Goal: Task Accomplishment & Management: Manage account settings

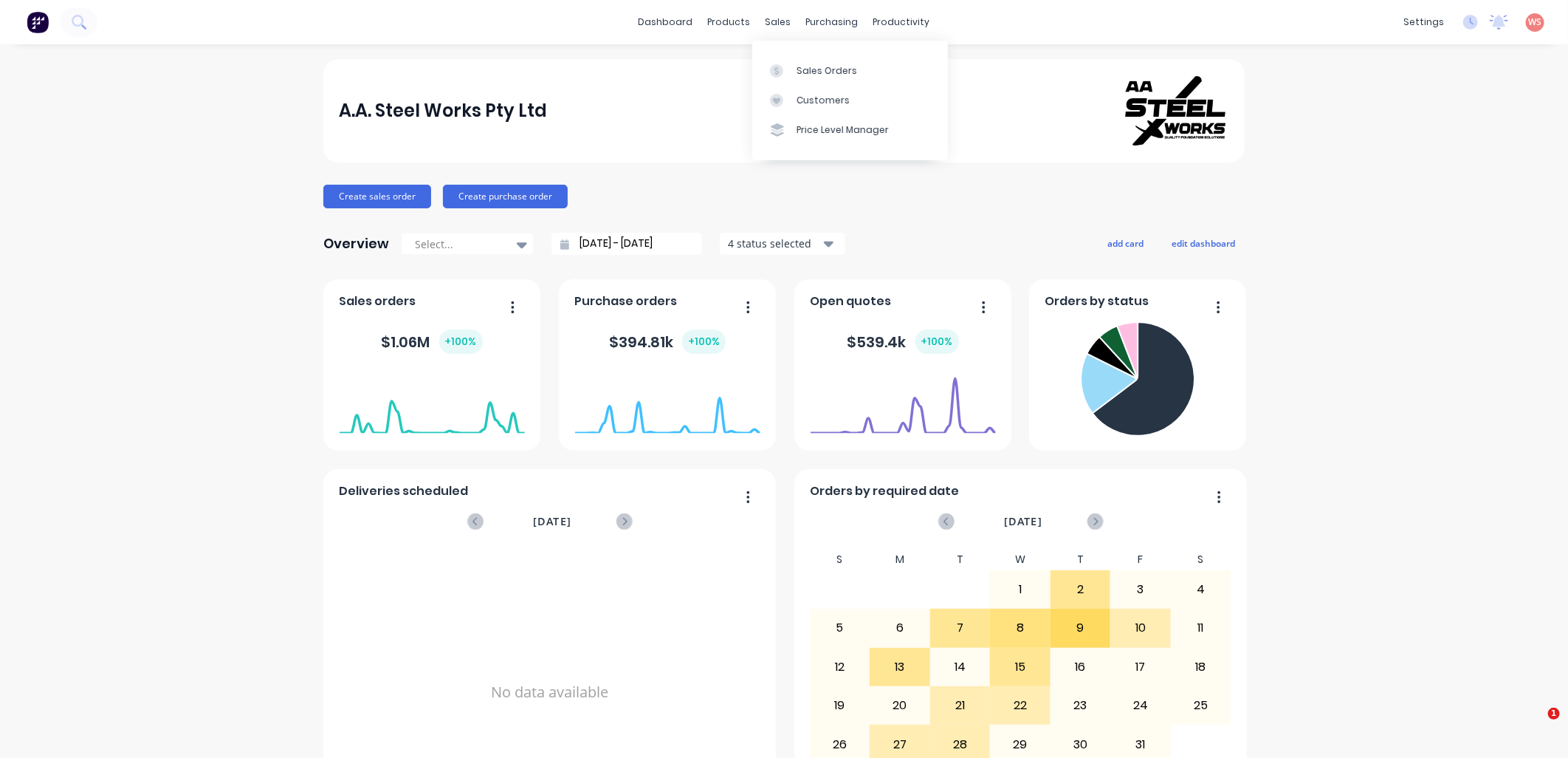
click at [816, 64] on div "Sales Orders" at bounding box center [827, 71] width 60 height 14
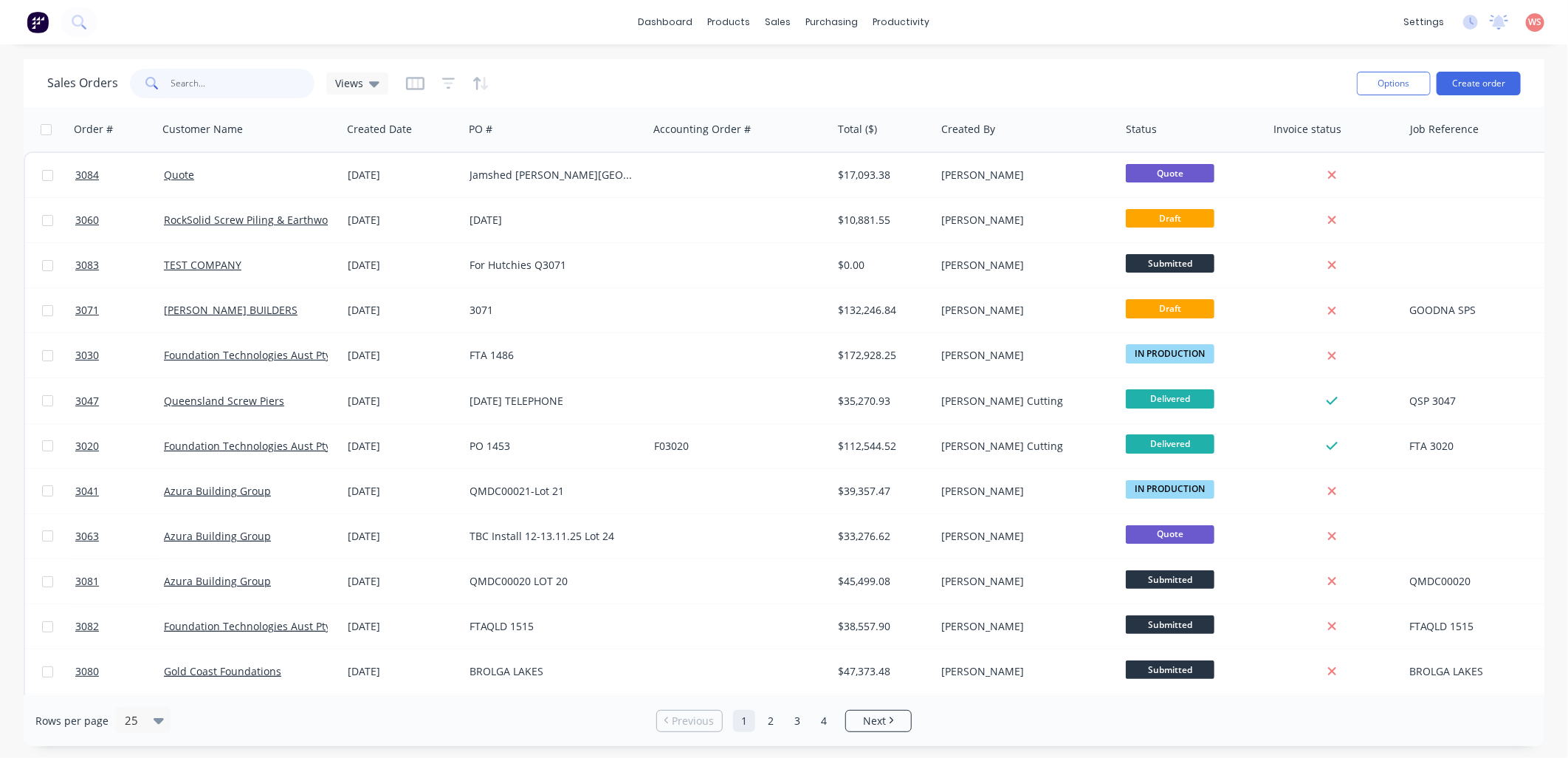
click at [231, 84] on input "text" at bounding box center [243, 83] width 144 height 29
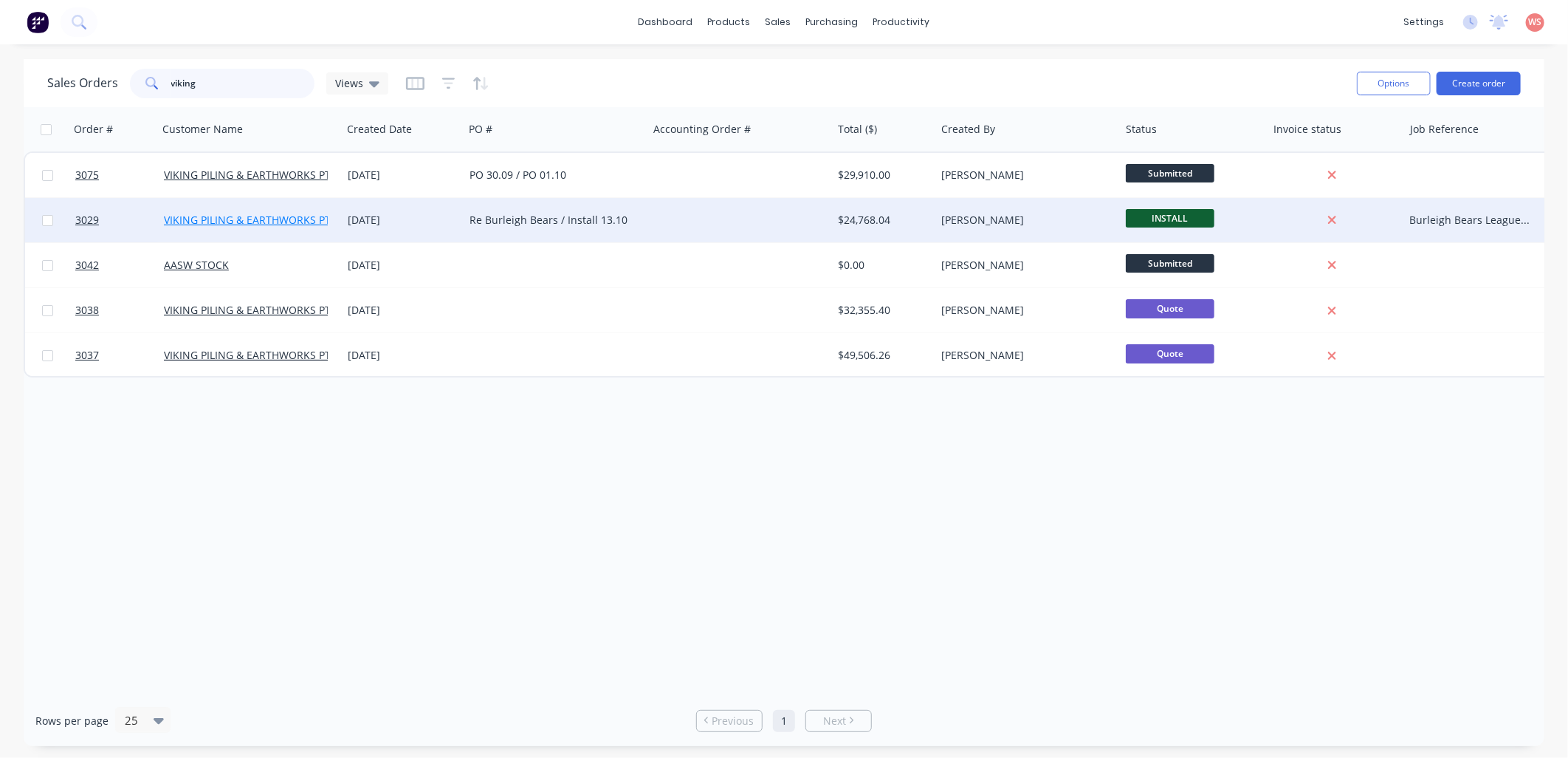
type input "viking"
click at [310, 212] on link "VIKING PILING & EARTHWORKS PTY LTD" at bounding box center [260, 219] width 194 height 14
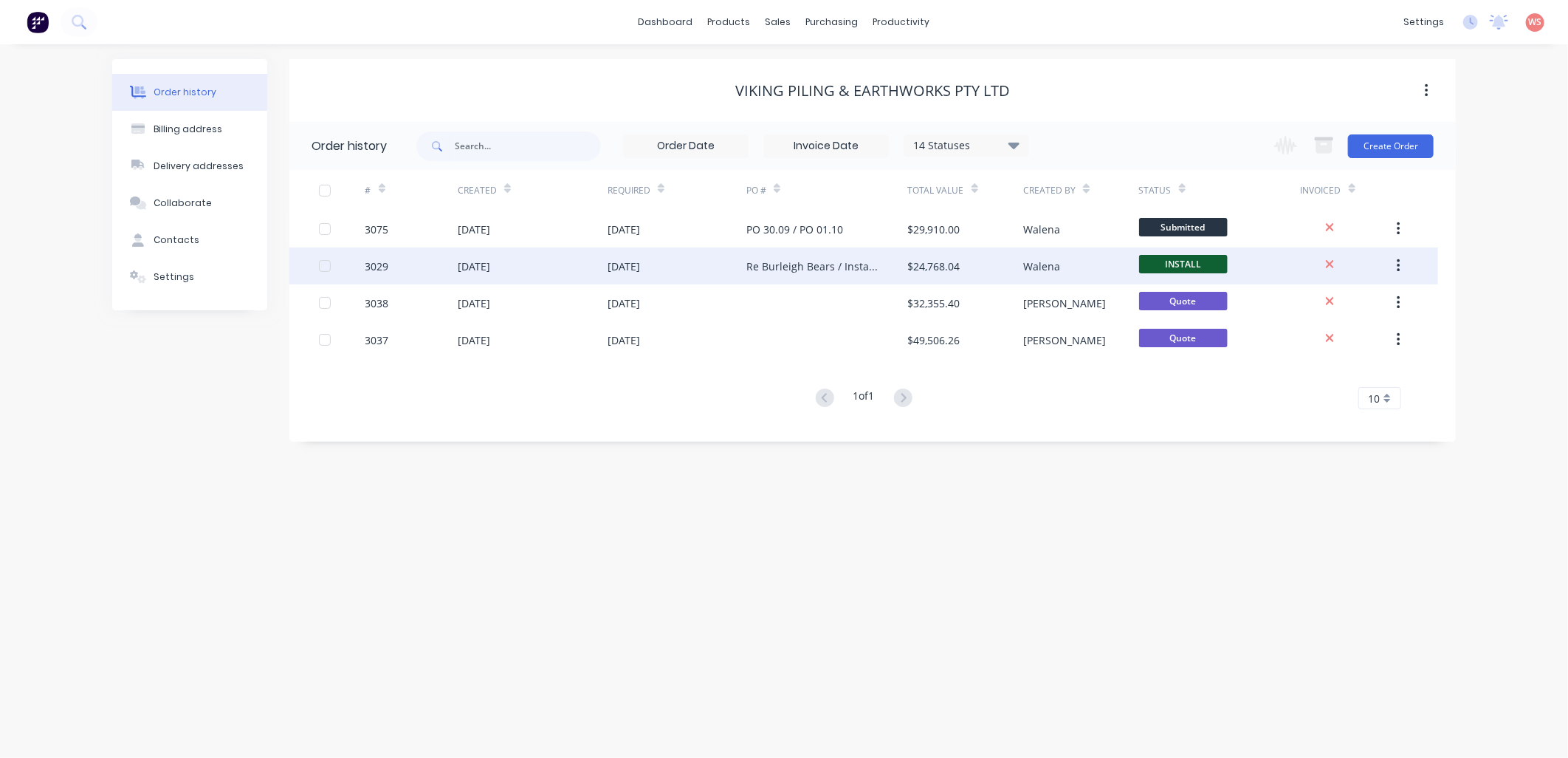
click at [803, 263] on div "Re Burleigh Bears / Install 13.10" at bounding box center [812, 266] width 132 height 16
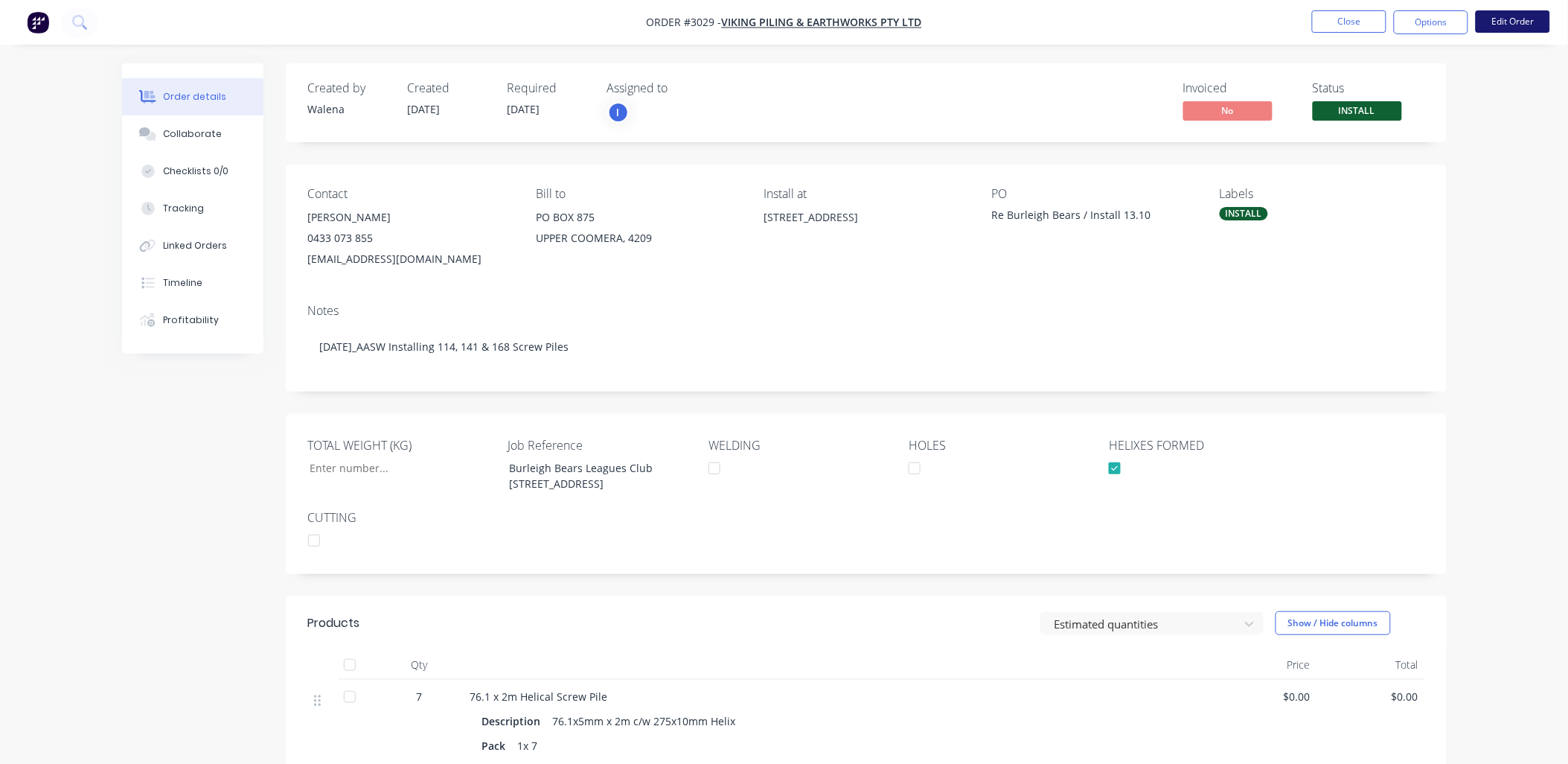
click at [1508, 24] on button "Edit Order" at bounding box center [1513, 22] width 75 height 23
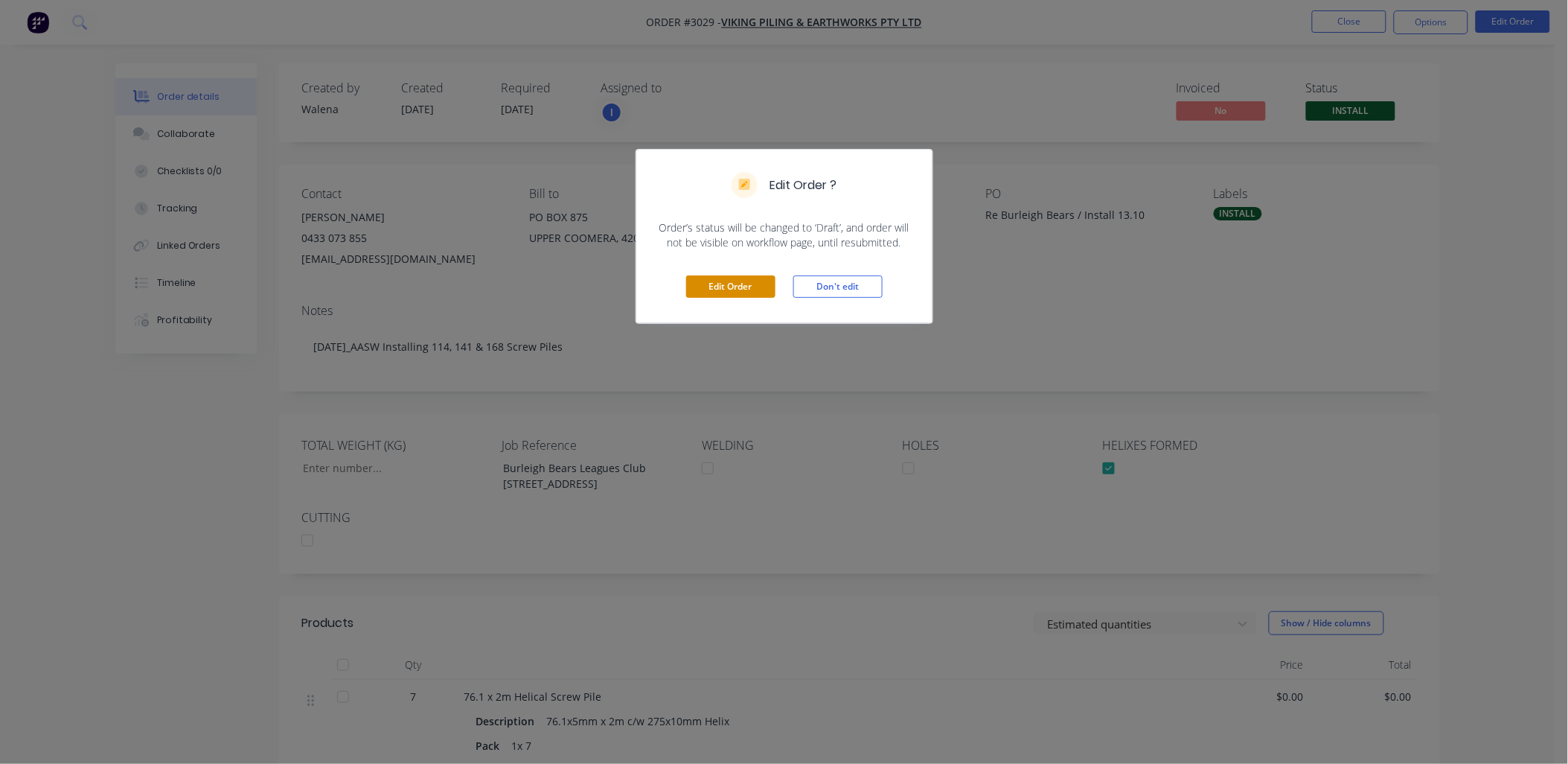
click at [731, 284] on button "Edit Order" at bounding box center [730, 286] width 89 height 23
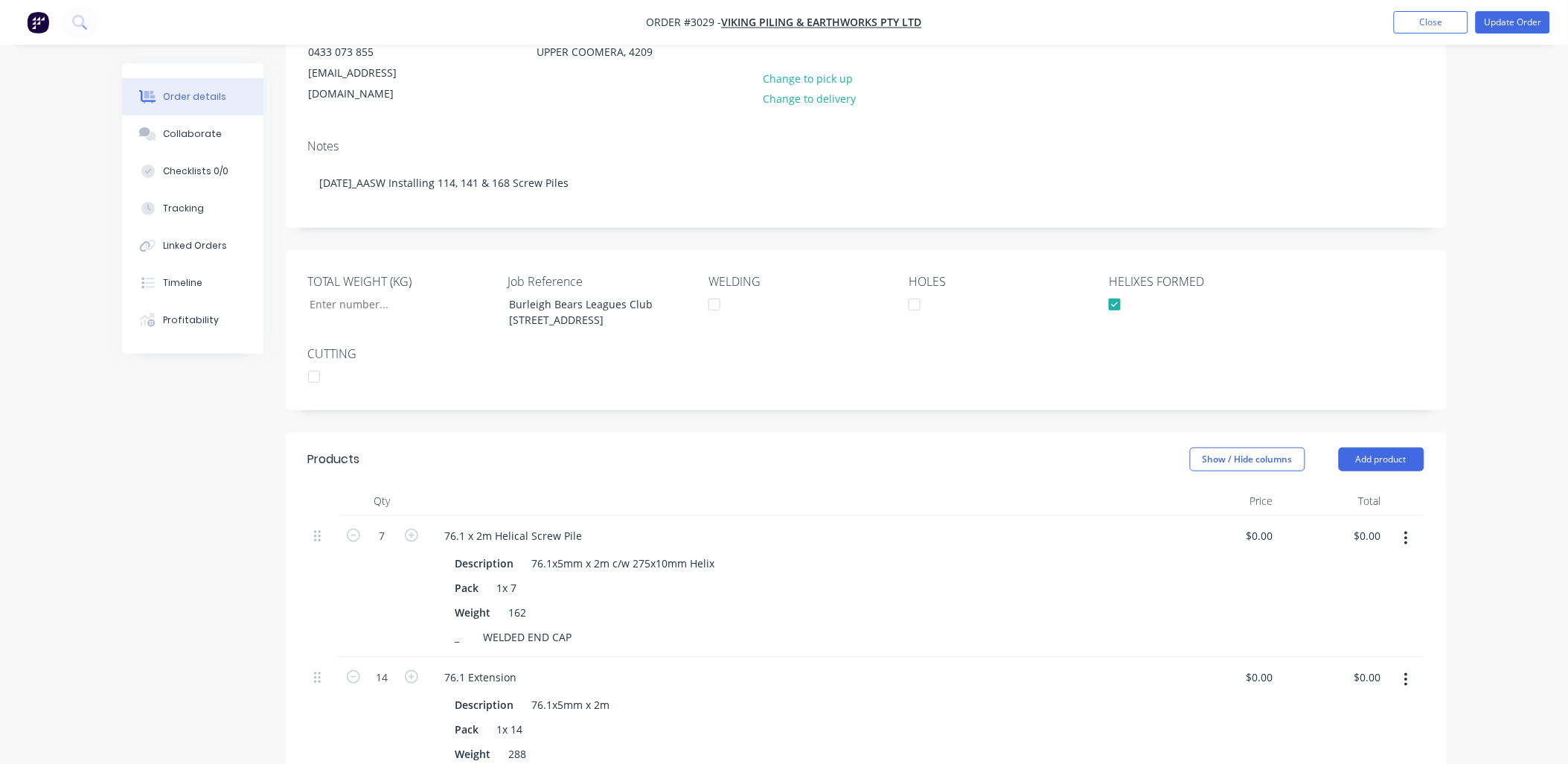
scroll to position [441, 0]
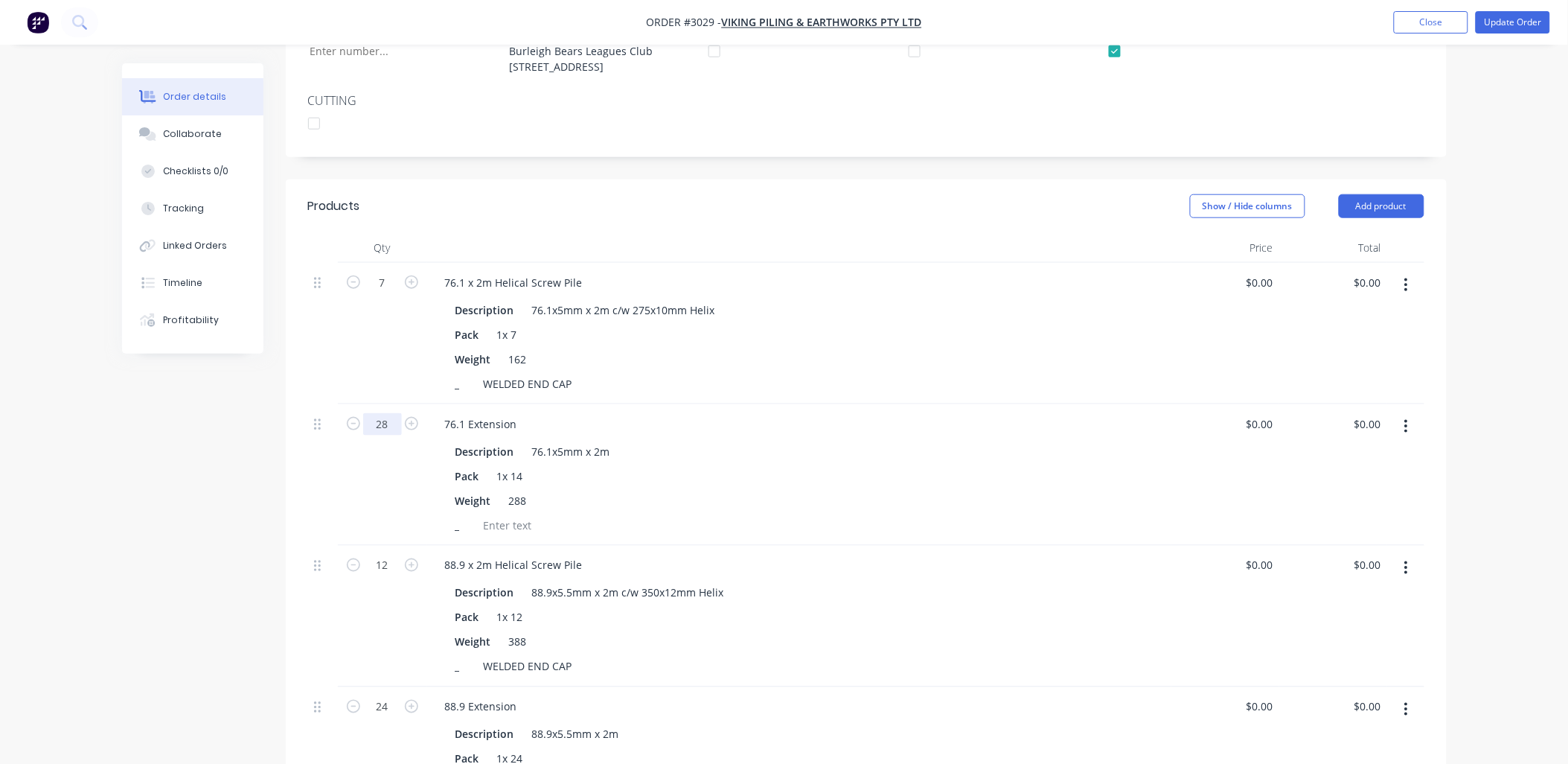
type input "28"
click at [939, 465] on div "Pack 1x 14" at bounding box center [796, 476] width 693 height 22
click at [512, 465] on div "1x 14" at bounding box center [510, 476] width 38 height 22
click at [501, 465] on div "1x 14" at bounding box center [510, 476] width 38 height 22
click at [730, 490] on div "Weight 288" at bounding box center [796, 501] width 693 height 22
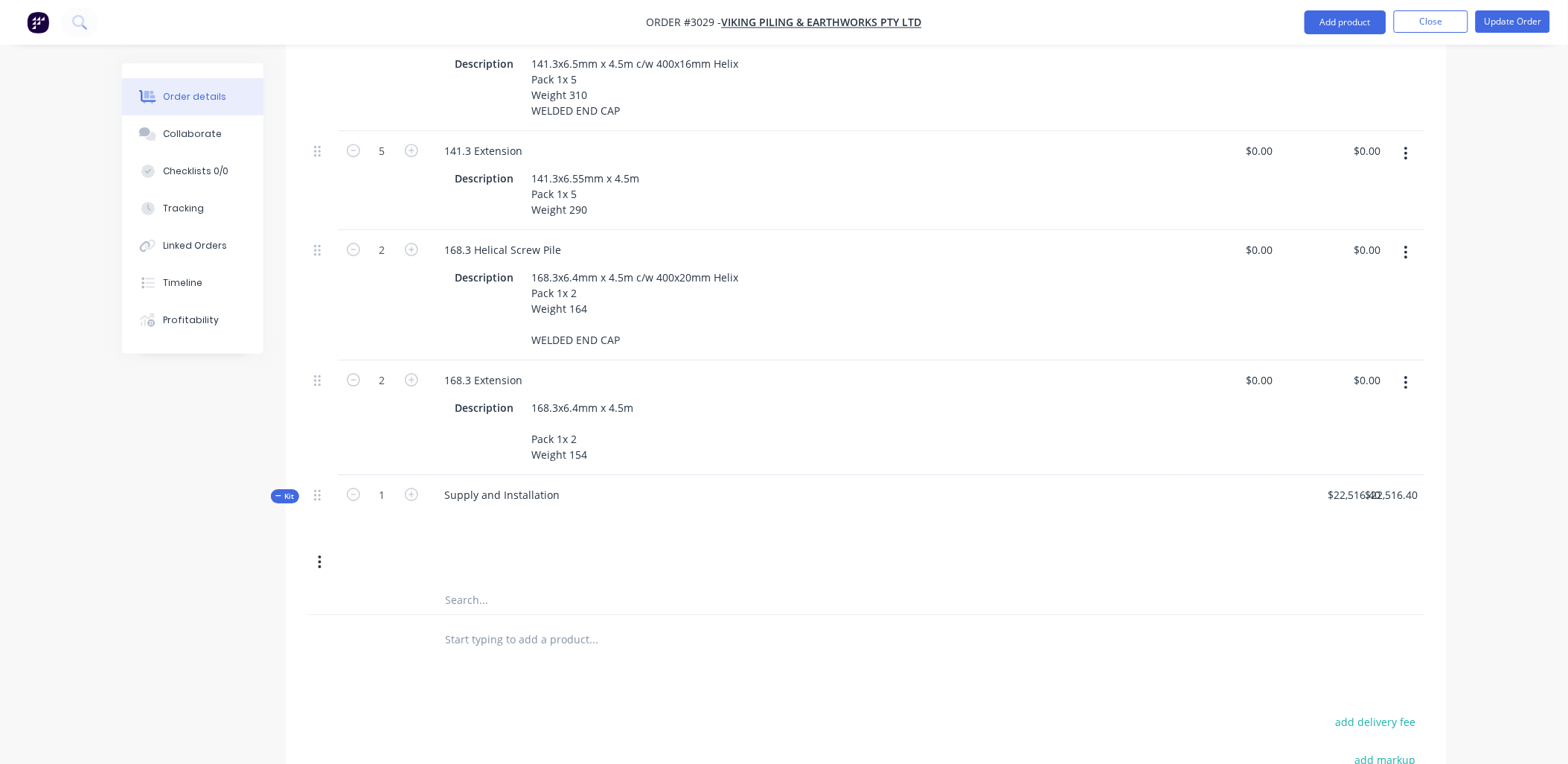
scroll to position [1654, 0]
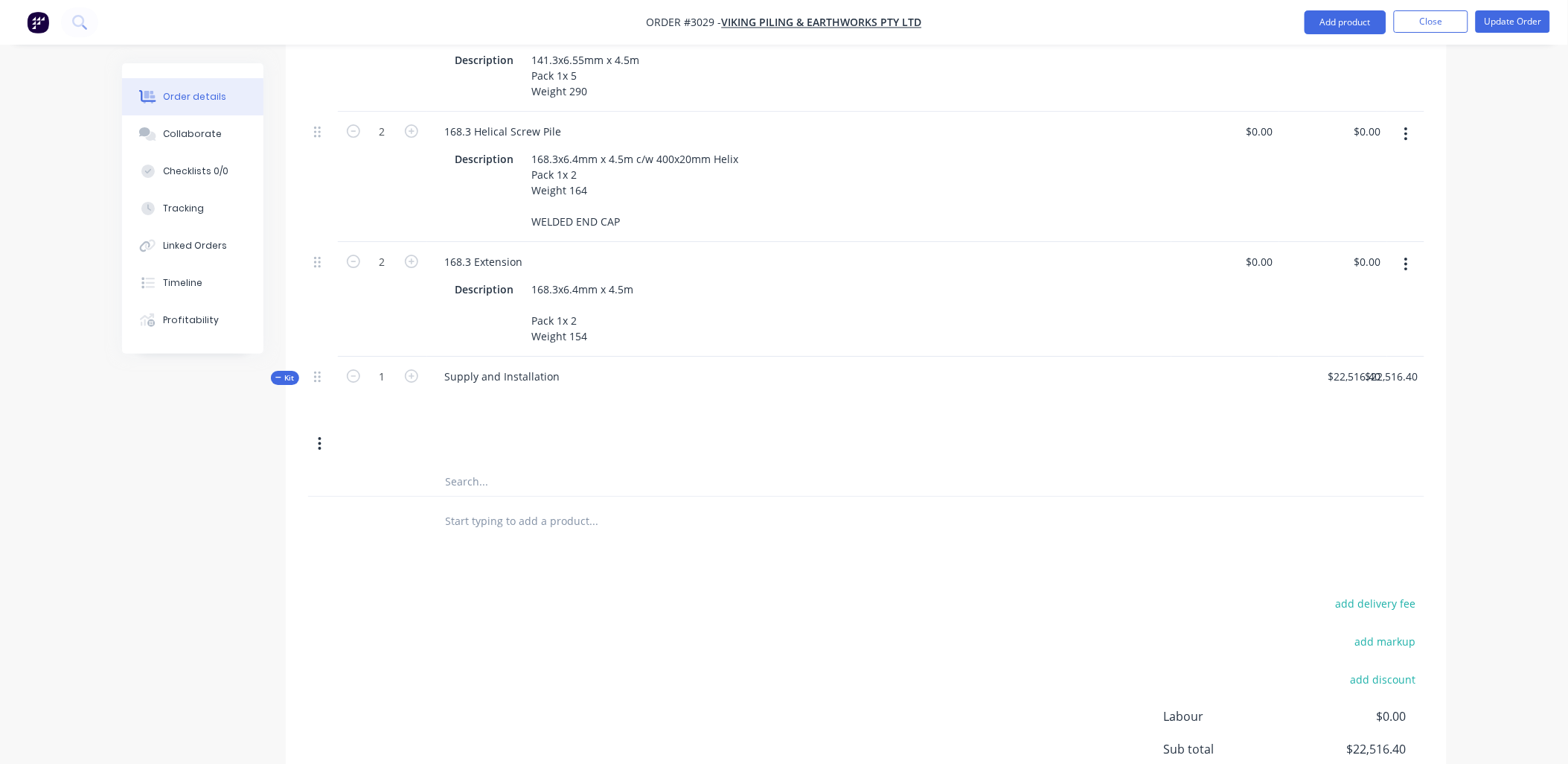
click at [732, 614] on div "add delivery fee add markup add discount Labour $0.00 Sub total $22,516.40 Tax …" at bounding box center [866, 719] width 1116 height 254
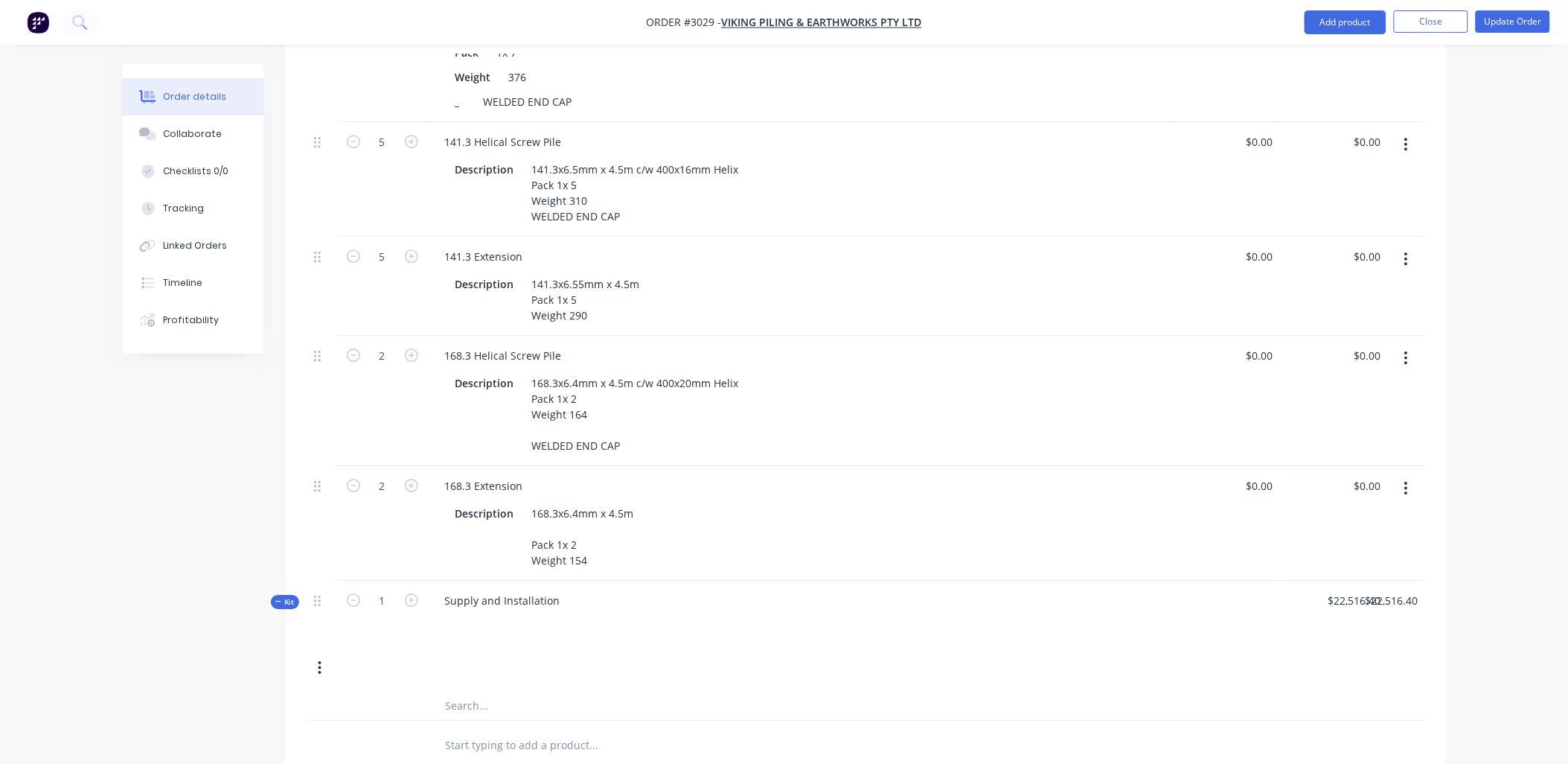
scroll to position [1433, 0]
drag, startPoint x: 945, startPoint y: 682, endPoint x: 939, endPoint y: 675, distance: 9.2
click at [939, 675] on div "Kit 1 Supply and Installation $22,516.40 $22,516.40 $22,516.40 $22,516.40" at bounding box center [866, 647] width 1116 height 140
click at [1094, 664] on div "Kit 1 Supply and Installation $22,516.40 $22,516.40 $22,516.40 $22,516.40" at bounding box center [866, 632] width 1116 height 110
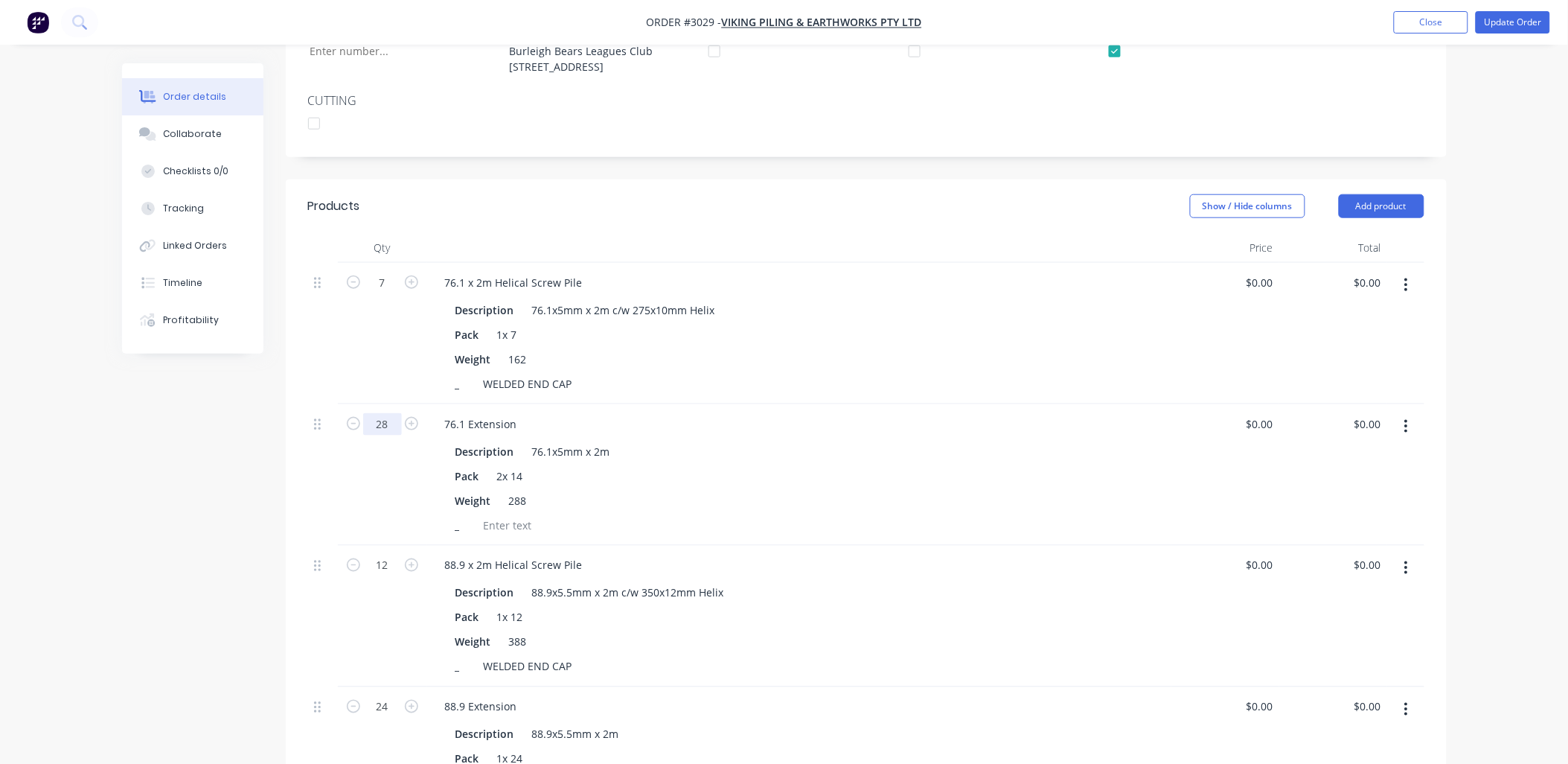
type input "28"
click at [982, 194] on div "Show / Hide columns Add product" at bounding box center [984, 206] width 879 height 24
click at [1520, 20] on button "Update Order" at bounding box center [1513, 22] width 75 height 23
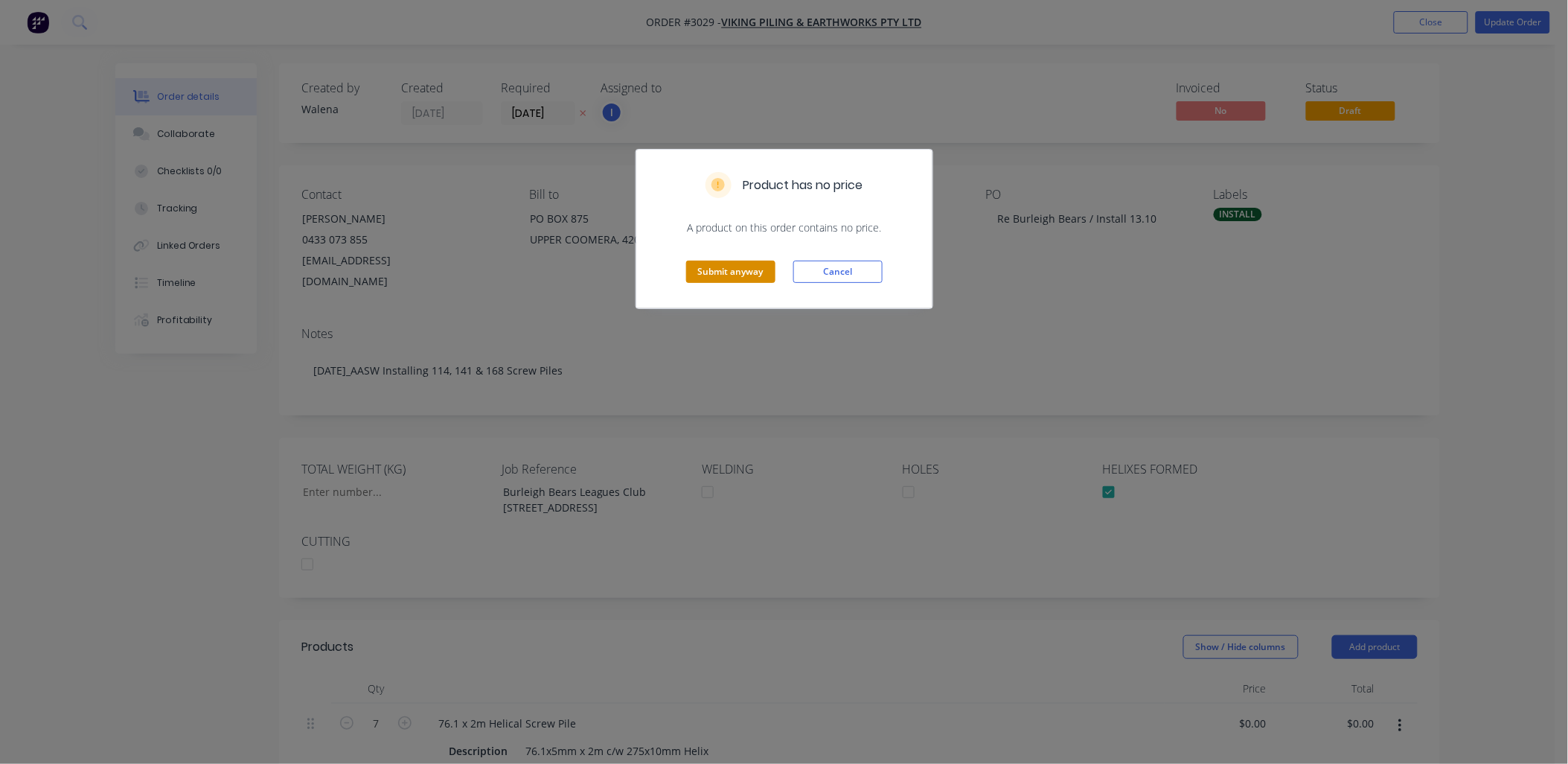
click at [754, 272] on button "Submit anyway" at bounding box center [730, 271] width 89 height 23
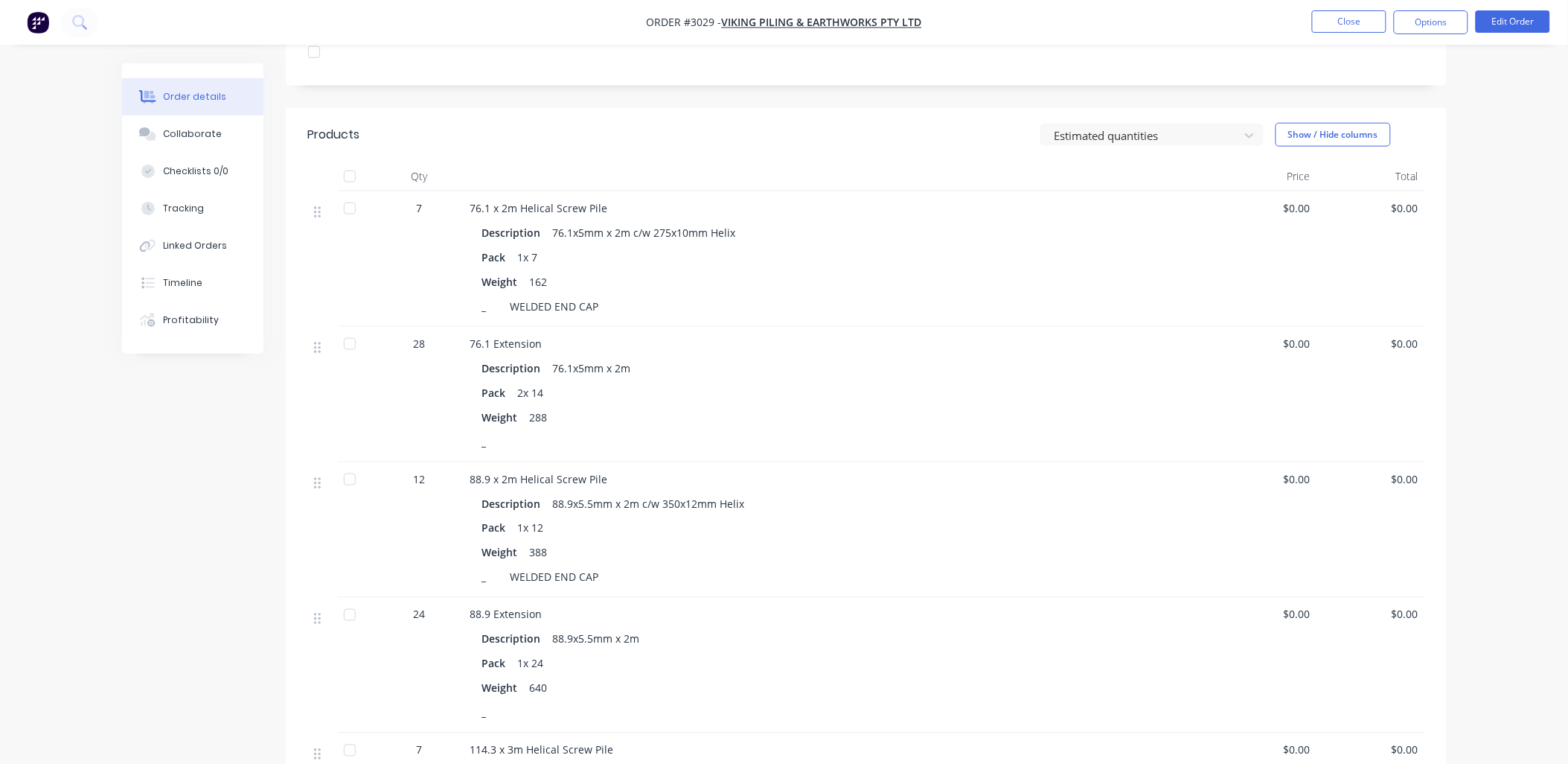
scroll to position [389, 0]
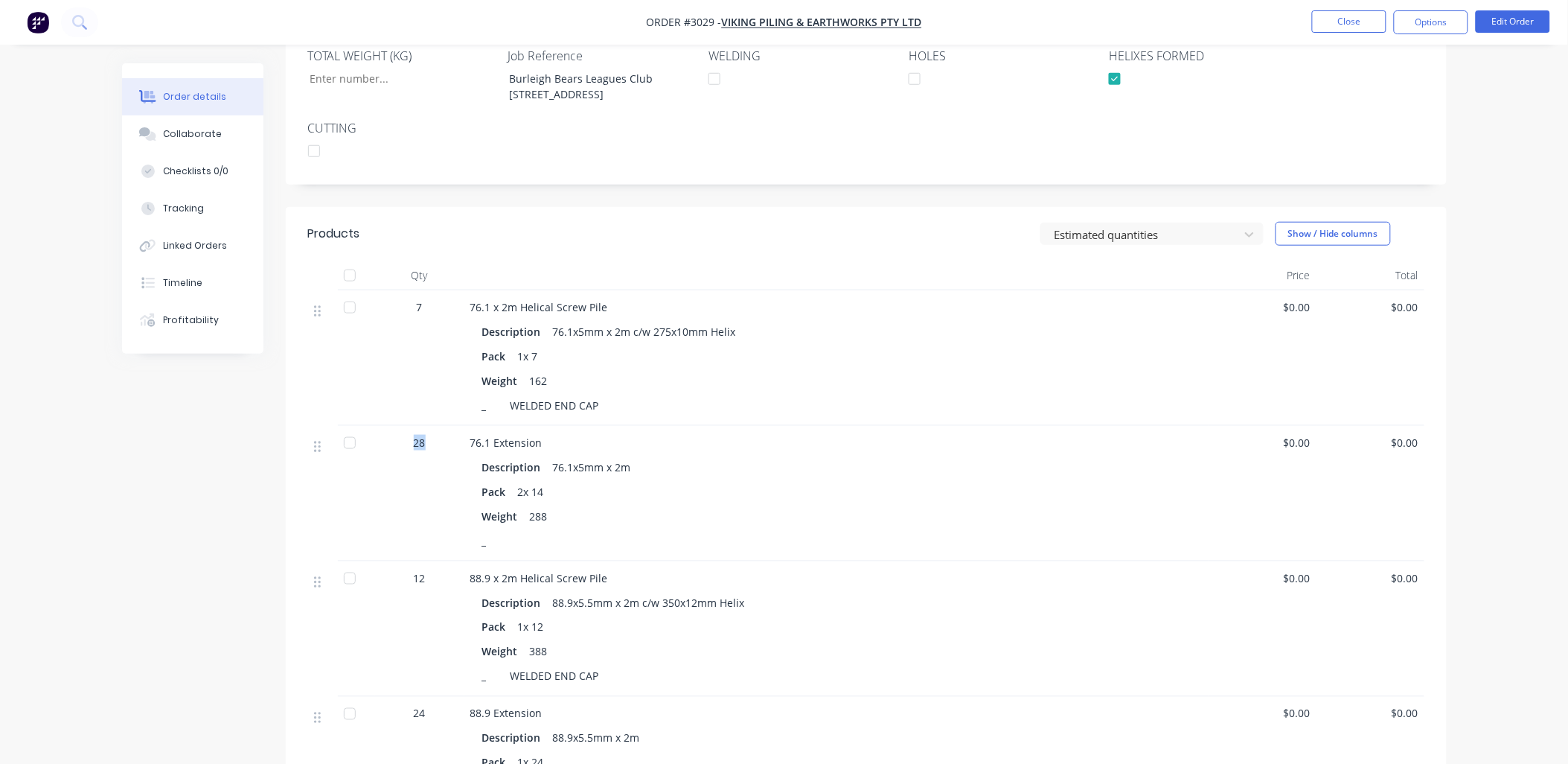
drag, startPoint x: 429, startPoint y: 441, endPoint x: 409, endPoint y: 442, distance: 20.0
click at [409, 442] on div "28" at bounding box center [419, 443] width 78 height 16
click at [1510, 20] on button "Edit Order" at bounding box center [1513, 22] width 75 height 23
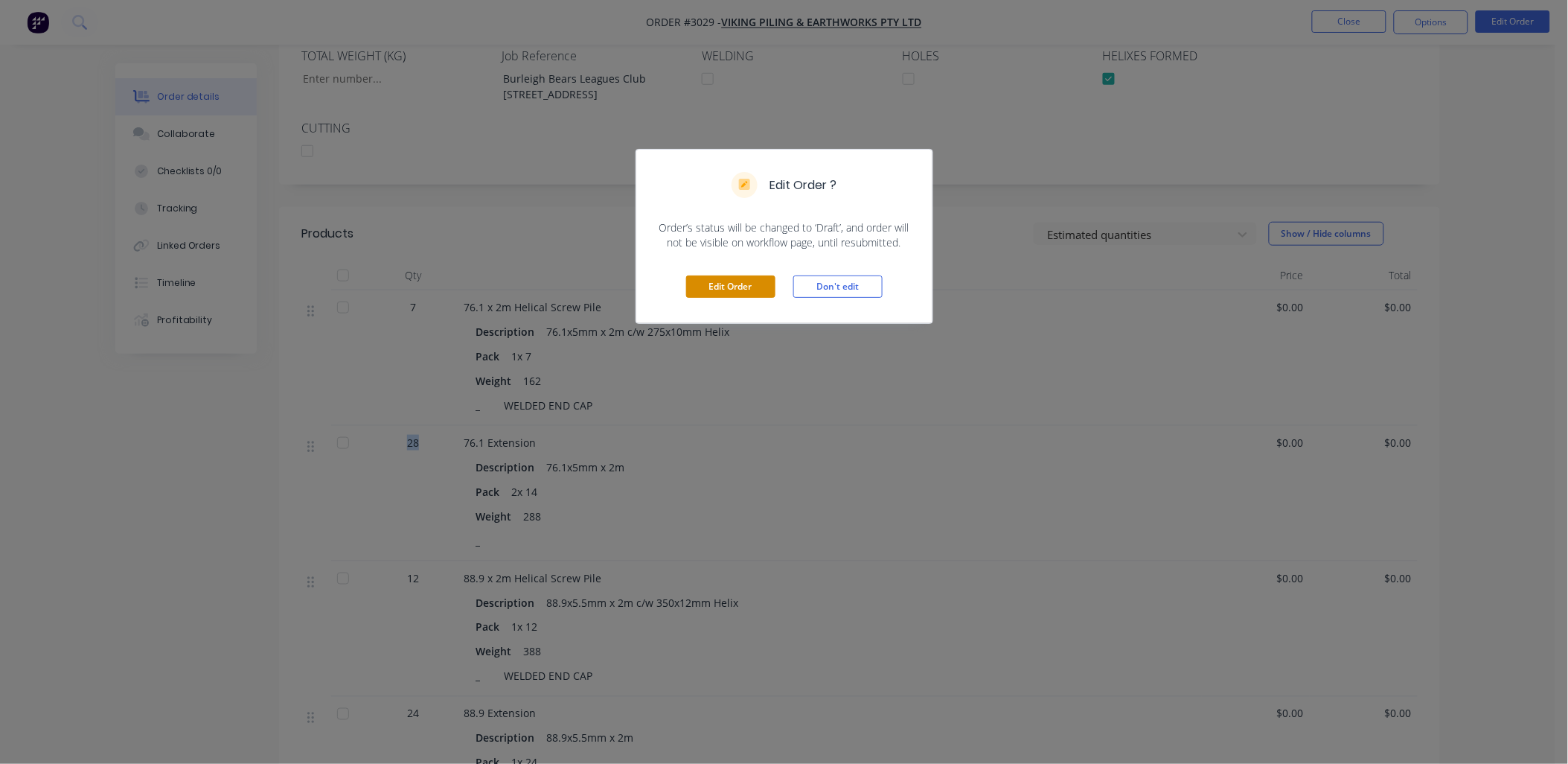
click at [763, 291] on button "Edit Order" at bounding box center [730, 286] width 89 height 23
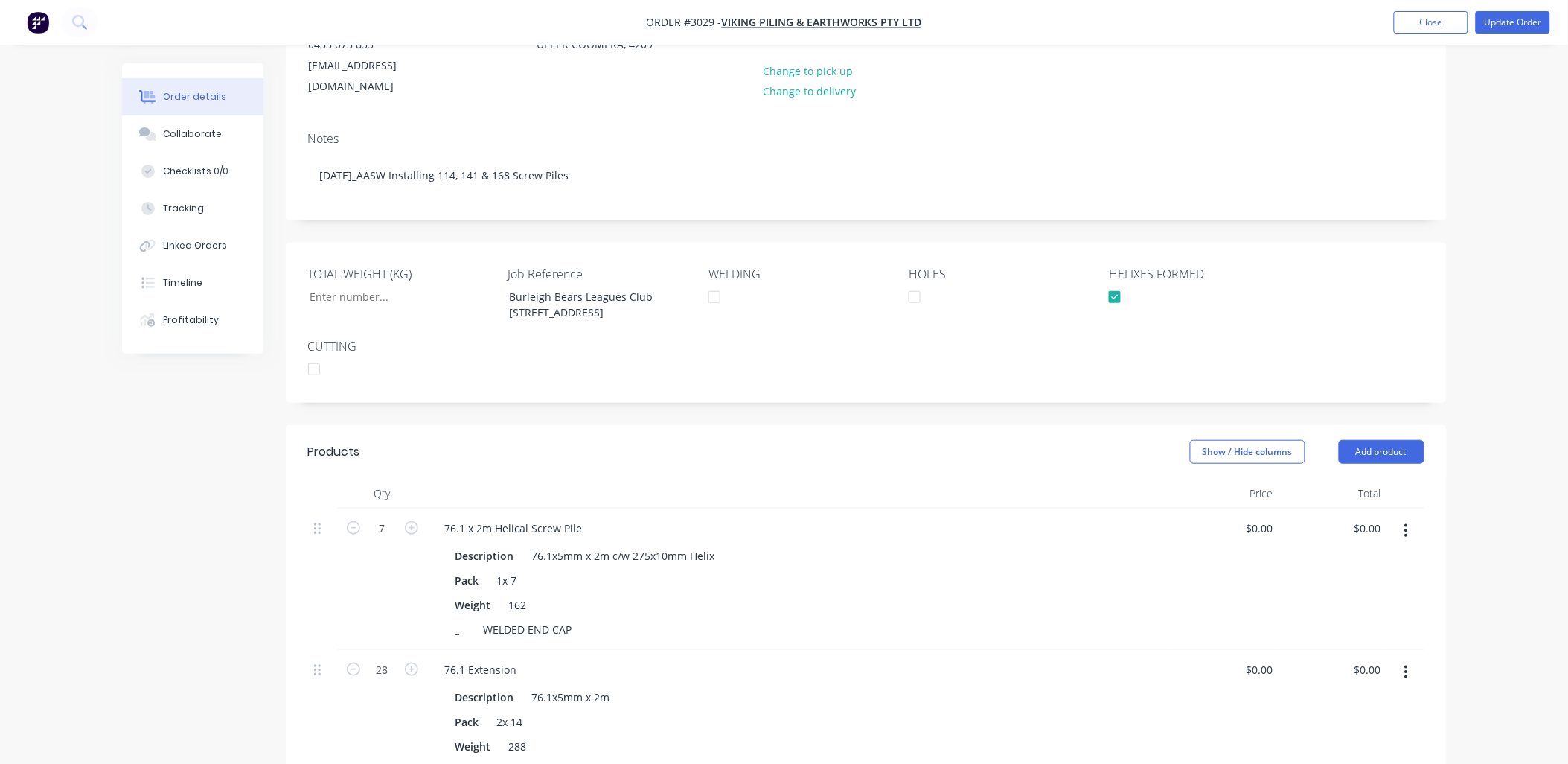
scroll to position [441, 0]
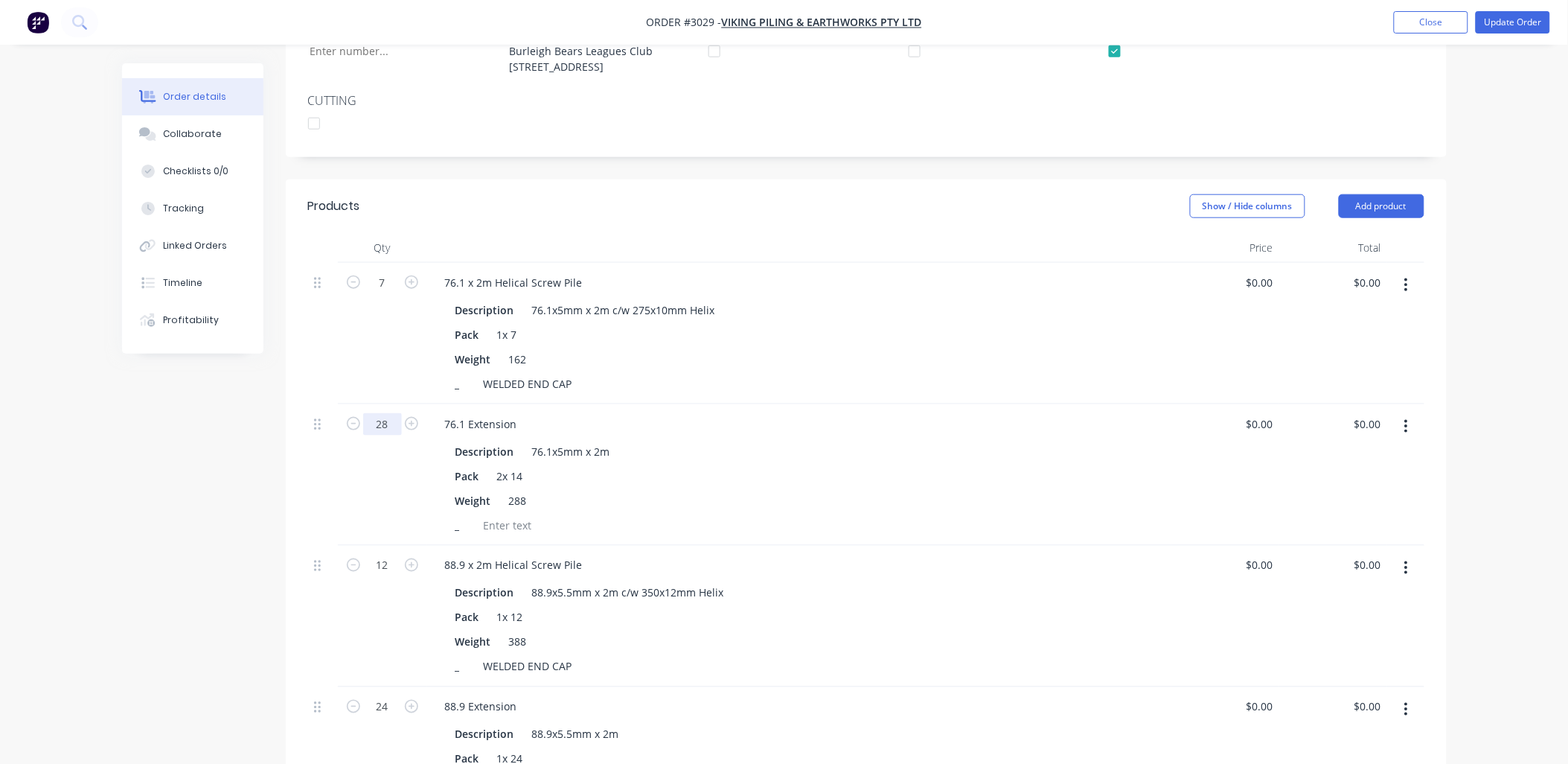
click at [389, 413] on input "28" at bounding box center [382, 424] width 38 height 23
type input "14"
click at [846, 194] on div "Show / Hide columns Add product" at bounding box center [984, 206] width 879 height 24
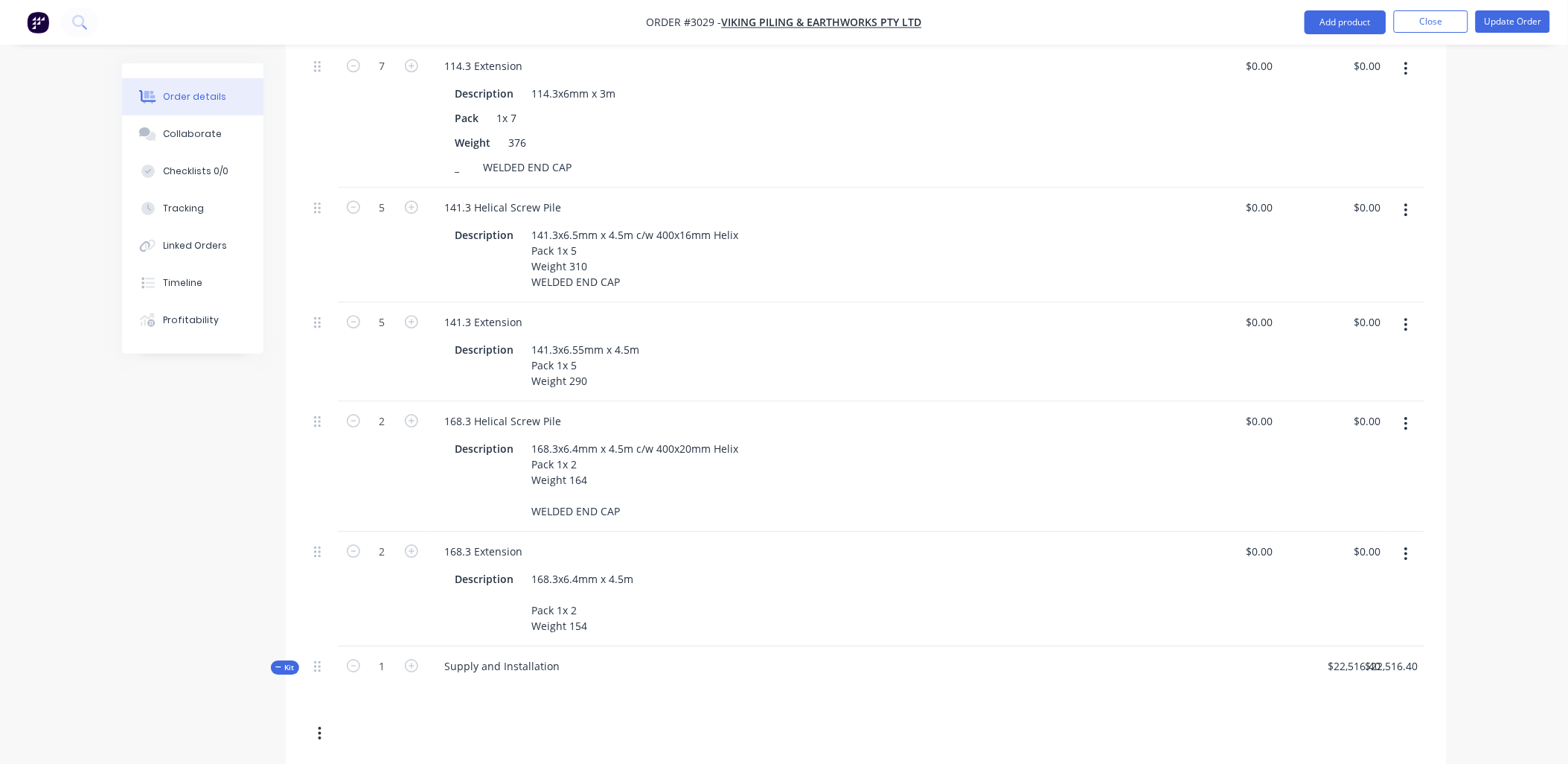
scroll to position [1654, 0]
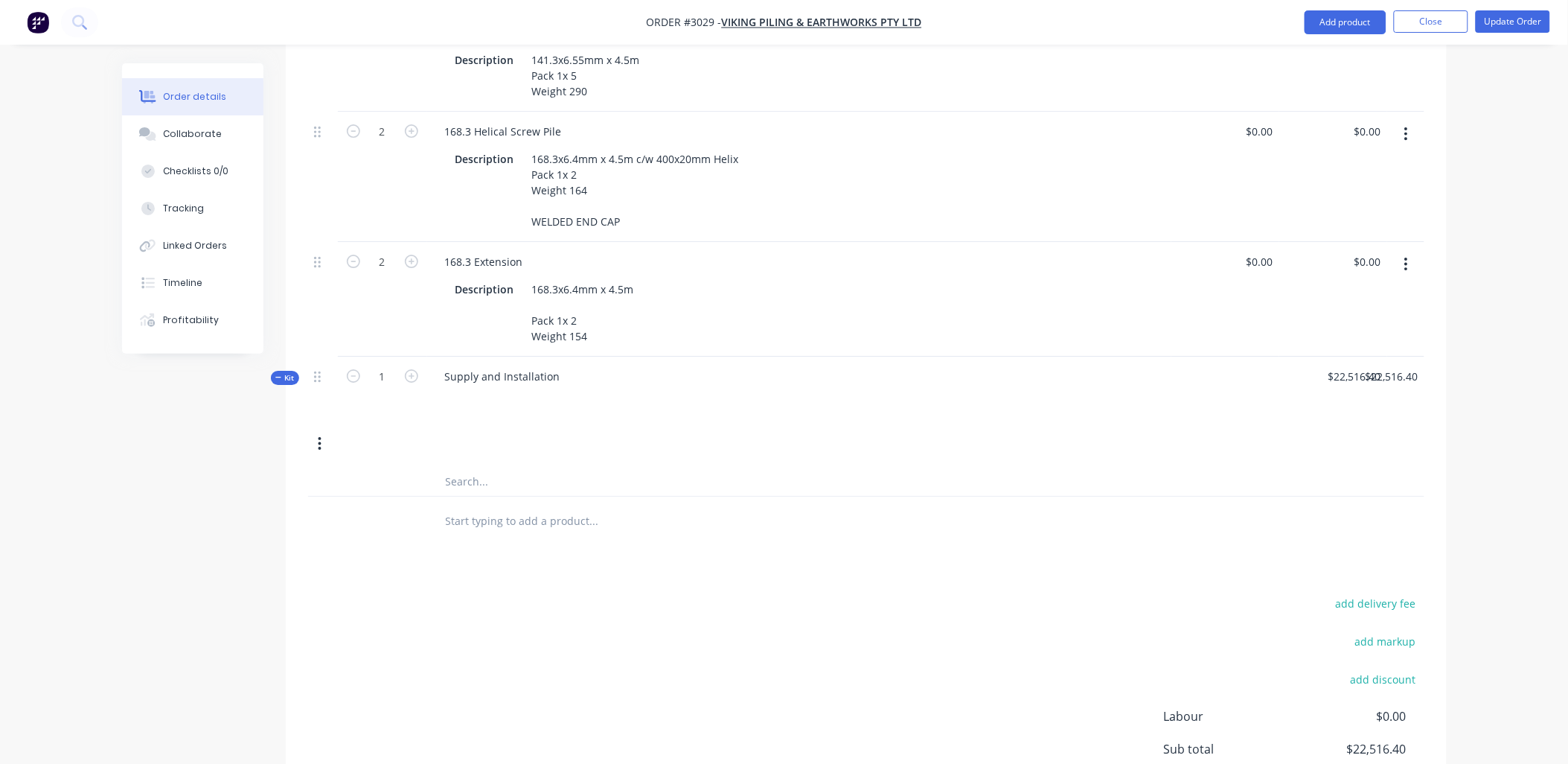
click at [461, 525] on input "text" at bounding box center [593, 520] width 297 height 29
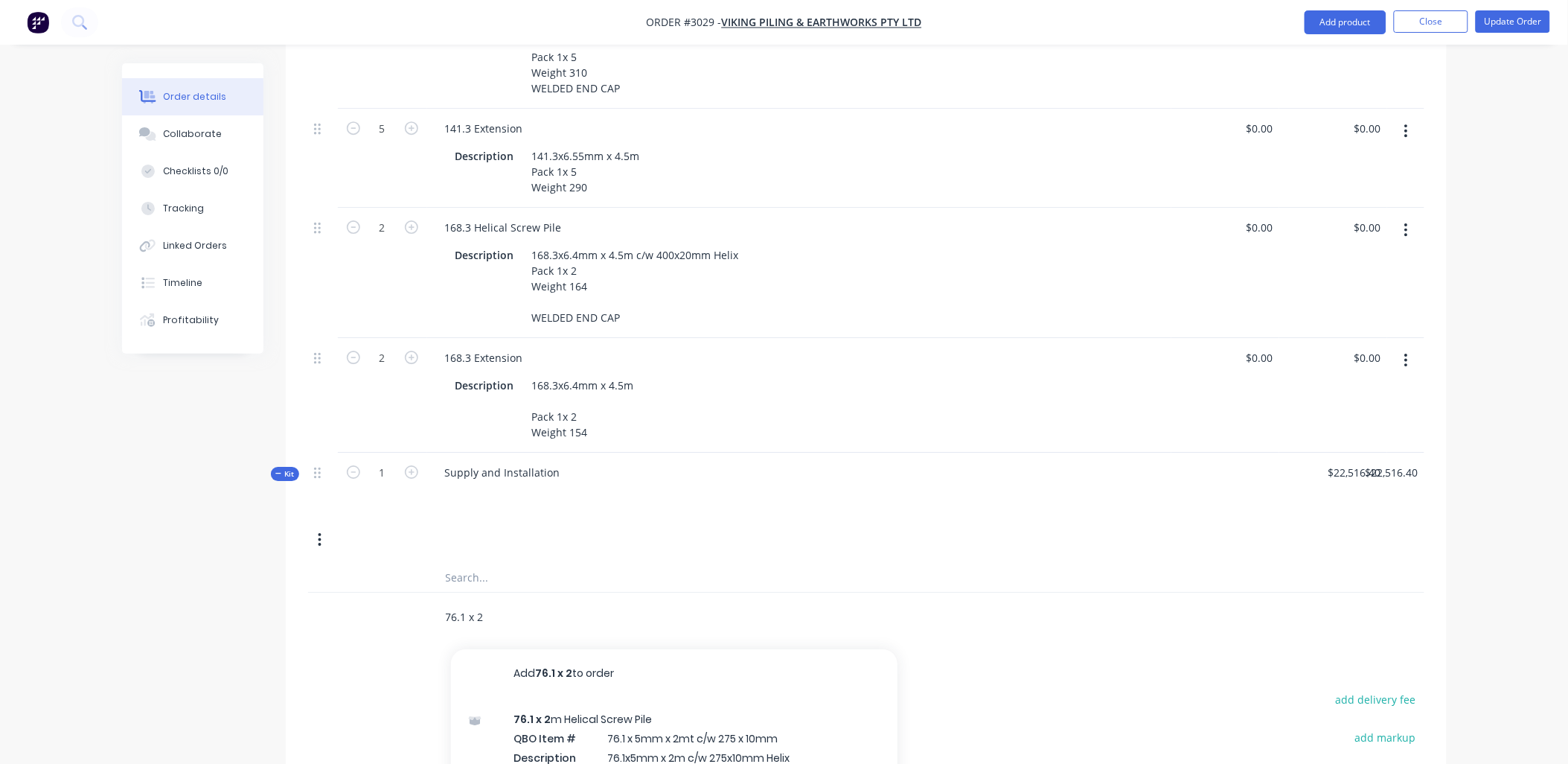
scroll to position [1556, 0]
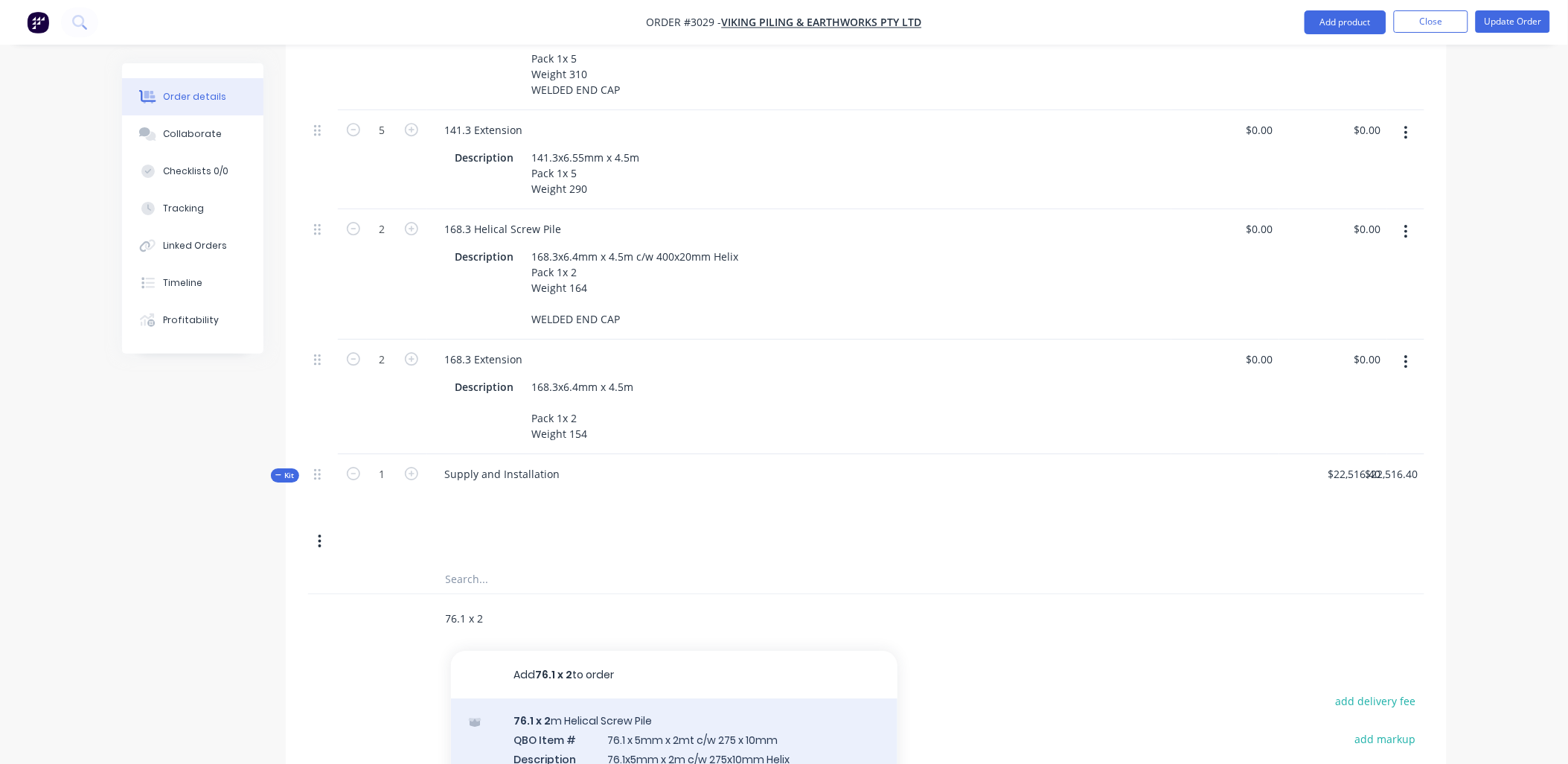
drag, startPoint x: 489, startPoint y: 615, endPoint x: 496, endPoint y: 737, distance: 122.2
click at [499, 636] on div "76.1 x 2 Add 76.1 x 2 to order 76.1 x 2 m Helical Screw Pile QBO Item # 76.1 x …" at bounding box center [695, 618] width 536 height 48
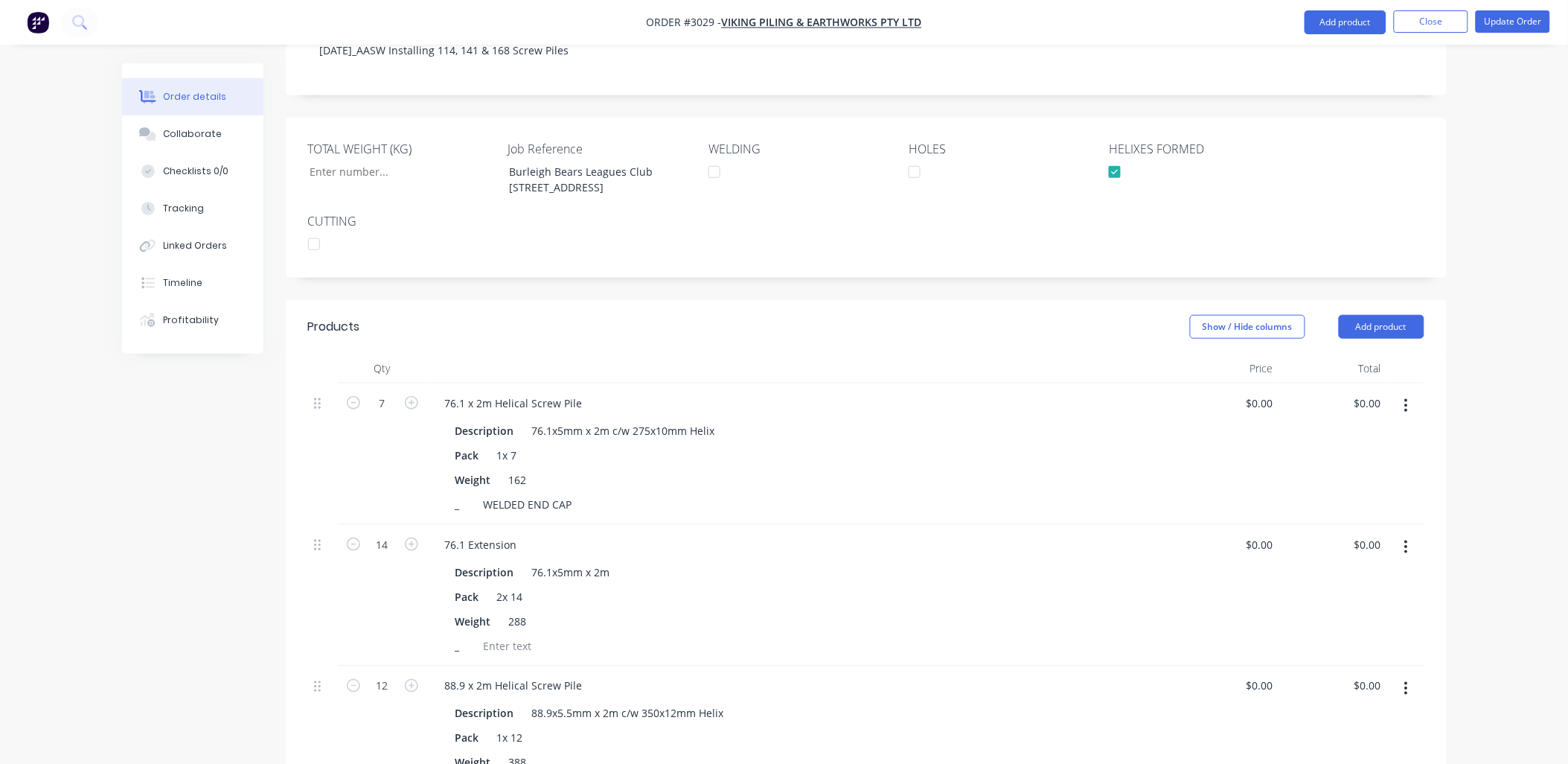
scroll to position [0, 0]
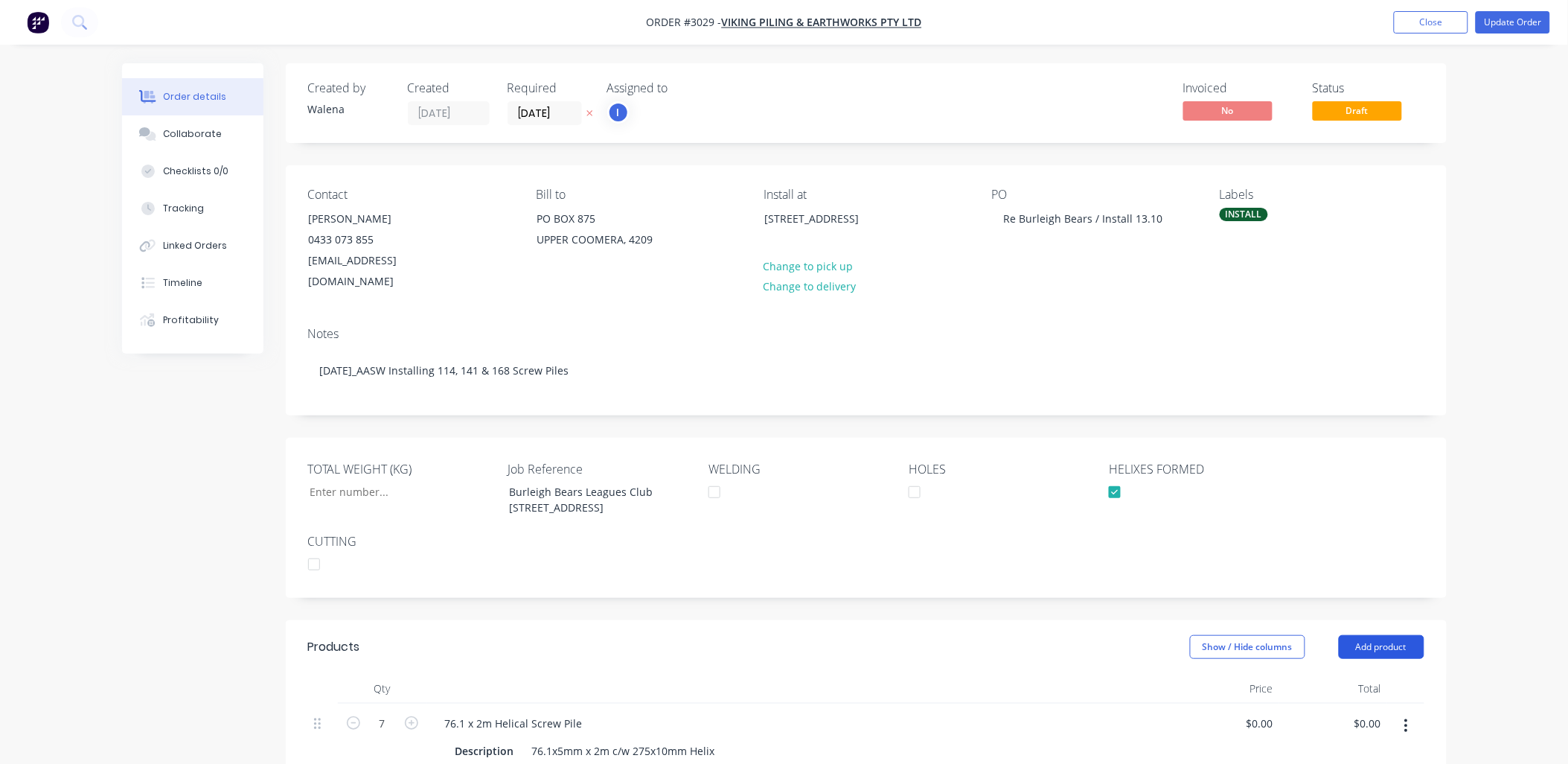
type input "76.1 x 2mt ext"
click at [1381, 634] on button "Add product" at bounding box center [1380, 646] width 85 height 24
click at [1371, 674] on div "Product catalogue" at bounding box center [1353, 684] width 115 height 22
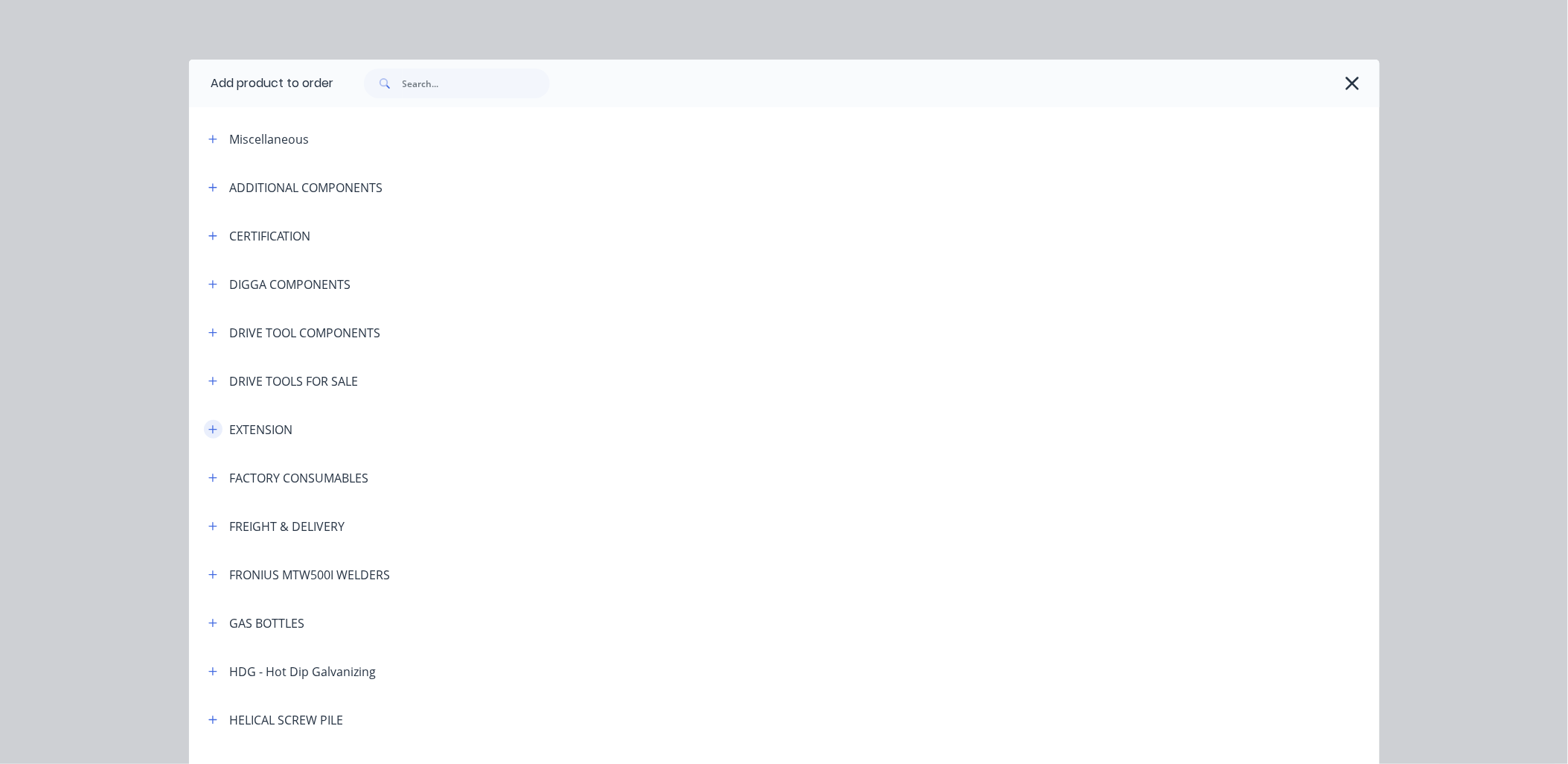
click at [210, 428] on icon "button" at bounding box center [212, 429] width 9 height 11
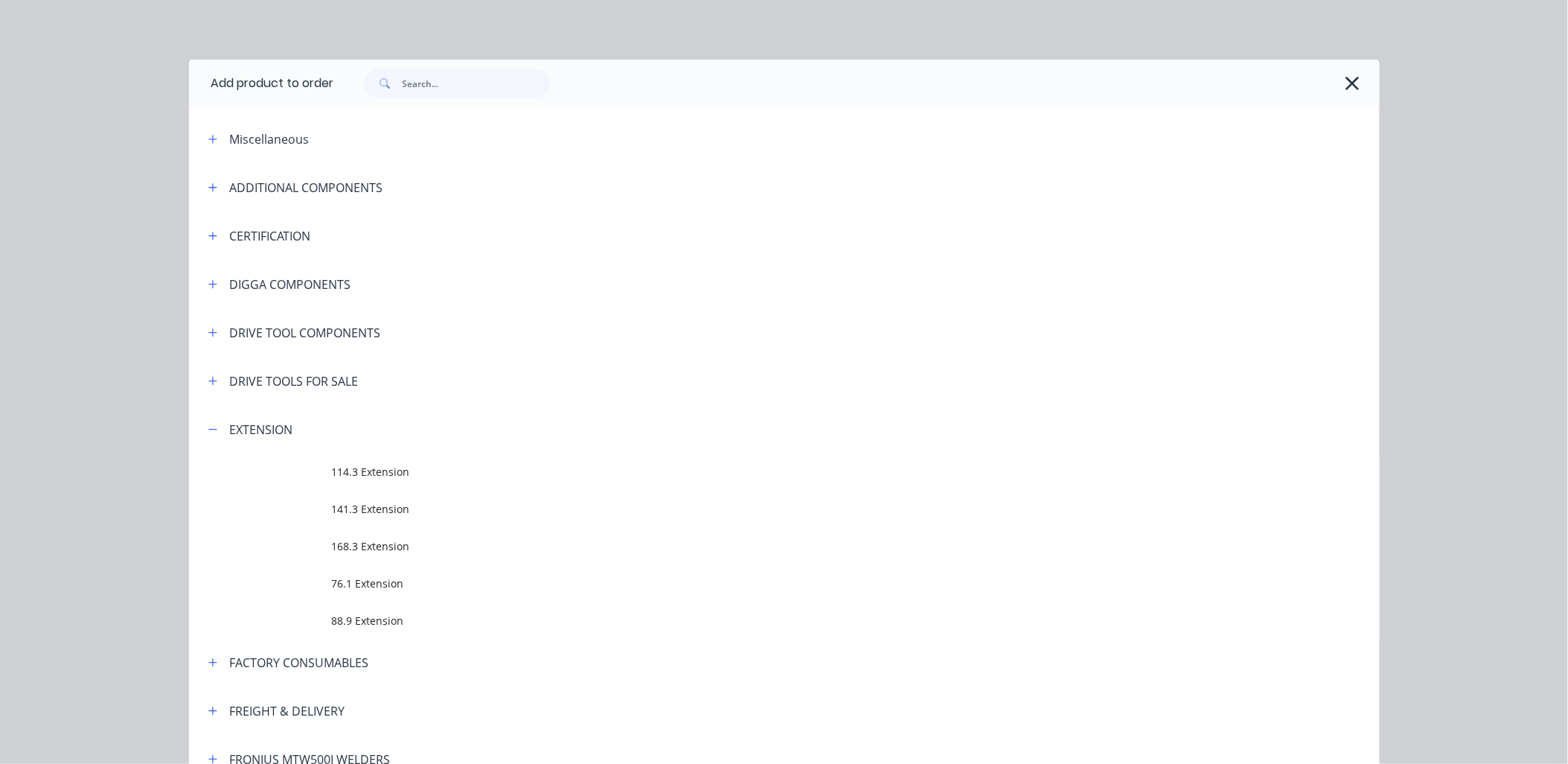
click at [376, 581] on span "76.1 Extension" at bounding box center [750, 583] width 838 height 16
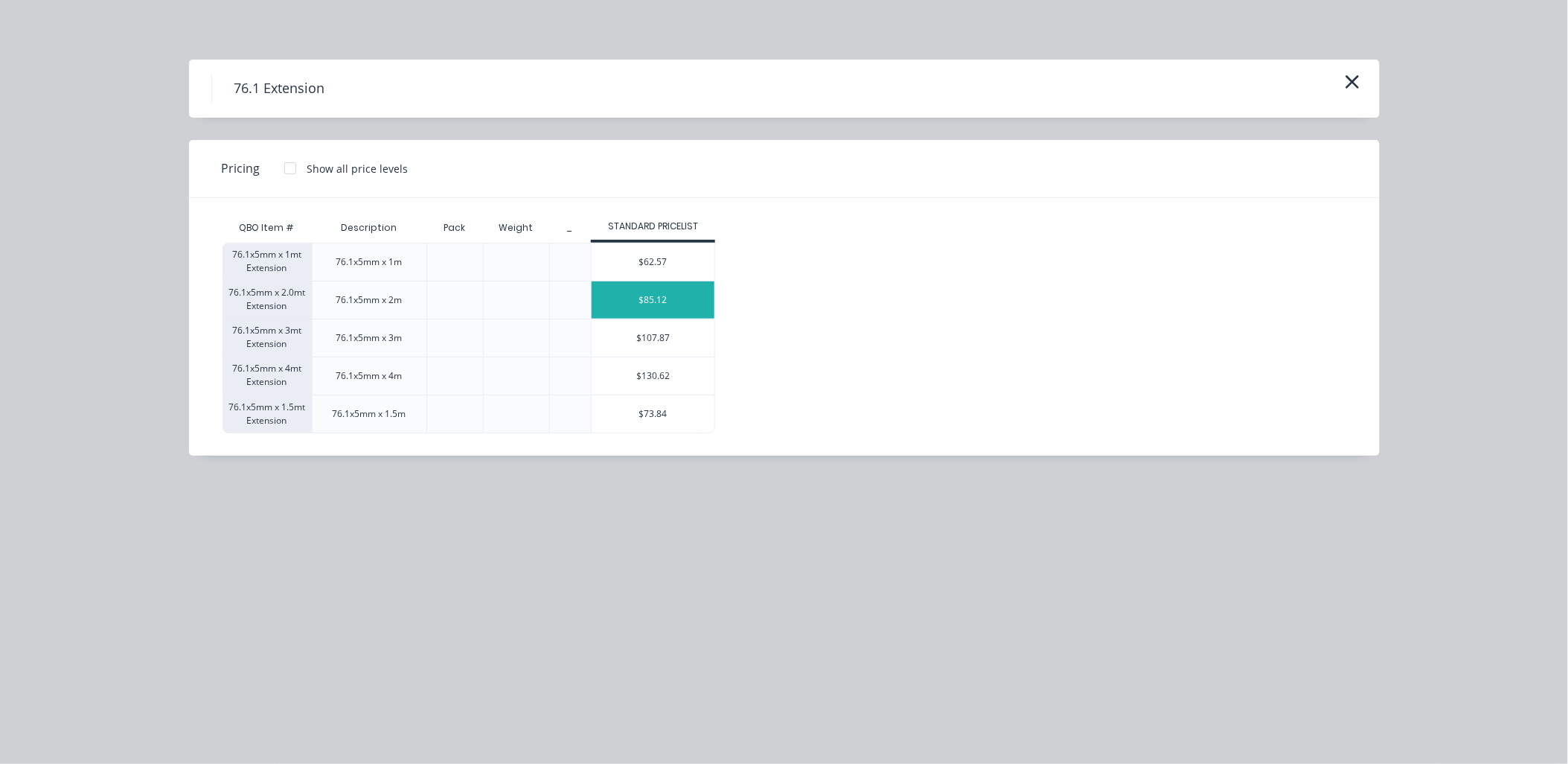
click at [649, 305] on div "$85.12" at bounding box center [652, 300] width 123 height 37
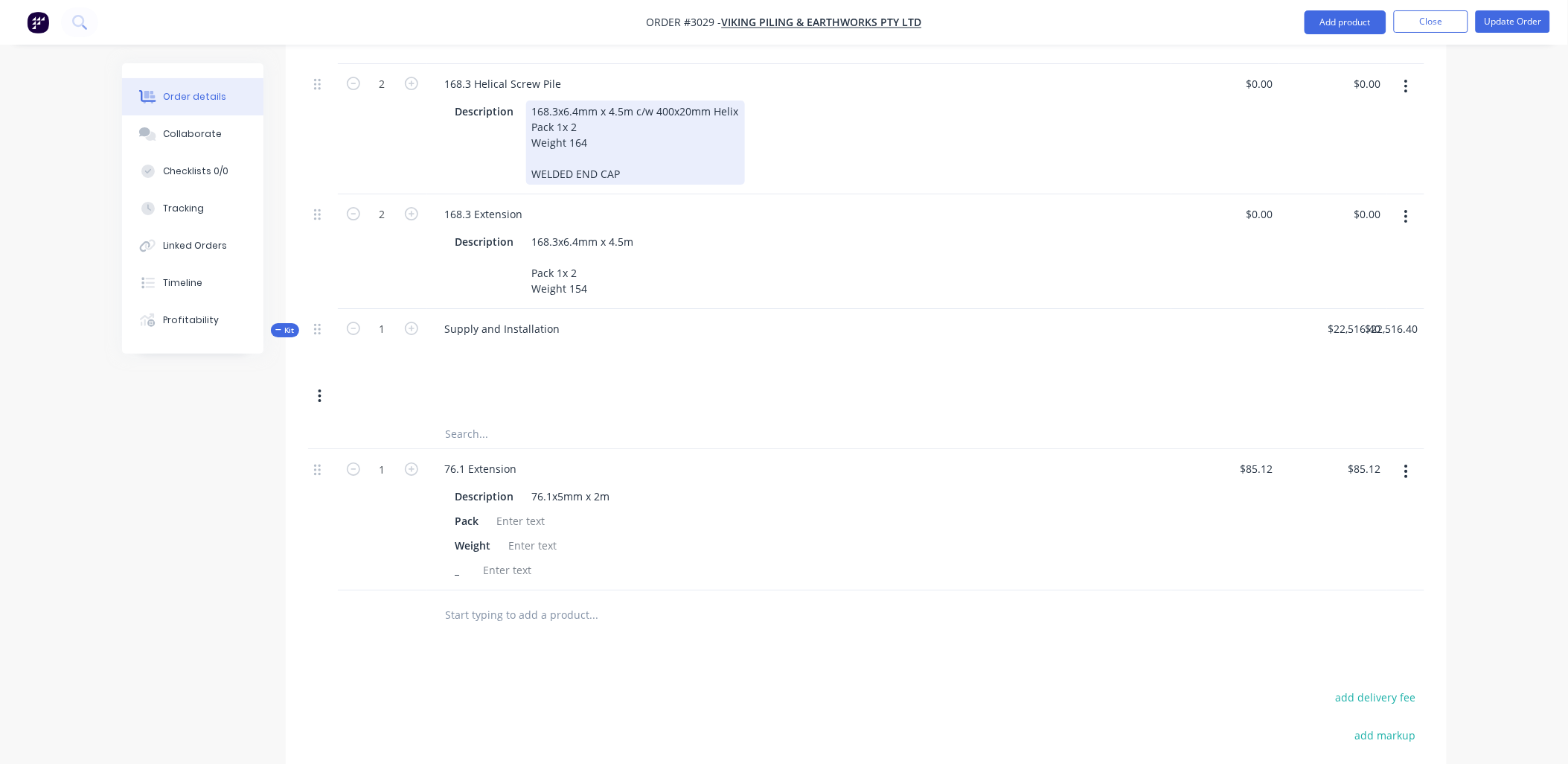
scroll to position [1698, 0]
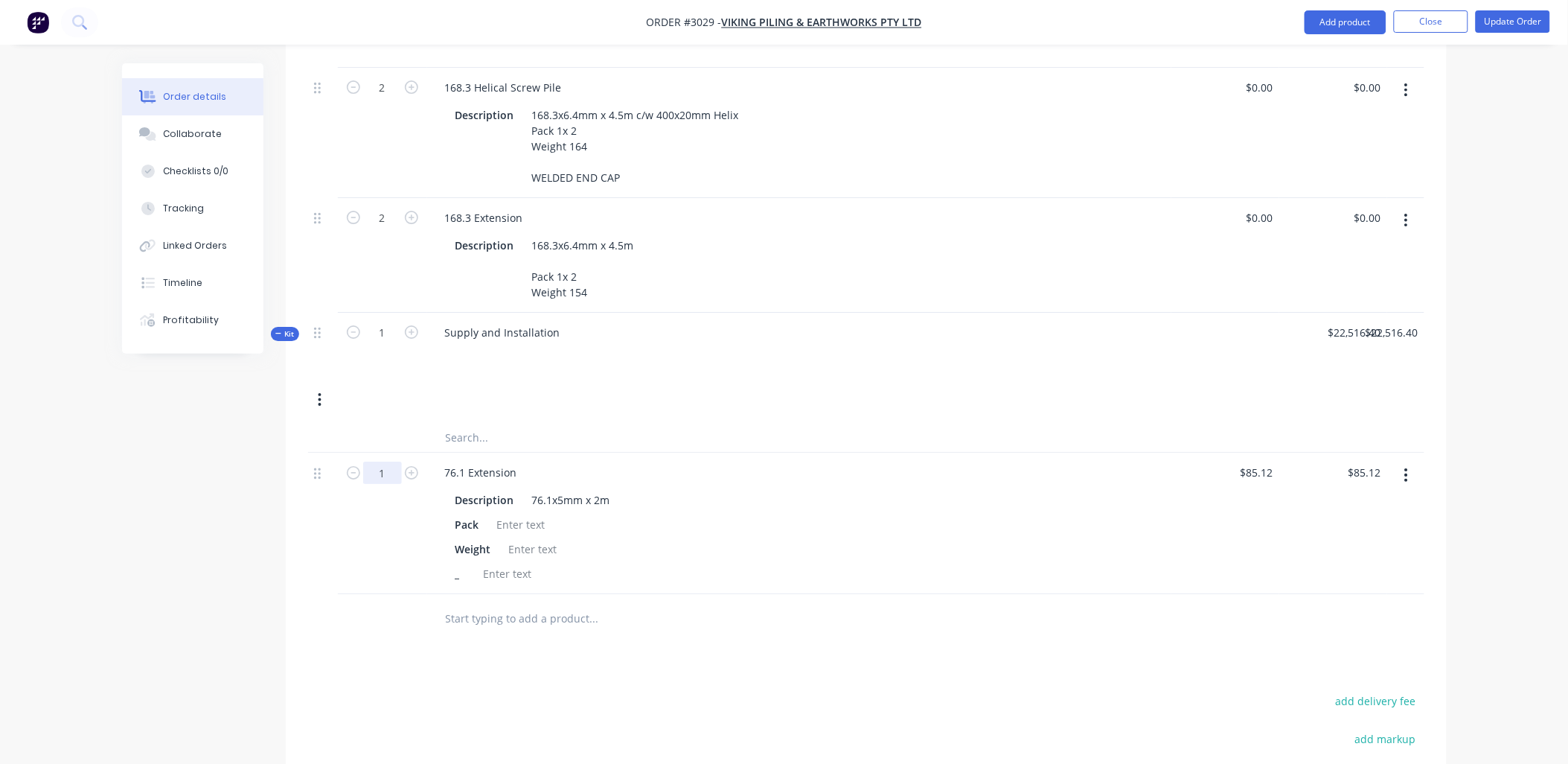
click at [387, 471] on input "1" at bounding box center [382, 472] width 38 height 23
type input "14"
type input "$1,191.68"
click at [767, 519] on div "Pack" at bounding box center [796, 524] width 693 height 22
click at [504, 569] on div at bounding box center [508, 573] width 60 height 22
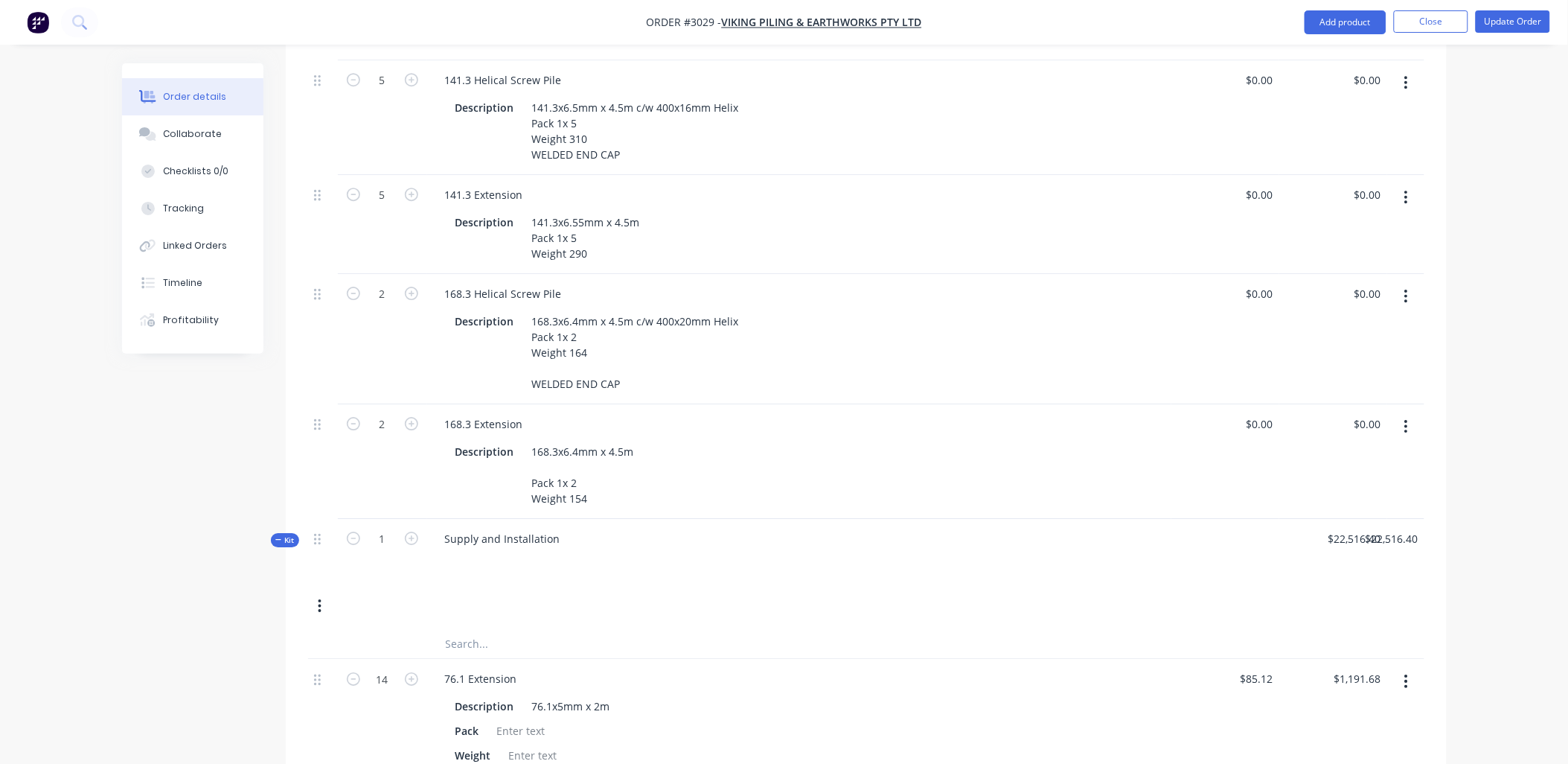
scroll to position [1366, 0]
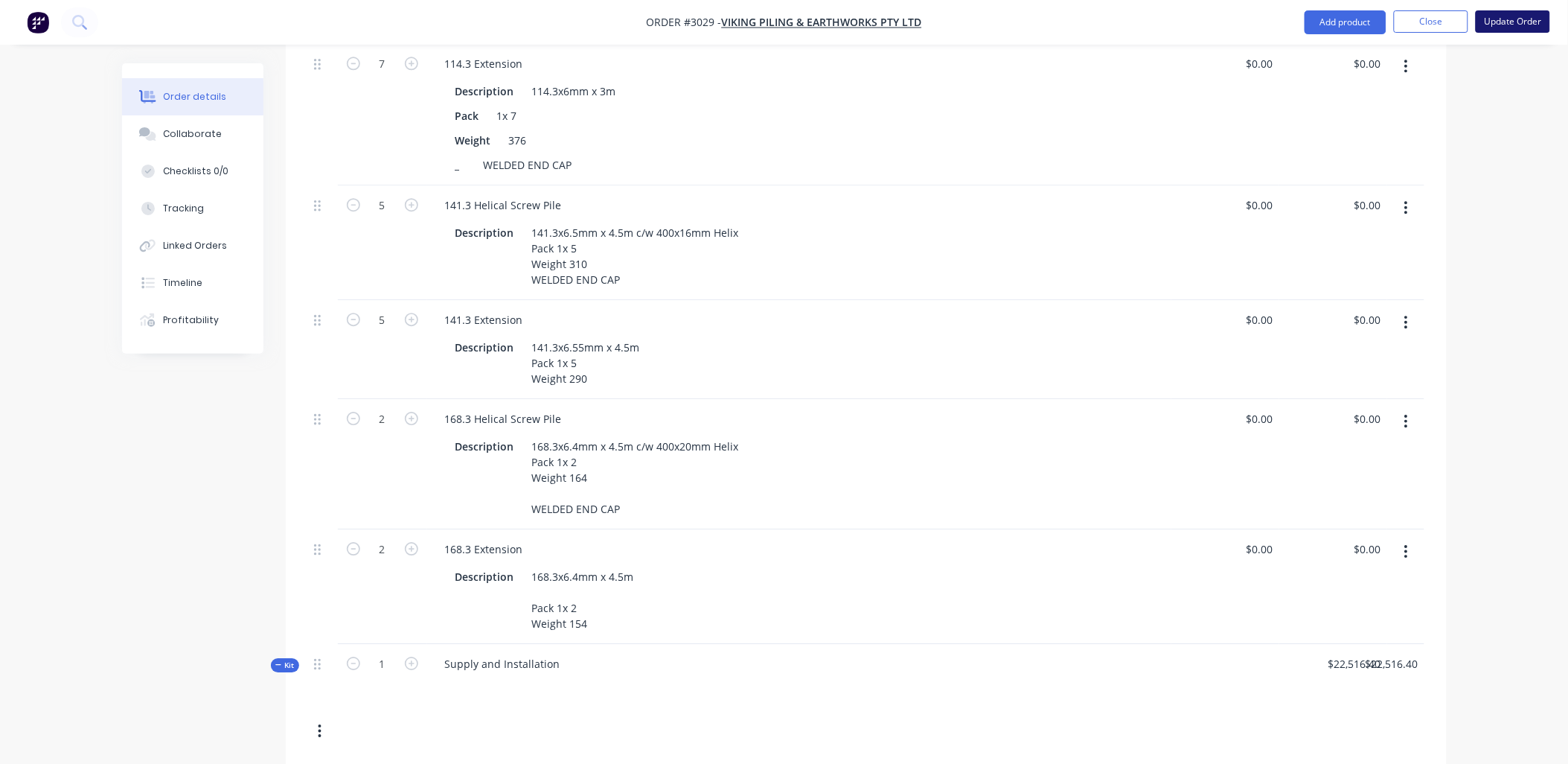
click at [1512, 27] on button "Update Order" at bounding box center [1513, 22] width 75 height 23
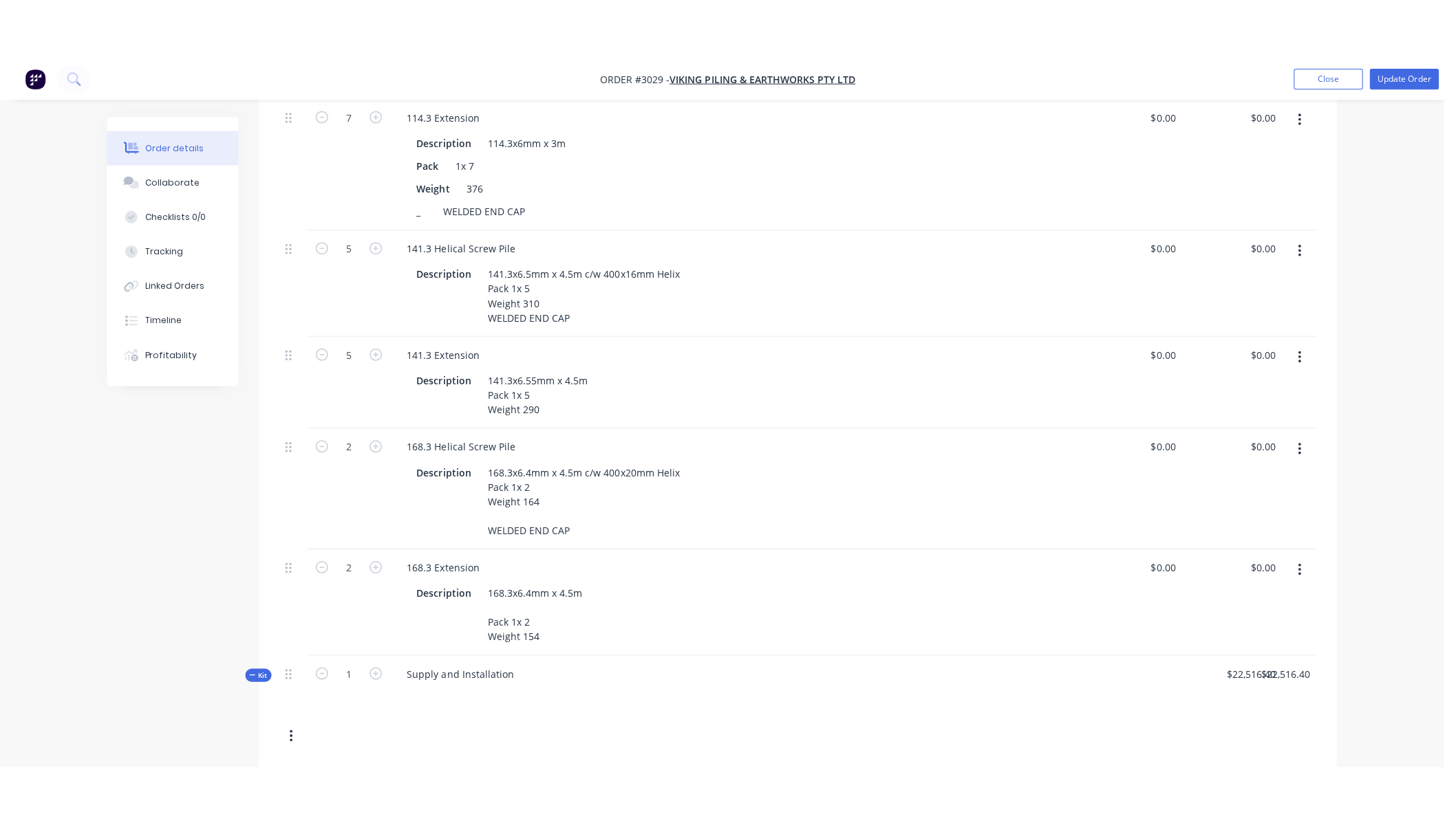
scroll to position [0, 0]
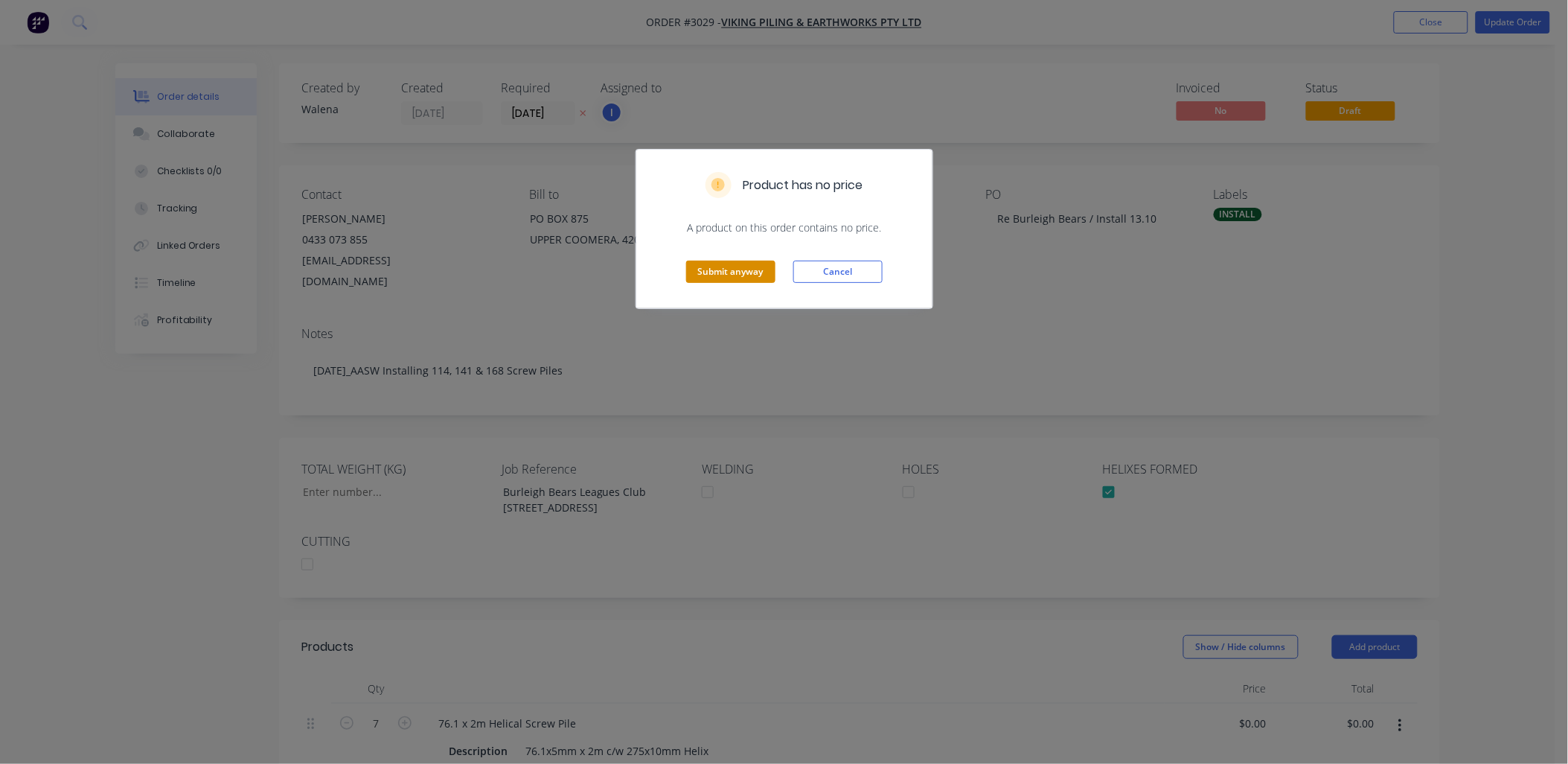
click at [719, 269] on button "Submit anyway" at bounding box center [730, 271] width 89 height 23
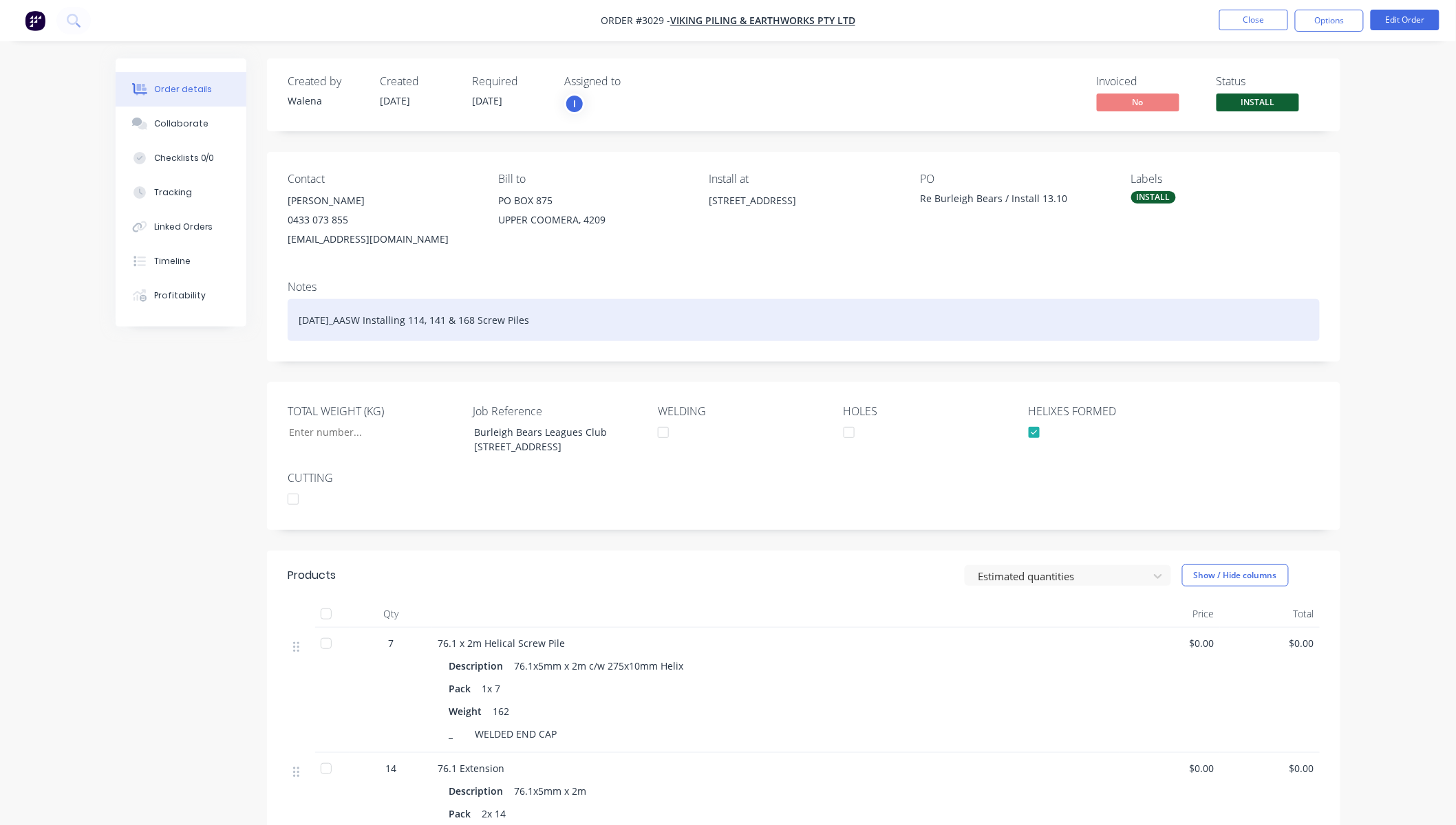
click at [633, 328] on div "[DATE]_AASW Installing 114, 141 & 168 Screw Piles" at bounding box center [803, 320] width 1032 height 42
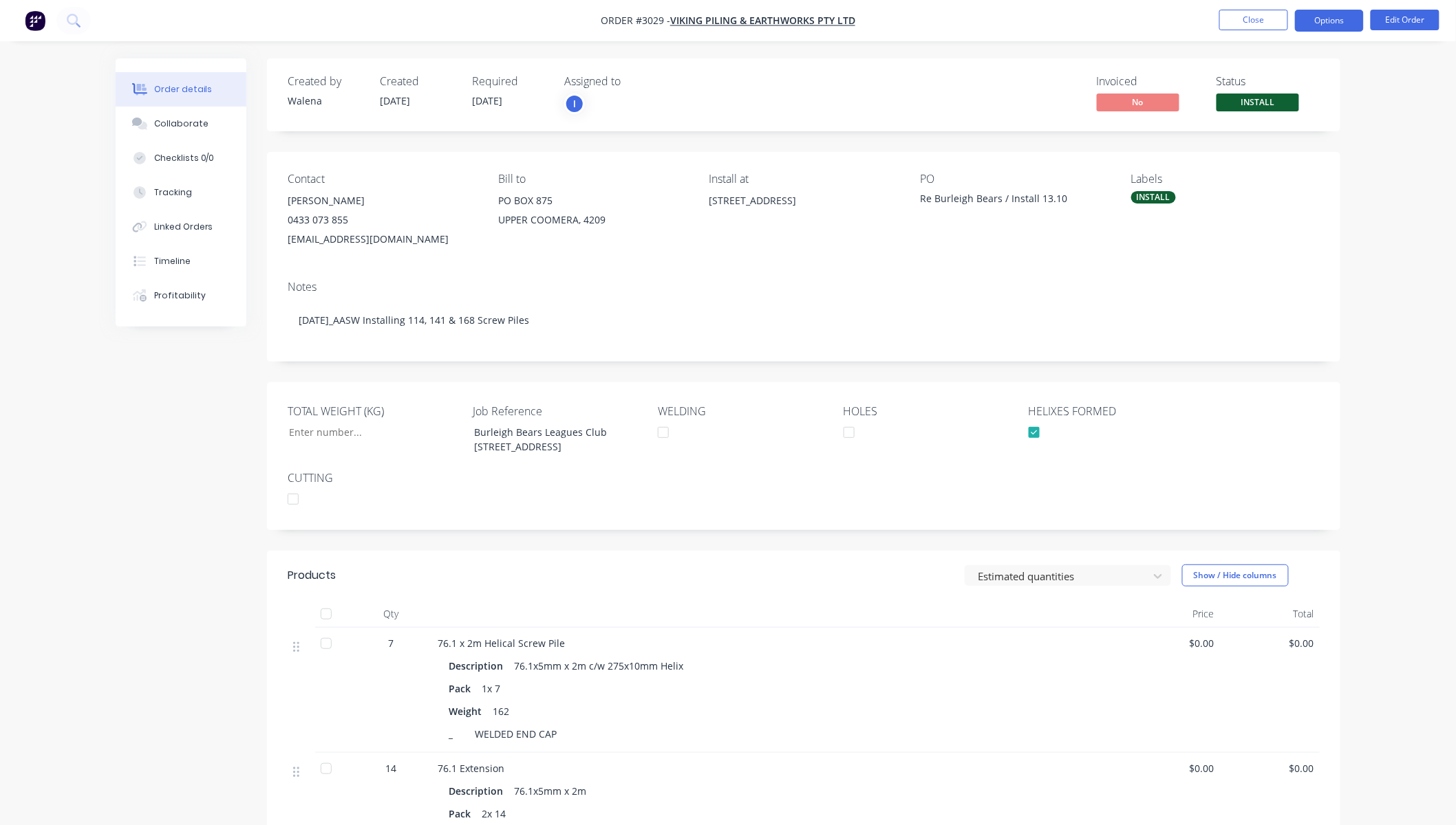
click at [1331, 25] on button "Options" at bounding box center [1329, 21] width 69 height 22
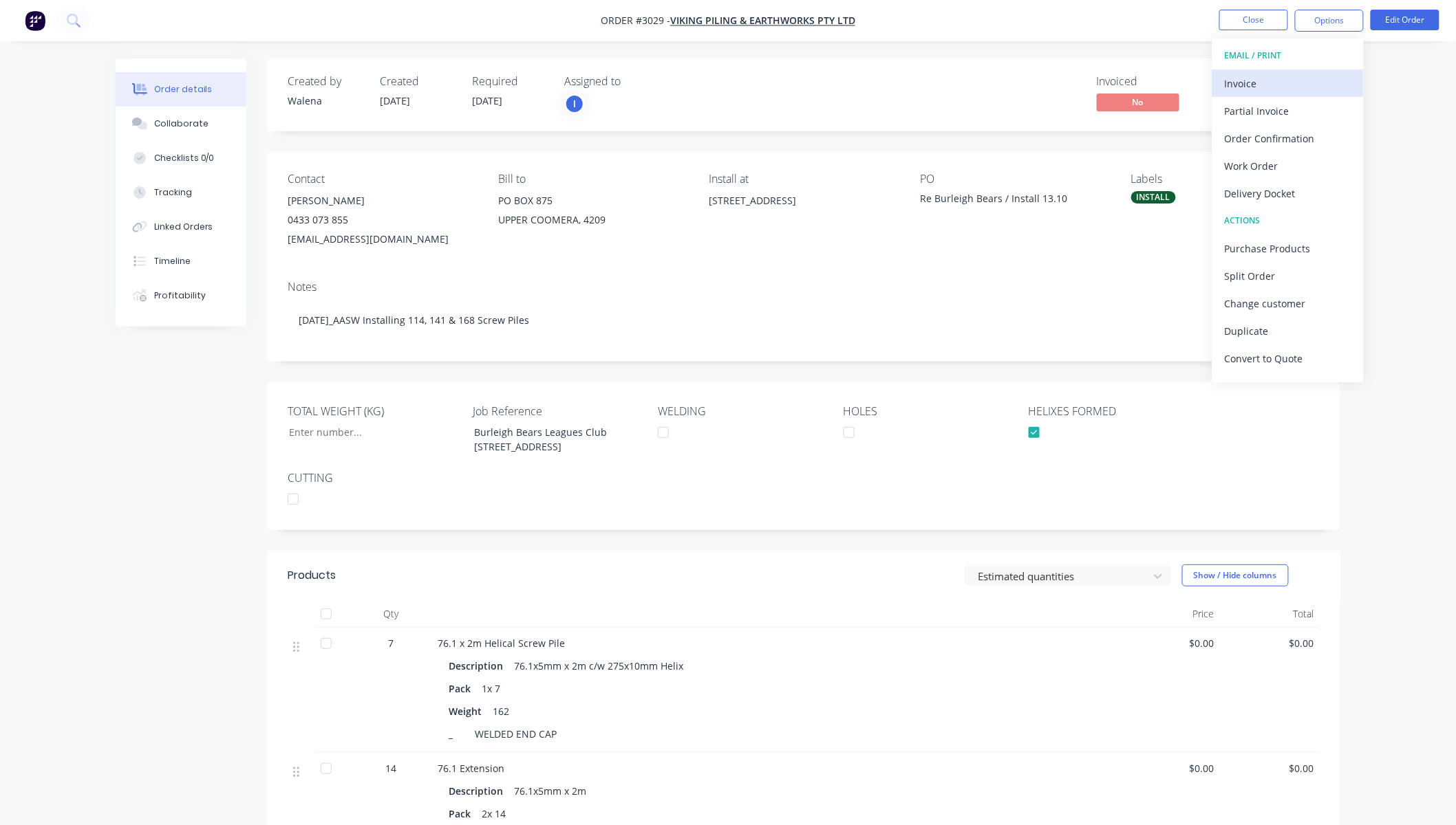
click at [1247, 81] on div "Invoice" at bounding box center [1287, 83] width 126 height 20
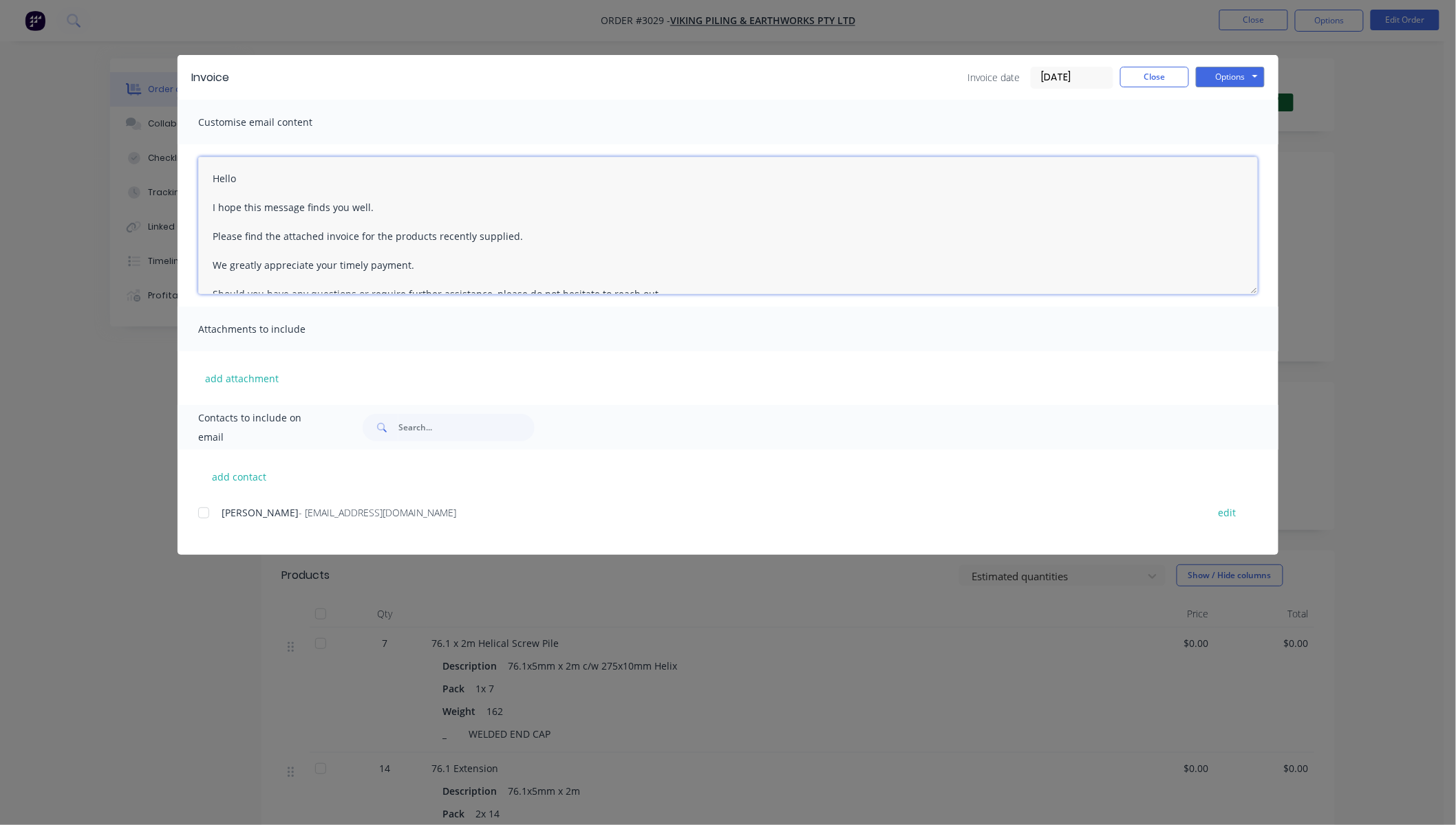
click at [261, 180] on textarea "Hello I hope this message finds you well. Please find the attached invoice for …" at bounding box center [727, 226] width 1059 height 138
click at [540, 235] on textarea "Hello Angie I hope this message finds you well. Please find the attached invoic…" at bounding box center [727, 226] width 1059 height 138
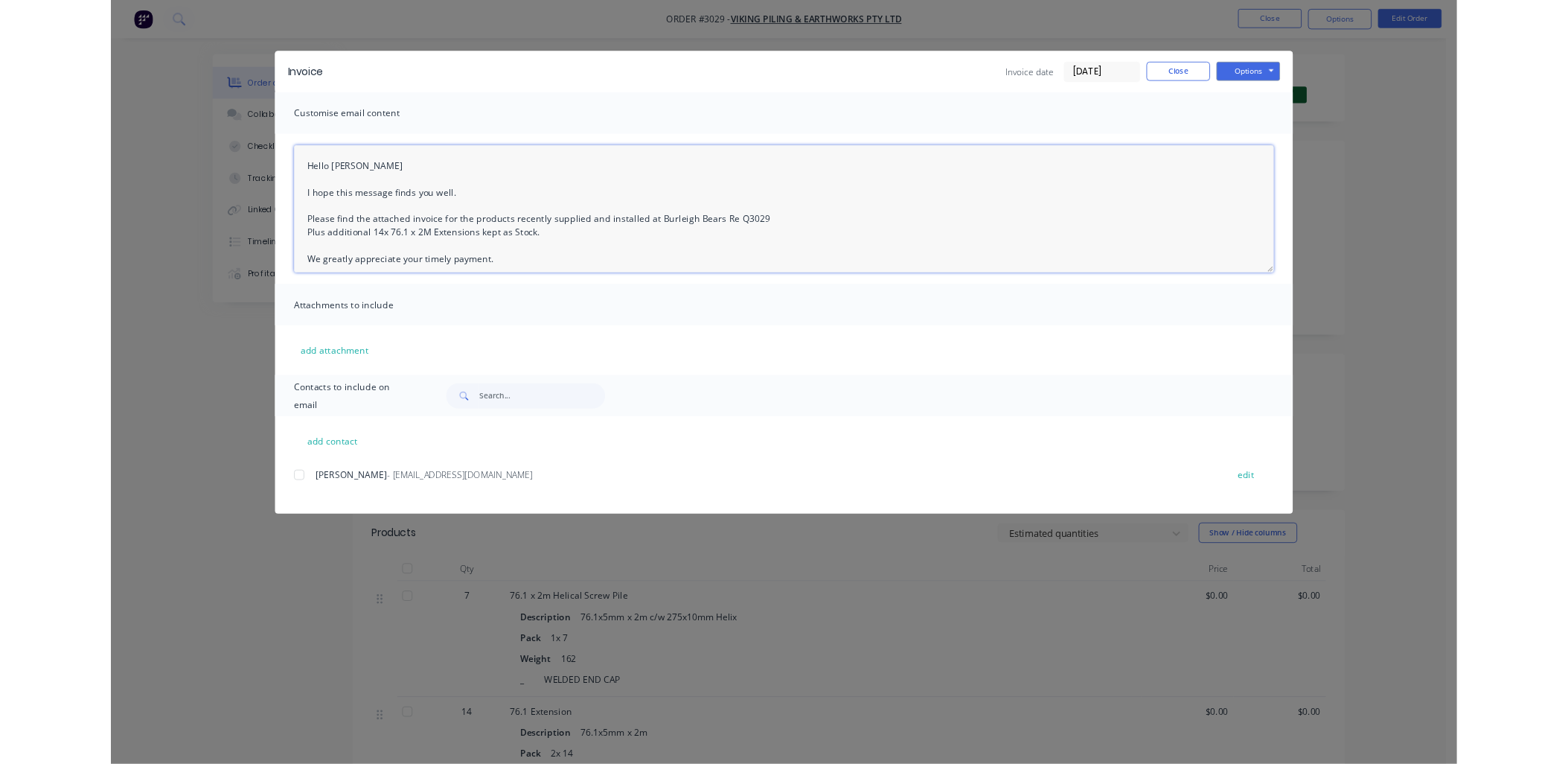
scroll to position [180, 0]
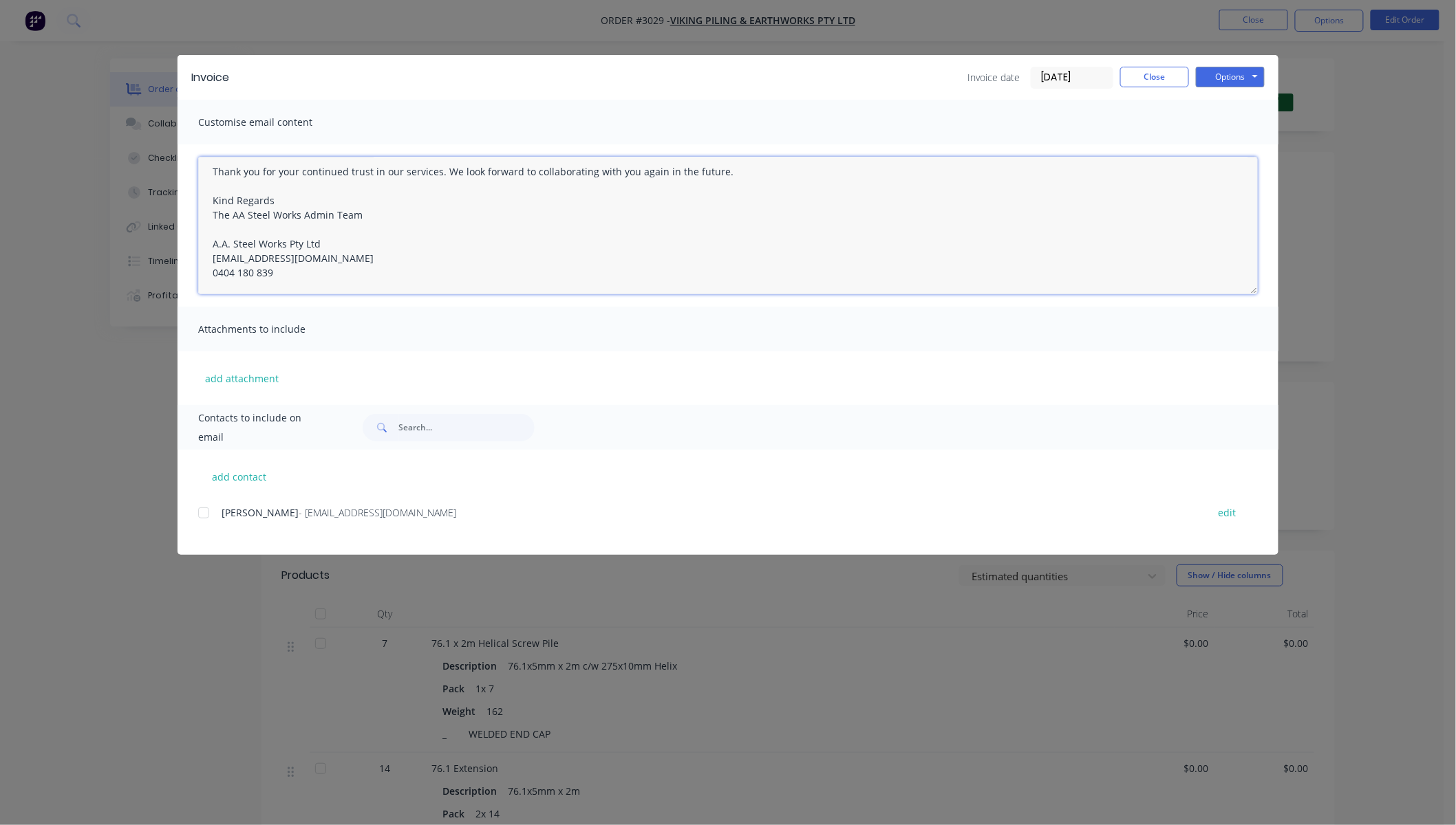
drag, startPoint x: 203, startPoint y: 173, endPoint x: 432, endPoint y: 311, distance: 267.4
click at [436, 319] on div "Customise email content Hello Angie I hope this message finds you well. Please …" at bounding box center [728, 252] width 1101 height 305
click at [202, 516] on div at bounding box center [203, 513] width 27 height 27
type textarea "Hello Angie I hope this message finds you well. Please find the attached invoic…"
click at [1236, 77] on button "Options" at bounding box center [1230, 77] width 69 height 21
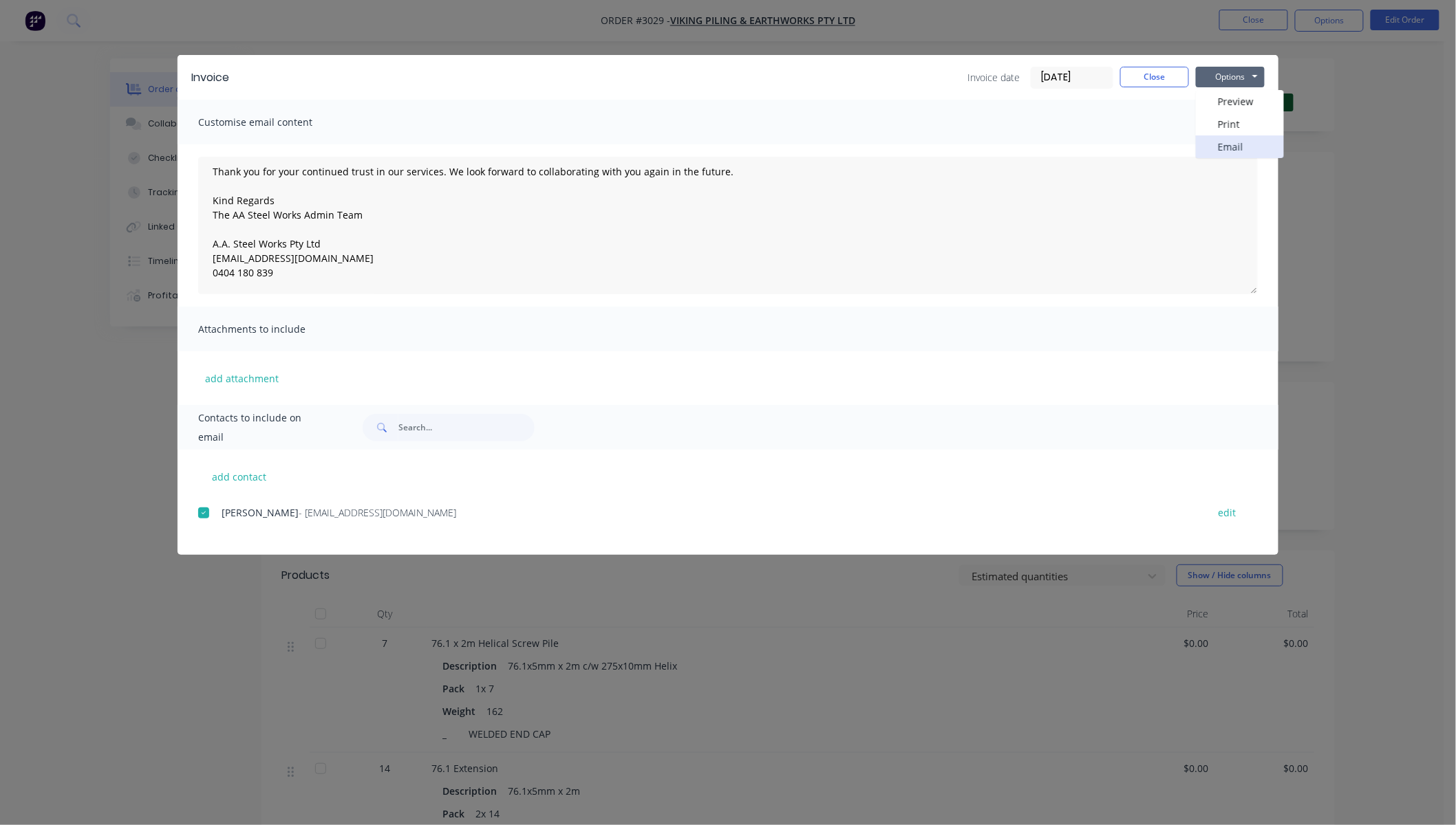
click at [1238, 141] on button "Email" at bounding box center [1239, 146] width 88 height 23
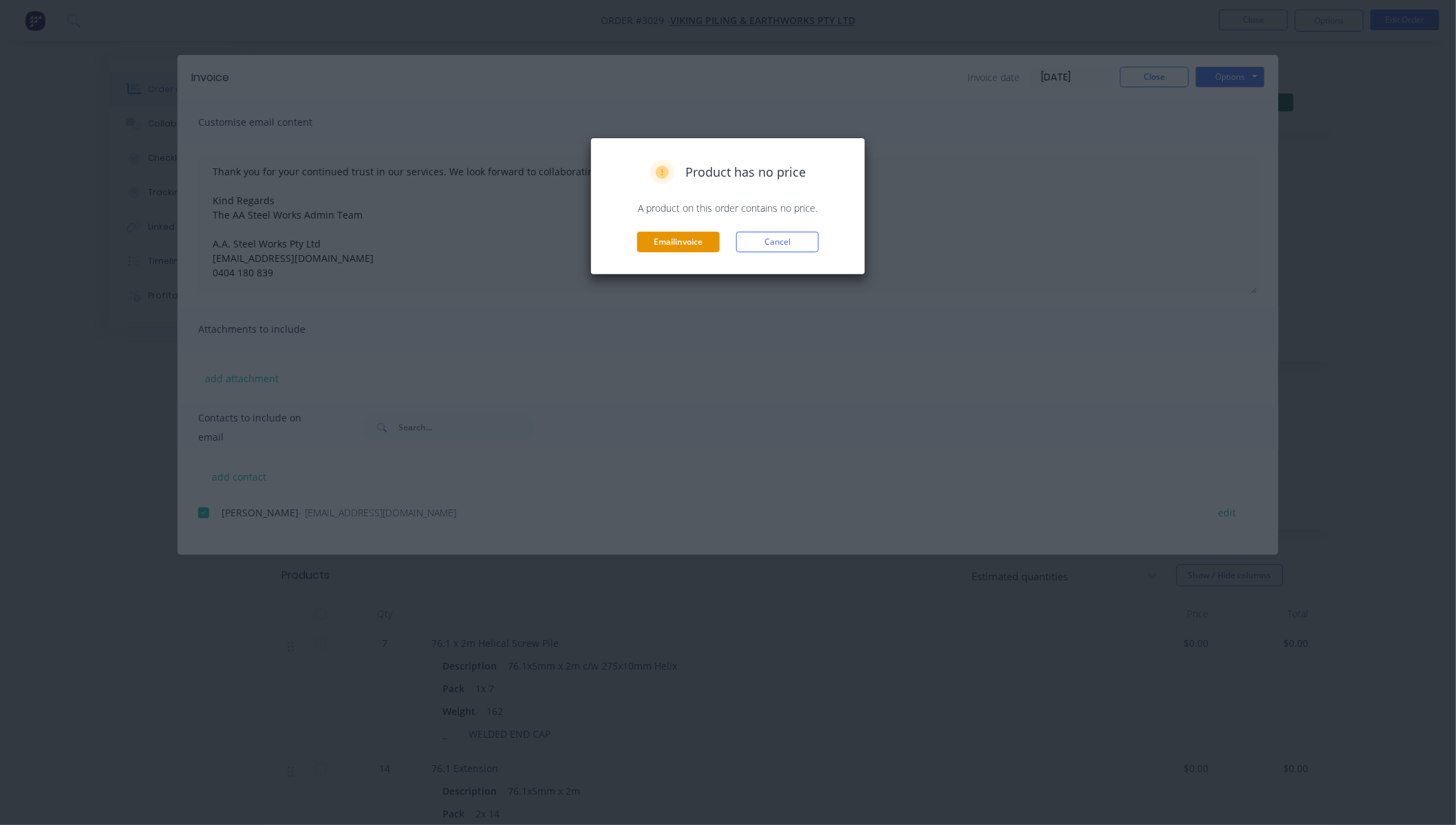
click at [664, 251] on button "Email invoice" at bounding box center [678, 241] width 83 height 21
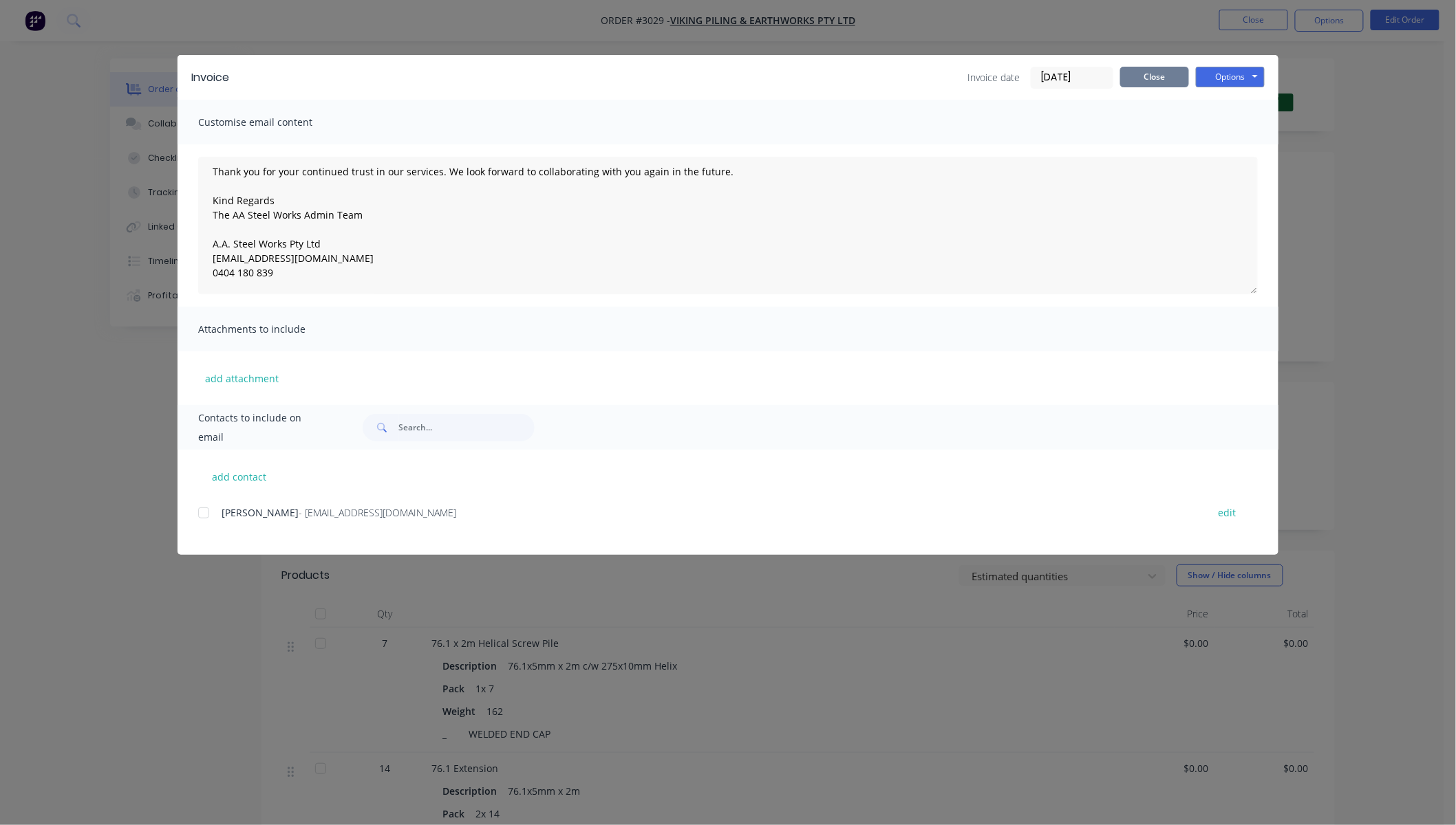
click at [1141, 67] on button "Close" at bounding box center [1155, 77] width 69 height 21
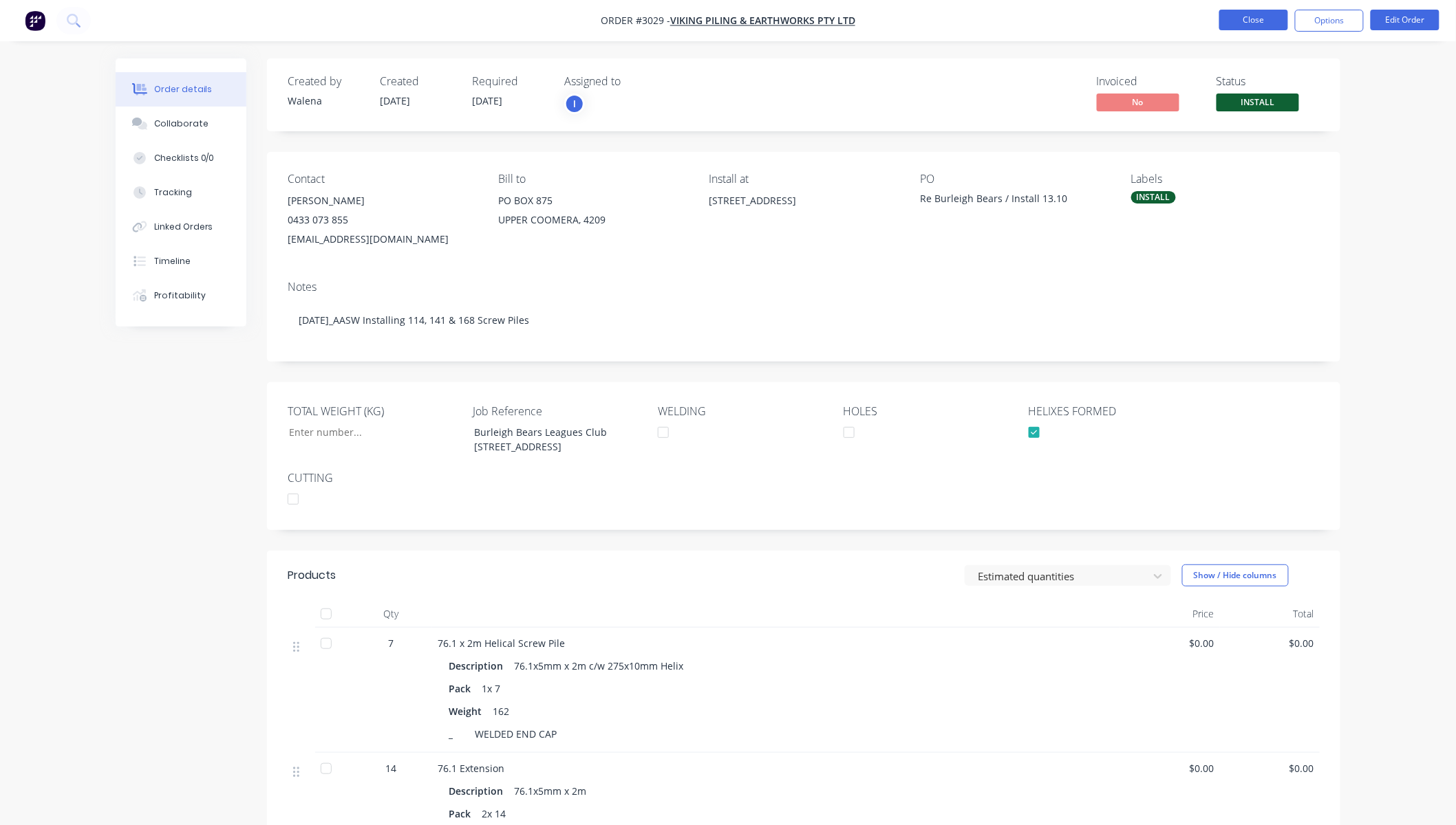
click at [1241, 25] on button "Close" at bounding box center [1254, 20] width 69 height 21
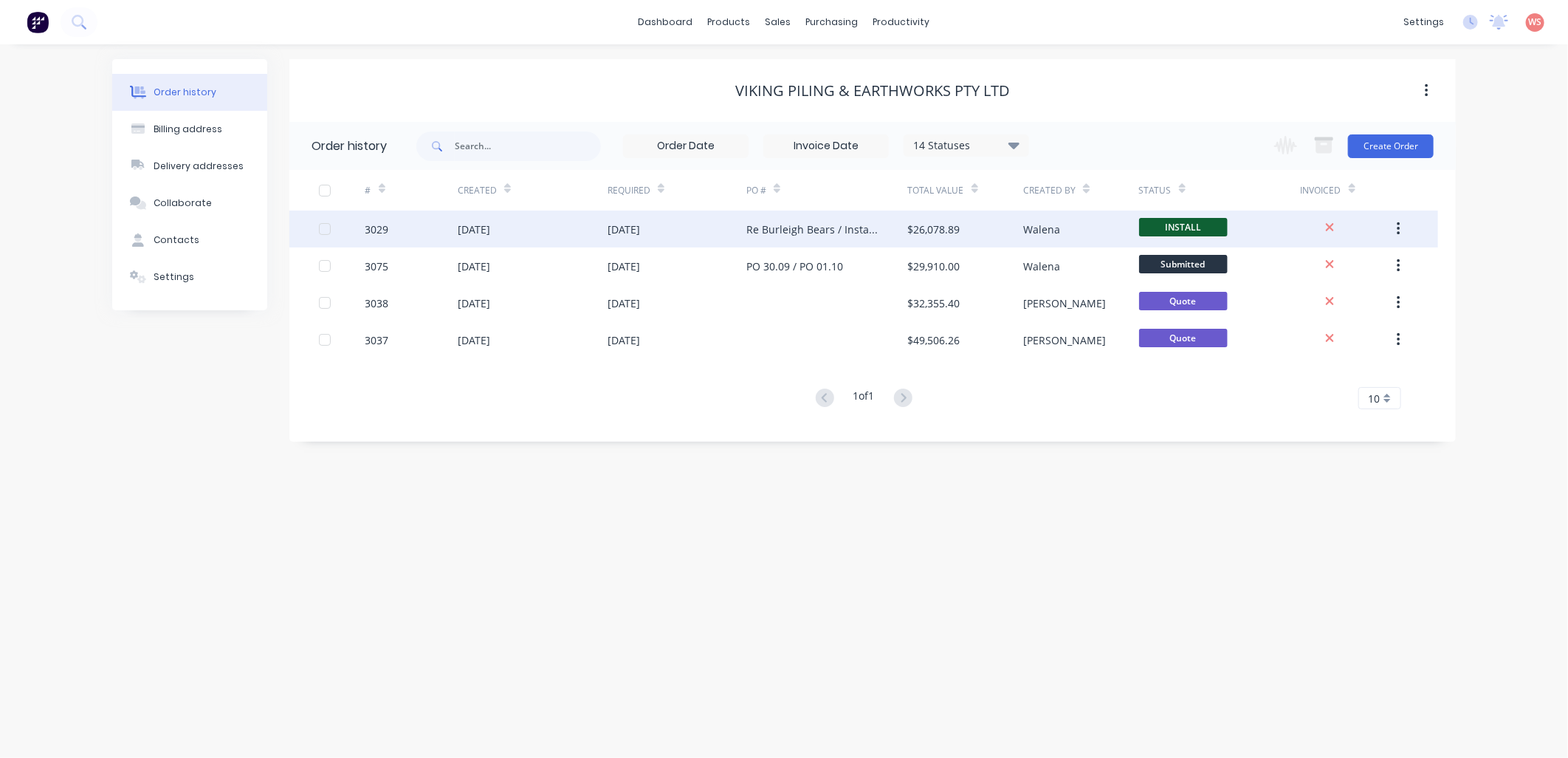
click at [513, 237] on div "[DATE]" at bounding box center [533, 229] width 150 height 37
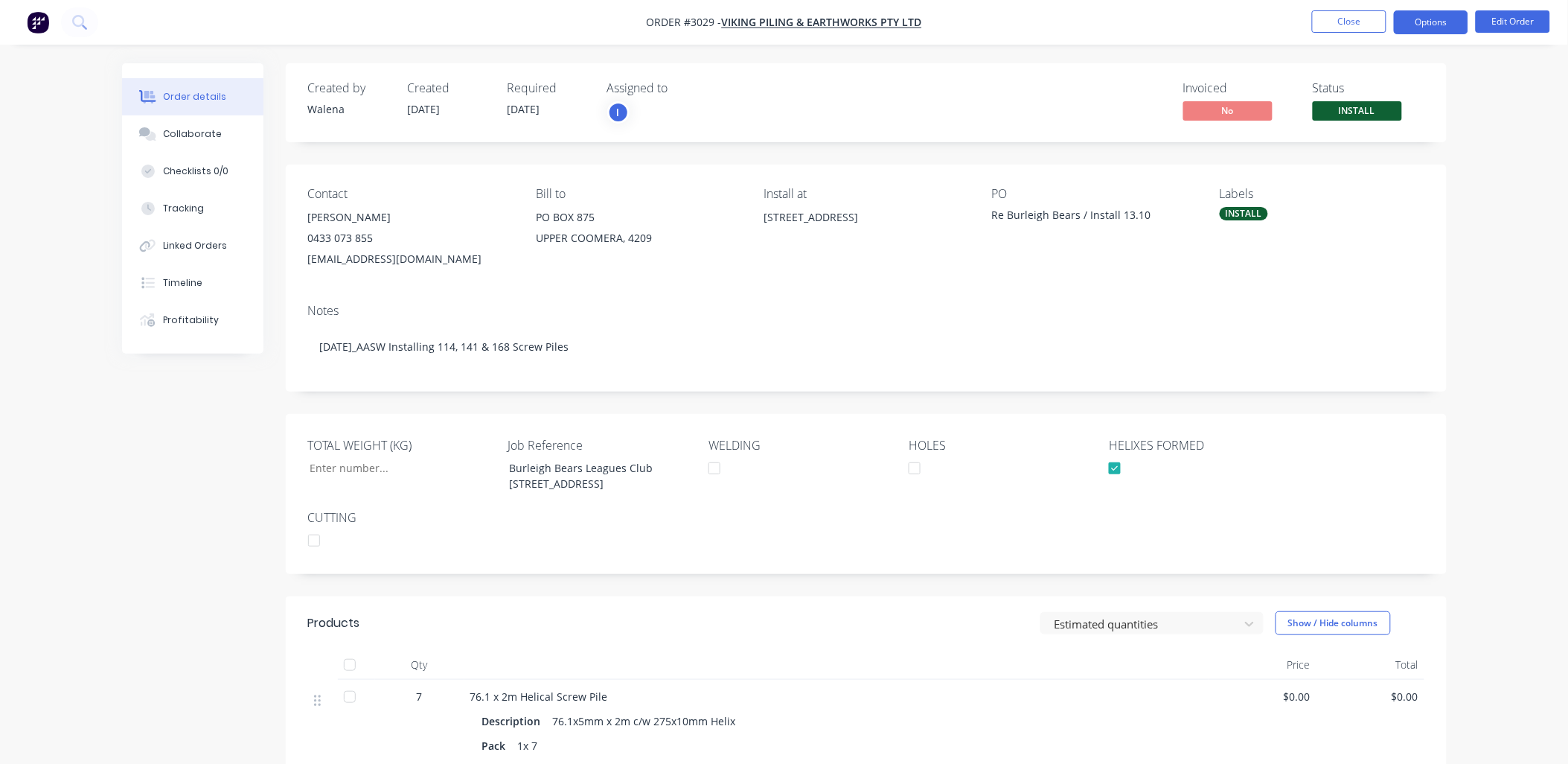
click at [1434, 23] on button "Options" at bounding box center [1431, 23] width 75 height 24
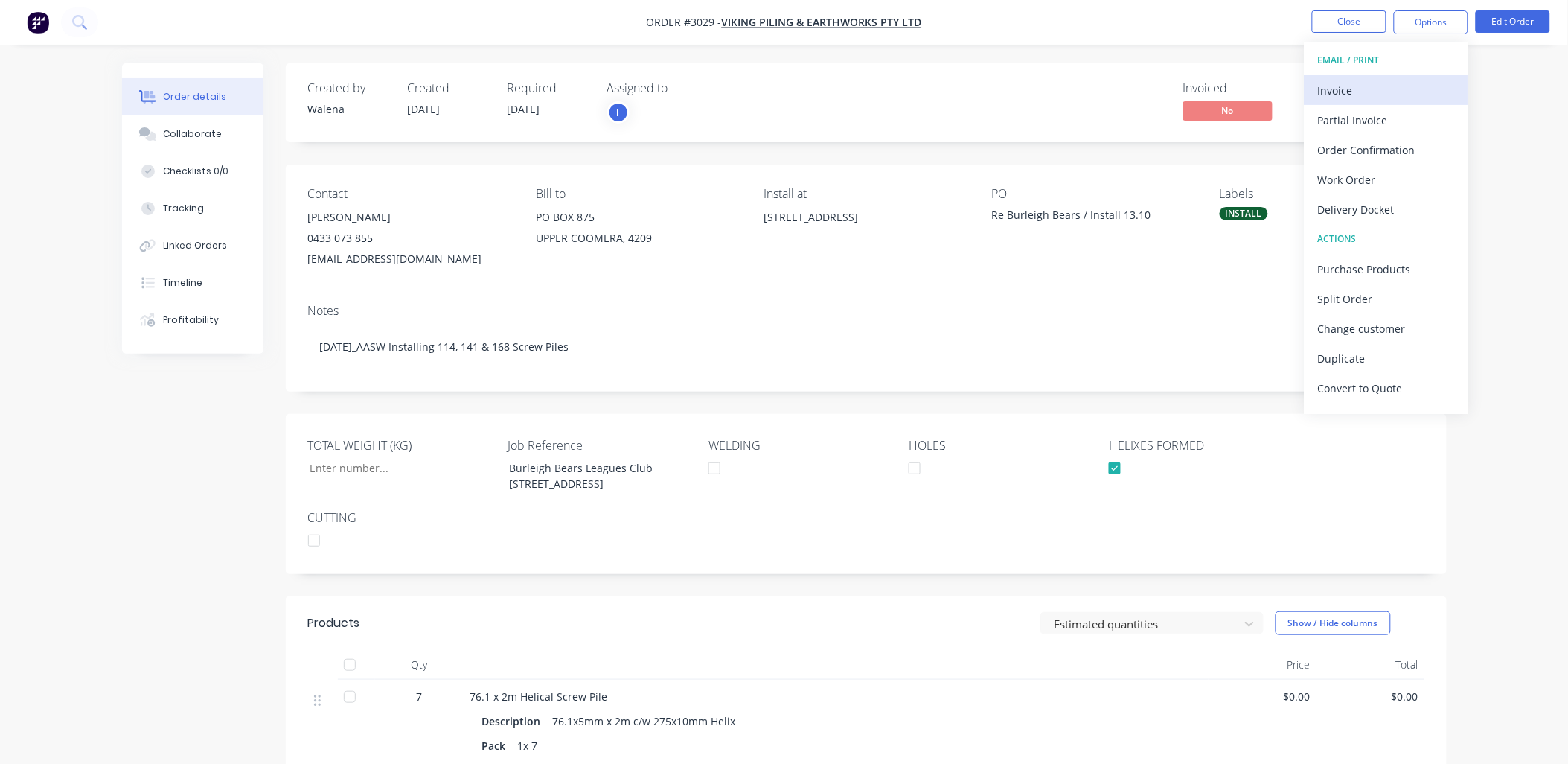
click at [1358, 97] on div "Invoice" at bounding box center [1385, 90] width 136 height 22
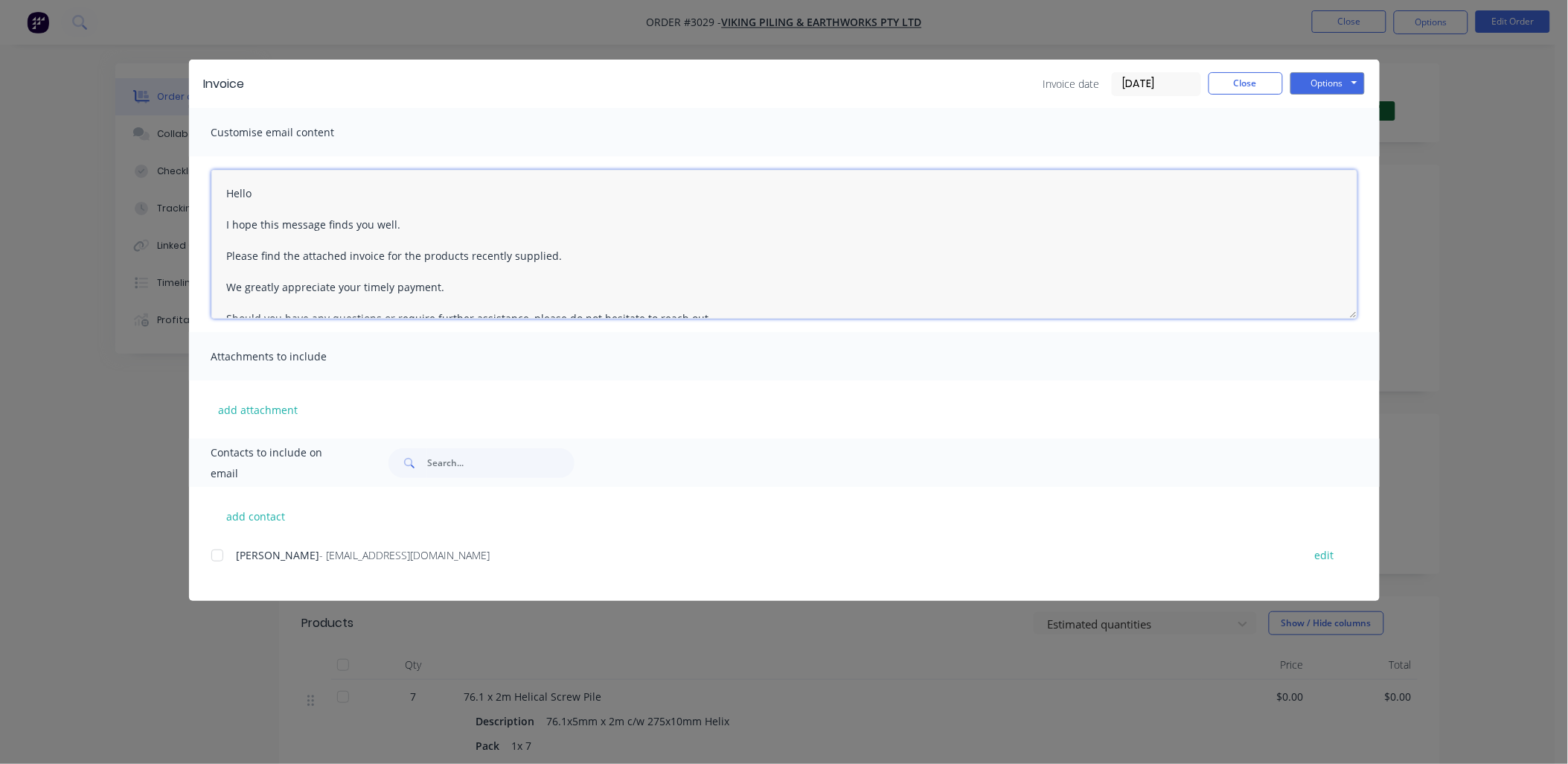
scroll to position [164, 0]
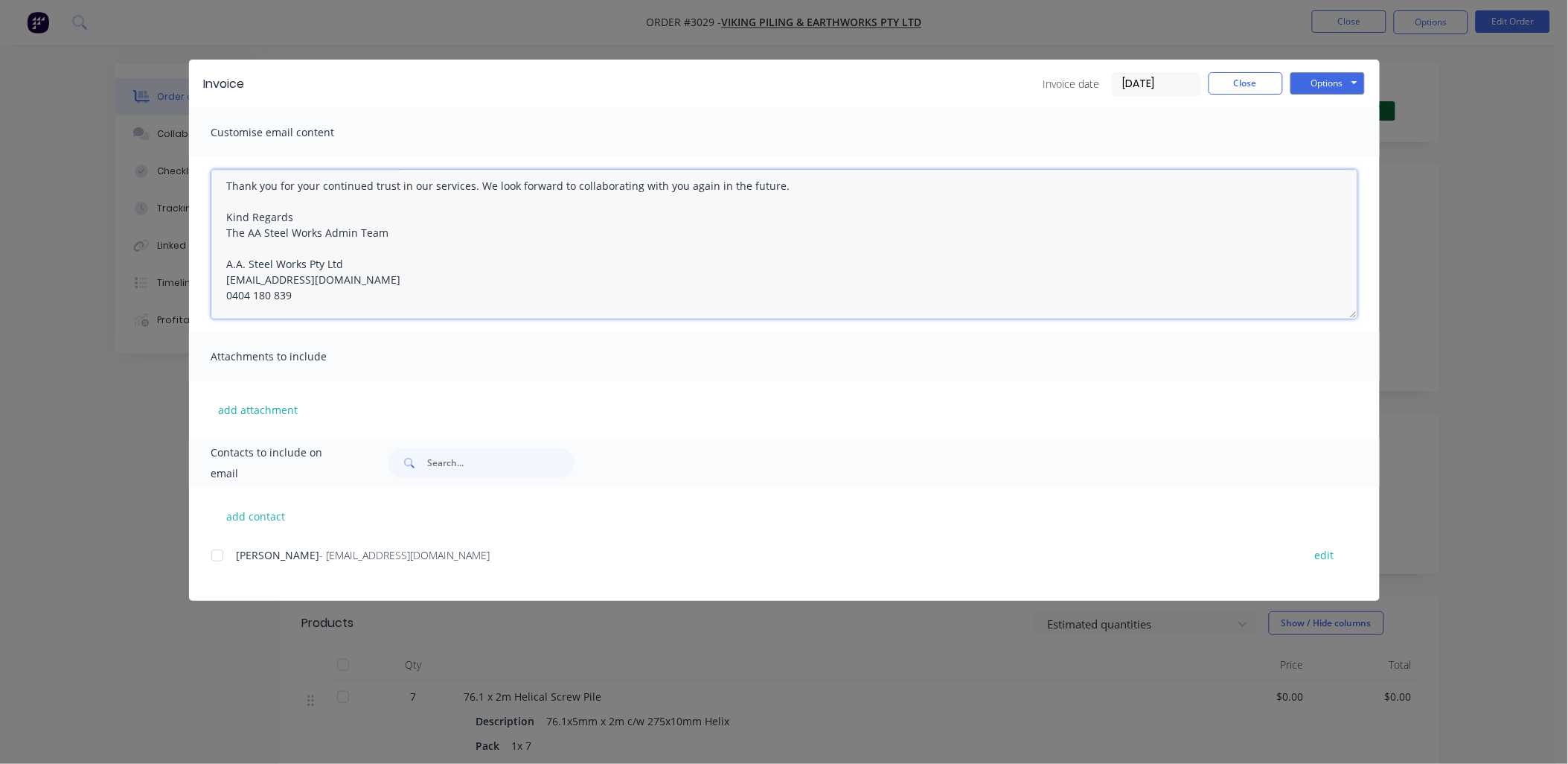
drag, startPoint x: 226, startPoint y: 189, endPoint x: 731, endPoint y: 349, distance: 529.7
click at [731, 349] on div "Customise email content Hello I hope this message finds you well. Please find t…" at bounding box center [784, 273] width 1191 height 330
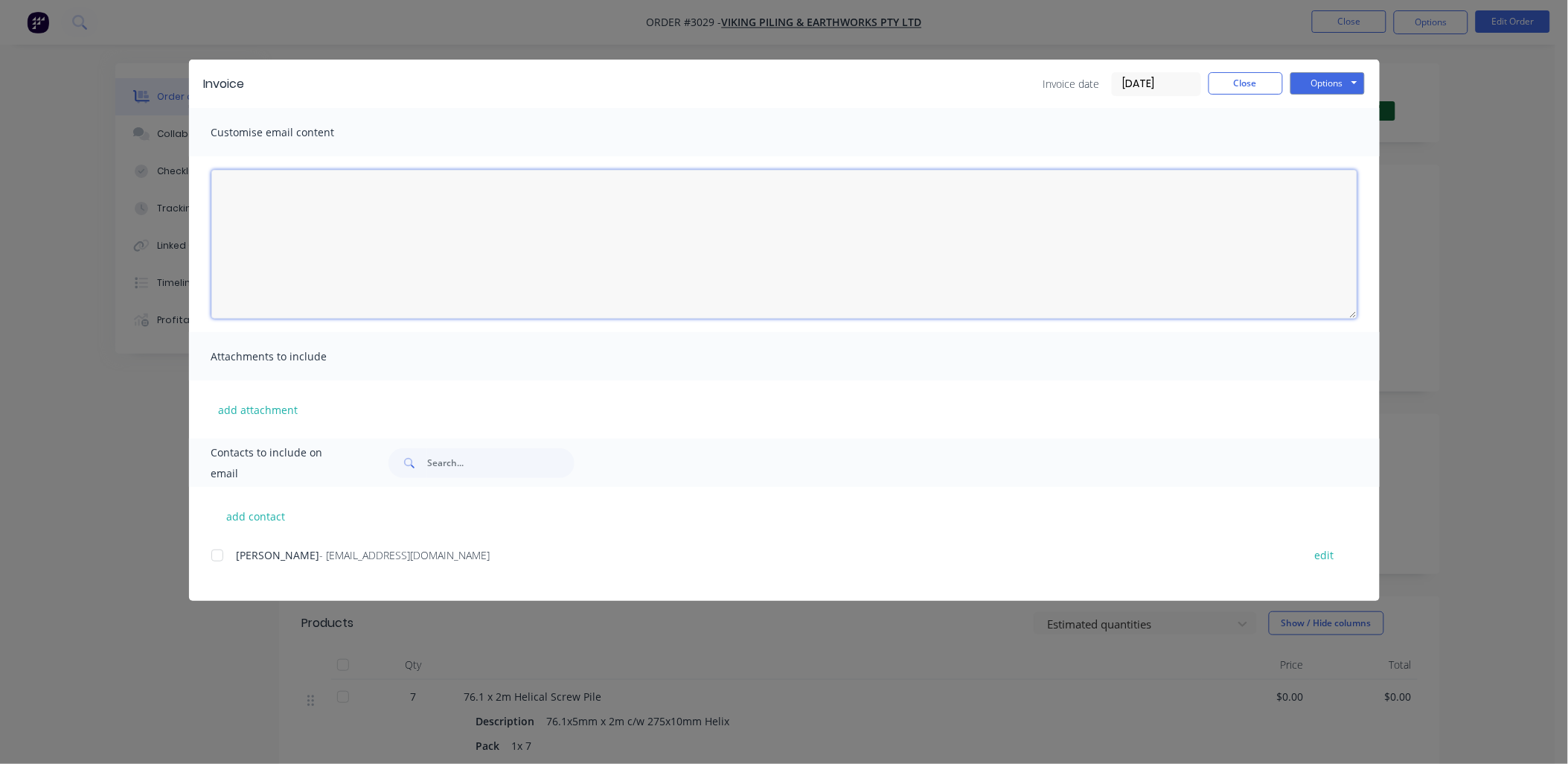
scroll to position [0, 0]
paste textarea "168x6mm x 3.5mt Extension c/w Flange"
type textarea "168x6mm x 3.5mt Extension c/w Flange"
drag, startPoint x: 494, startPoint y: 213, endPoint x: 13, endPoint y: 192, distance: 481.5
click at [13, 192] on div "Invoice Invoice date 14/10/25 Close Options Preview Print Email Customise email…" at bounding box center [784, 382] width 1568 height 764
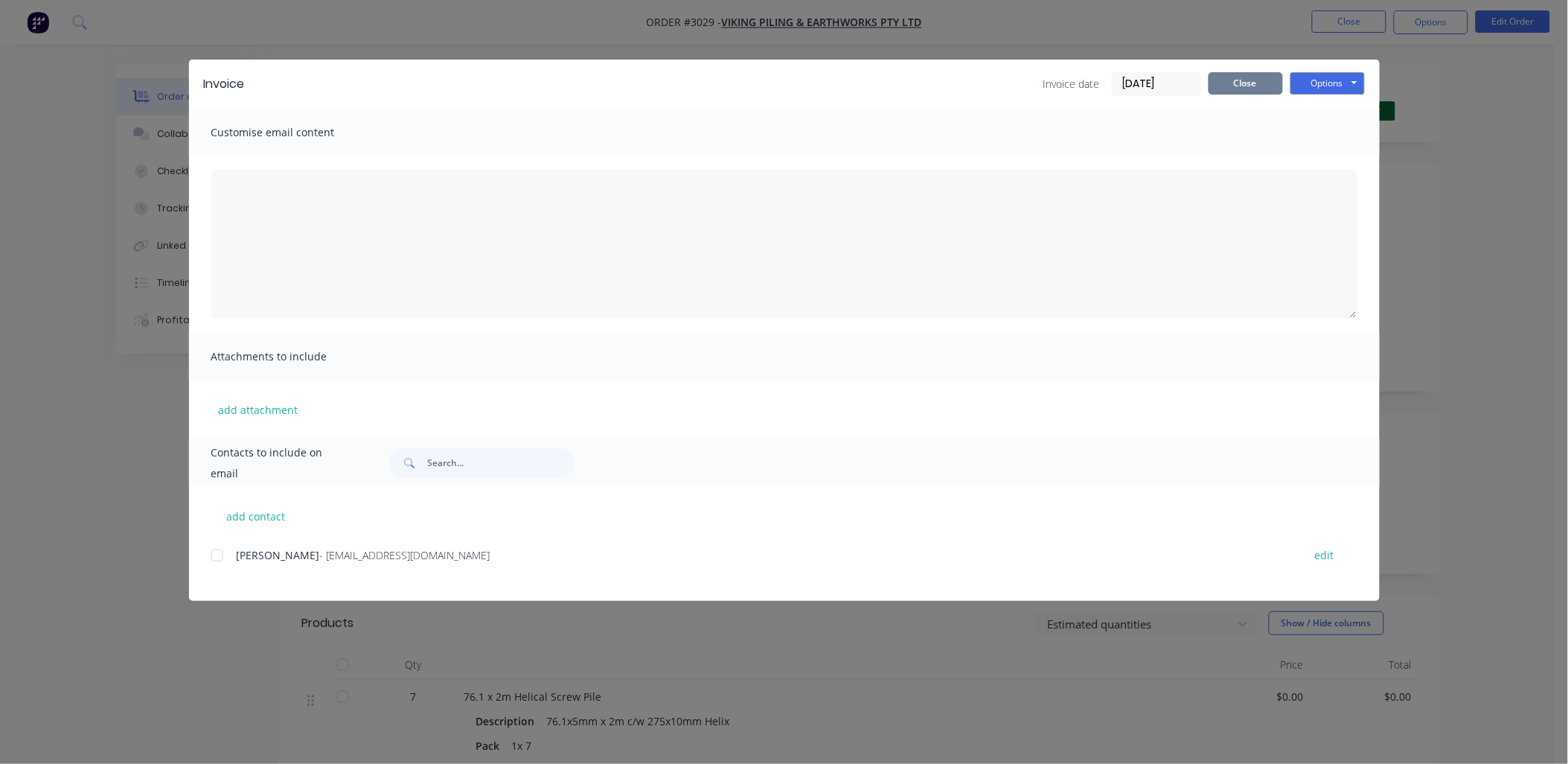
click at [1240, 76] on button "Close" at bounding box center [1246, 83] width 75 height 23
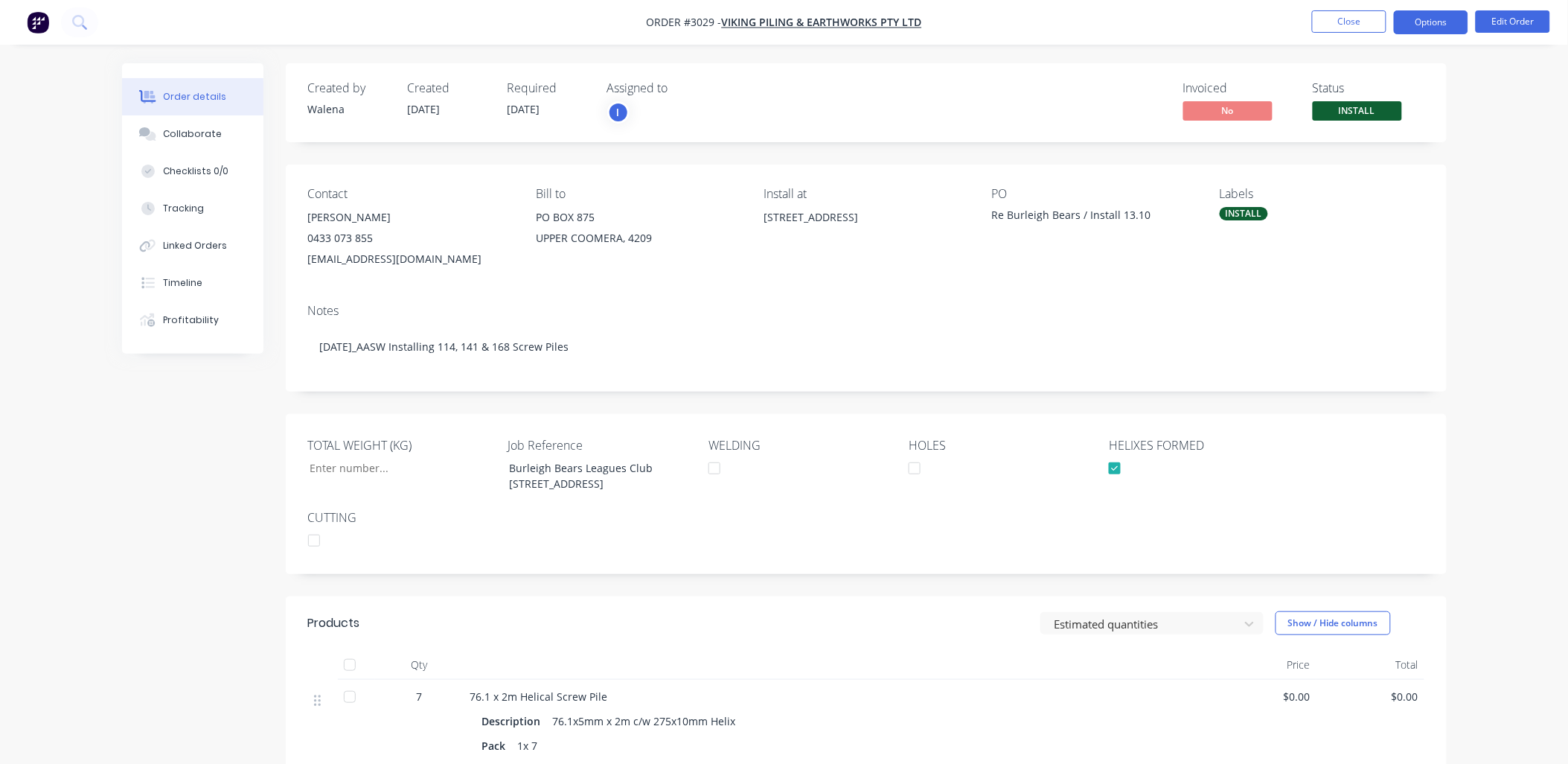
click at [1442, 23] on button "Options" at bounding box center [1431, 23] width 75 height 24
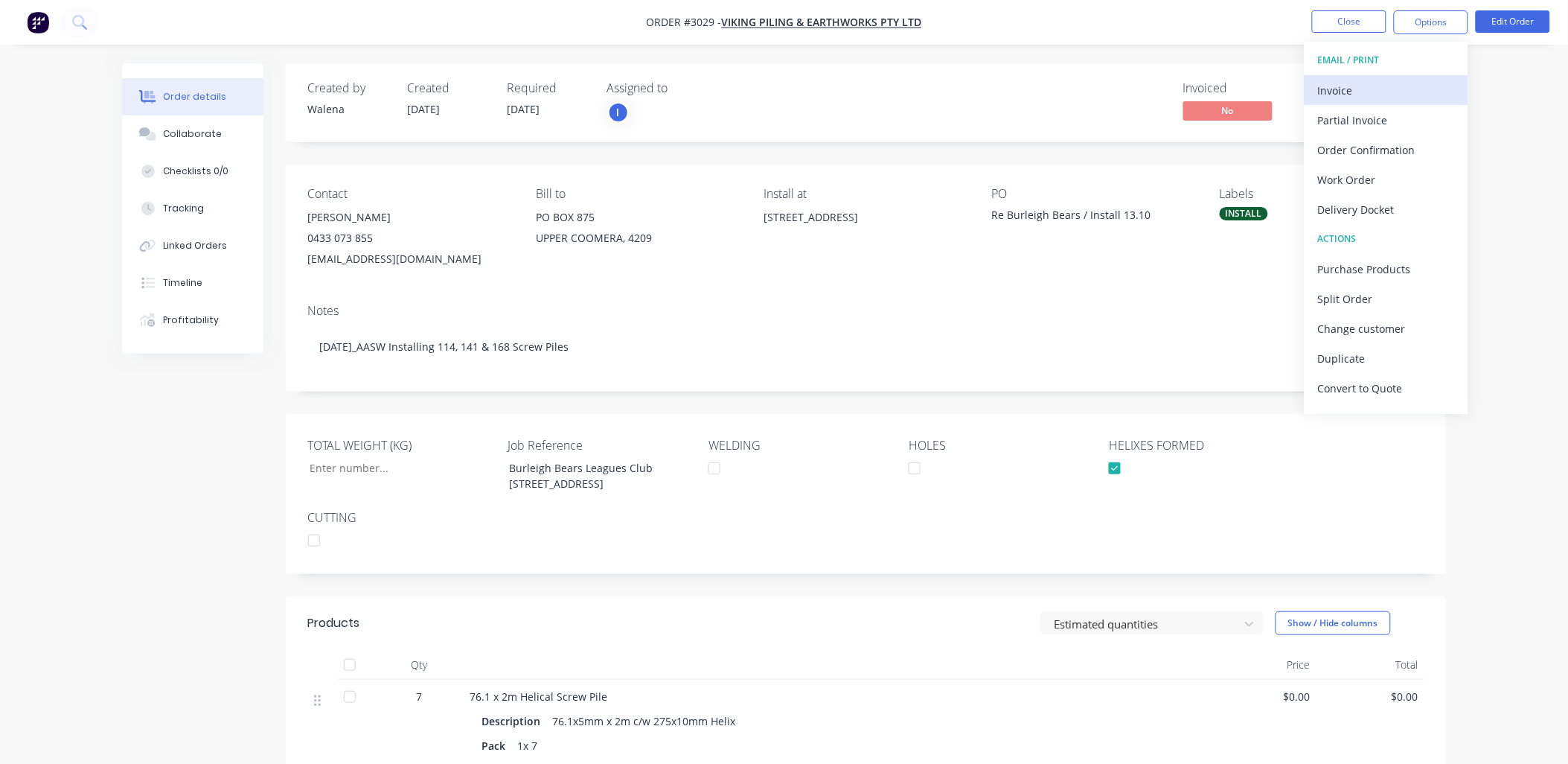
click at [1390, 90] on div "Invoice" at bounding box center [1385, 90] width 136 height 22
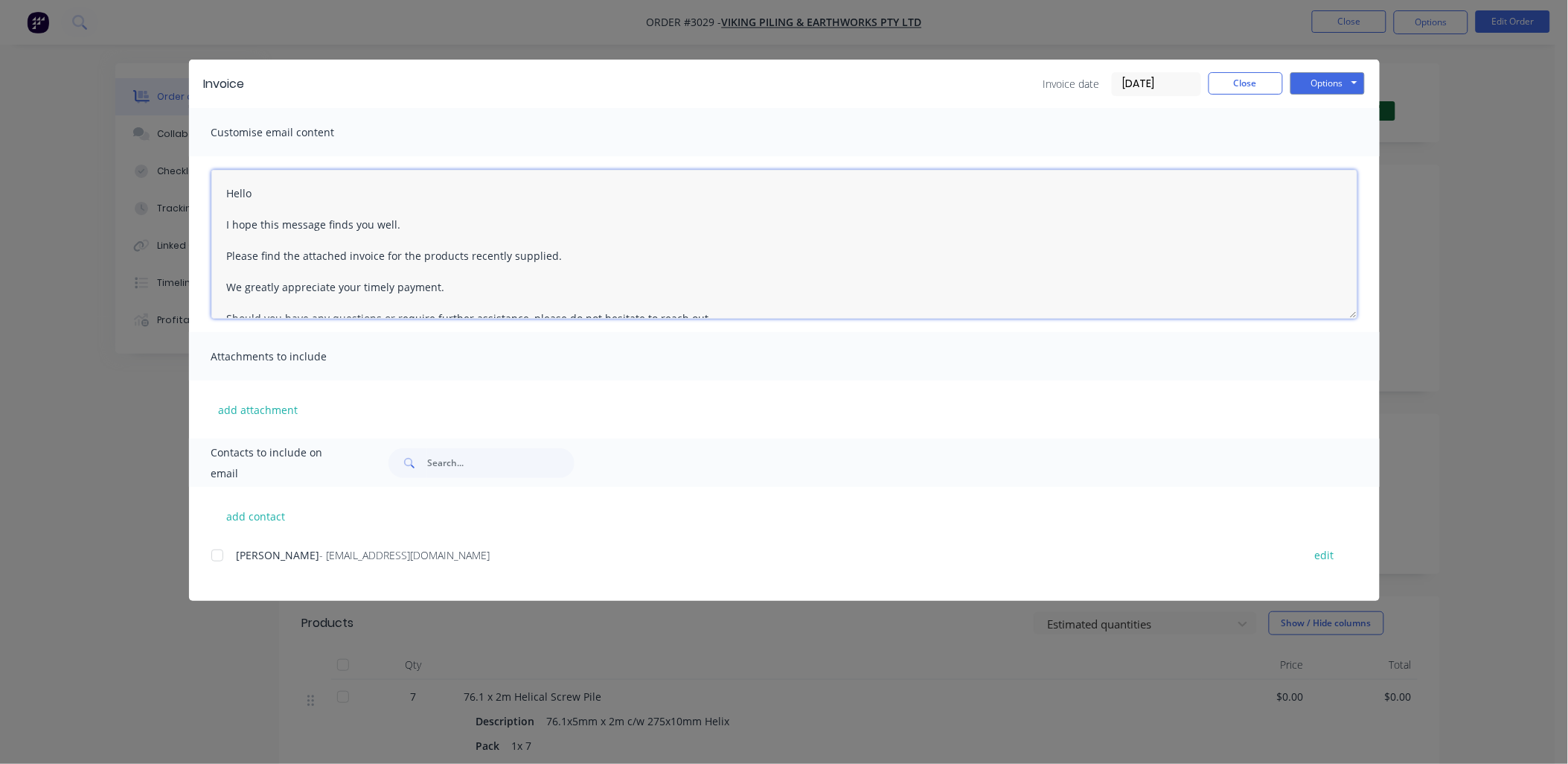
drag, startPoint x: 256, startPoint y: 195, endPoint x: 265, endPoint y: 187, distance: 12.0
click at [265, 187] on textarea "Hello I hope this message finds you well. Please find the attached invoice for …" at bounding box center [784, 245] width 1146 height 149
click at [562, 249] on textarea "Hello Angie I hope this message finds you well. Please find the attached invoic…" at bounding box center [784, 245] width 1146 height 149
click at [217, 557] on div at bounding box center [217, 555] width 29 height 29
type textarea "Hello [PERSON_NAME] I hope this message finds you well. Please find the attache…"
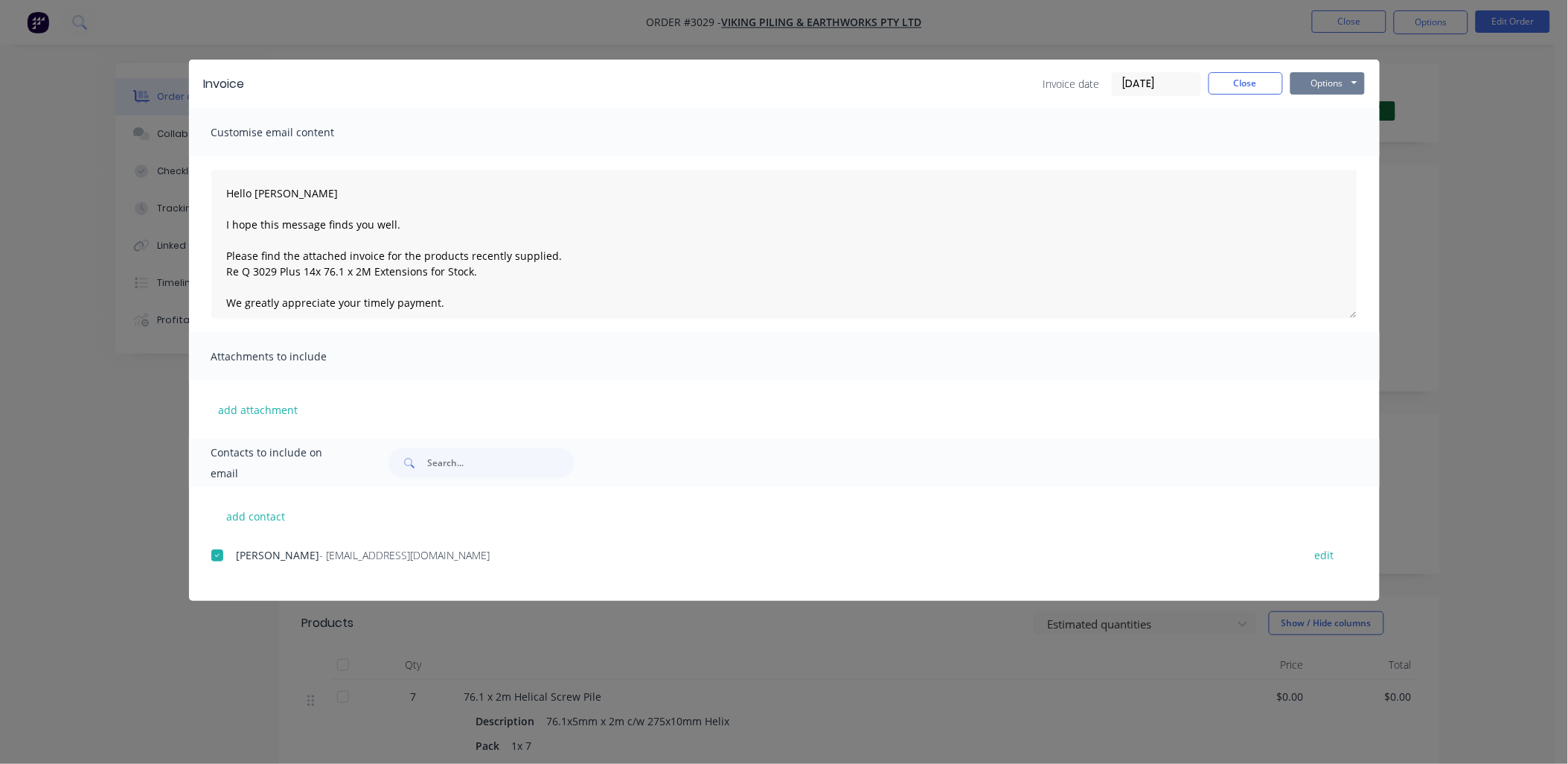
click at [1325, 82] on button "Options" at bounding box center [1327, 83] width 75 height 23
click at [1332, 161] on button "Email" at bounding box center [1337, 158] width 95 height 25
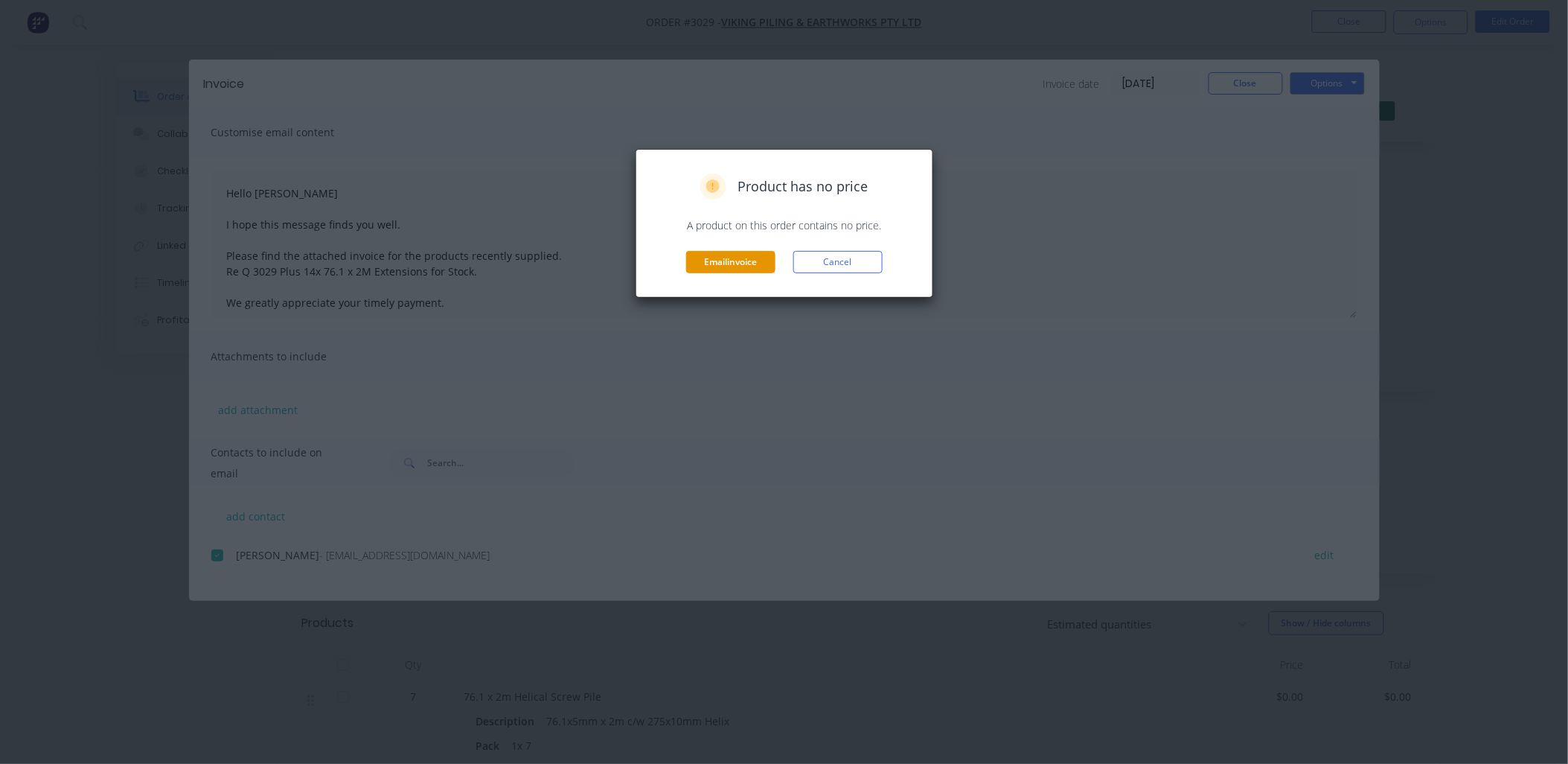
click at [719, 263] on button "Email invoice" at bounding box center [730, 261] width 89 height 23
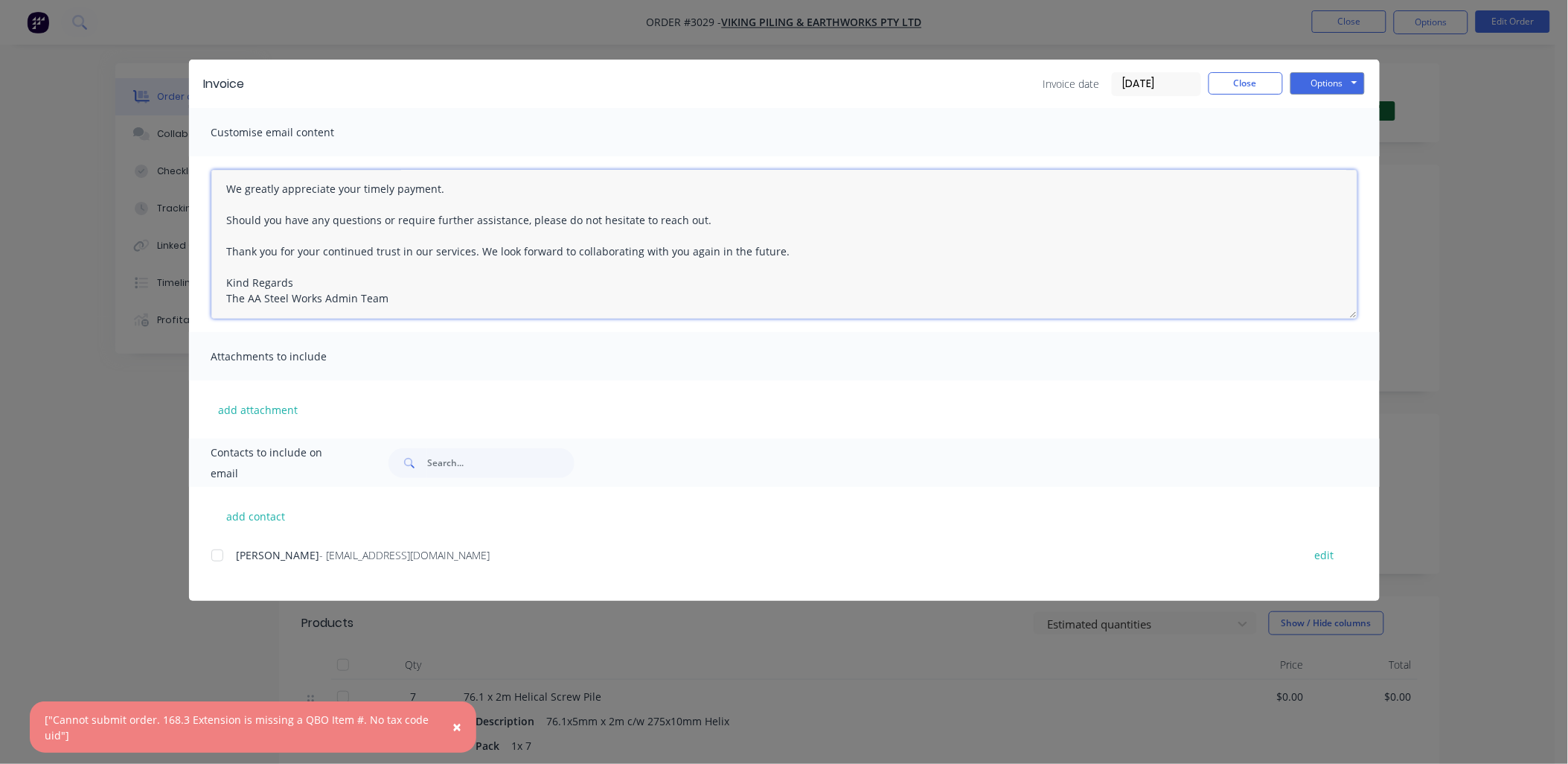
scroll to position [180, 0]
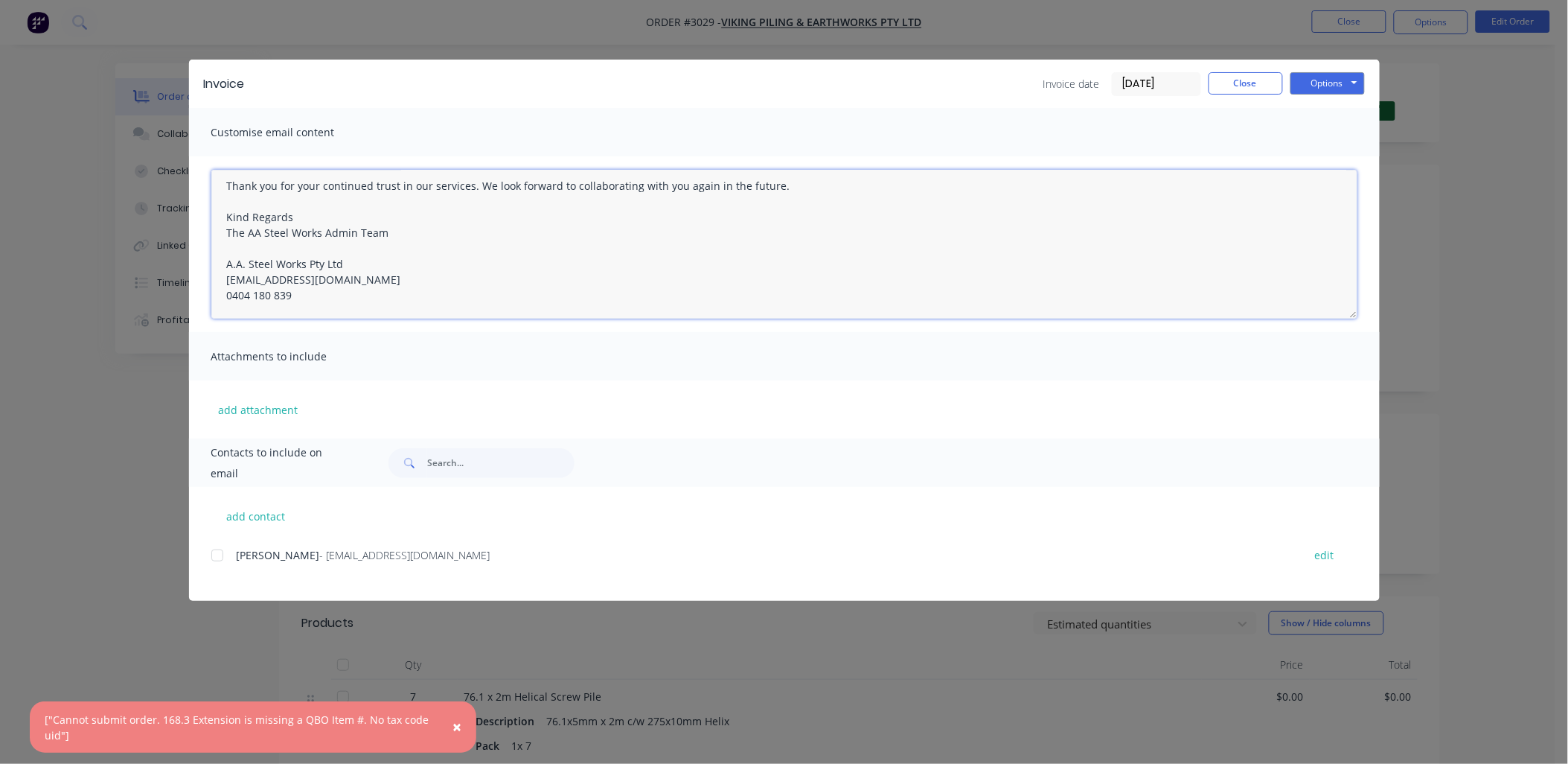
drag, startPoint x: 220, startPoint y: 197, endPoint x: 484, endPoint y: 256, distance: 270.5
click at [598, 420] on div "Customise email content Hello Angie I hope this message finds you well. Please …" at bounding box center [784, 273] width 1191 height 330
click at [1254, 81] on button "Close" at bounding box center [1246, 83] width 75 height 23
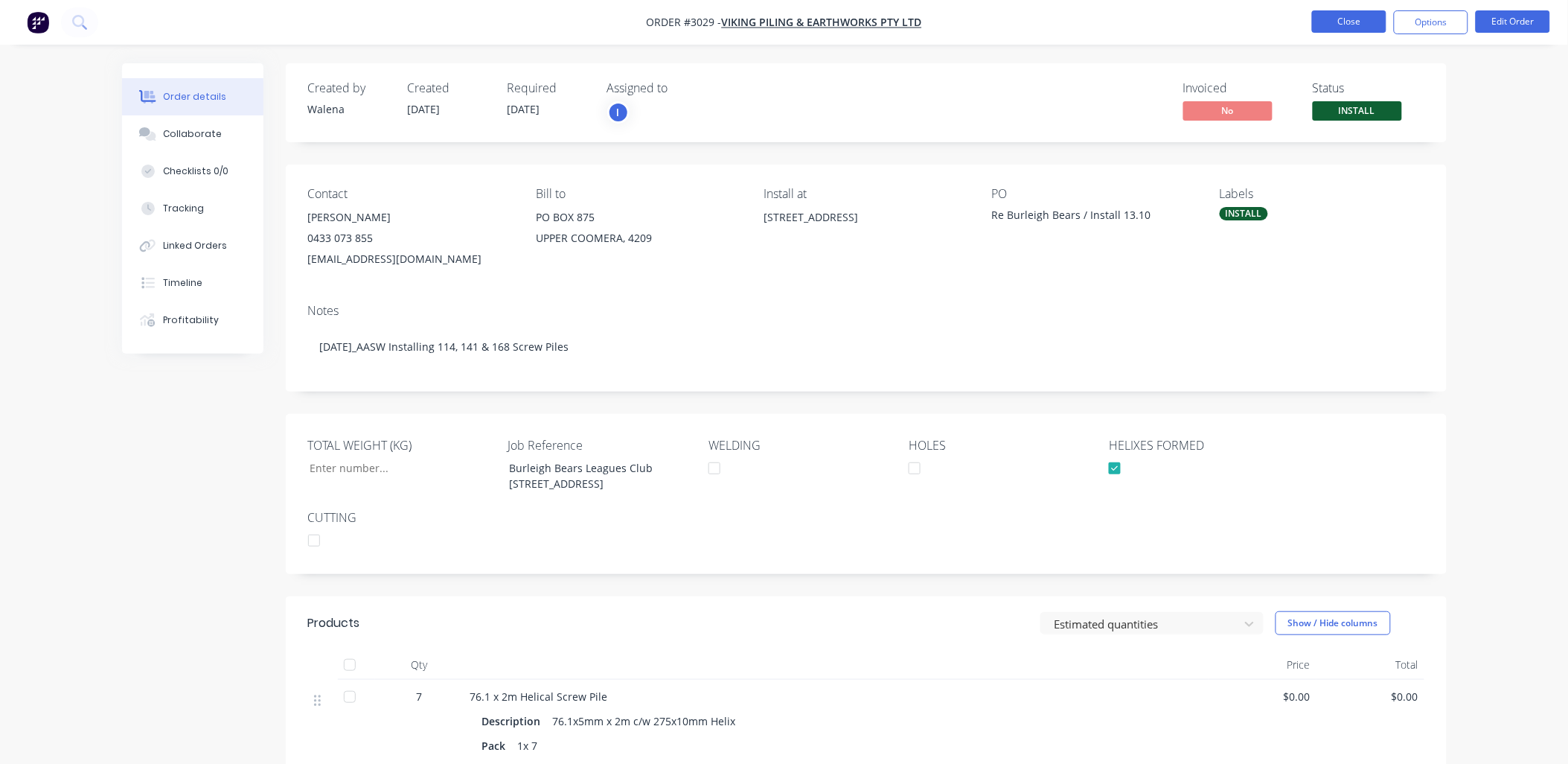
click at [1344, 17] on button "Close" at bounding box center [1349, 22] width 75 height 23
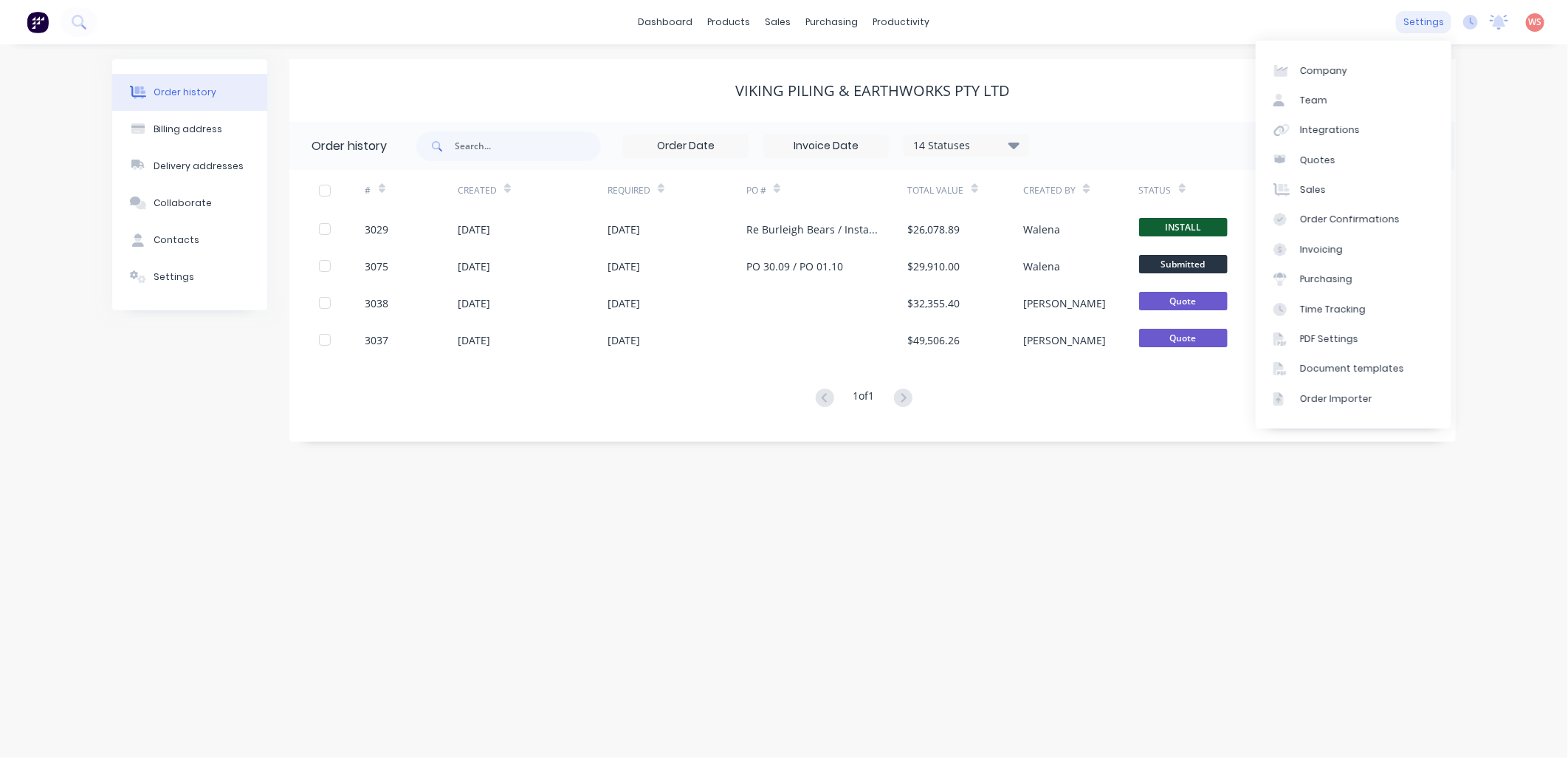
click at [1425, 22] on div "settings" at bounding box center [1423, 21] width 56 height 22
click at [1314, 126] on div "Integrations" at bounding box center [1329, 131] width 59 height 14
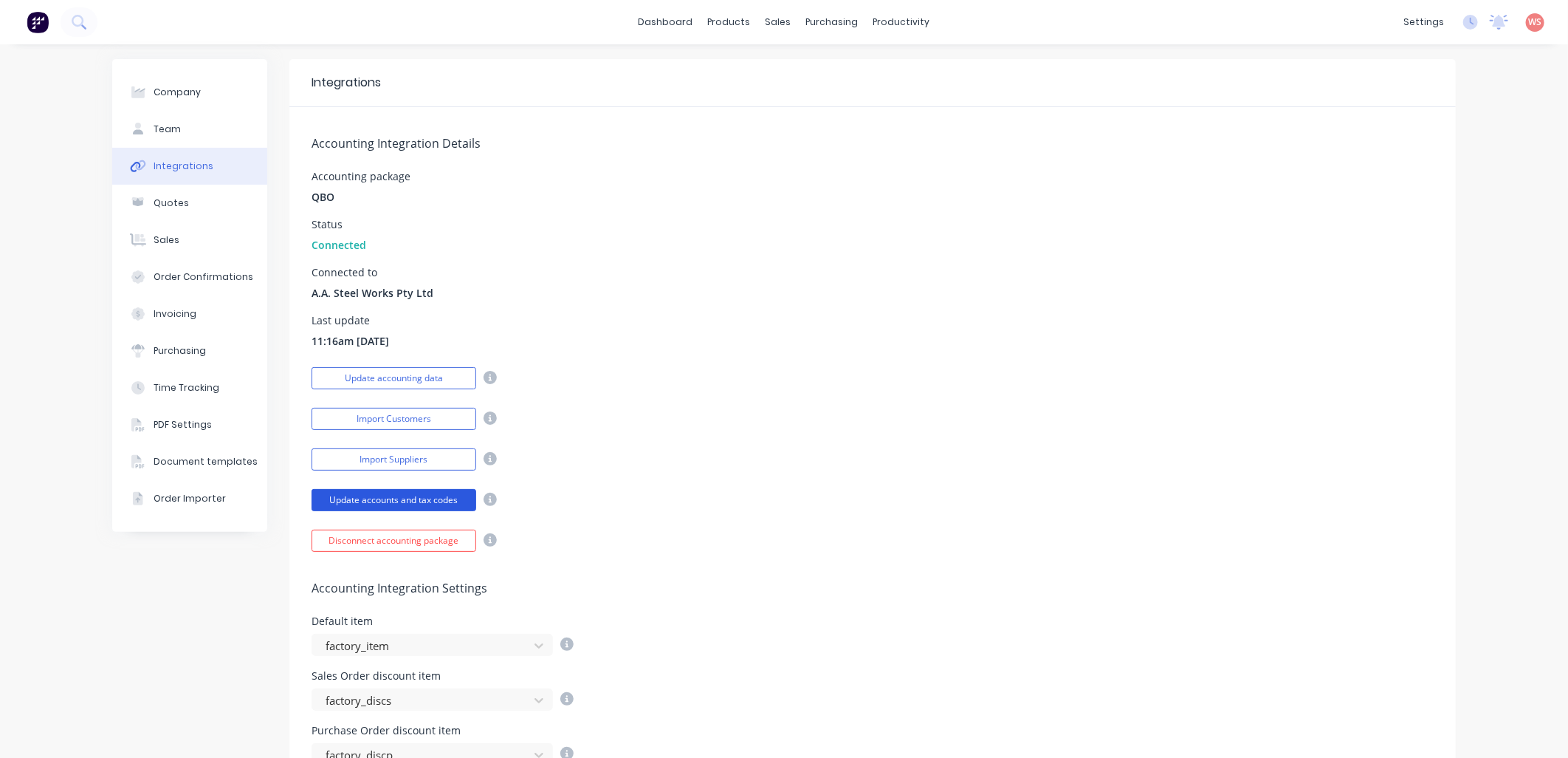
click at [387, 504] on button "Update accounts and tax codes" at bounding box center [393, 500] width 165 height 22
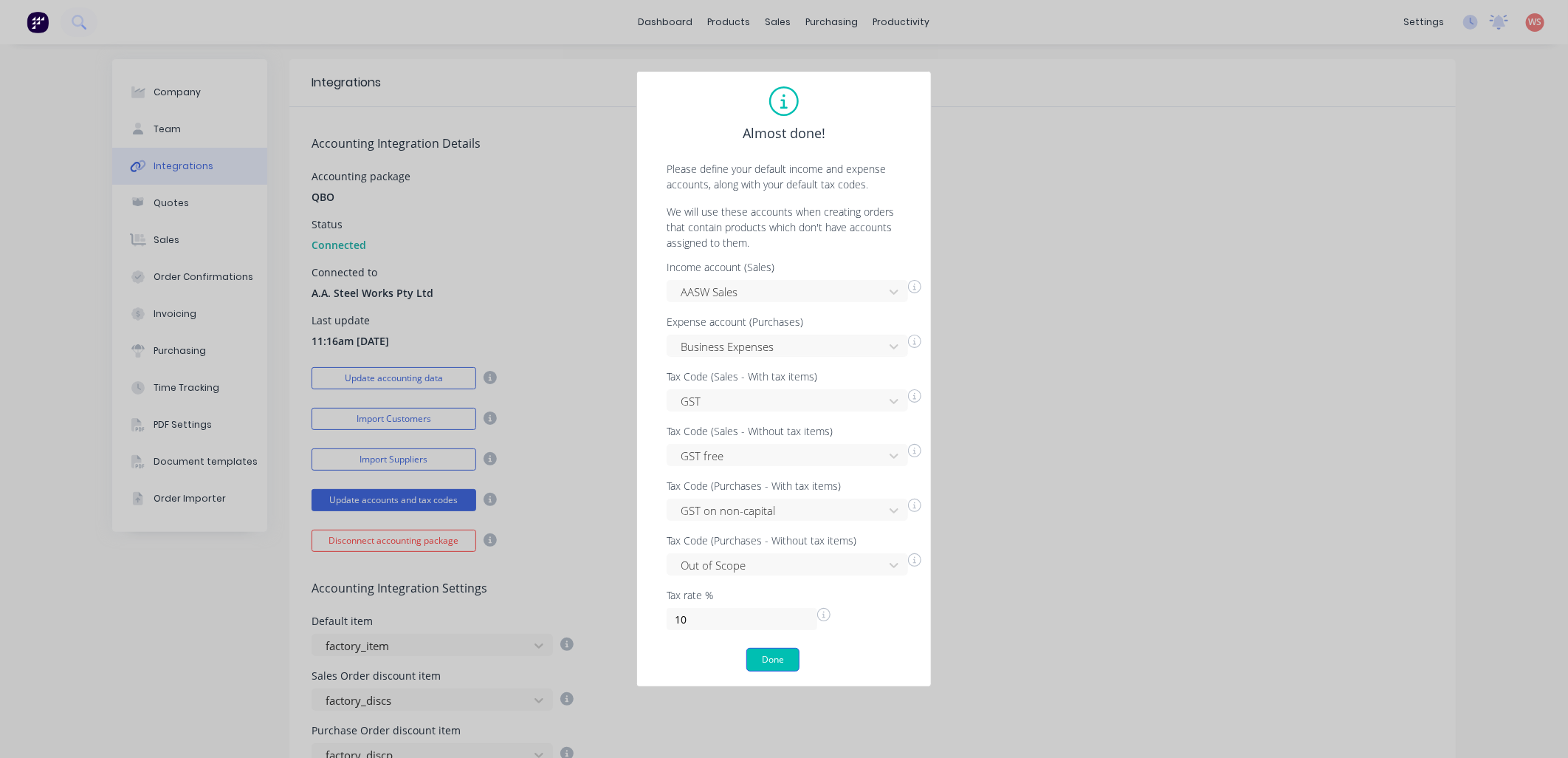
click at [787, 661] on button "Done" at bounding box center [772, 660] width 54 height 23
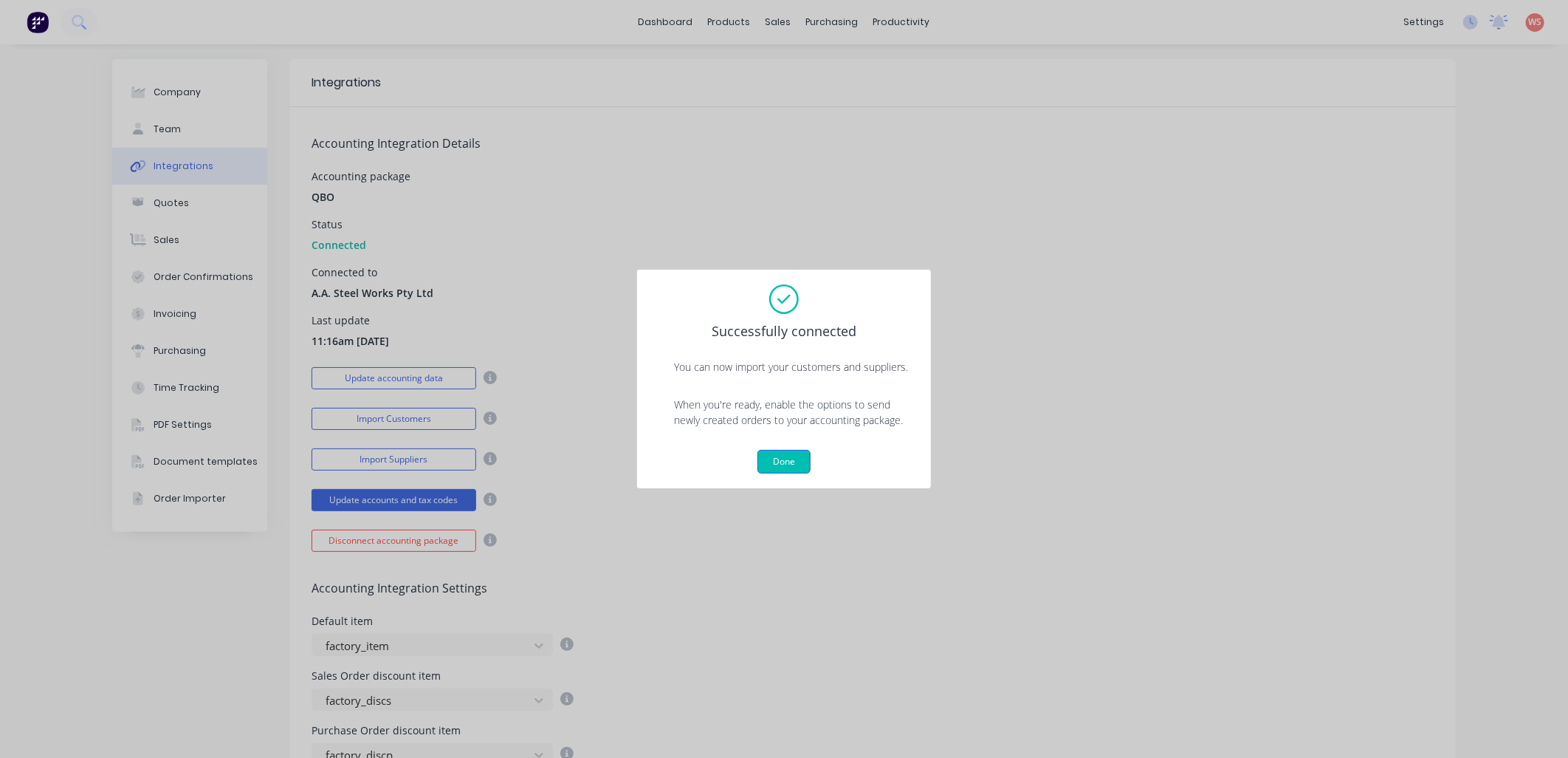
click at [766, 452] on div "Successfully connected You can now import your customers and suppliers. When yo…" at bounding box center [783, 379] width 264 height 189
click at [770, 460] on button "Done" at bounding box center [784, 462] width 54 height 23
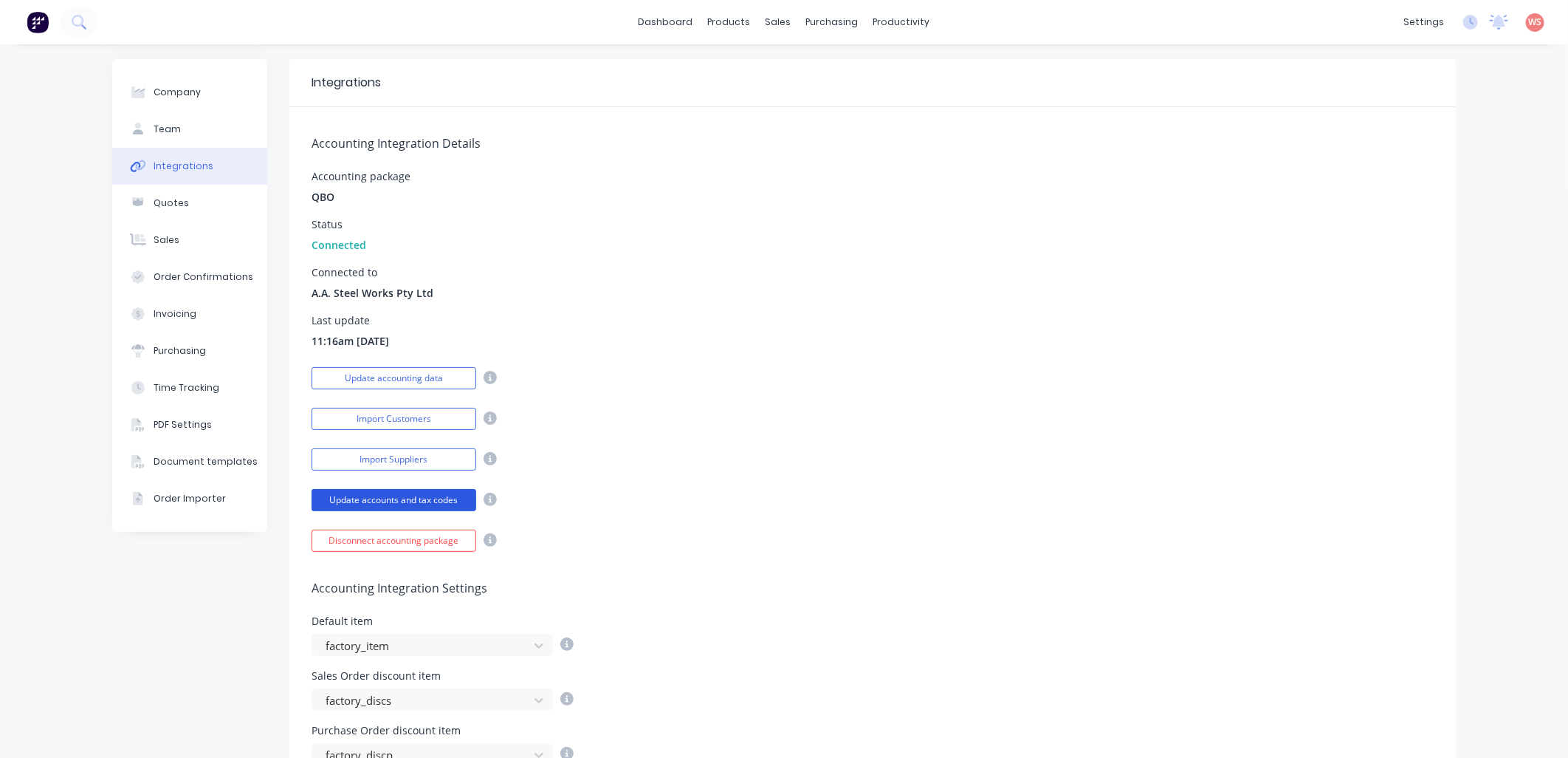
click at [357, 502] on button "Update accounts and tax codes" at bounding box center [393, 500] width 165 height 22
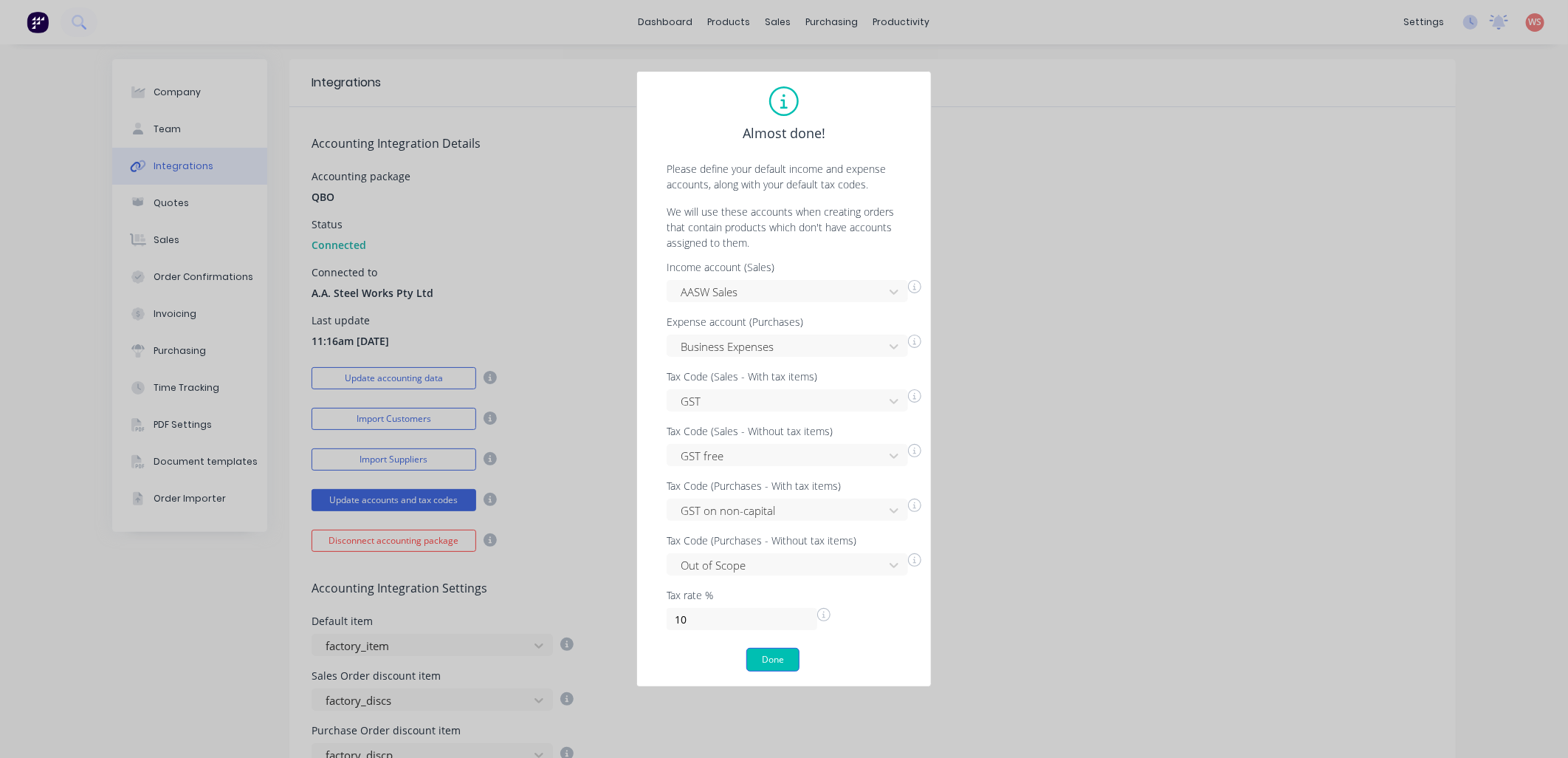
click at [761, 654] on button "Done" at bounding box center [772, 660] width 54 height 23
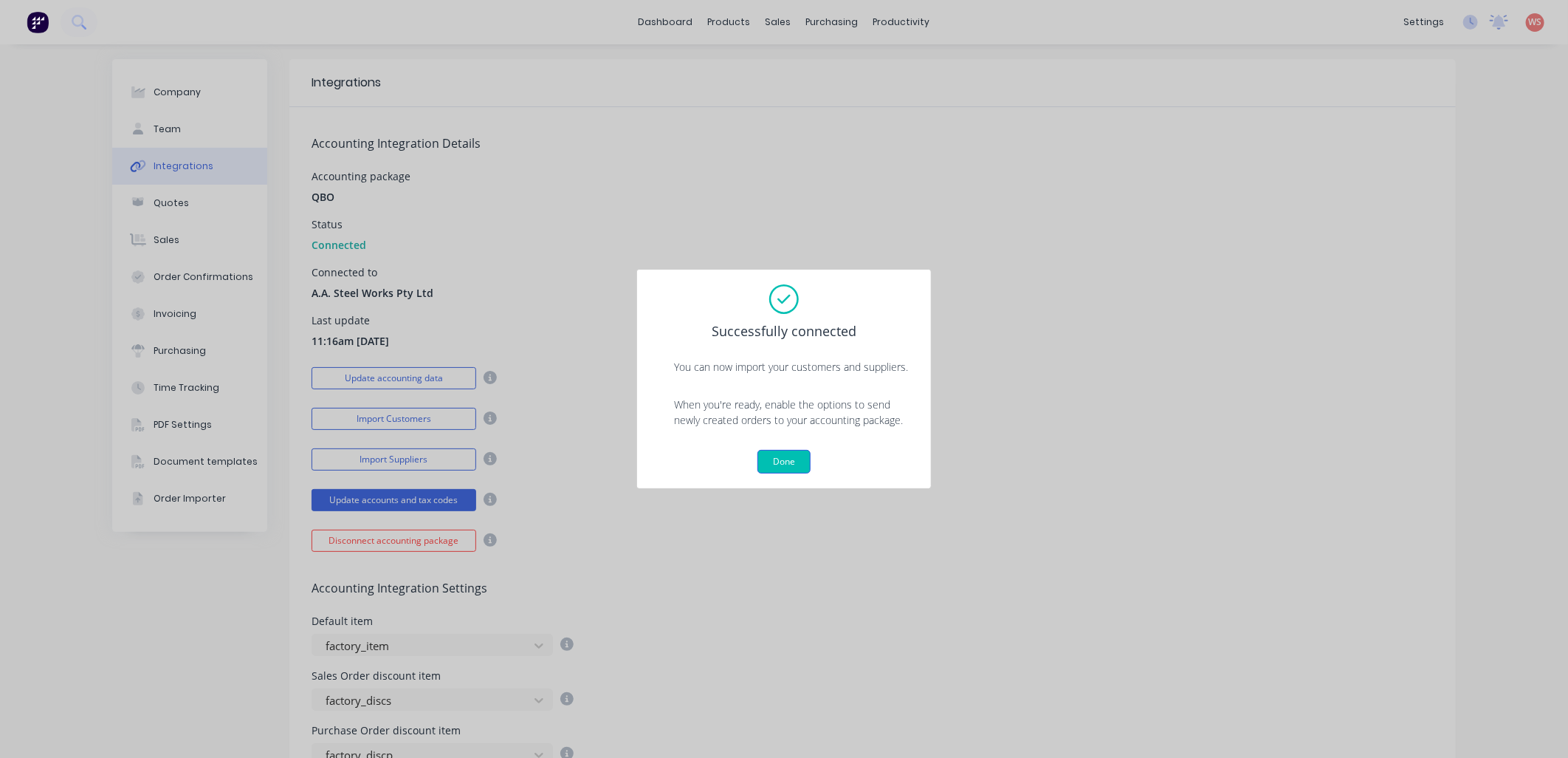
click at [784, 459] on button "Done" at bounding box center [784, 462] width 54 height 23
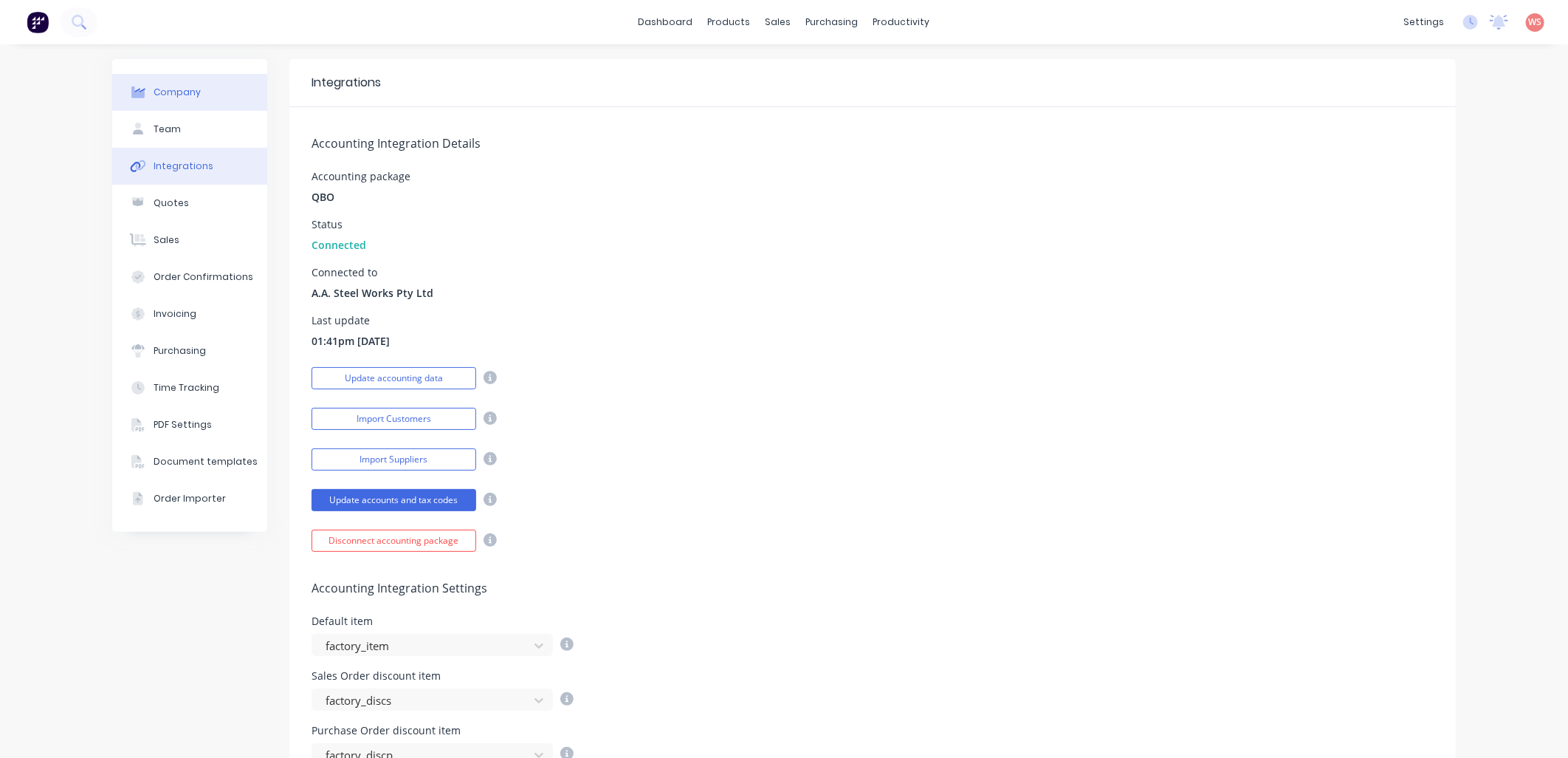
click at [187, 89] on div "Company" at bounding box center [177, 93] width 48 height 14
select select "AU"
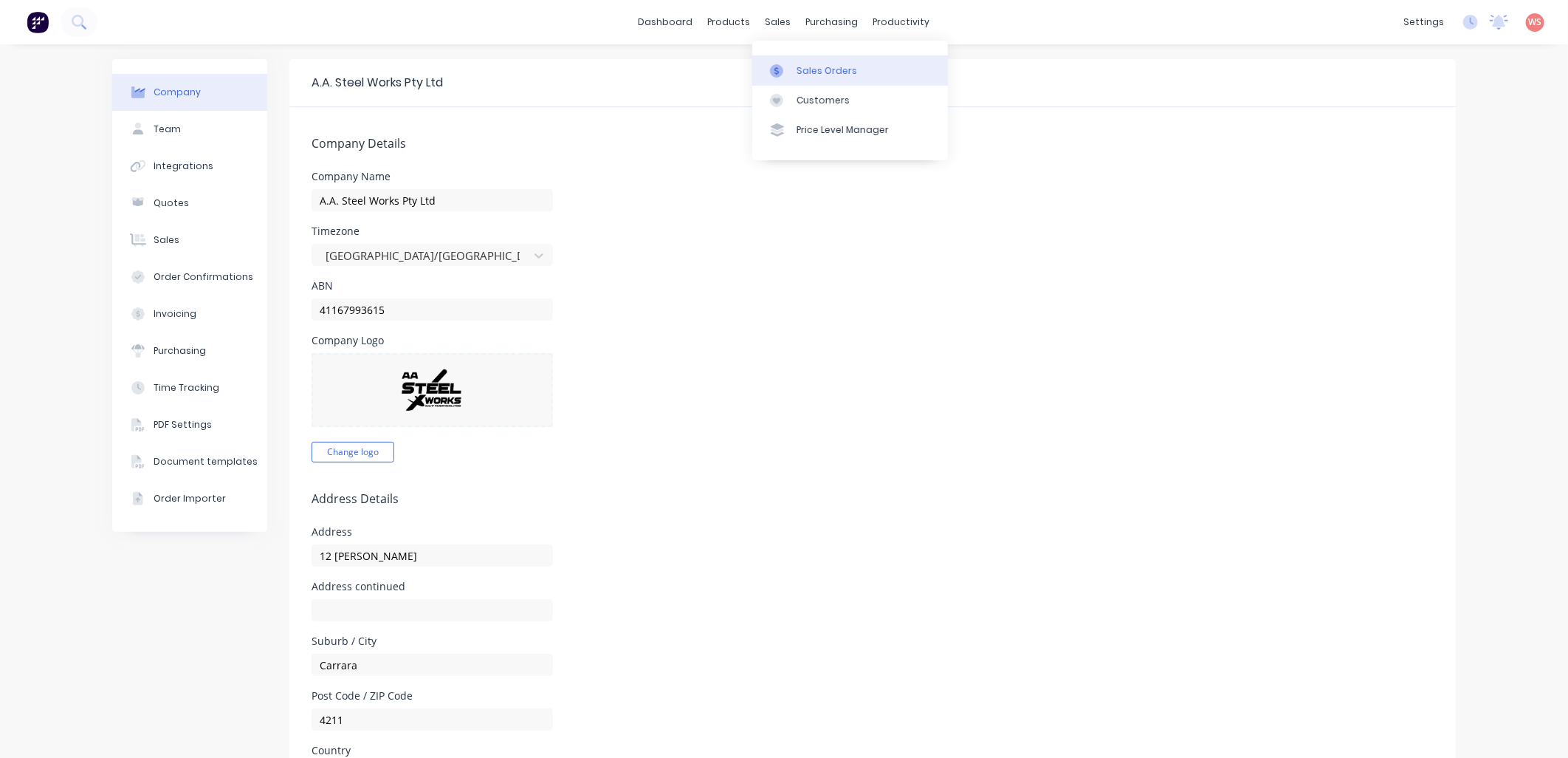
click at [803, 68] on div "Sales Orders" at bounding box center [827, 71] width 60 height 14
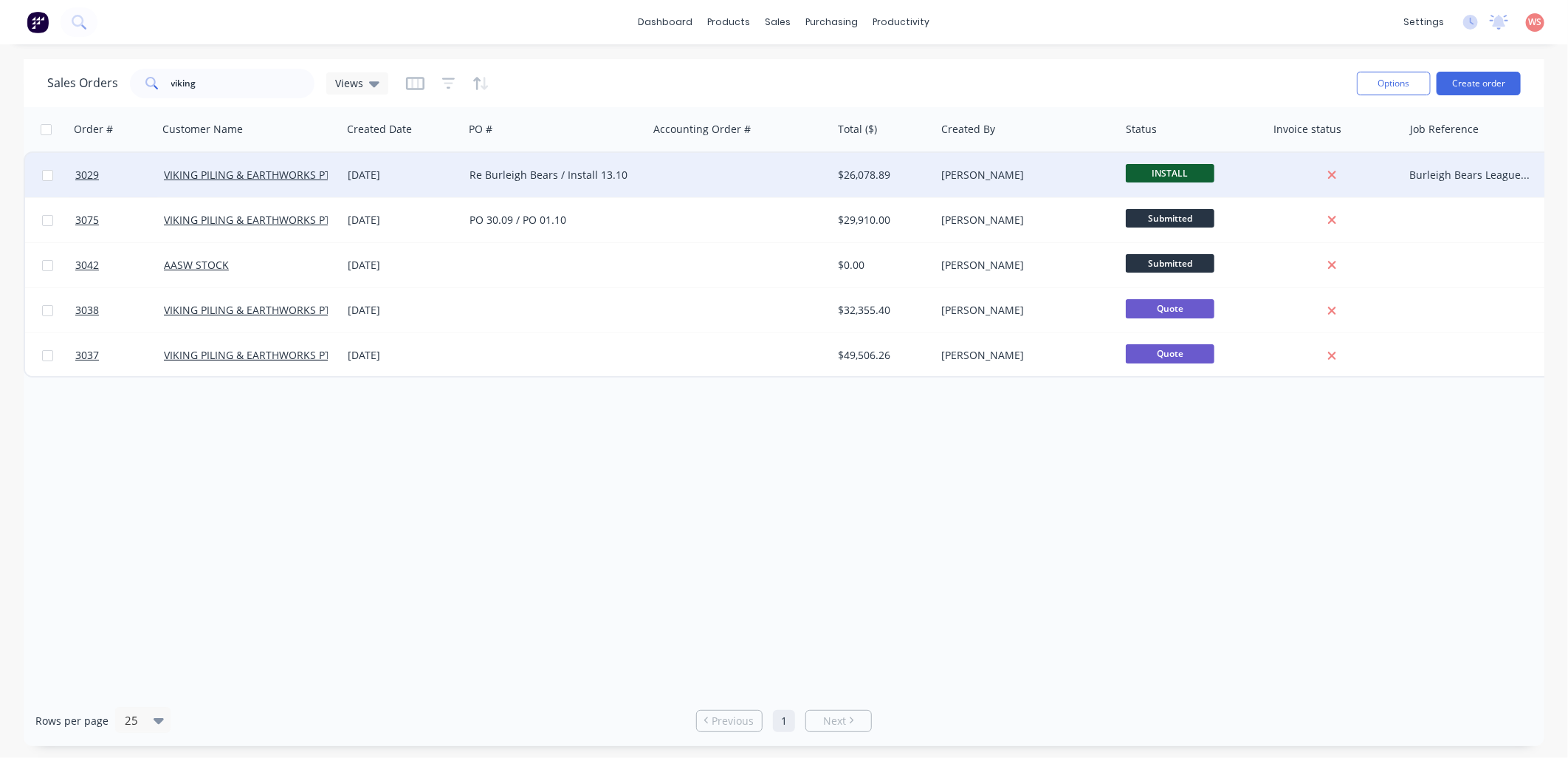
click at [515, 160] on div "Re Burleigh Bears / Install 13.10" at bounding box center [555, 174] width 184 height 44
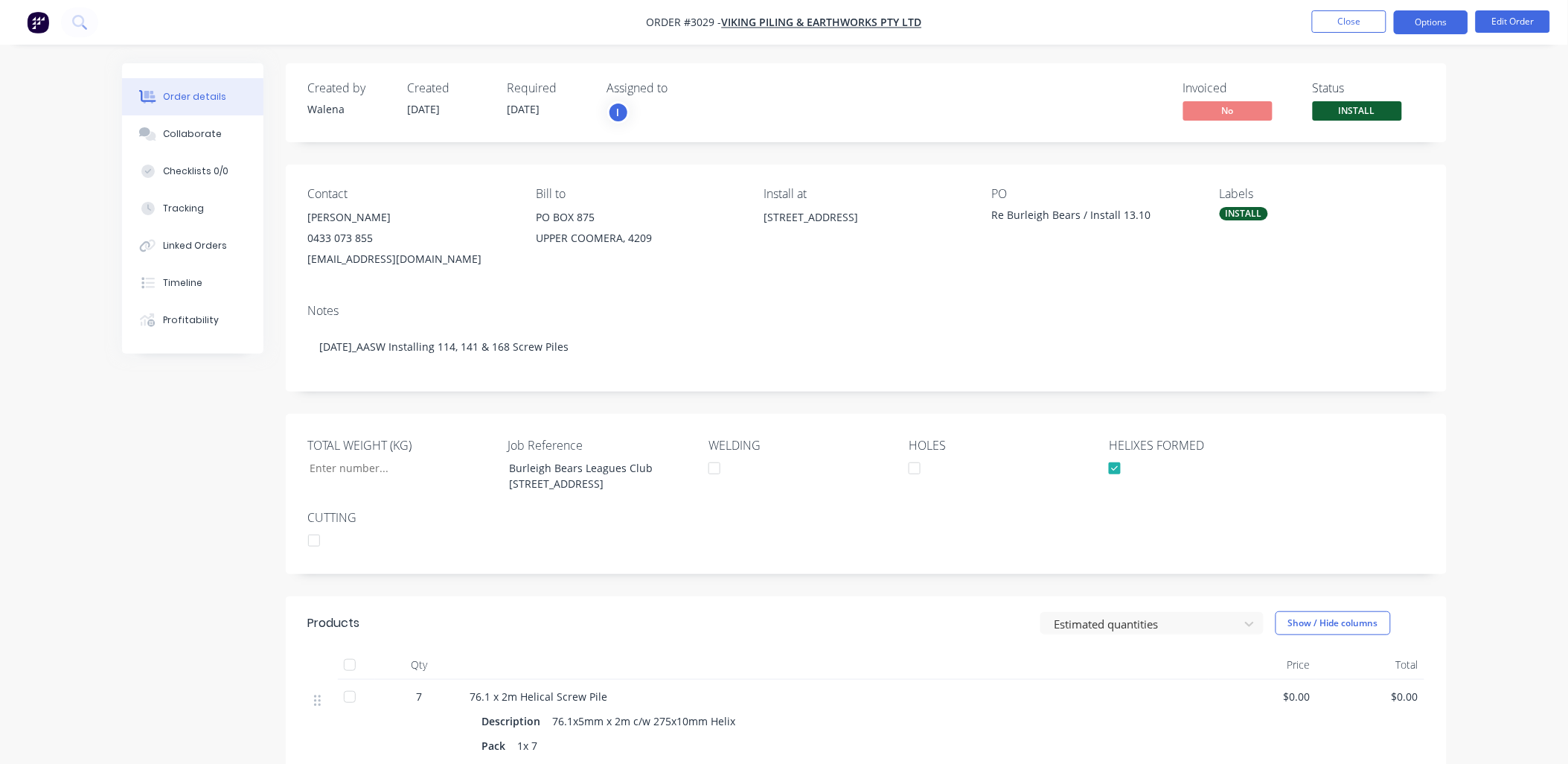
click at [1423, 26] on button "Options" at bounding box center [1431, 23] width 75 height 24
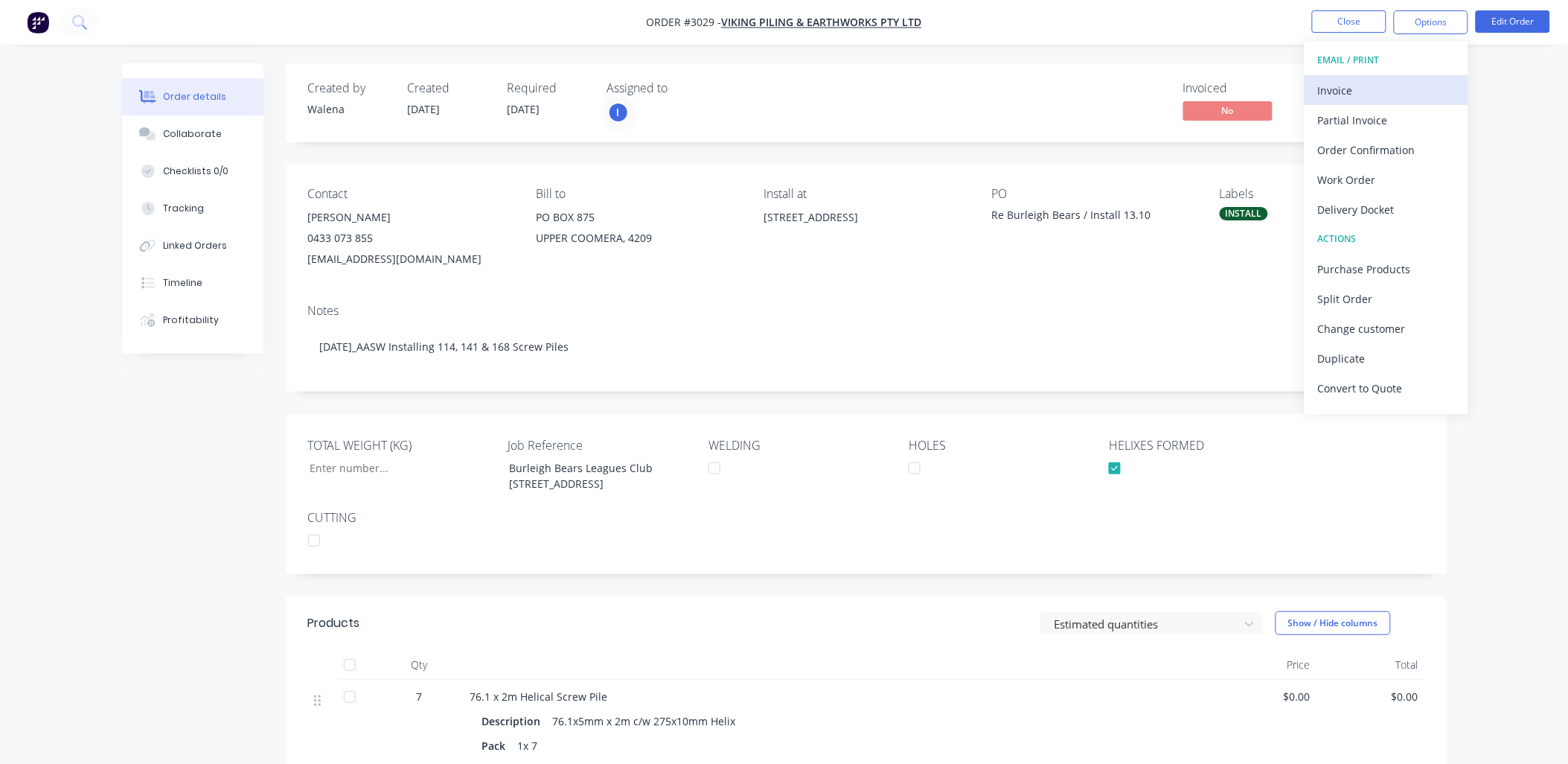
click at [1366, 97] on div "Invoice" at bounding box center [1385, 90] width 136 height 22
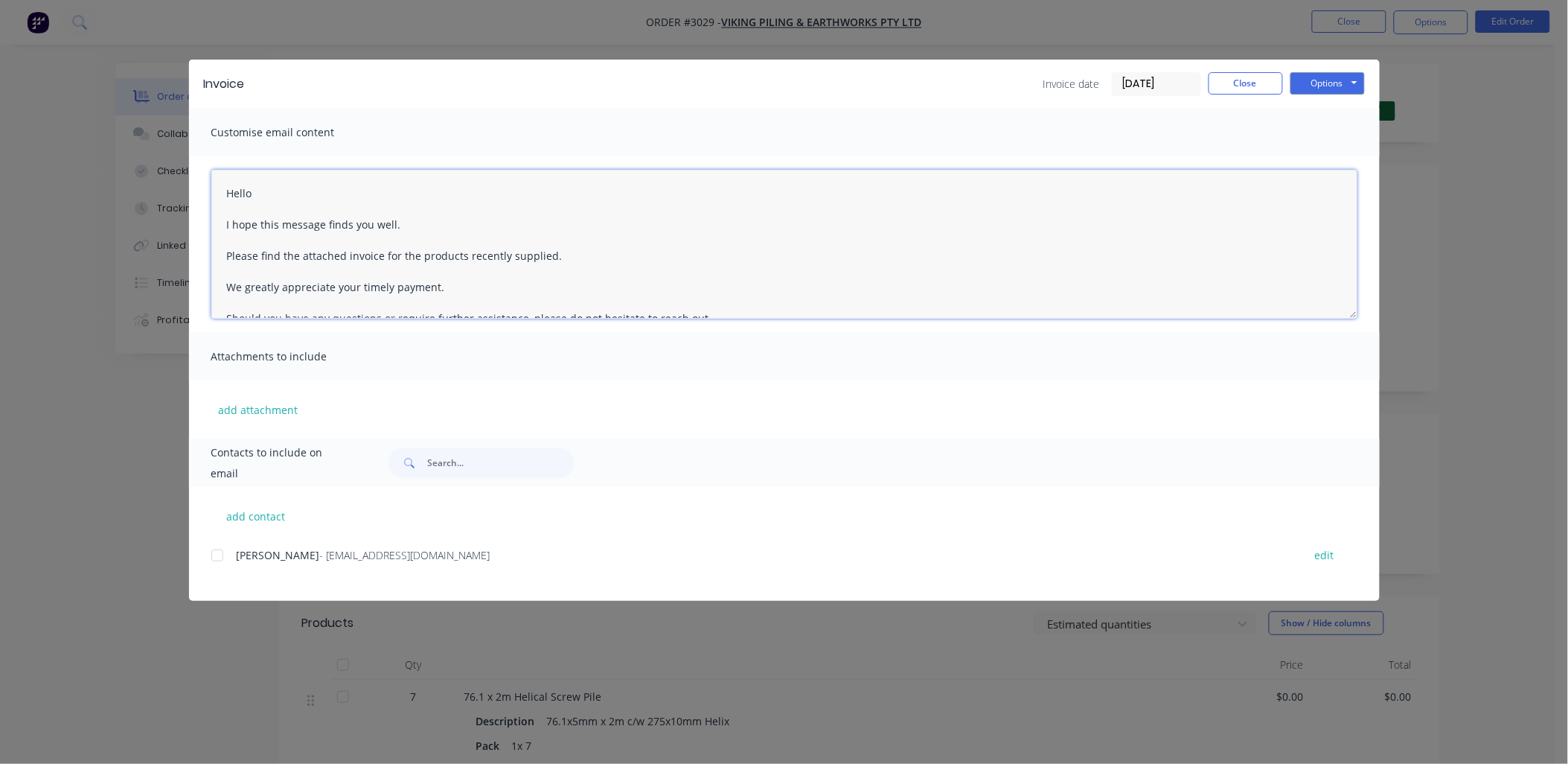
scroll to position [164, 0]
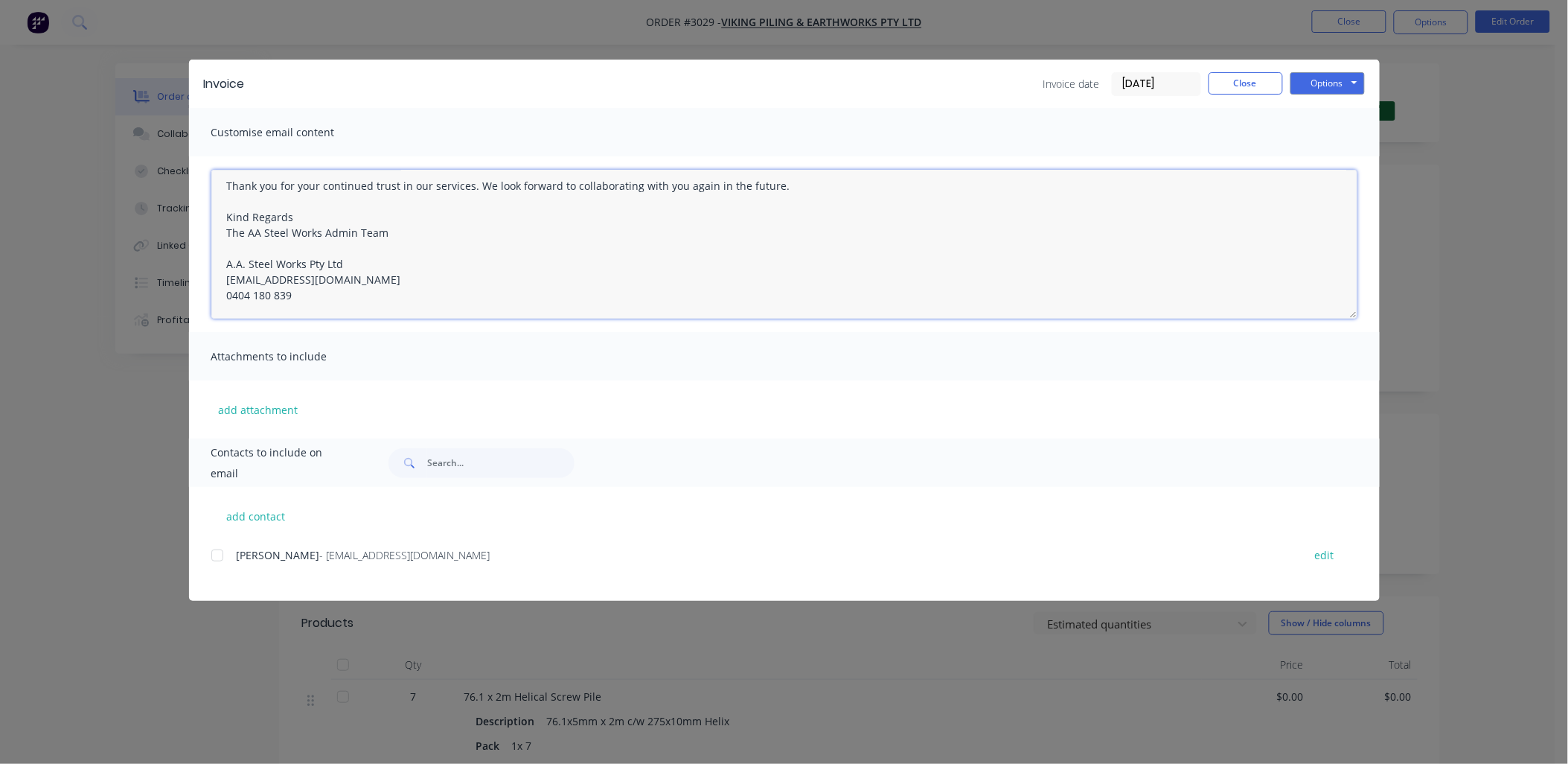
drag, startPoint x: 226, startPoint y: 188, endPoint x: 650, endPoint y: 384, distance: 467.1
click at [650, 384] on div "Customise email content Hello I hope this message finds you well. Please find t…" at bounding box center [784, 273] width 1191 height 330
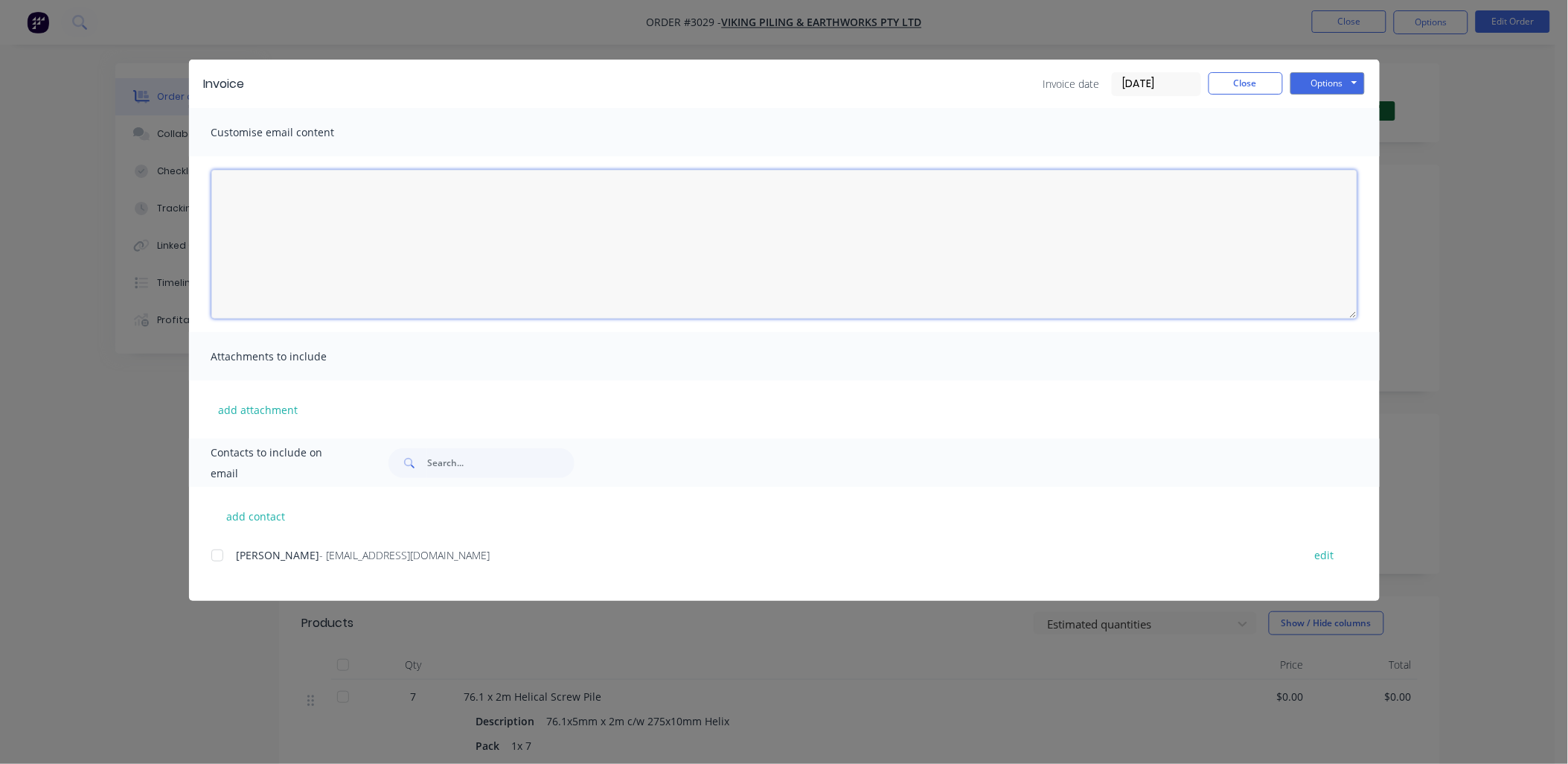
scroll to position [0, 0]
paste textarea "141.3x6.55mm x 3mt Extension"
type textarea "141.3x6.55mm x 3mt Extension"
drag, startPoint x: 419, startPoint y: 168, endPoint x: 413, endPoint y: 177, distance: 10.8
click at [417, 177] on div "141.3x6.55mm x 3mt Extension" at bounding box center [784, 244] width 1191 height 176
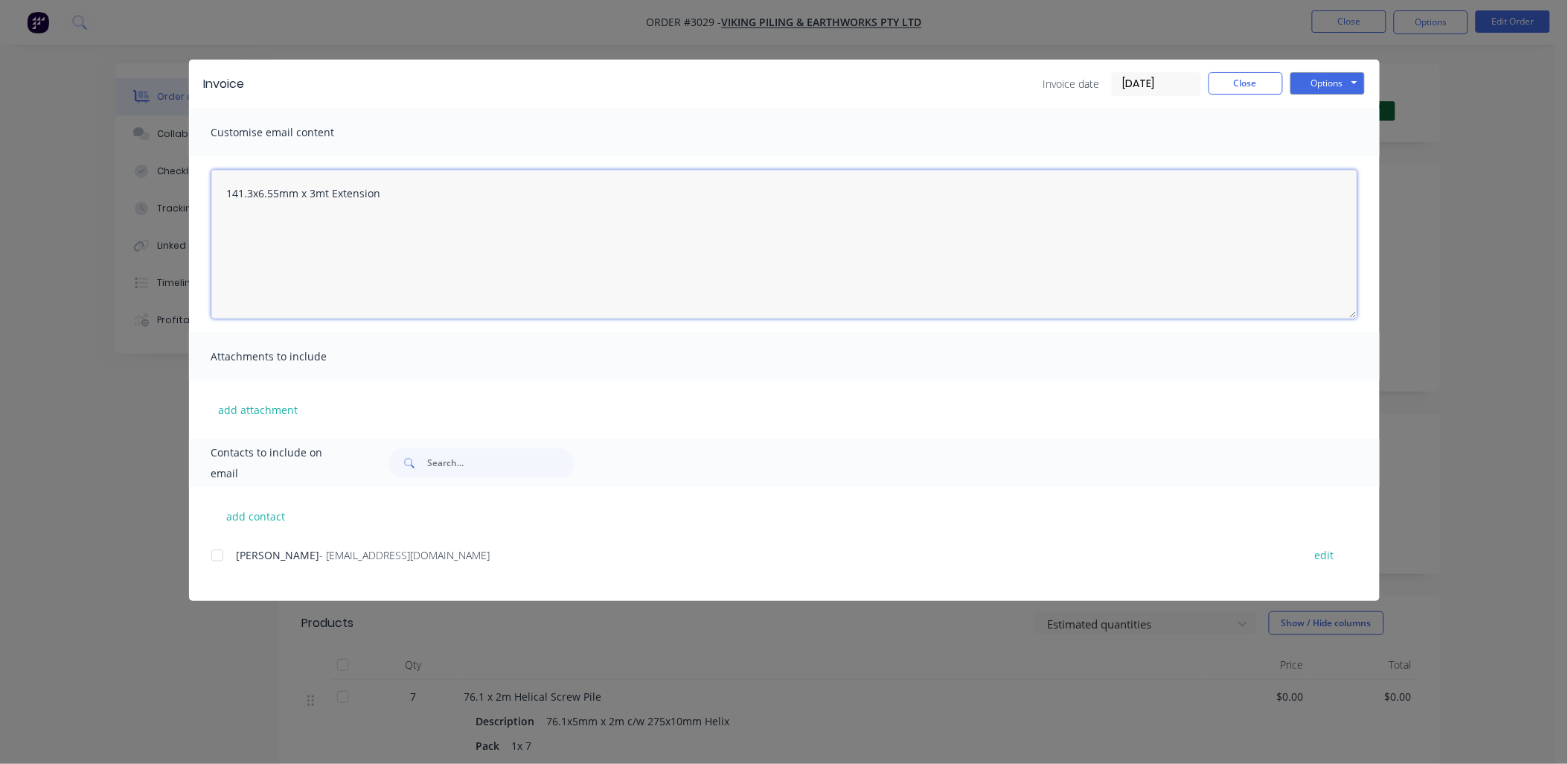
drag, startPoint x: 412, startPoint y: 177, endPoint x: 403, endPoint y: 180, distance: 9.5
click at [407, 177] on textarea "141.3x6.55mm x 3mt Extension" at bounding box center [784, 245] width 1146 height 149
drag, startPoint x: 397, startPoint y: 192, endPoint x: 85, endPoint y: 184, distance: 312.1
click at [85, 184] on div "Invoice Invoice date 14/10/25 Close Options Preview Print Email Customise email…" at bounding box center [784, 382] width 1568 height 764
click at [1493, 271] on div "Invoice Invoice date 14/10/25 Close Options Preview Print Email Customise email…" at bounding box center [784, 382] width 1568 height 764
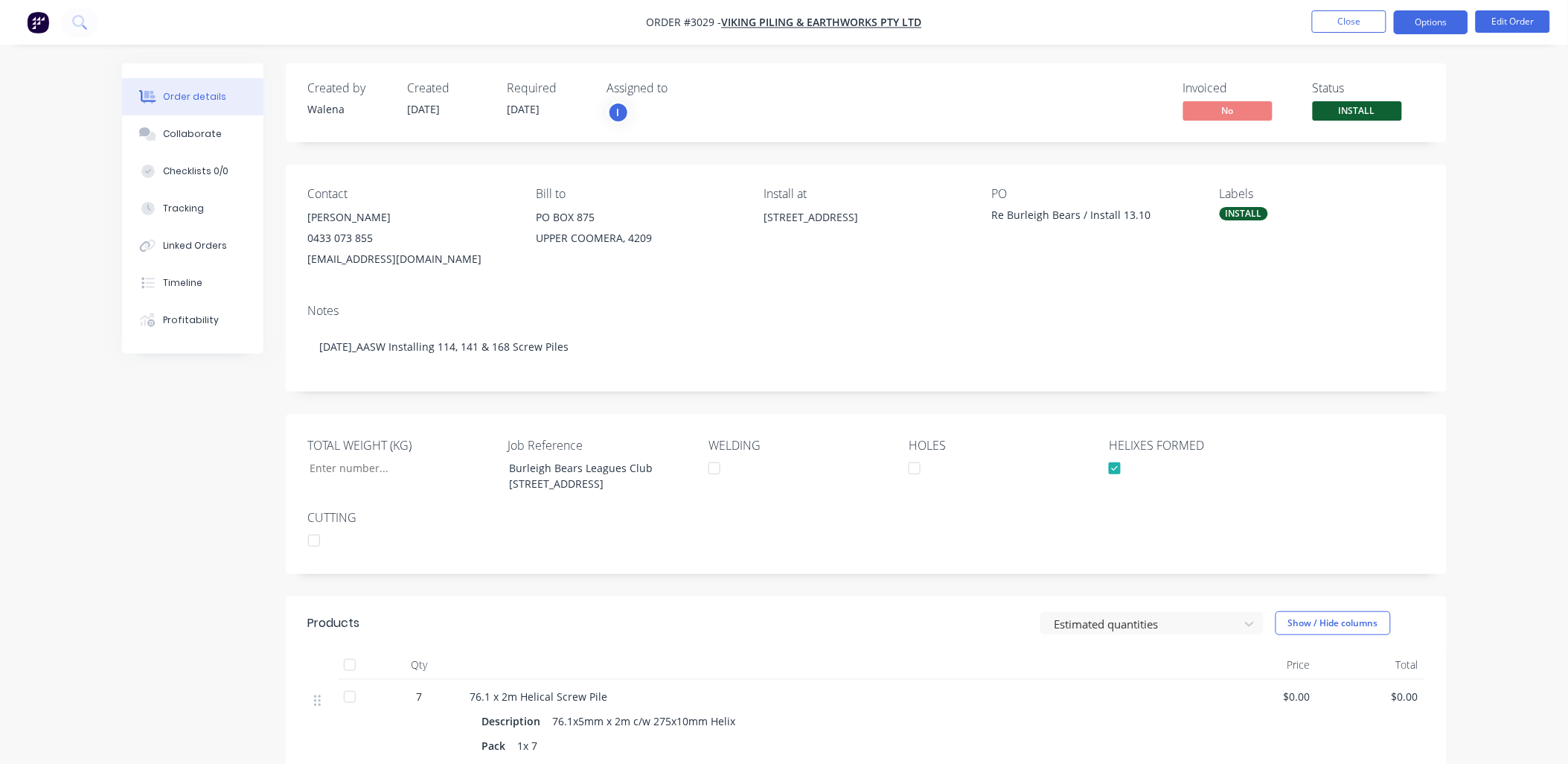
click at [1418, 27] on button "Options" at bounding box center [1431, 23] width 75 height 24
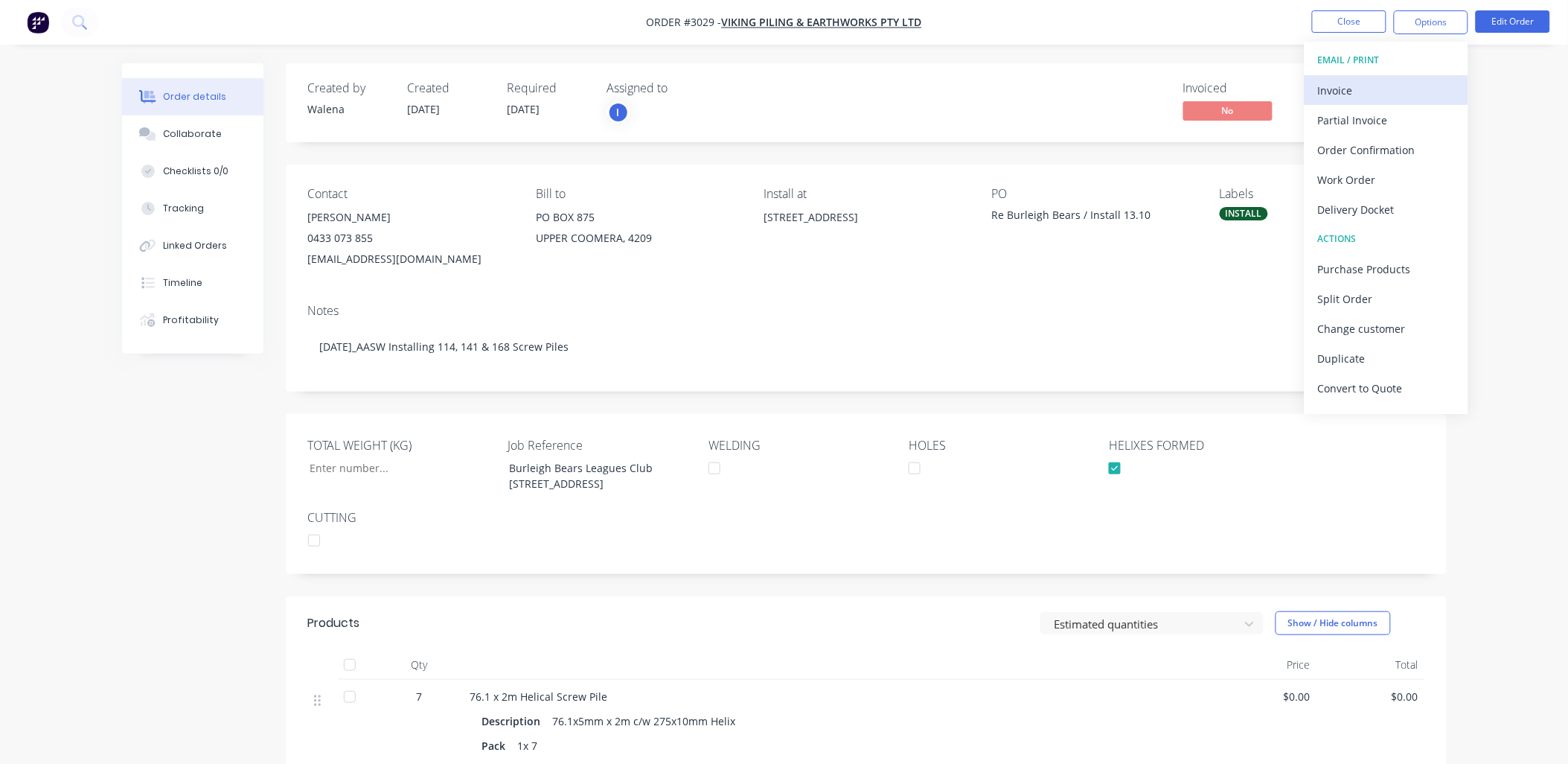
click at [1367, 89] on div "Invoice" at bounding box center [1385, 90] width 136 height 22
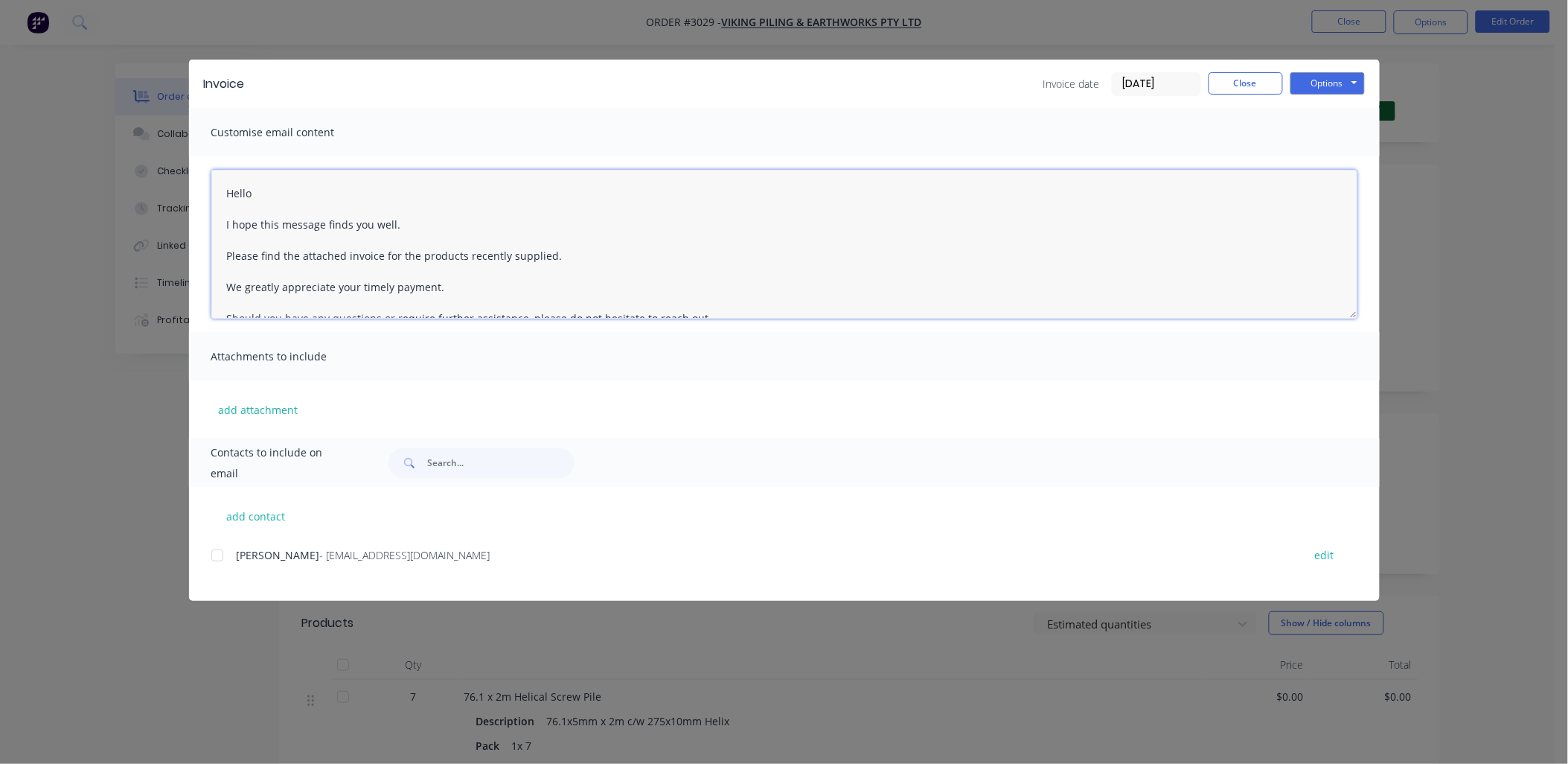
scroll to position [164, 0]
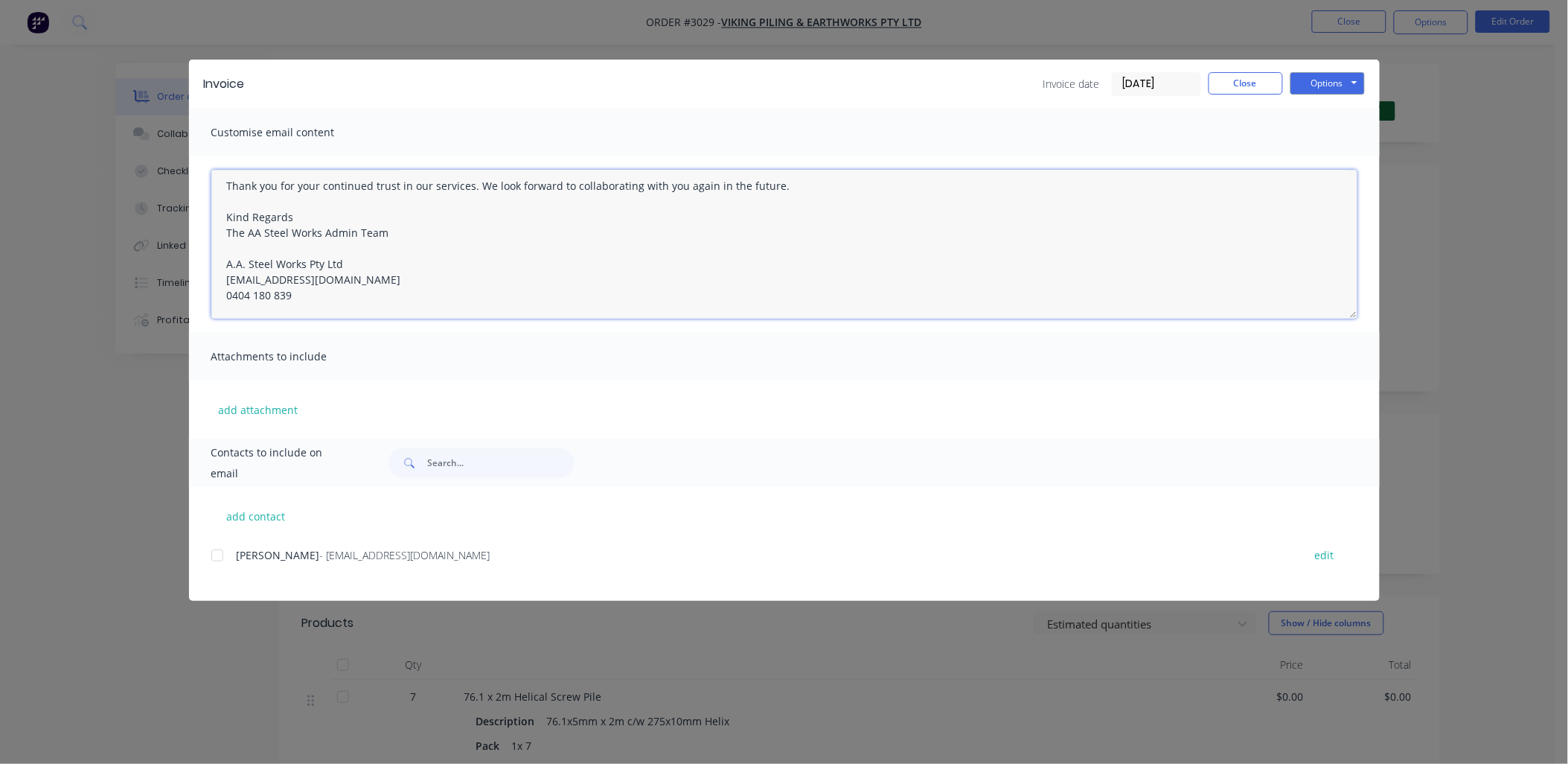
drag, startPoint x: 214, startPoint y: 190, endPoint x: 708, endPoint y: 460, distance: 563.0
click at [708, 460] on div "Invoice Invoice date 14/10/25 Close Options Preview Print Email Customise email…" at bounding box center [784, 330] width 1191 height 541
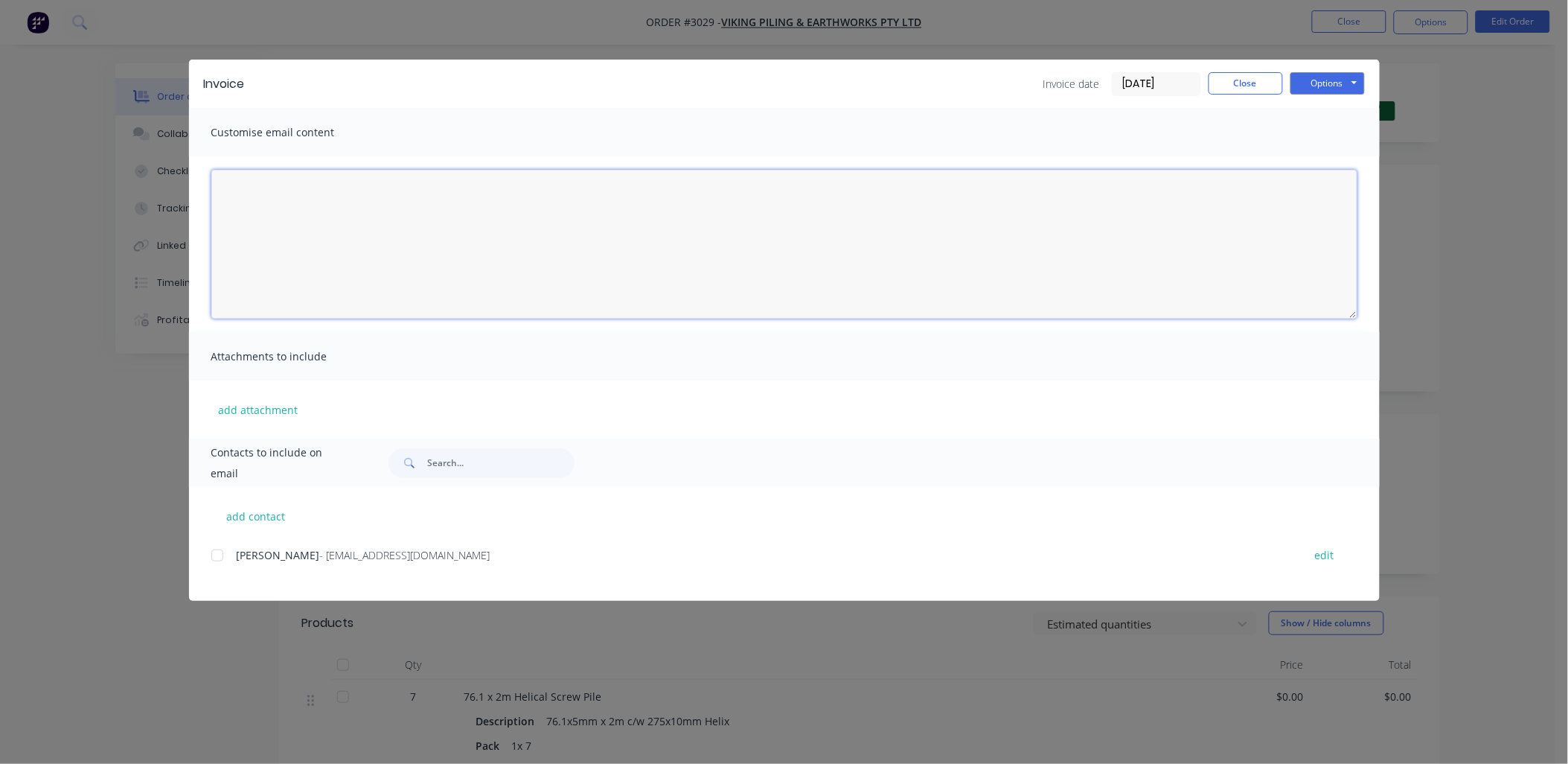
scroll to position [0, 0]
paste textarea "Hello [PERSON_NAME] I hope this message finds you well. Please find the attache…"
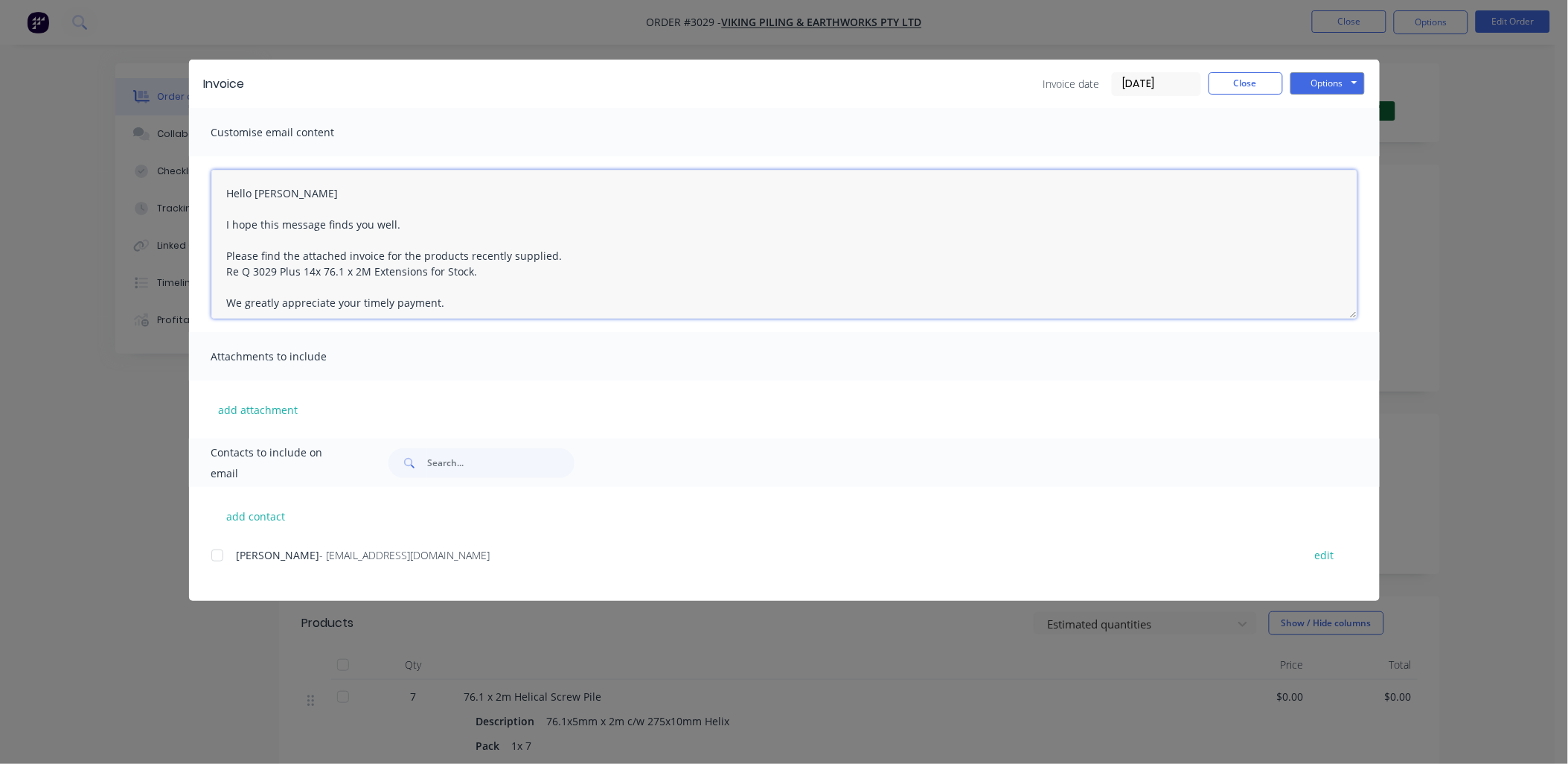
scroll to position [180, 0]
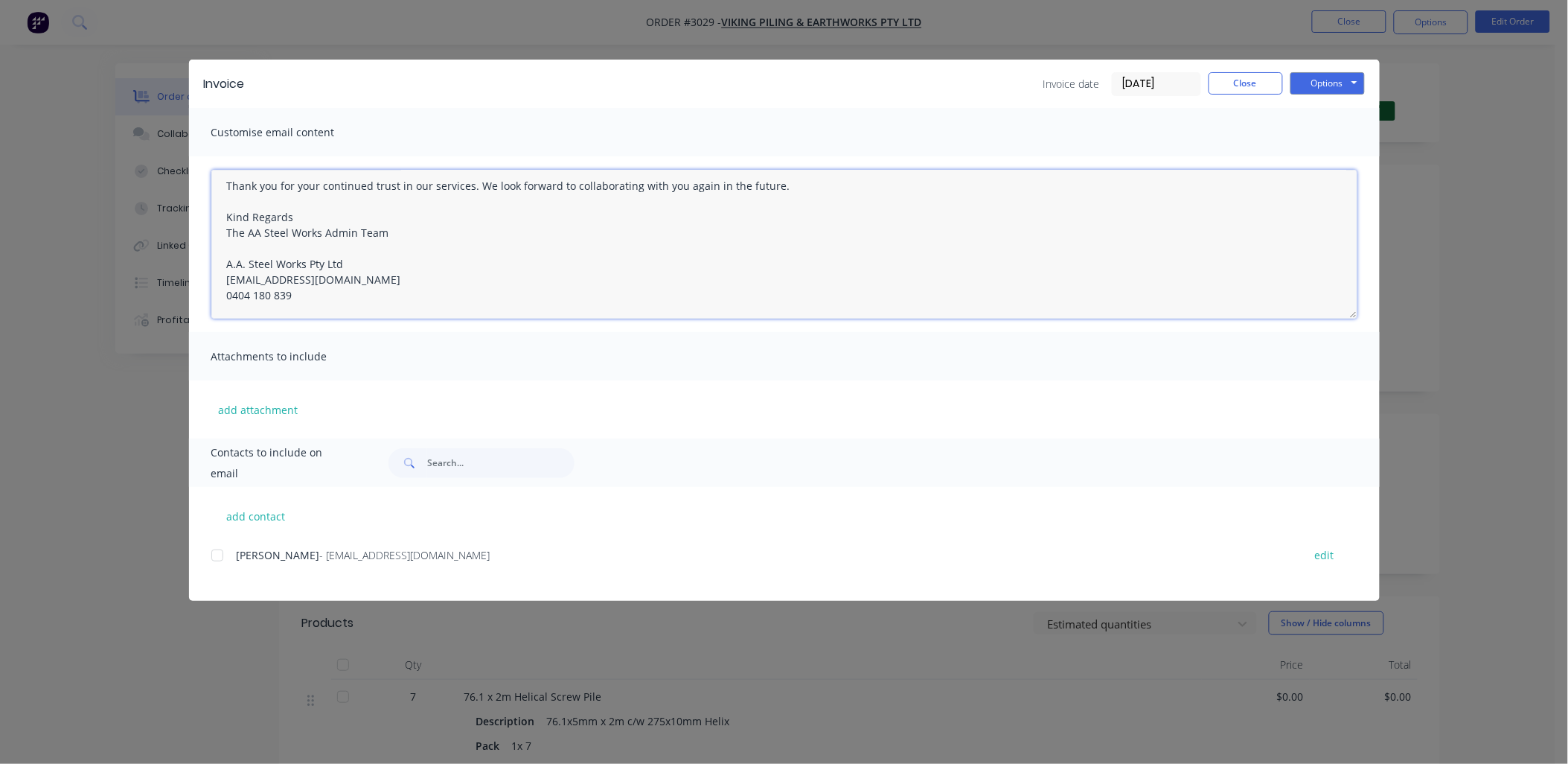
click at [213, 559] on div at bounding box center [217, 555] width 29 height 29
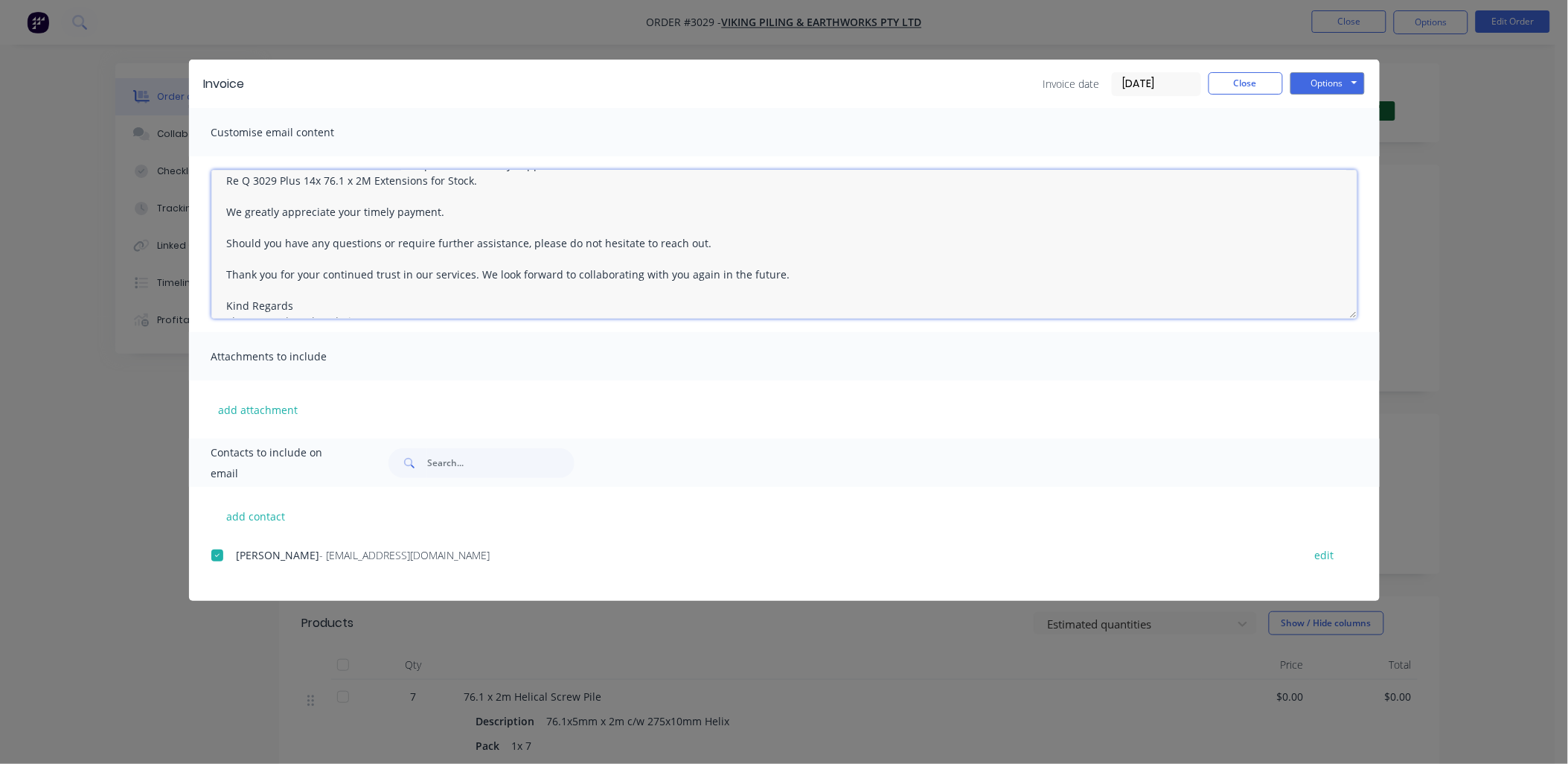
scroll to position [0, 0]
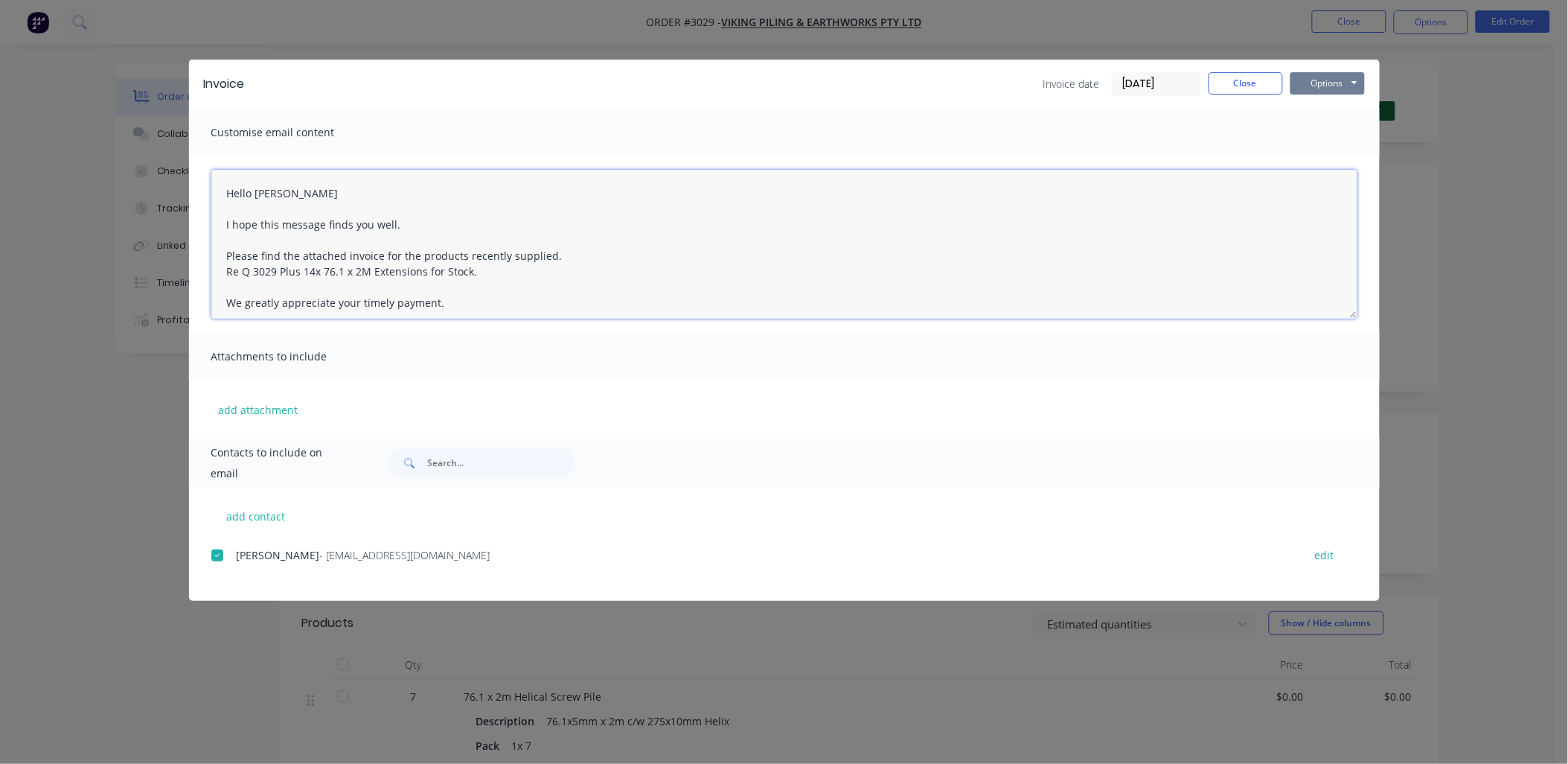
type textarea "Hello [PERSON_NAME] I hope this message finds you well. Please find the attache…"
click at [1325, 82] on button "Options" at bounding box center [1327, 83] width 75 height 23
click at [1335, 162] on button "Email" at bounding box center [1337, 158] width 95 height 25
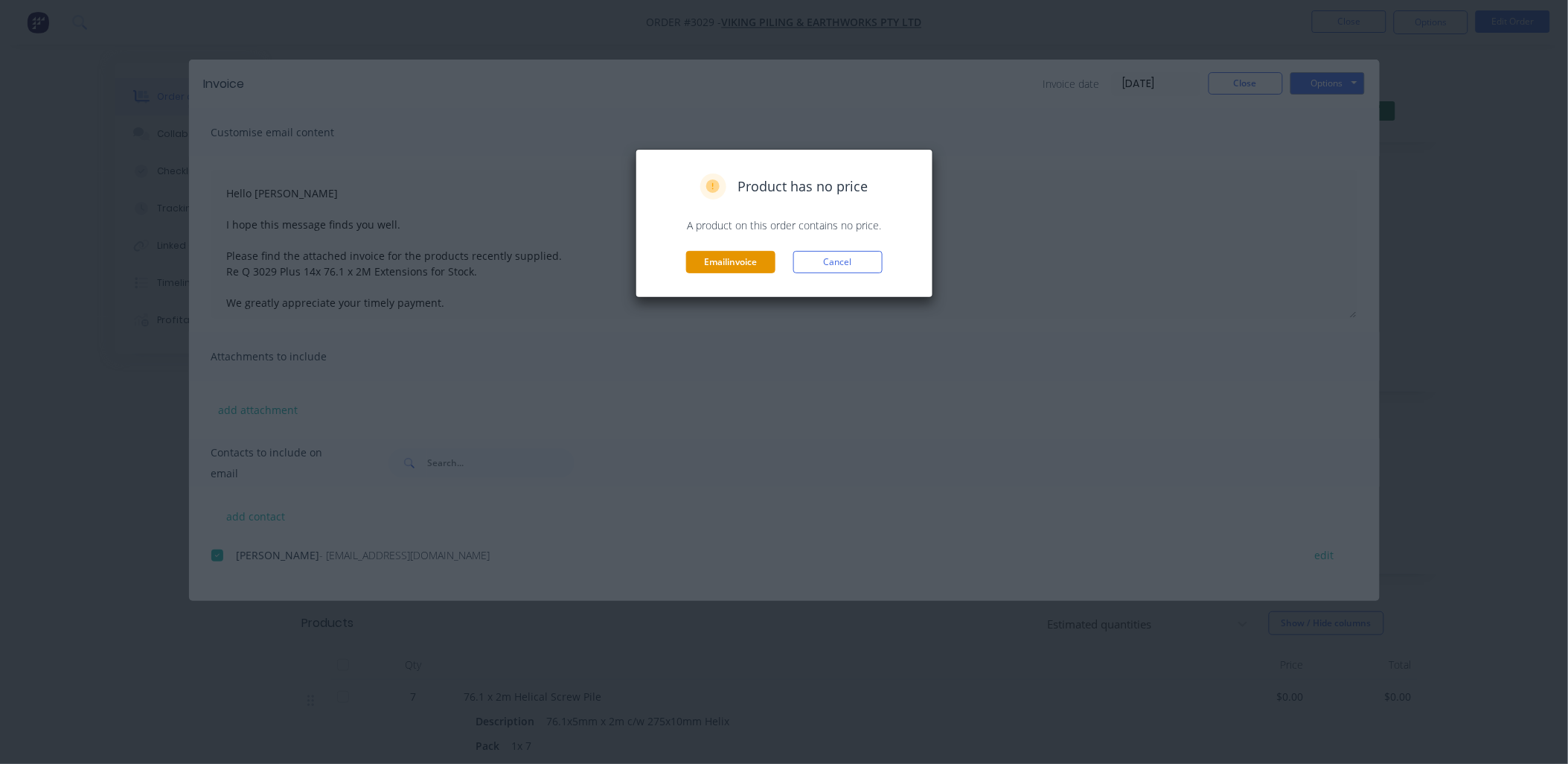
click at [724, 263] on button "Email invoice" at bounding box center [730, 261] width 89 height 23
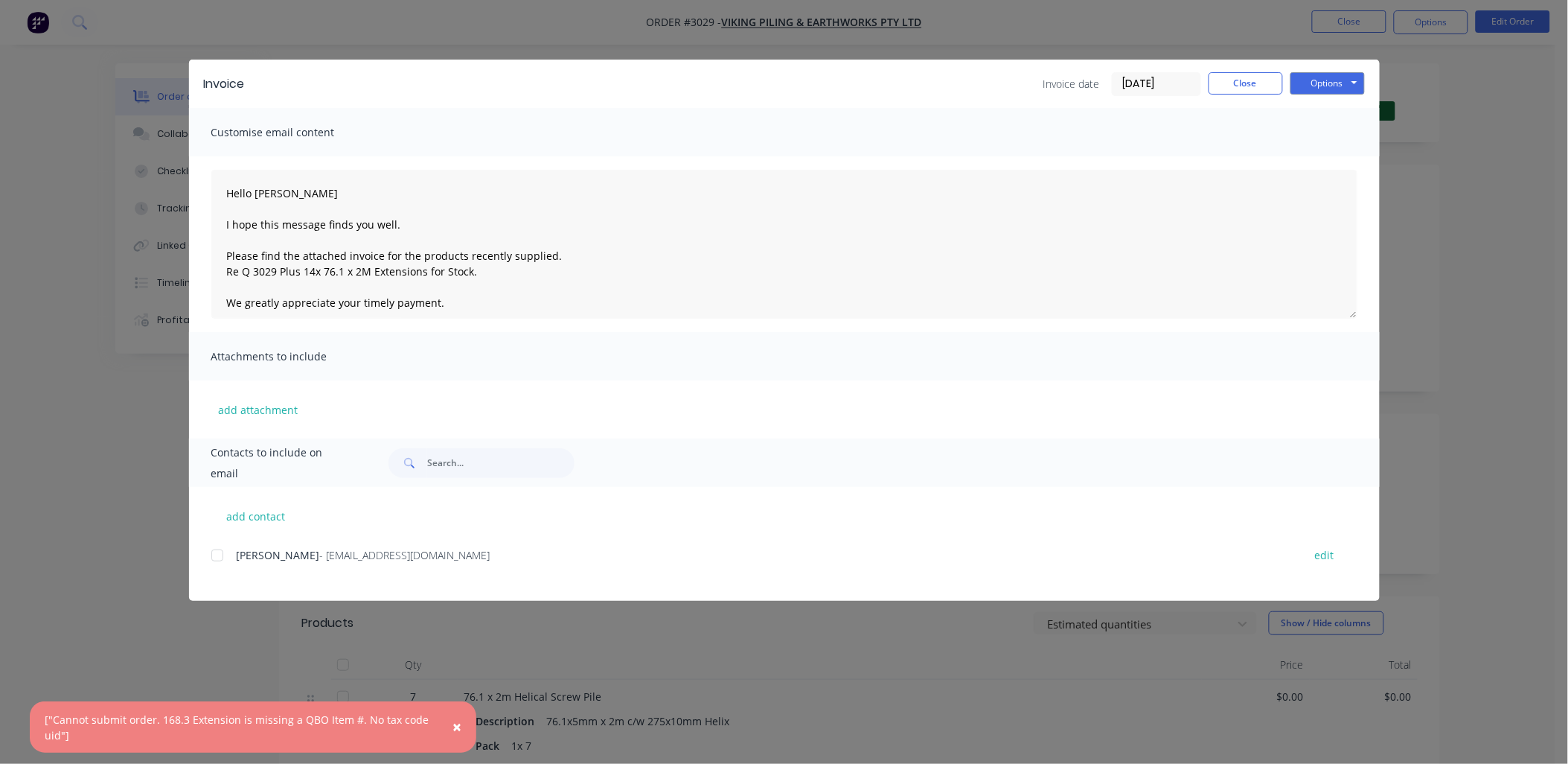
click at [39, 489] on div "Invoice Invoice date 14/10/25 Close Options Preview Print Email Customise email…" at bounding box center [784, 382] width 1568 height 764
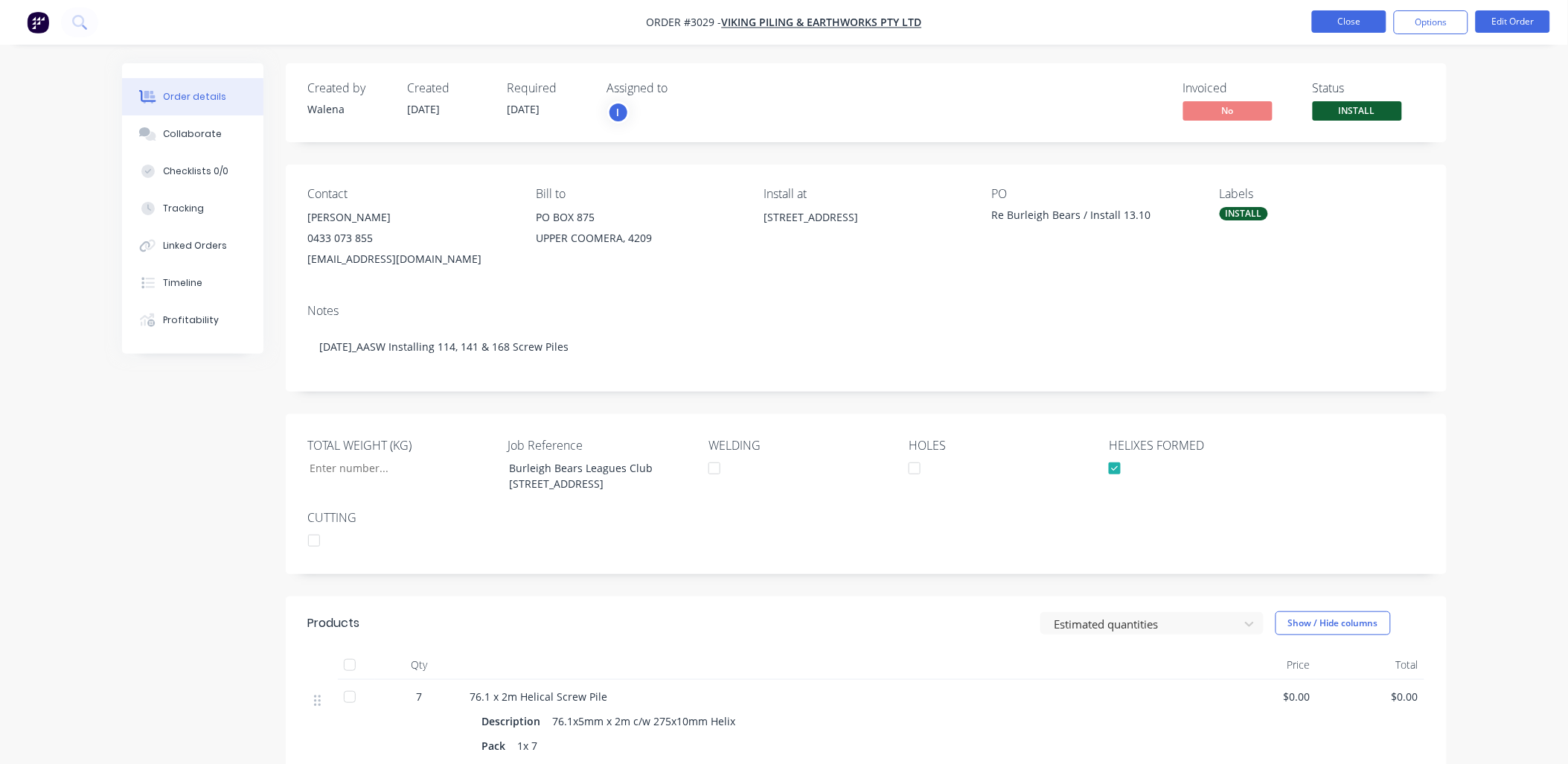
click at [1354, 27] on button "Close" at bounding box center [1349, 22] width 75 height 23
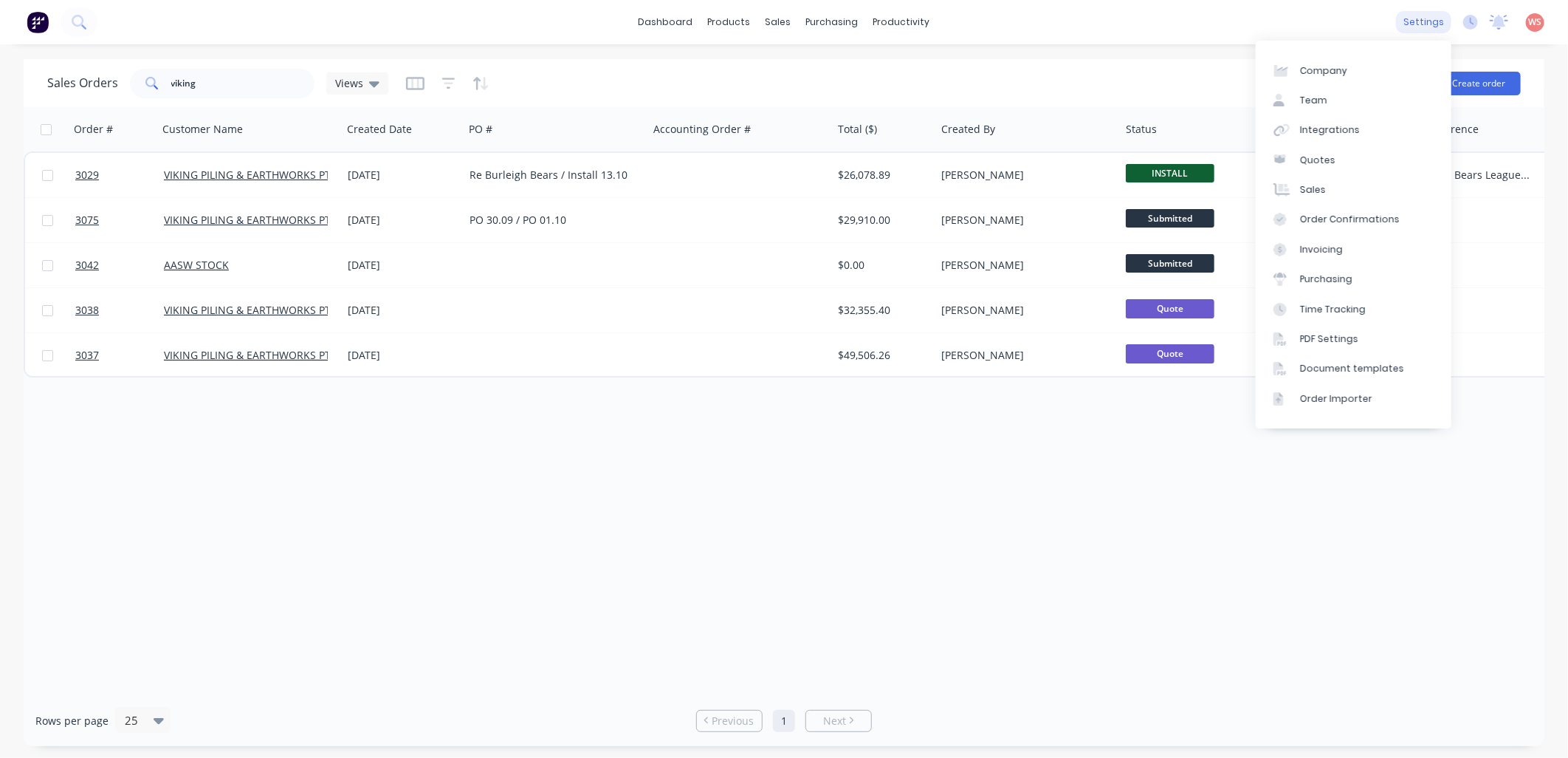
click at [1411, 23] on div "settings" at bounding box center [1423, 21] width 56 height 22
click at [1328, 128] on div "Integrations" at bounding box center [1329, 131] width 59 height 14
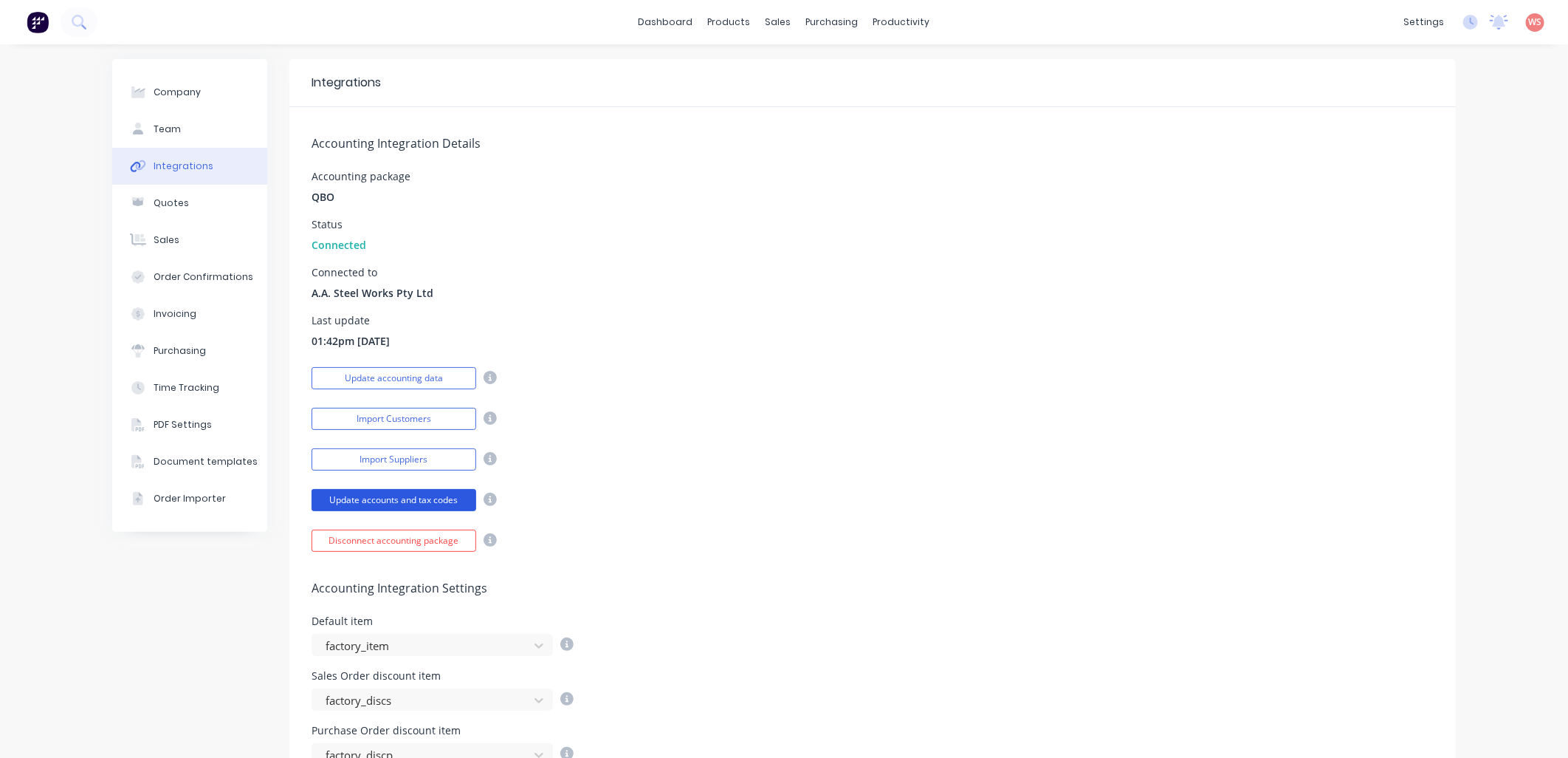
click at [338, 500] on button "Update accounts and tax codes" at bounding box center [393, 500] width 165 height 22
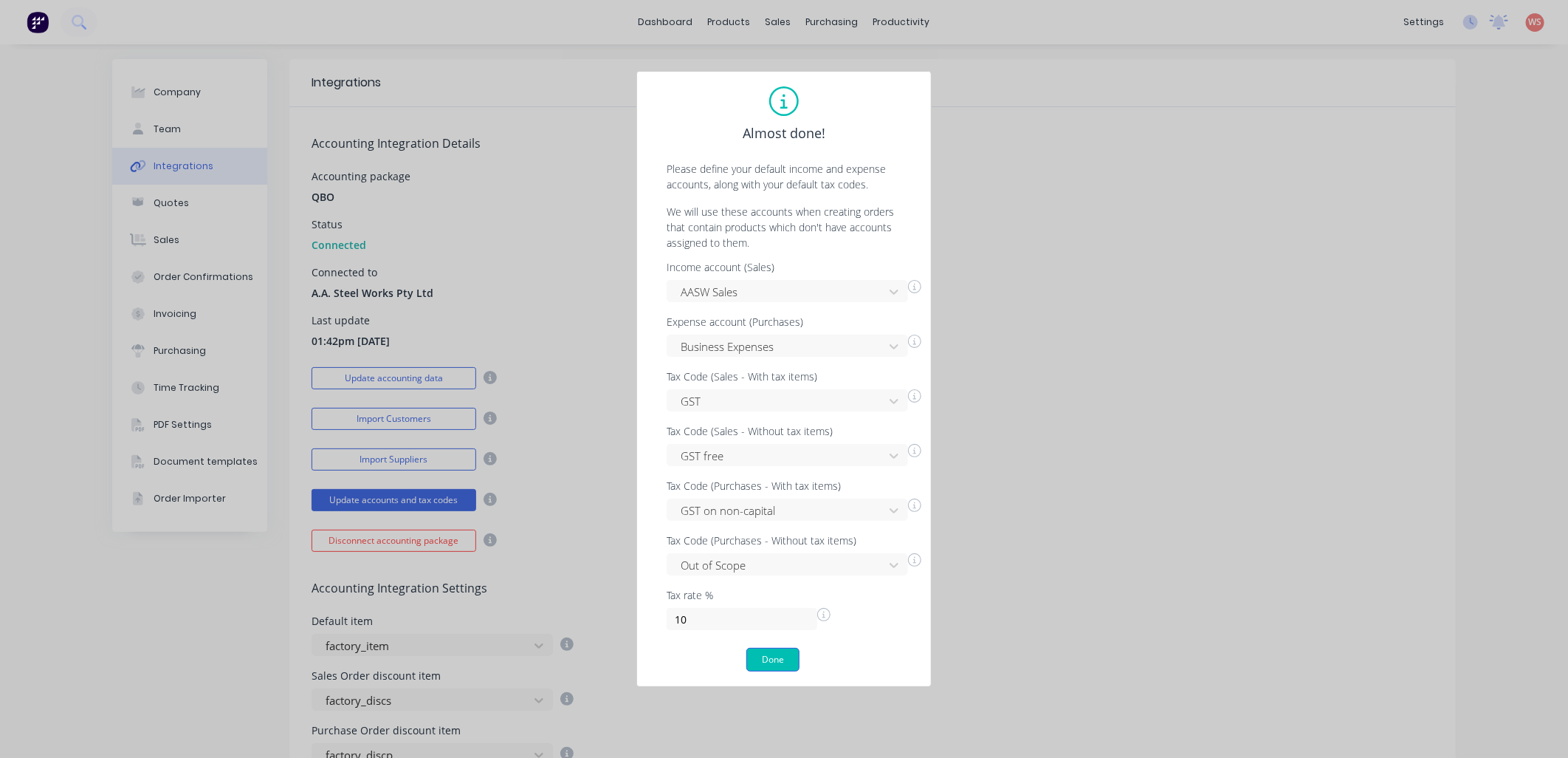
click at [778, 659] on button "Done" at bounding box center [772, 660] width 54 height 23
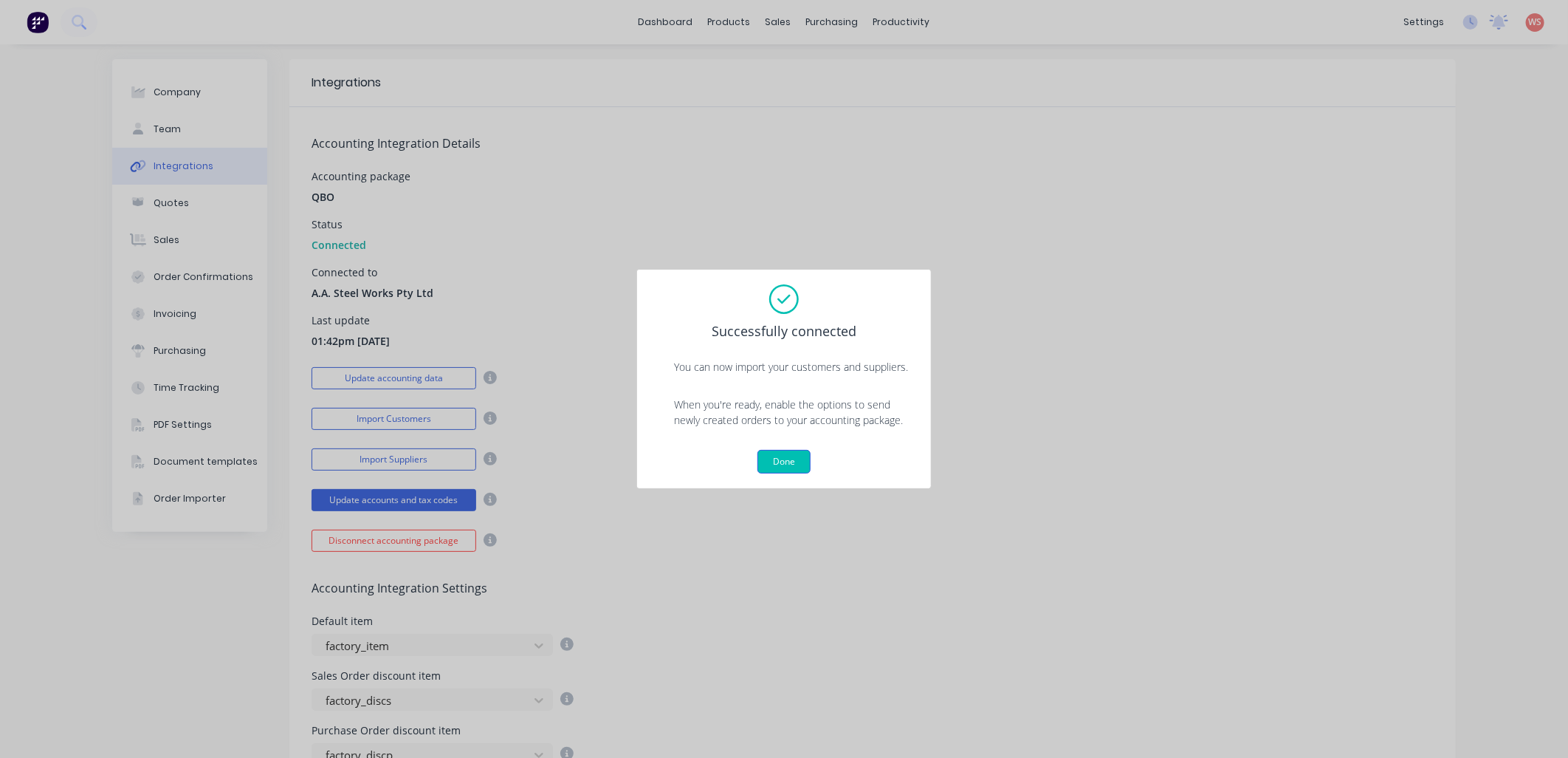
click at [786, 468] on button "Done" at bounding box center [784, 462] width 54 height 23
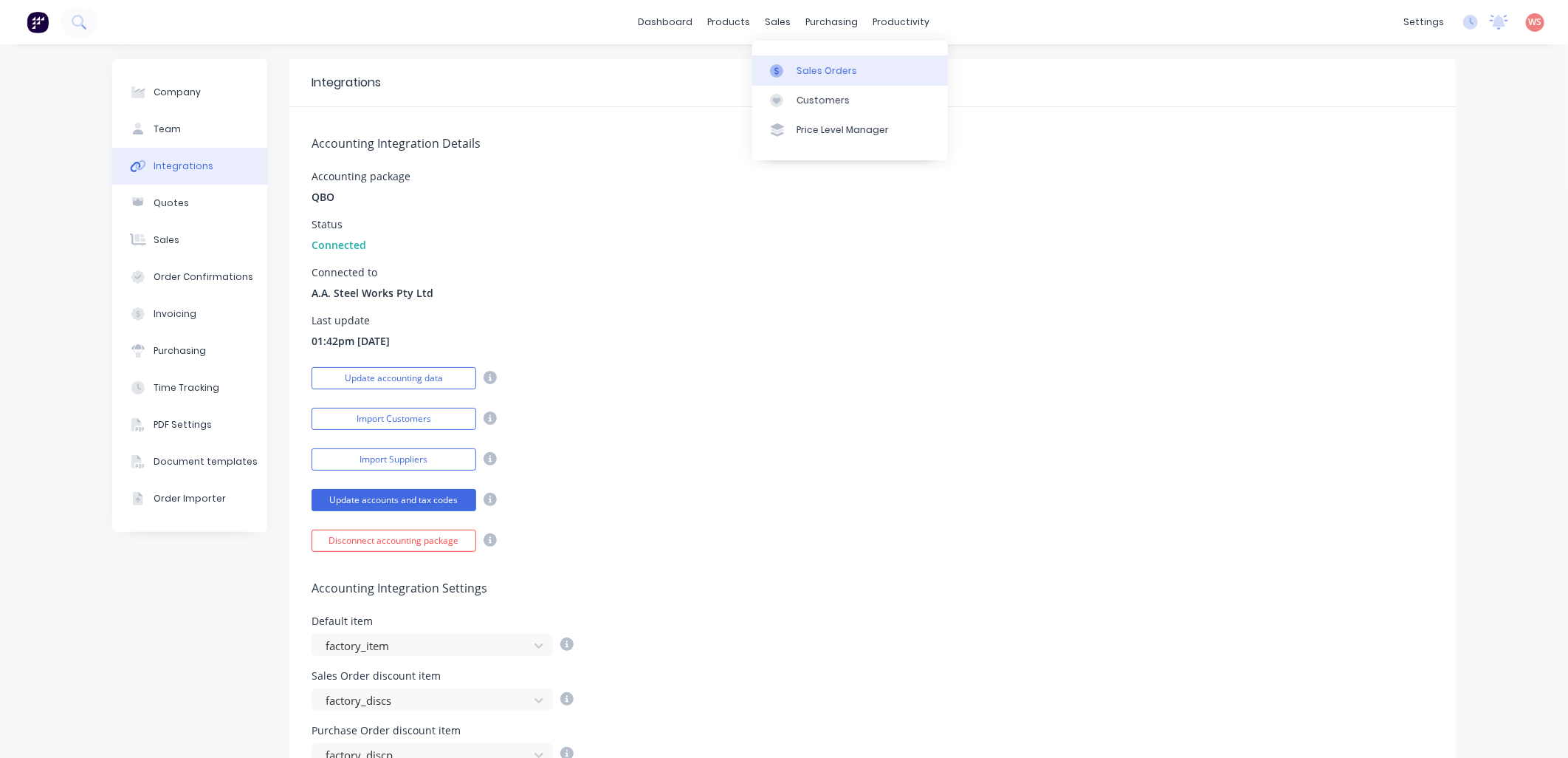
click at [807, 70] on div "Sales Orders" at bounding box center [827, 71] width 60 height 14
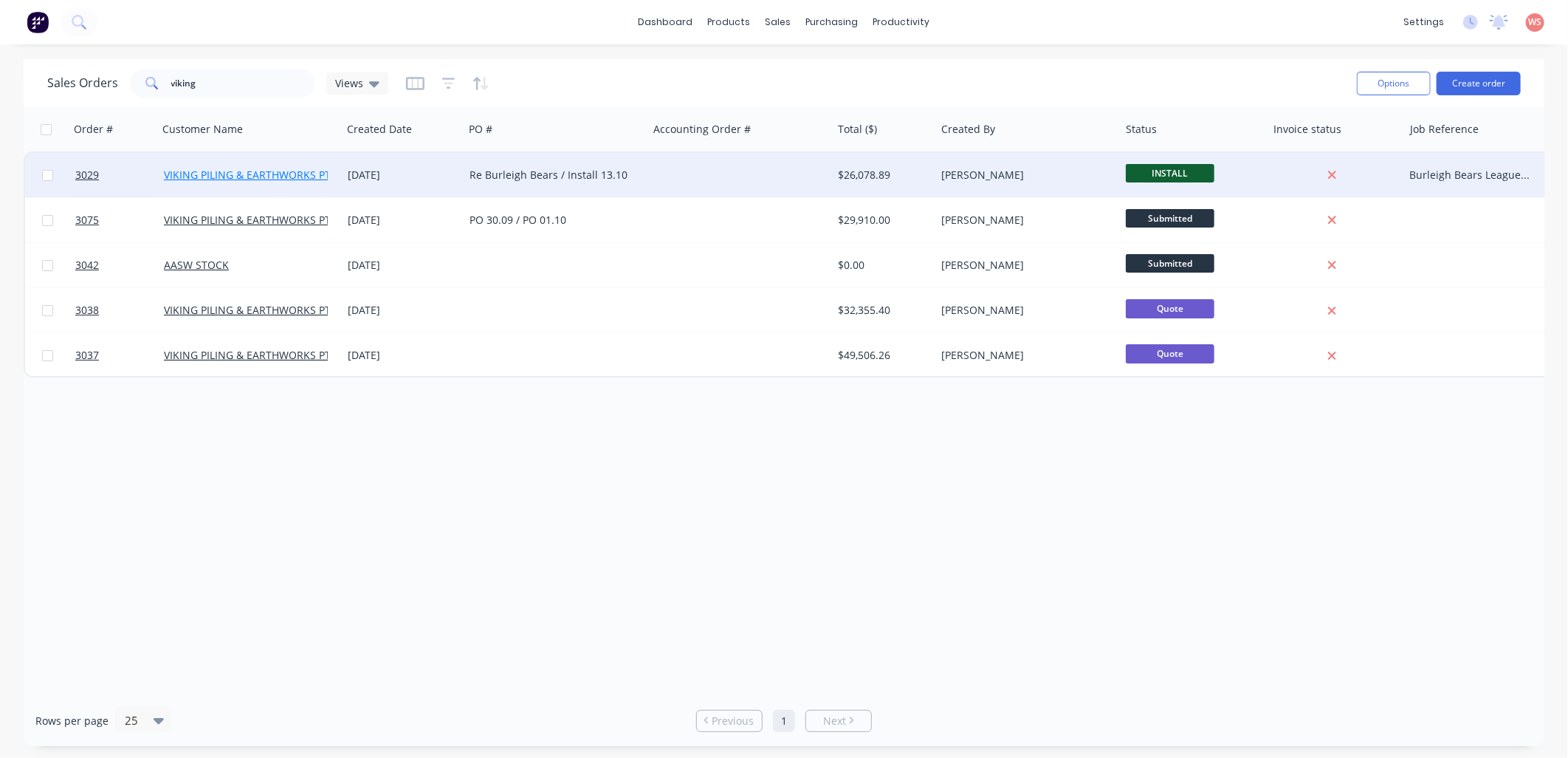
click at [270, 168] on link "VIKING PILING & EARTHWORKS PTY LTD" at bounding box center [260, 174] width 194 height 14
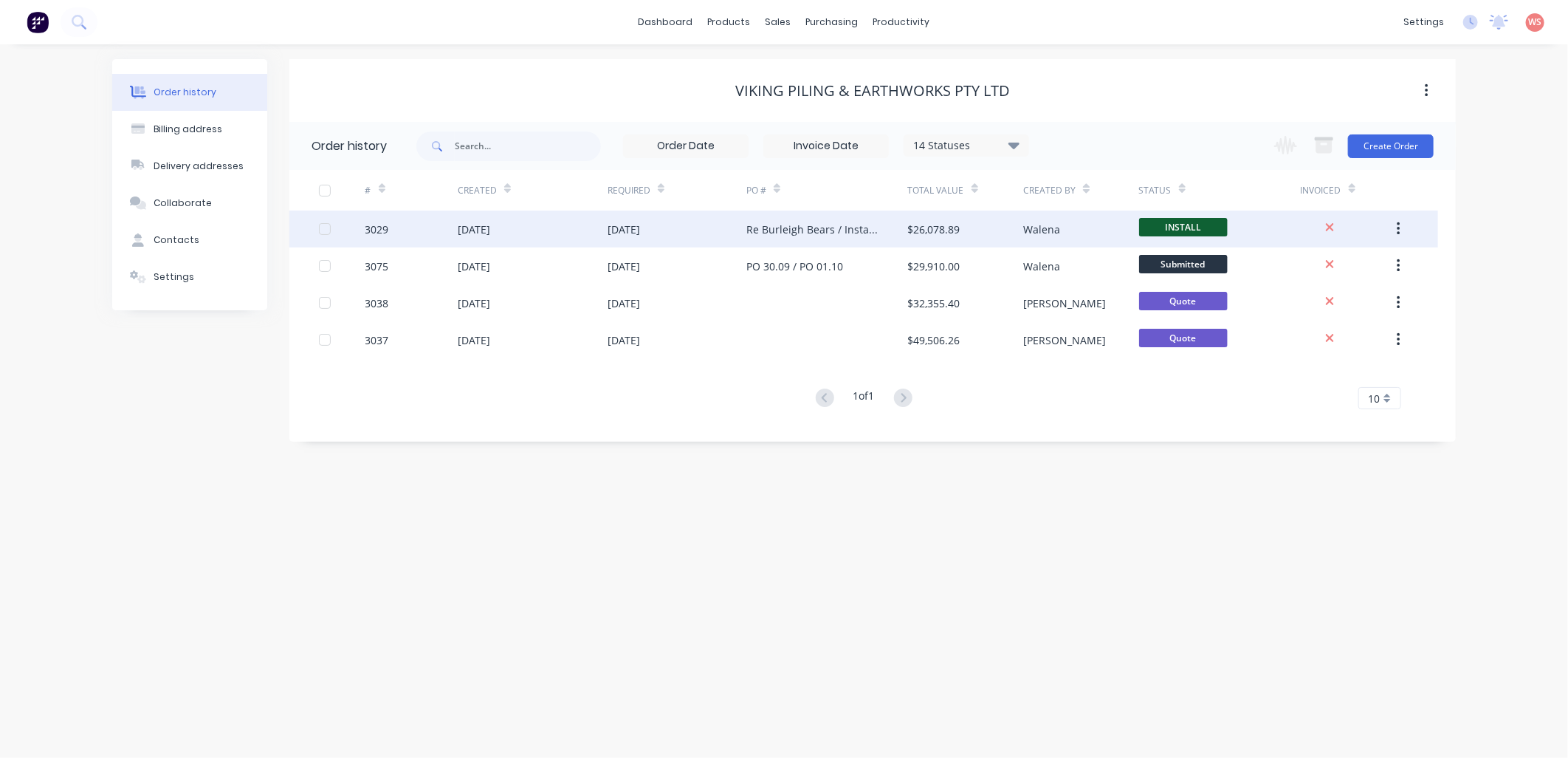
click at [490, 234] on div "[DATE]" at bounding box center [473, 229] width 32 height 16
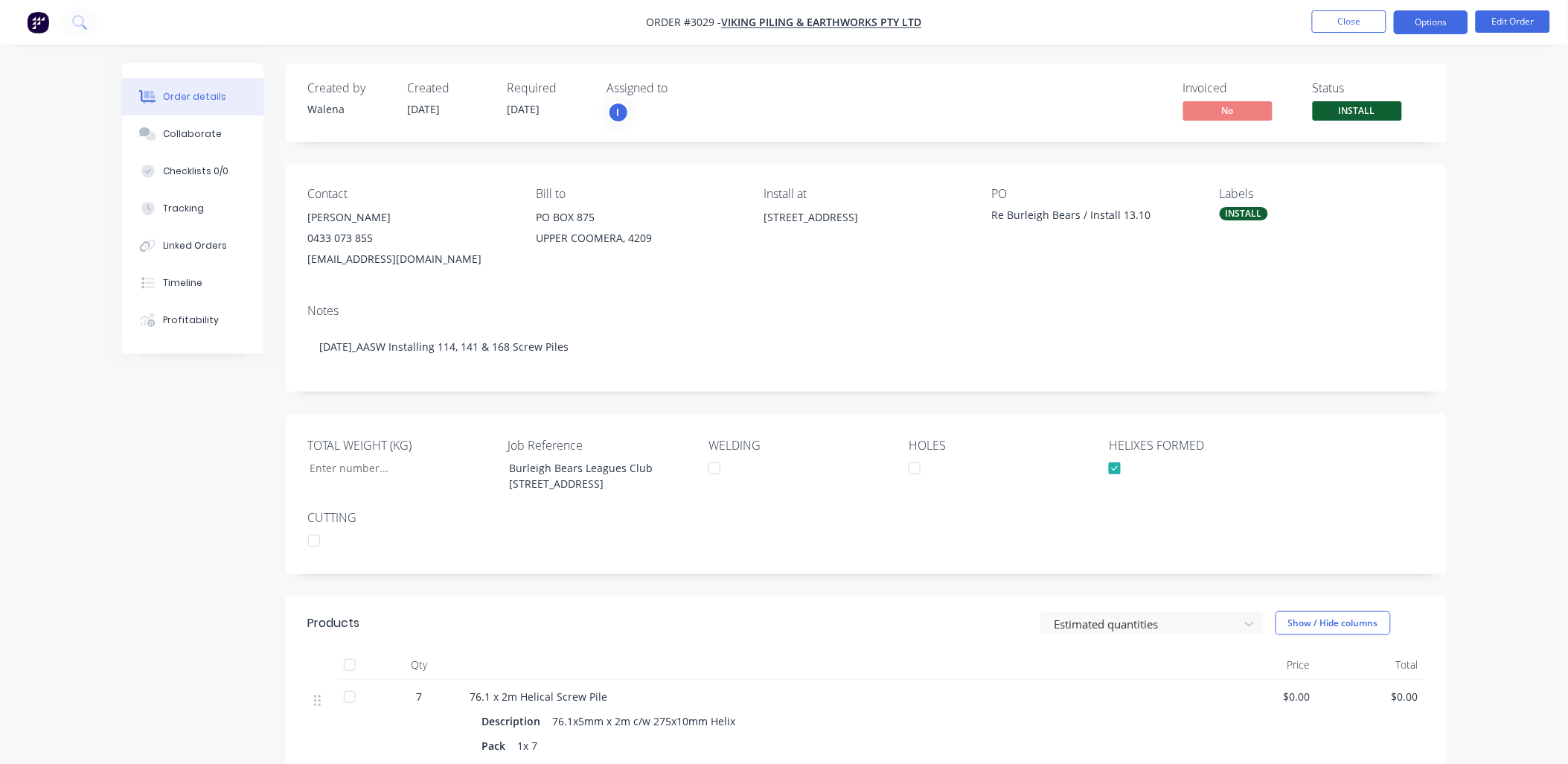
click at [1437, 14] on button "Options" at bounding box center [1431, 23] width 75 height 24
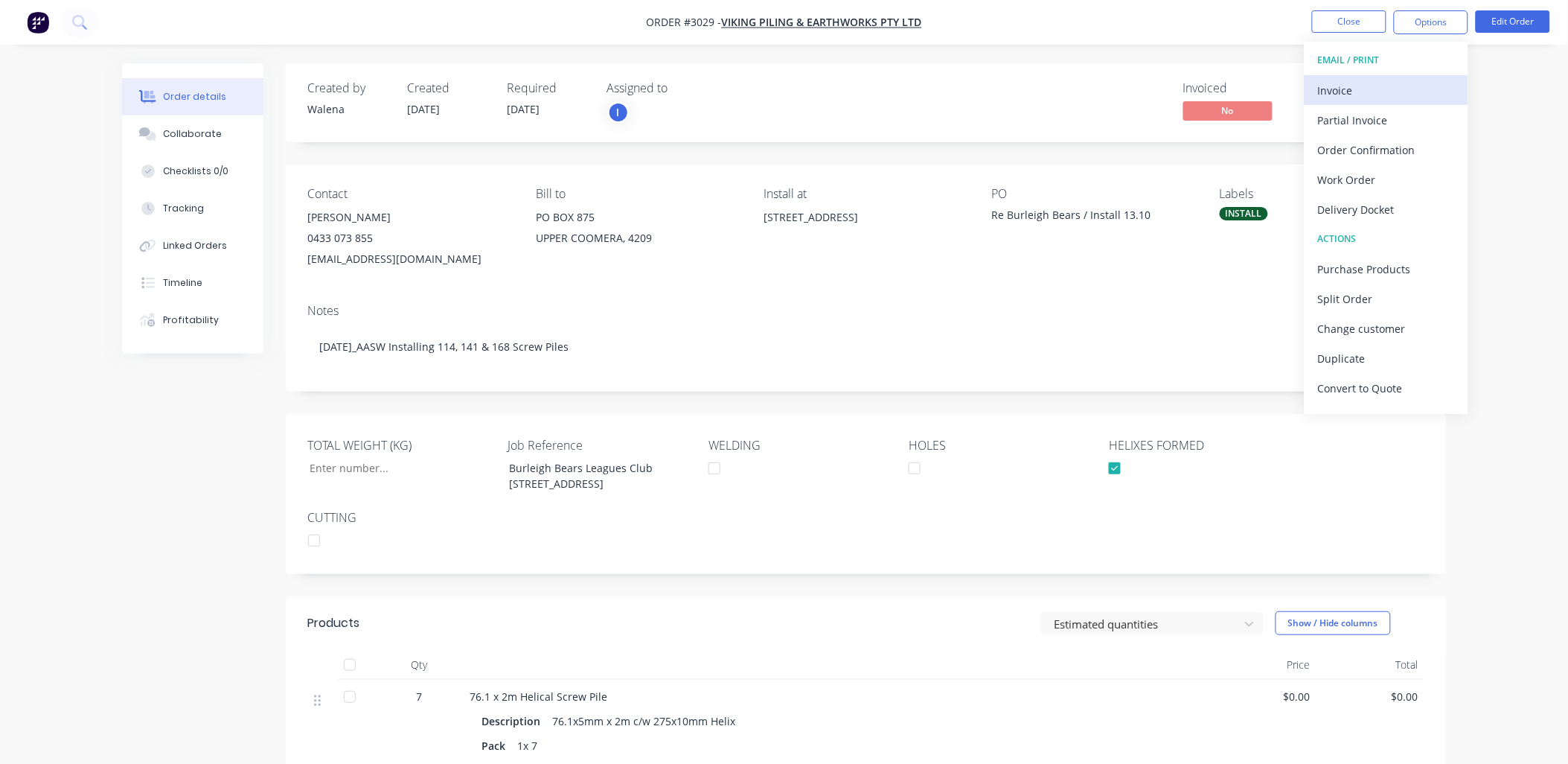
click at [1362, 93] on div "Invoice" at bounding box center [1385, 90] width 136 height 22
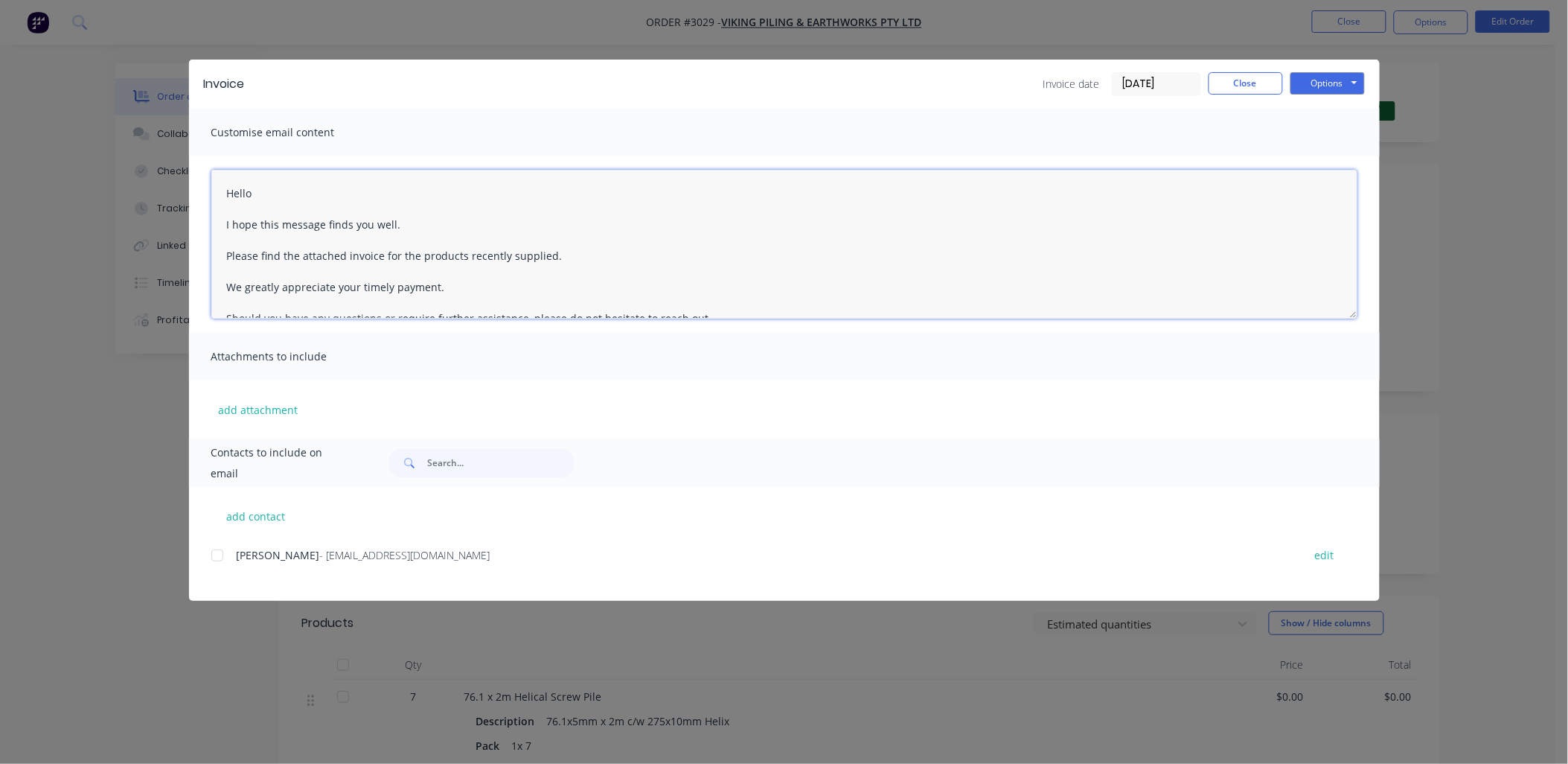
scroll to position [164, 0]
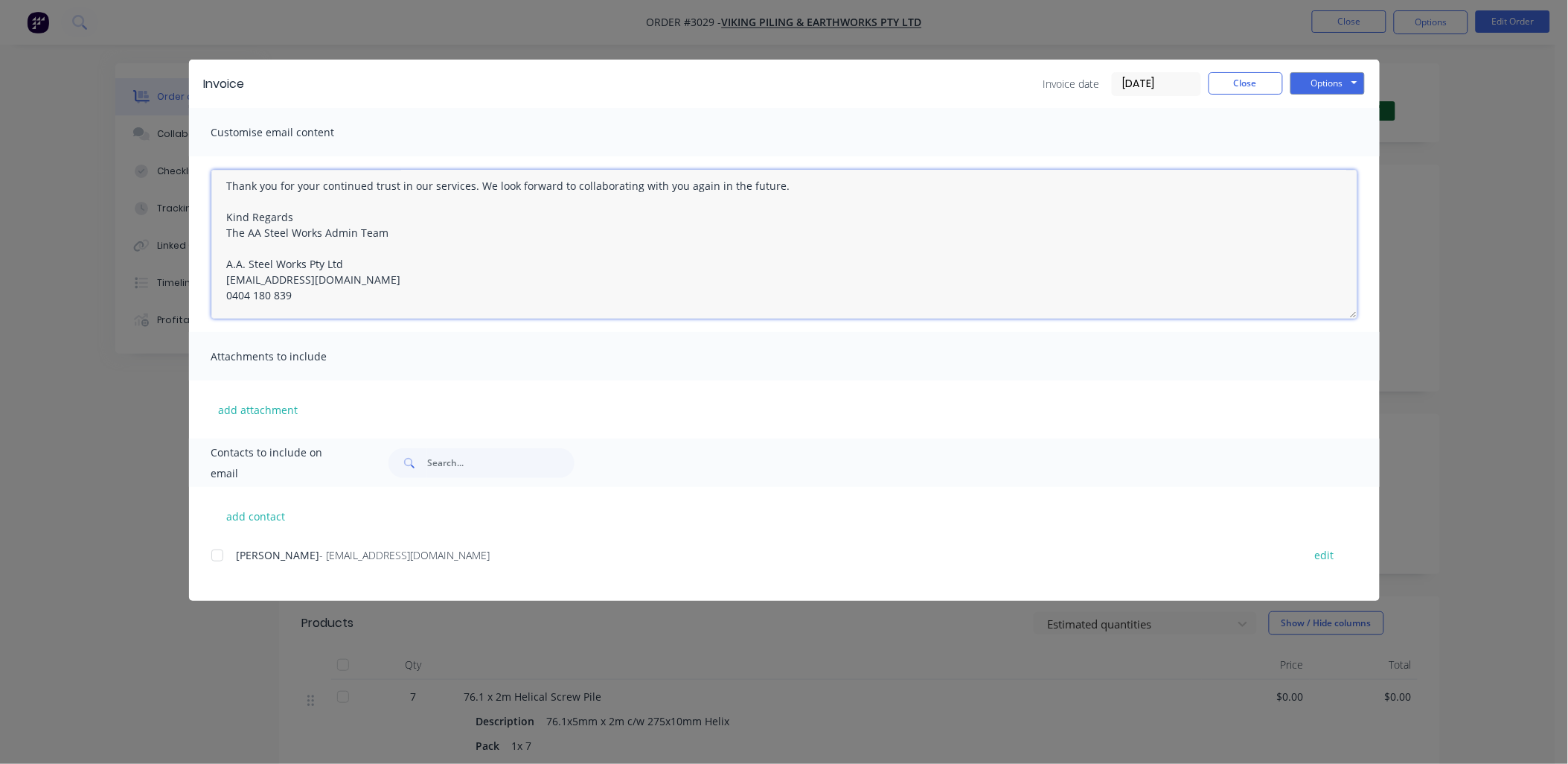
drag, startPoint x: 222, startPoint y: 193, endPoint x: 785, endPoint y: 419, distance: 606.7
click at [786, 419] on div "Customise email content Hello I hope this message finds you well. Please find t…" at bounding box center [784, 273] width 1191 height 330
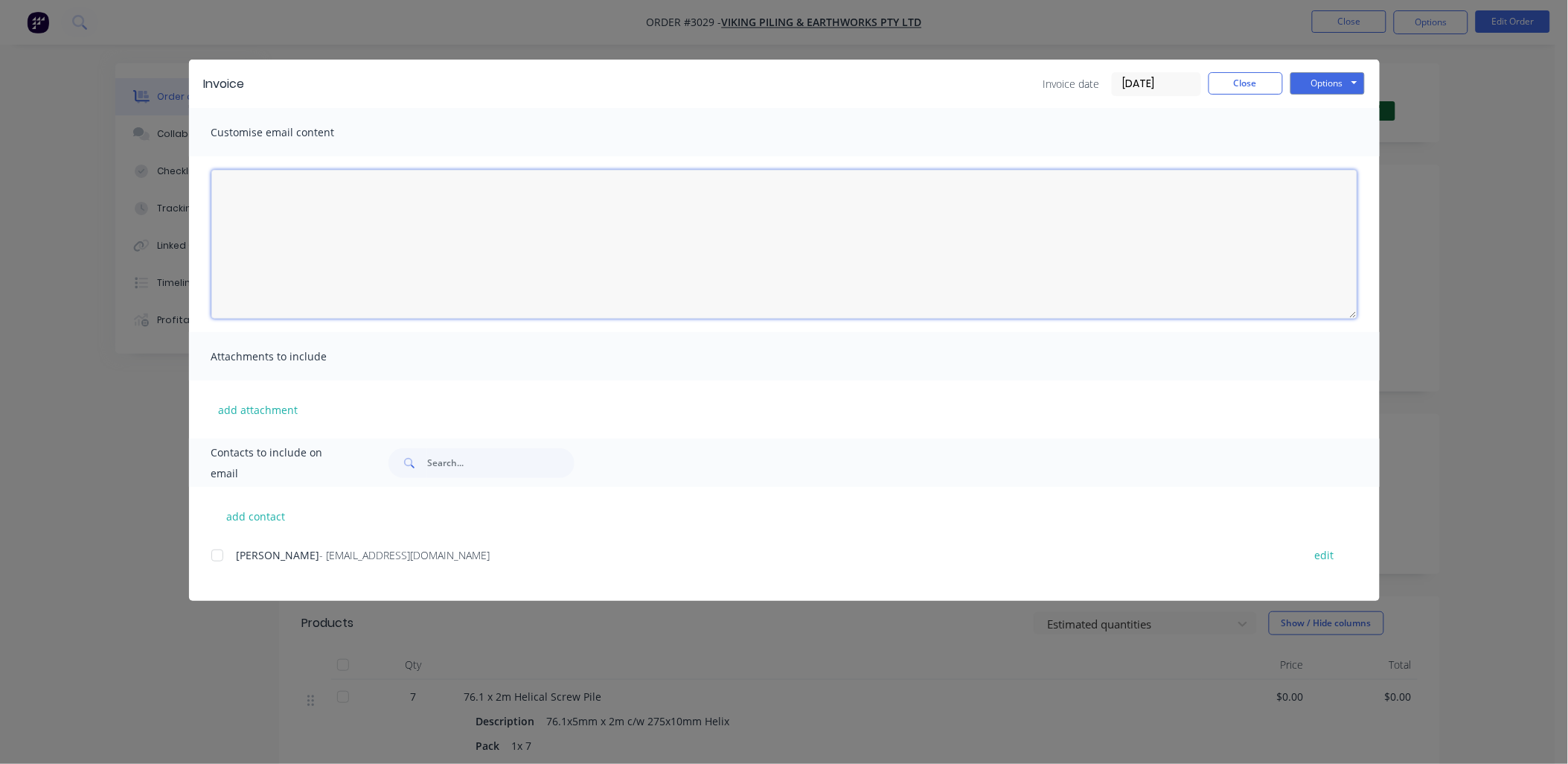
scroll to position [0, 0]
paste textarea "Hello [PERSON_NAME] I hope this message finds you well. Please find the attache…"
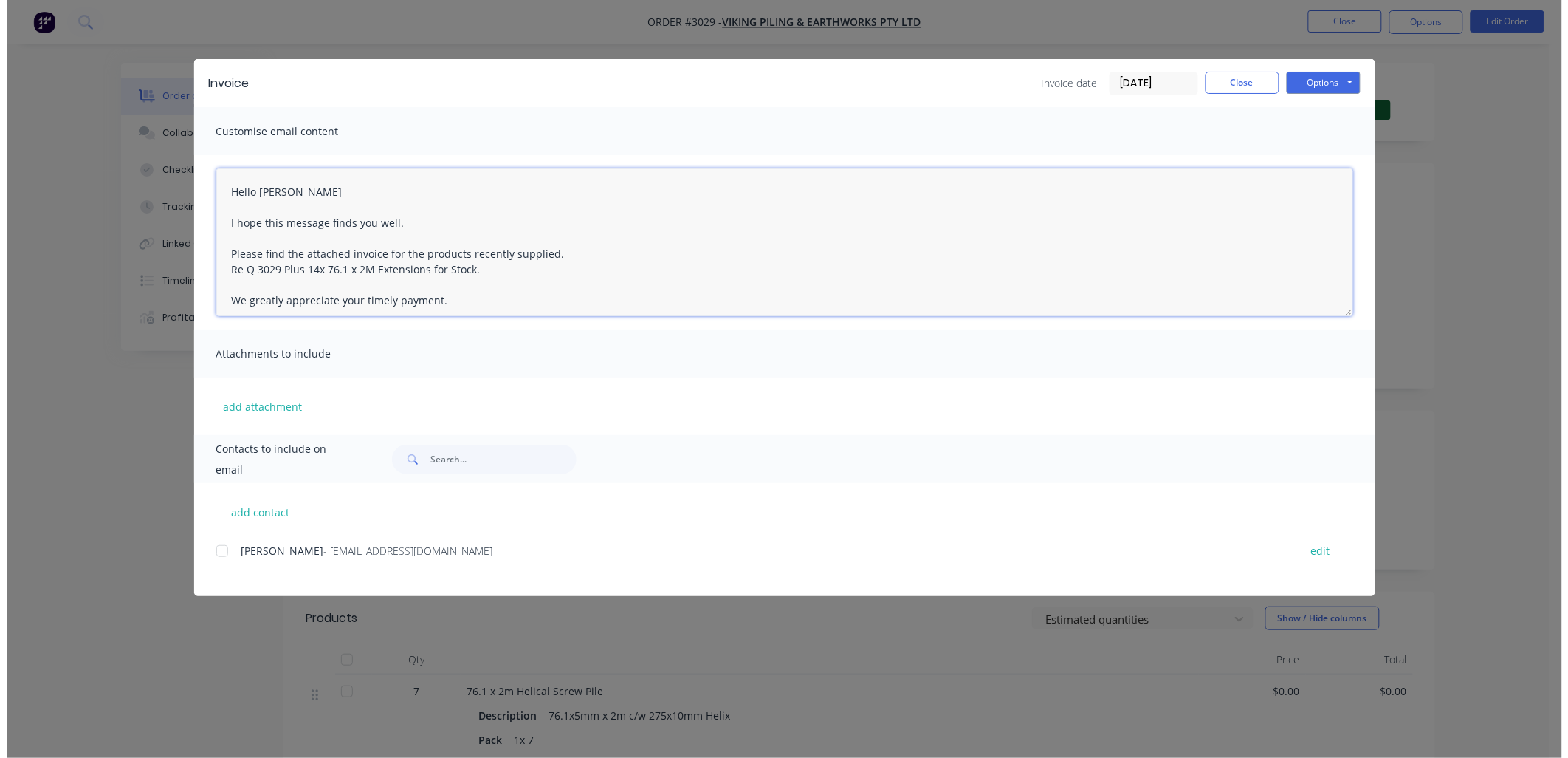
scroll to position [178, 0]
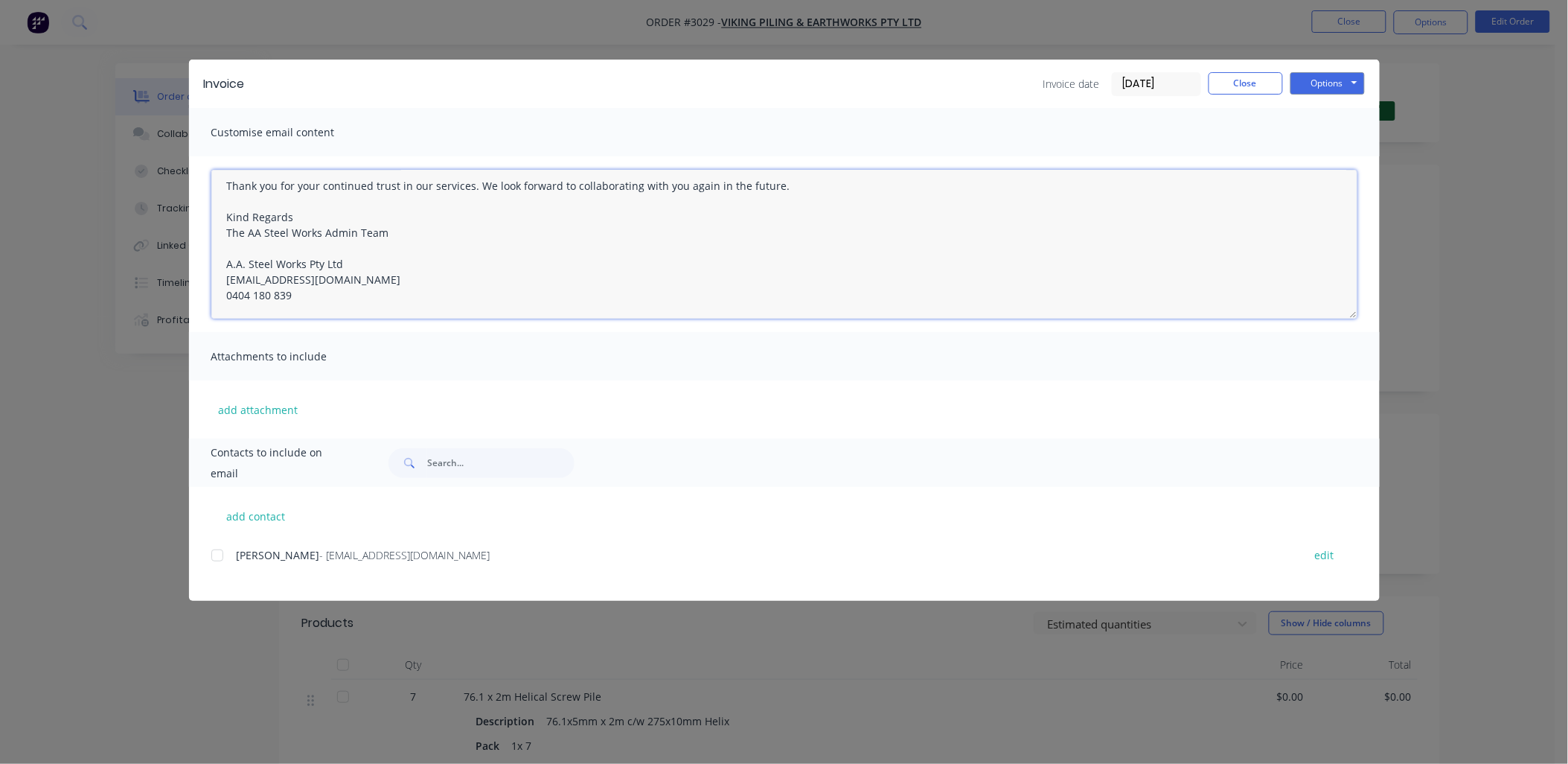
click at [216, 556] on div at bounding box center [217, 555] width 29 height 29
type textarea "Hello [PERSON_NAME] I hope this message finds you well. Please find the attache…"
click at [1320, 77] on button "Options" at bounding box center [1327, 83] width 75 height 23
click at [1328, 131] on div "Preview Print Email" at bounding box center [1337, 134] width 95 height 74
click at [1325, 159] on button "Email" at bounding box center [1337, 158] width 95 height 25
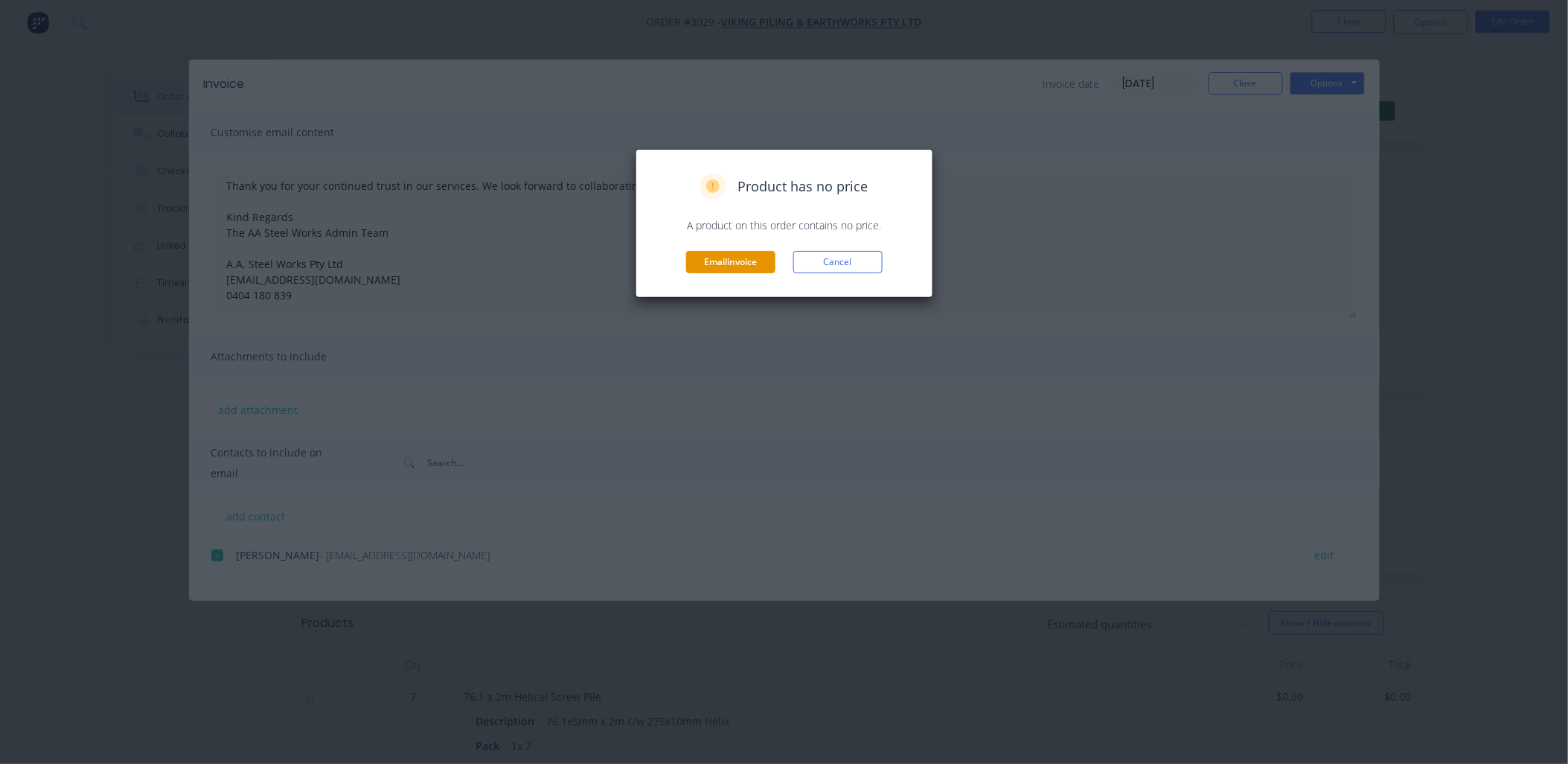
click at [719, 263] on button "Email invoice" at bounding box center [730, 261] width 89 height 23
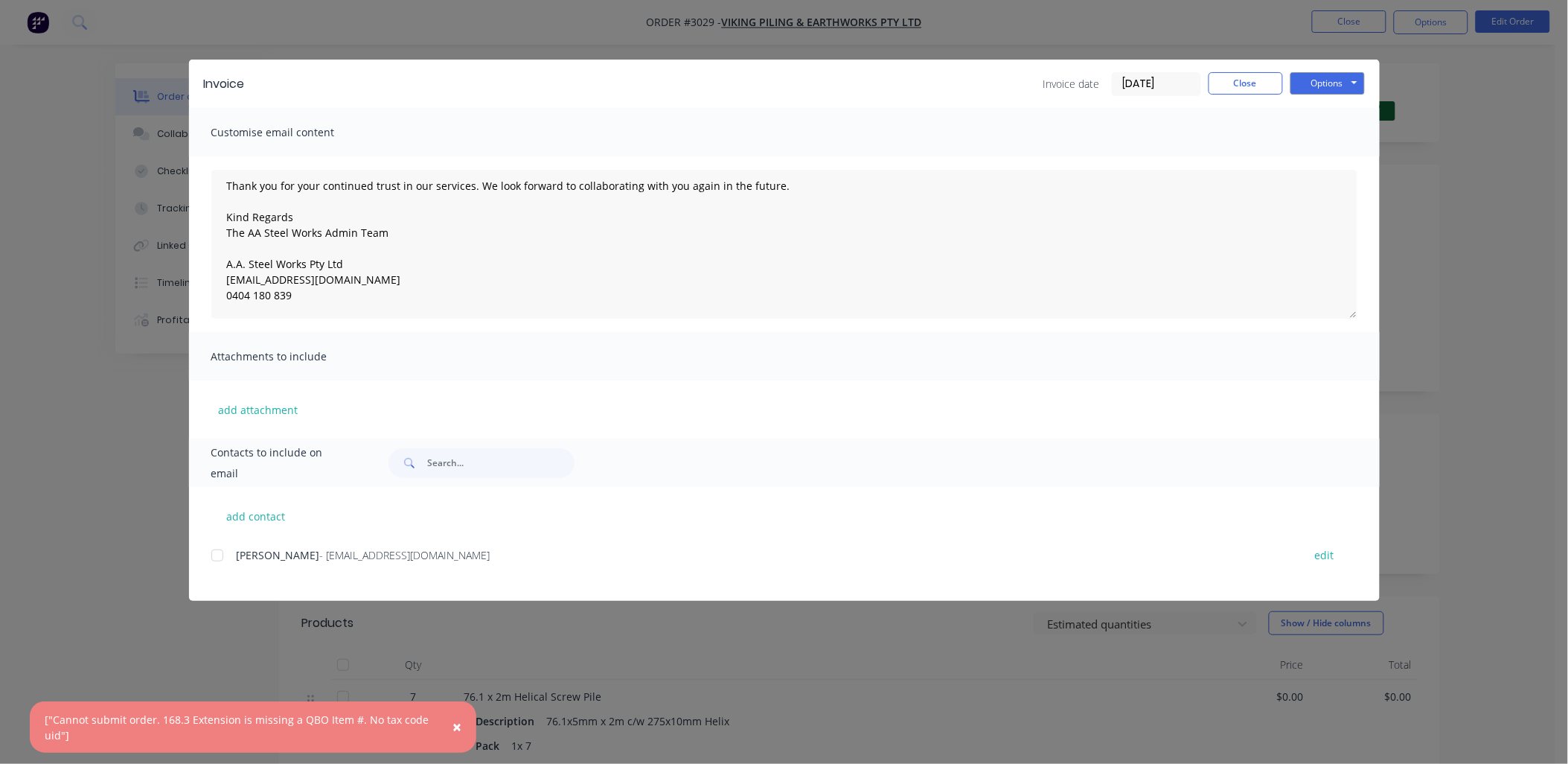
click at [1315, 98] on div "Invoice Invoice date 14/10/25 Close Options Preview Print Email" at bounding box center [784, 83] width 1191 height 48
click at [1322, 85] on button "Options" at bounding box center [1327, 83] width 75 height 23
click at [1326, 133] on button "Print" at bounding box center [1337, 134] width 95 height 25
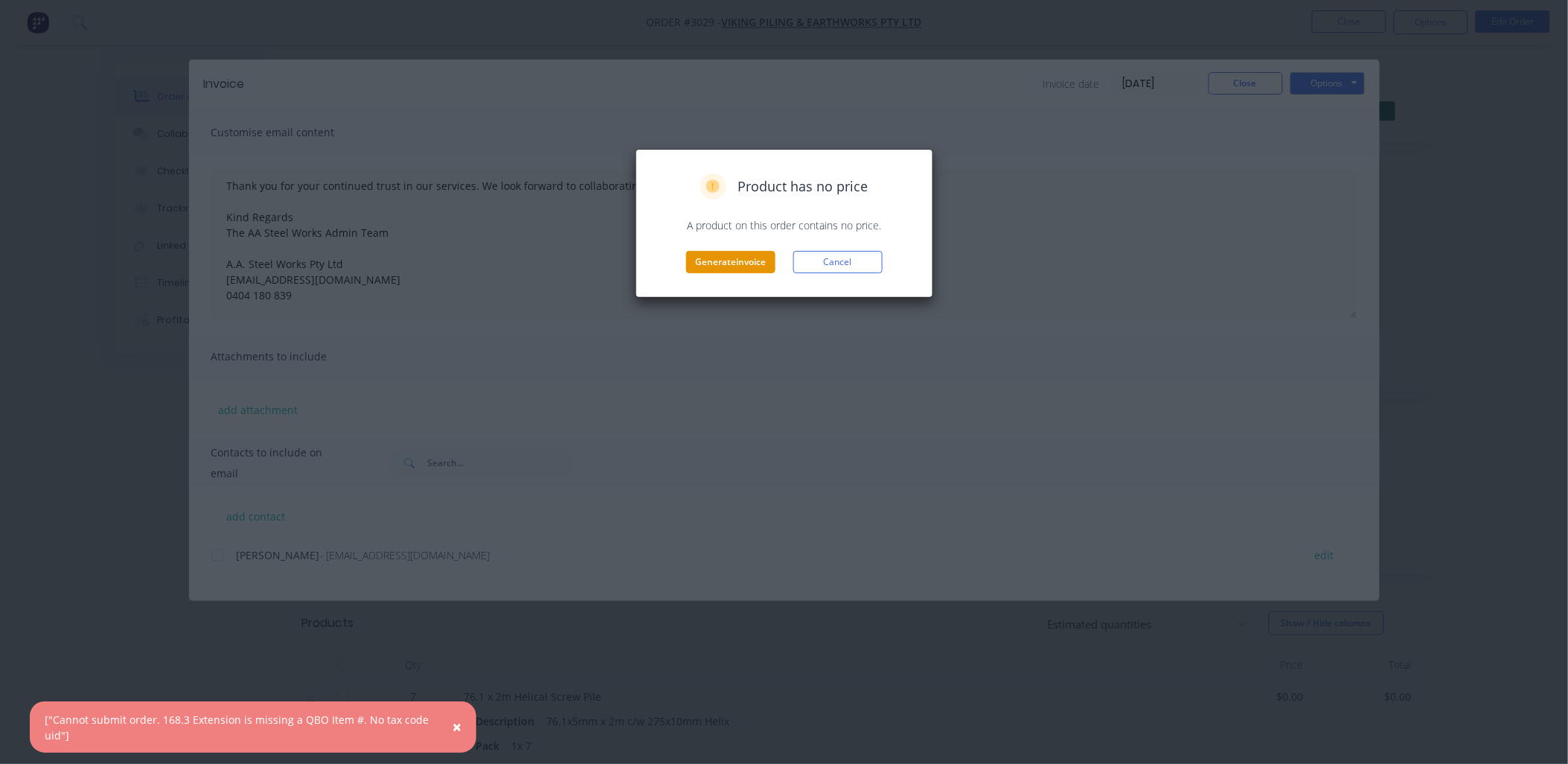
click at [739, 266] on button "Generate invoice" at bounding box center [730, 261] width 89 height 23
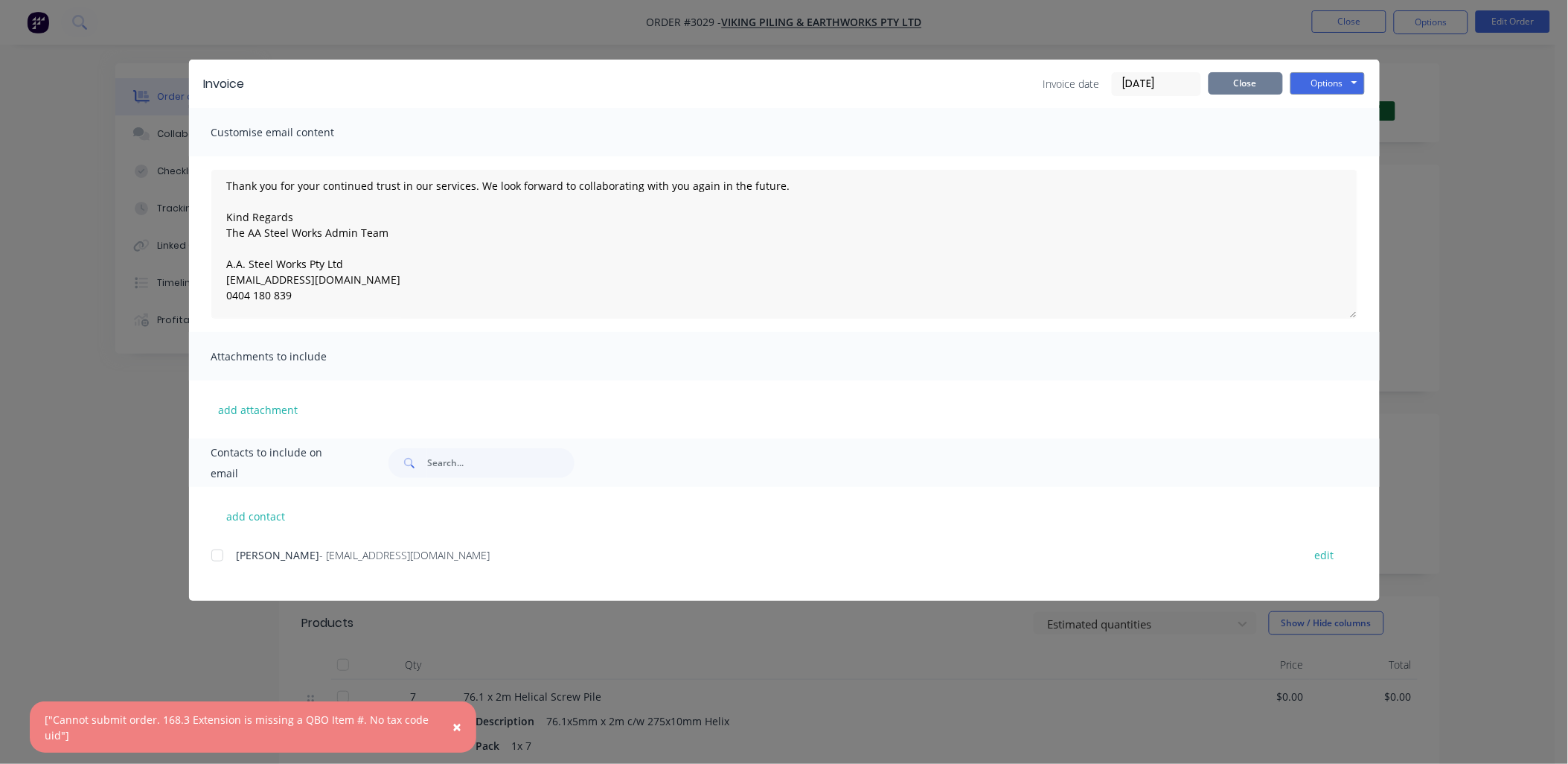
click at [1252, 76] on button "Close" at bounding box center [1246, 83] width 75 height 23
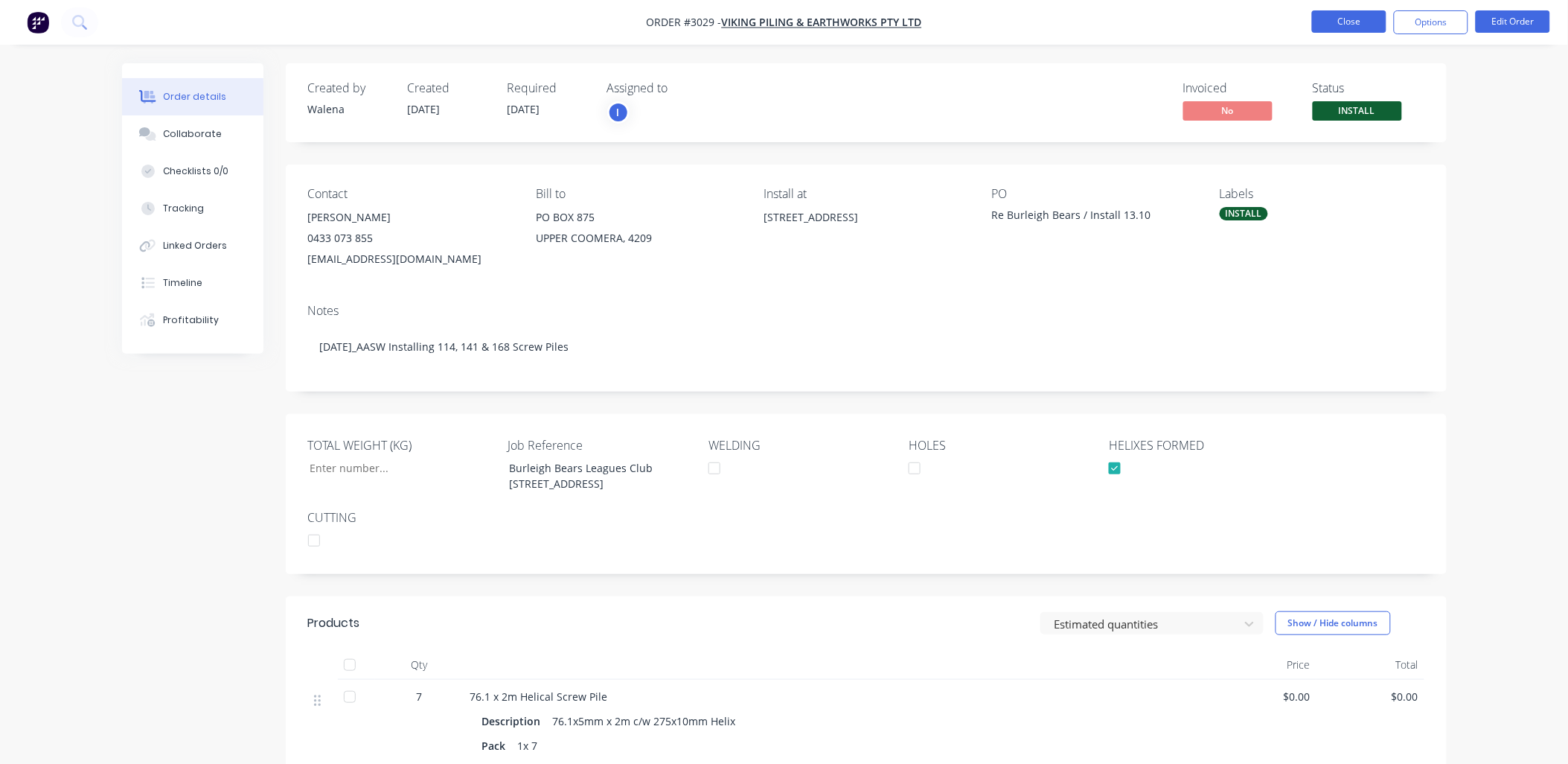
click at [1341, 19] on button "Close" at bounding box center [1349, 22] width 75 height 23
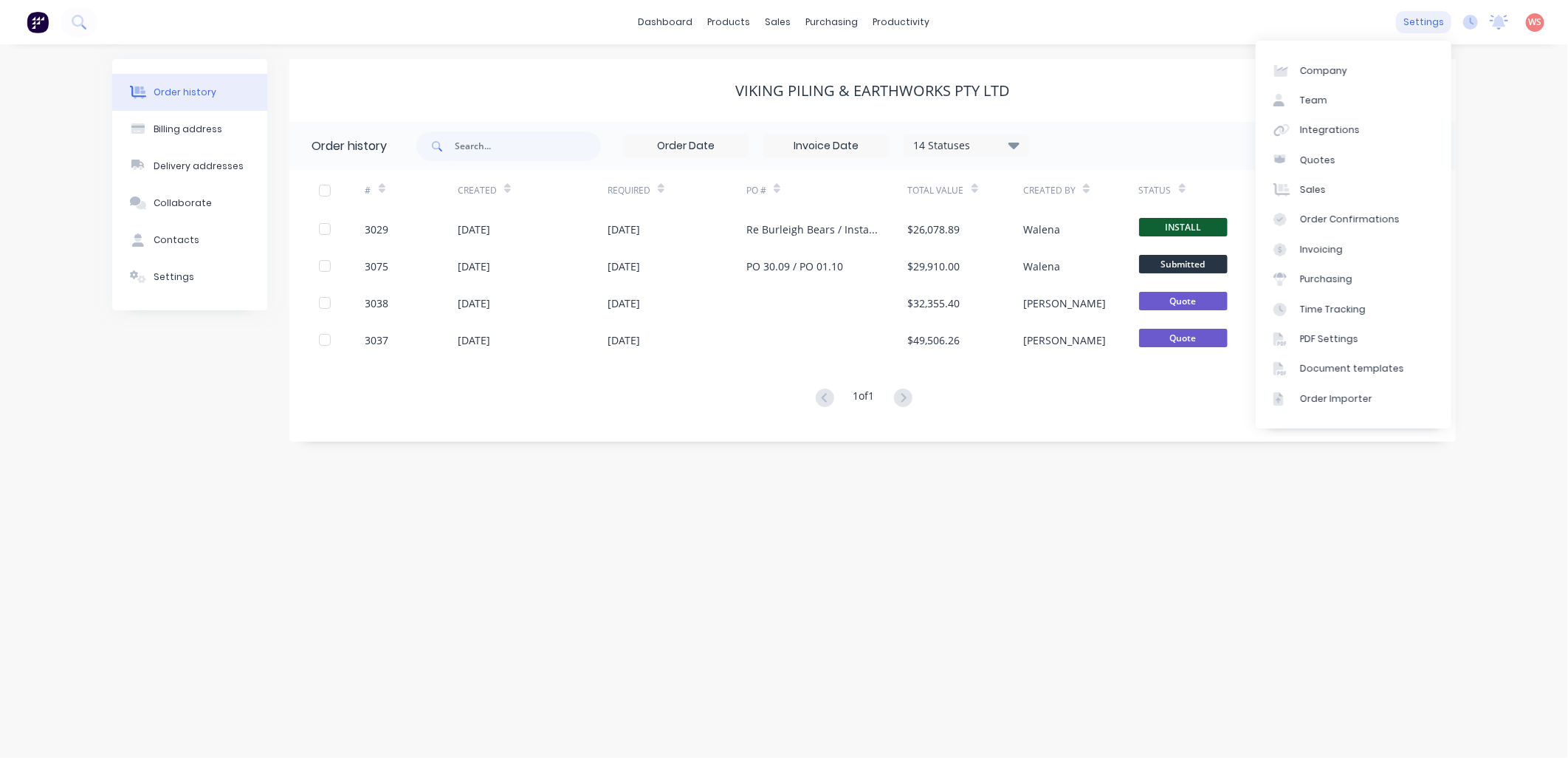
click at [1421, 17] on div "settings" at bounding box center [1423, 21] width 56 height 22
click at [1317, 127] on div "Integrations" at bounding box center [1329, 131] width 59 height 14
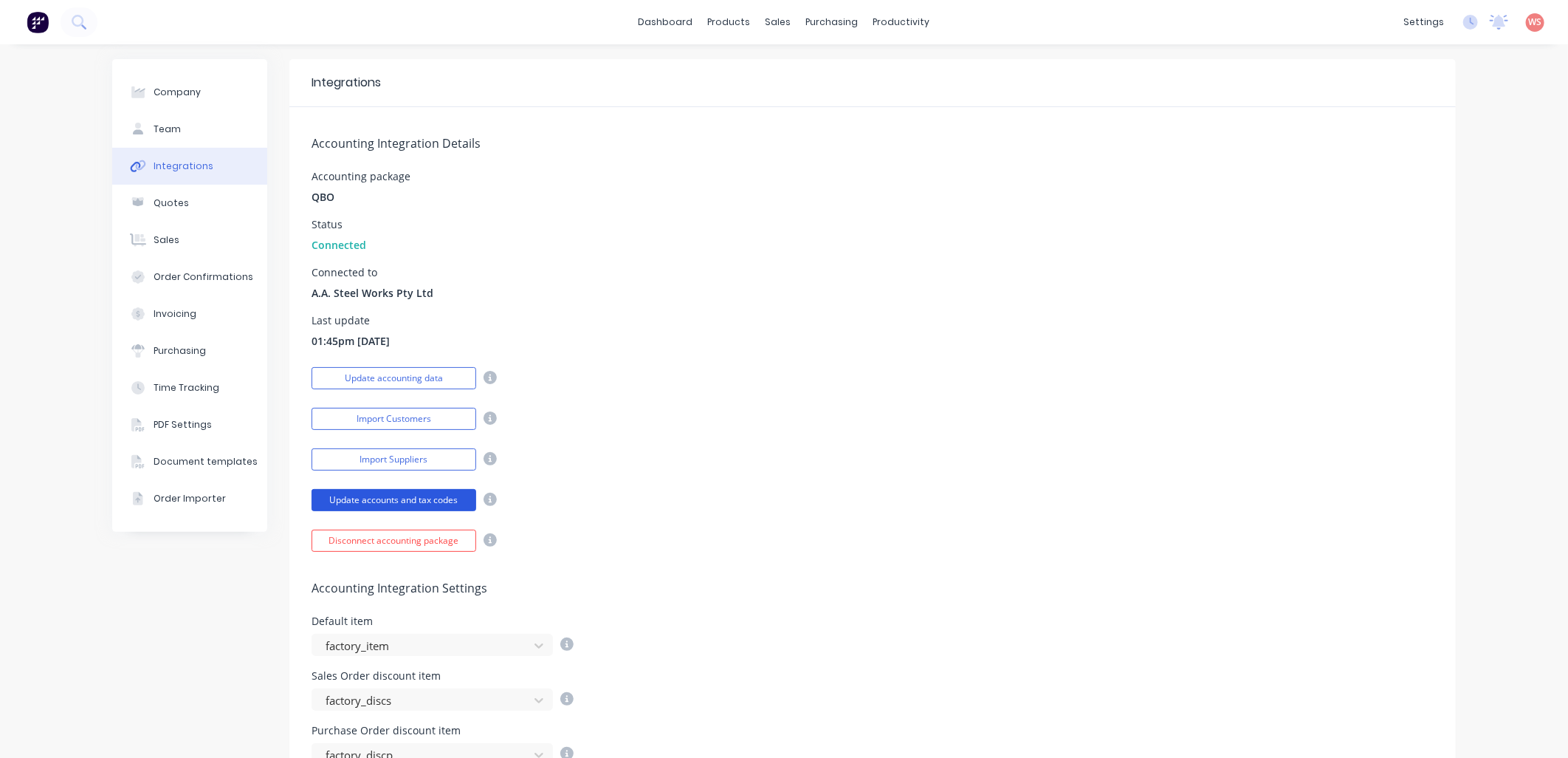
click at [379, 499] on button "Update accounts and tax codes" at bounding box center [393, 500] width 165 height 22
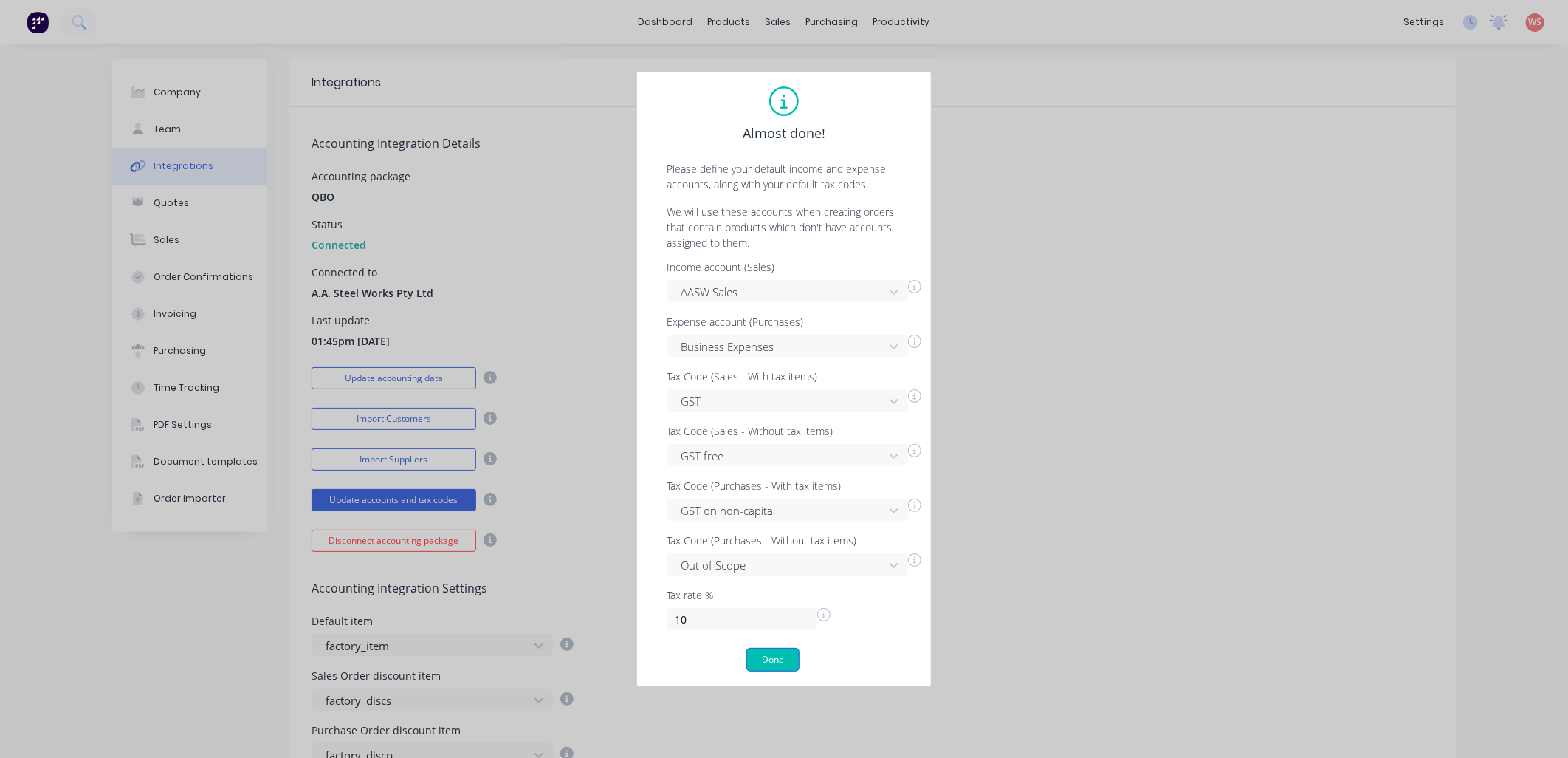
click at [761, 654] on button "Done" at bounding box center [772, 660] width 54 height 23
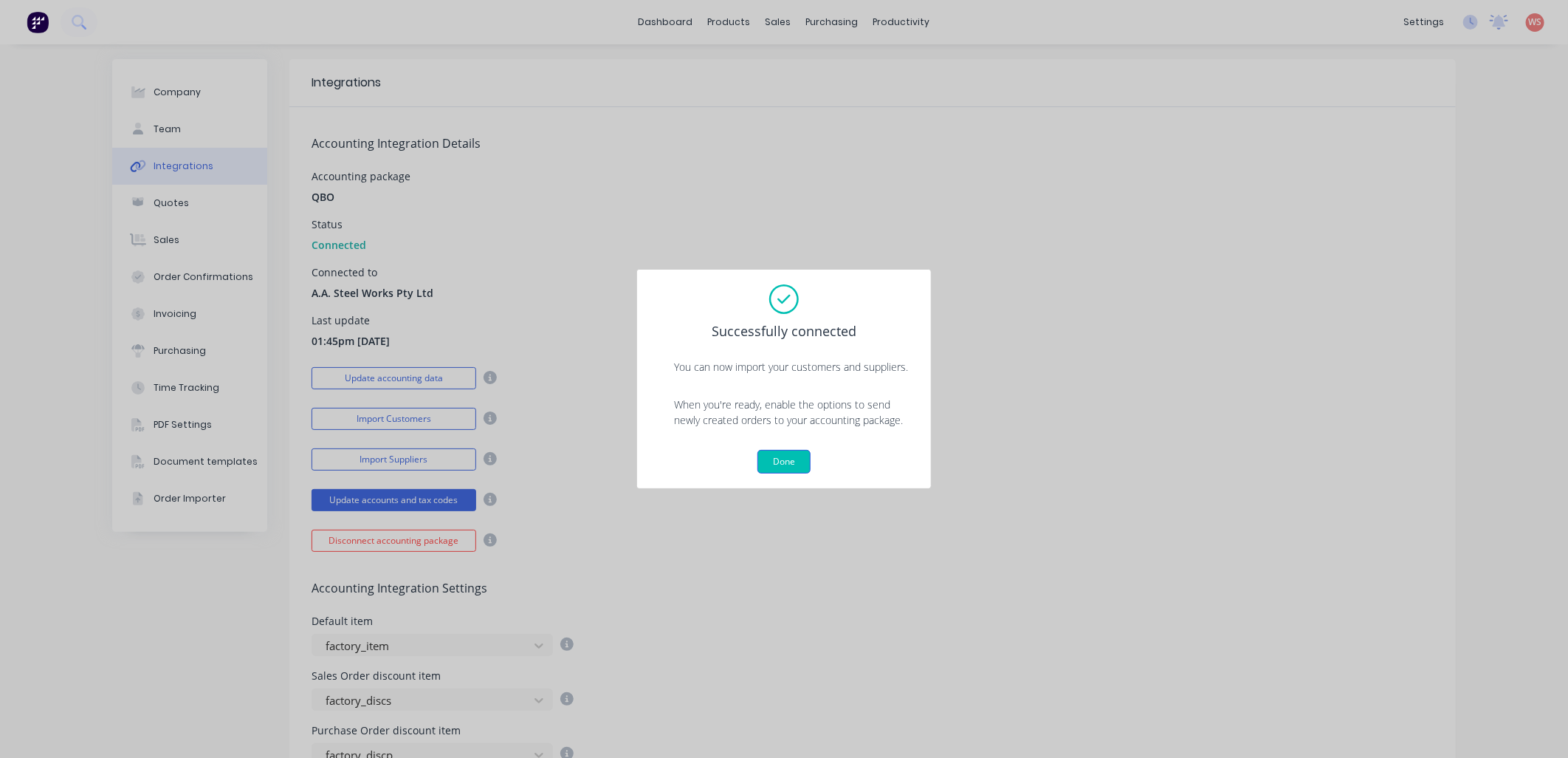
click at [788, 454] on button "Done" at bounding box center [784, 462] width 54 height 23
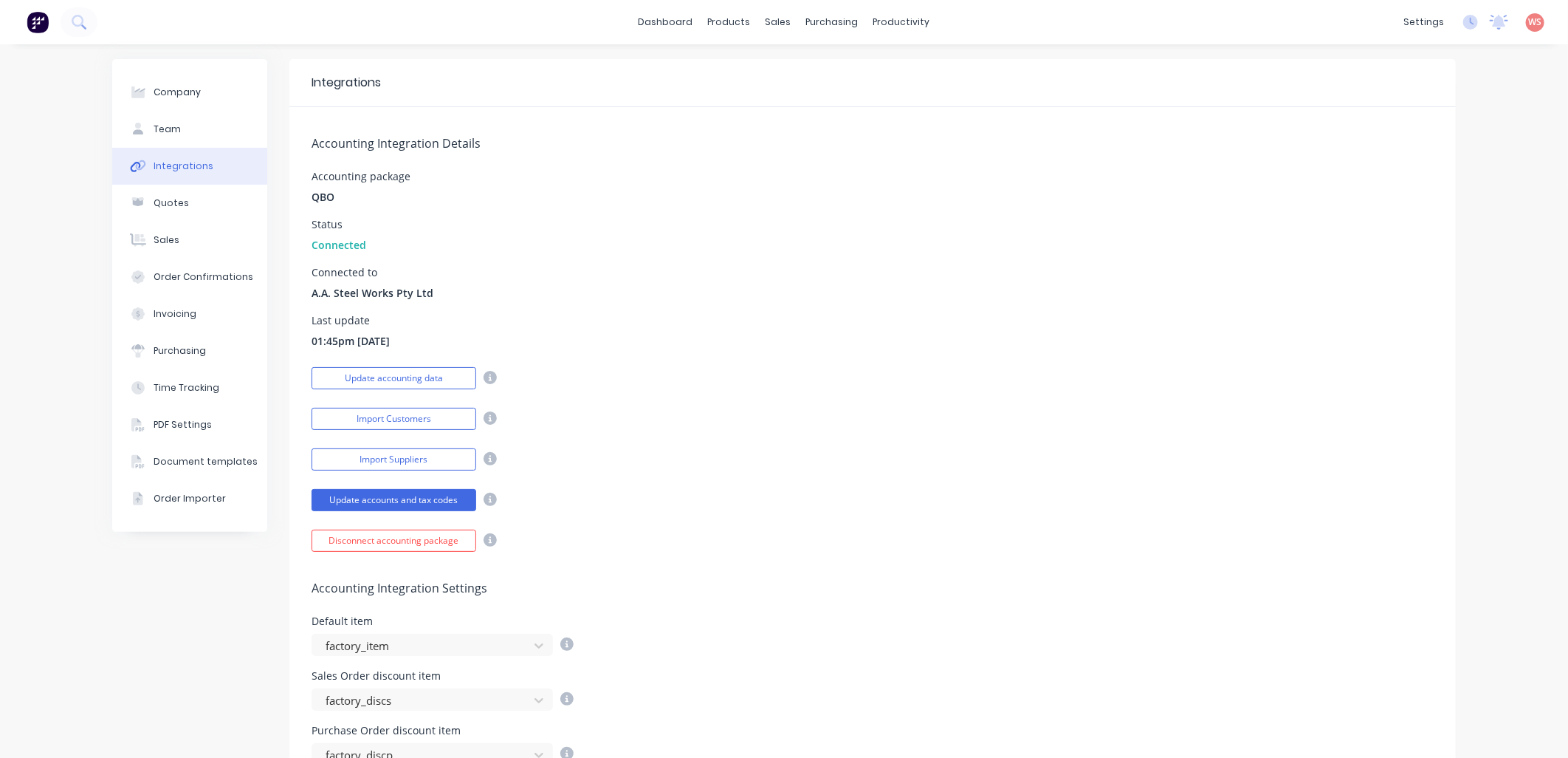
click at [788, 455] on div "Import Suppliers" at bounding box center [873, 457] width 1122 height 26
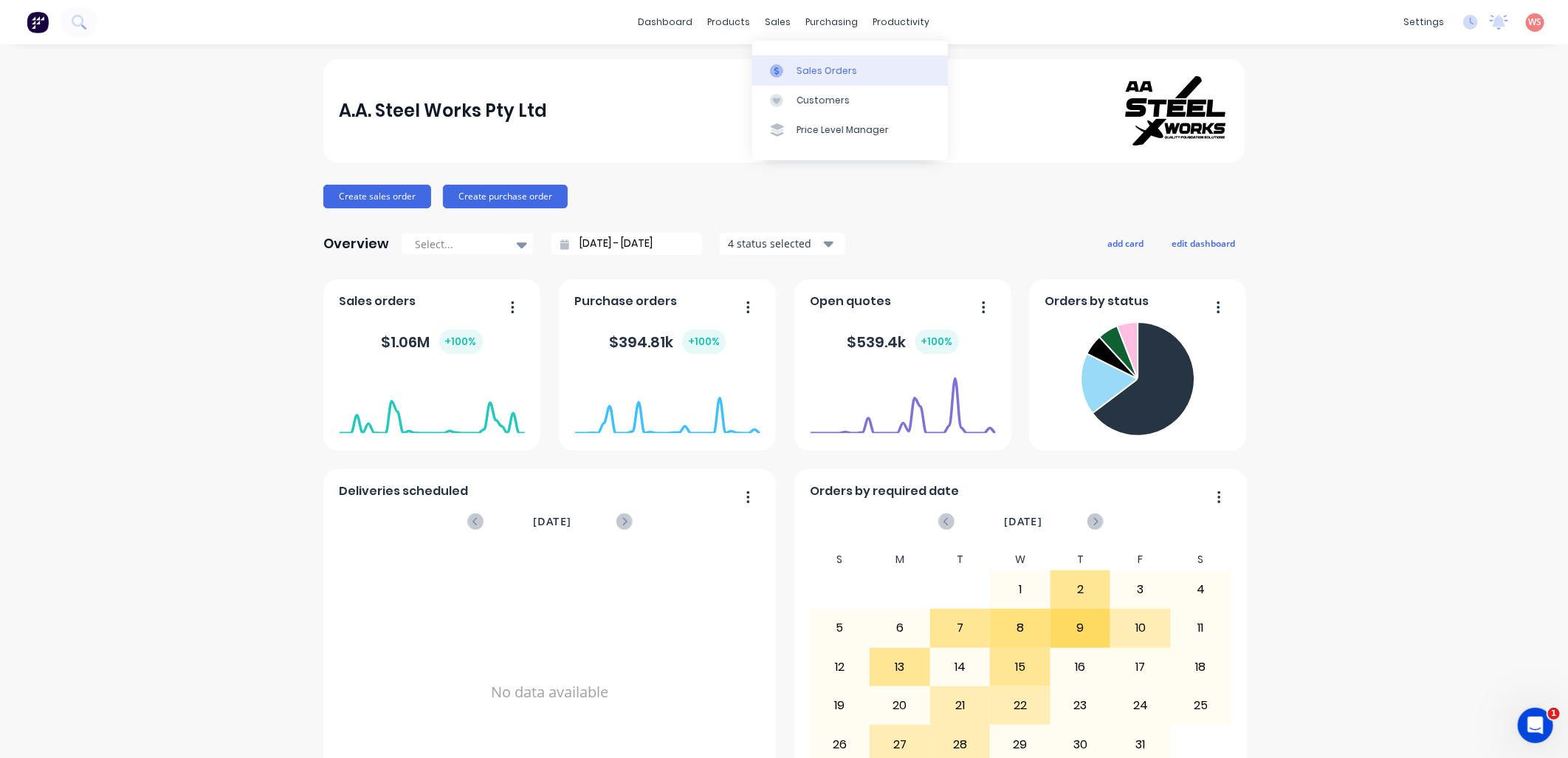
click at [816, 65] on div "Sales Orders" at bounding box center [827, 71] width 60 height 14
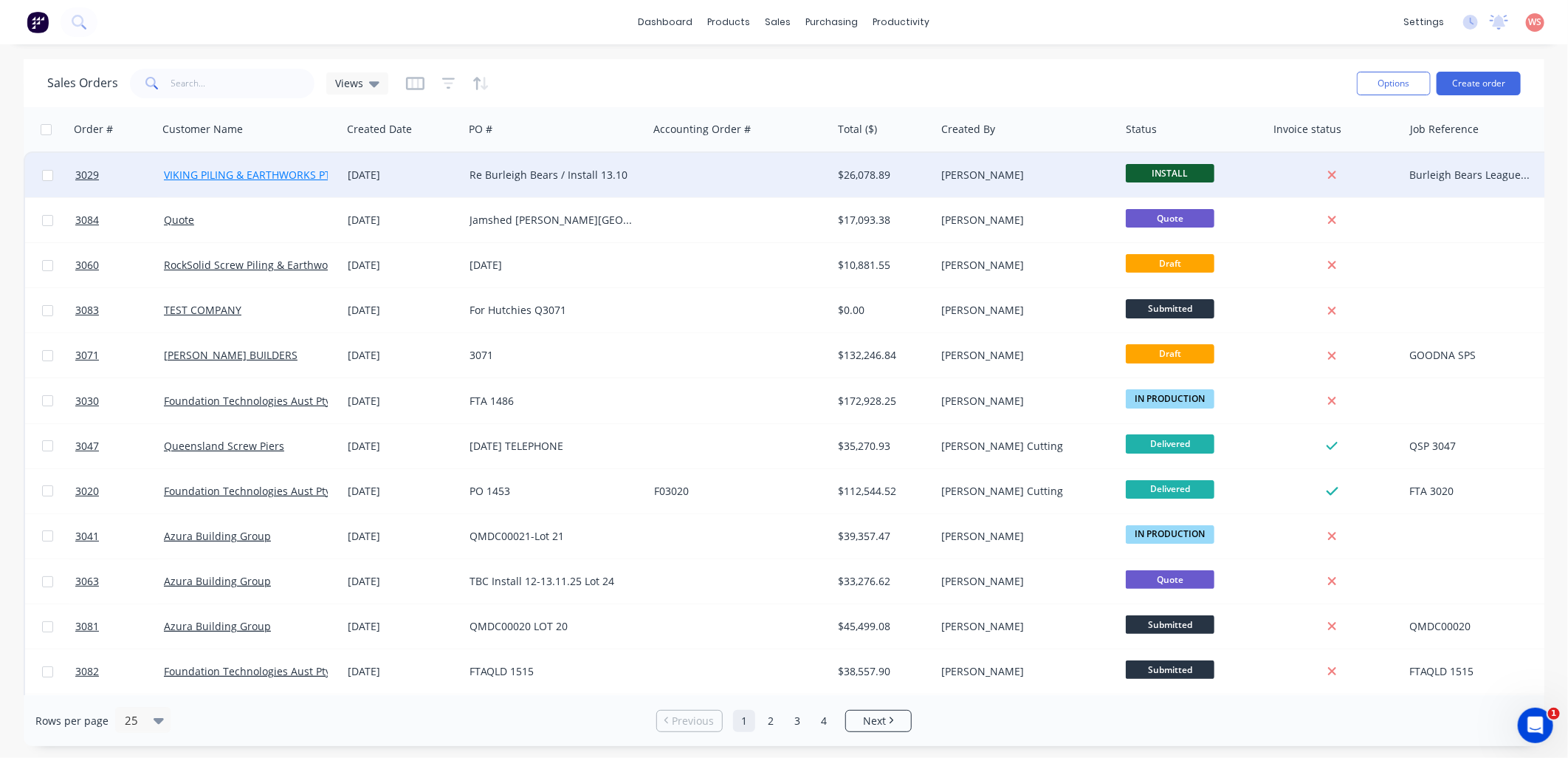
click at [272, 171] on link "VIKING PILING & EARTHWORKS PTY LTD" at bounding box center [260, 174] width 194 height 14
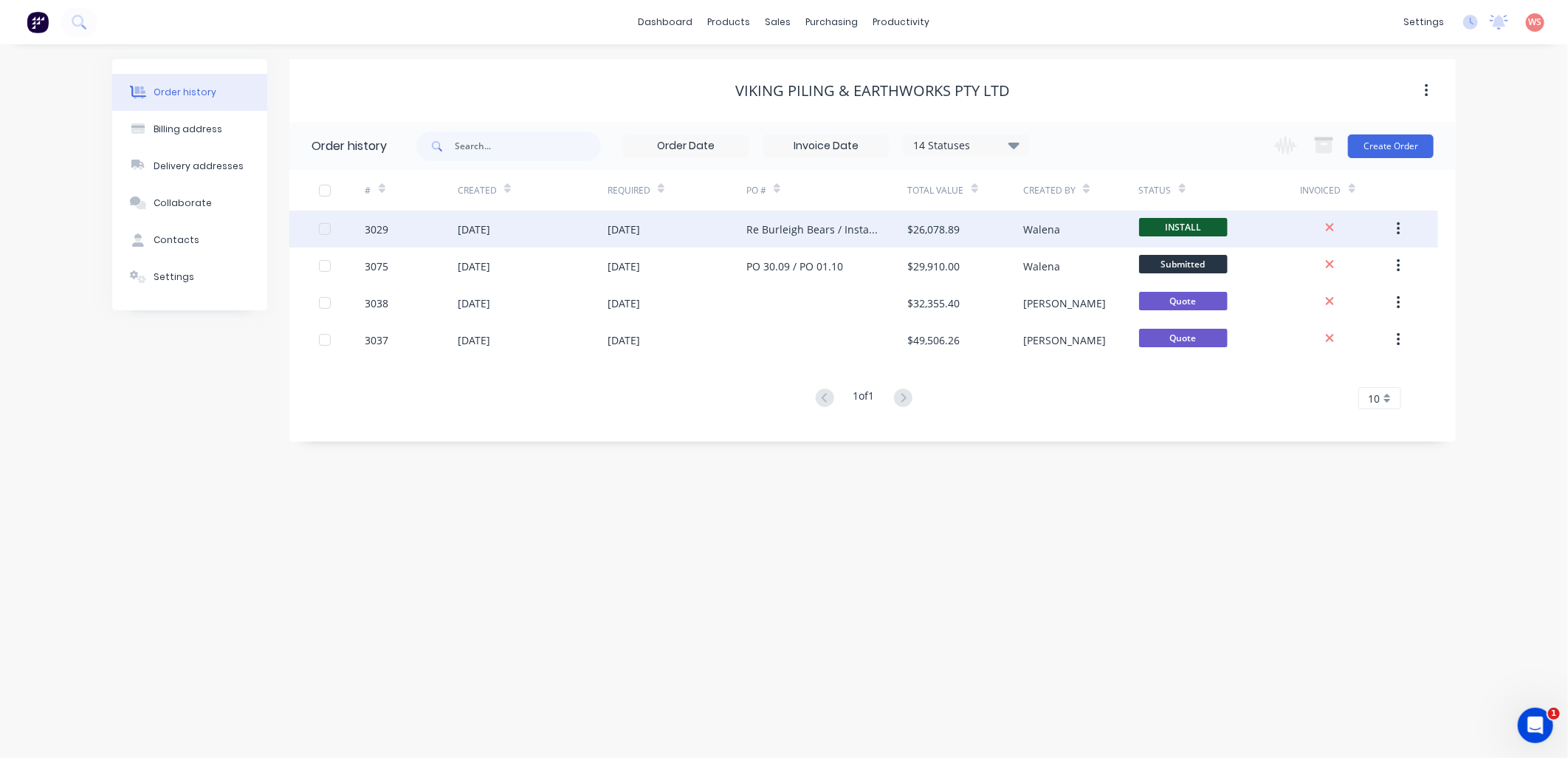
click at [831, 223] on div "Re Burleigh Bears / Install 13.10" at bounding box center [812, 229] width 132 height 16
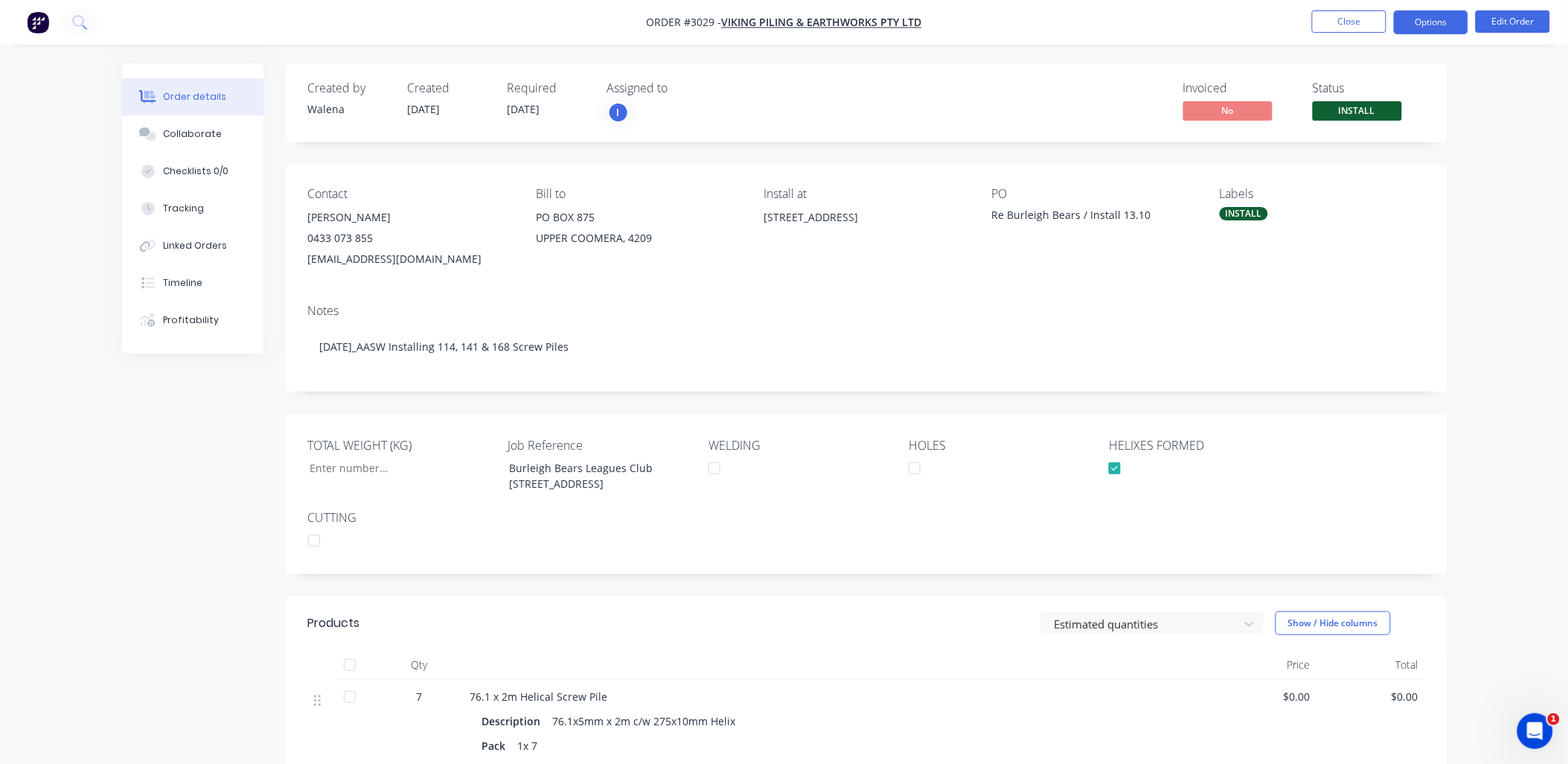
click at [1421, 21] on button "Options" at bounding box center [1431, 23] width 75 height 24
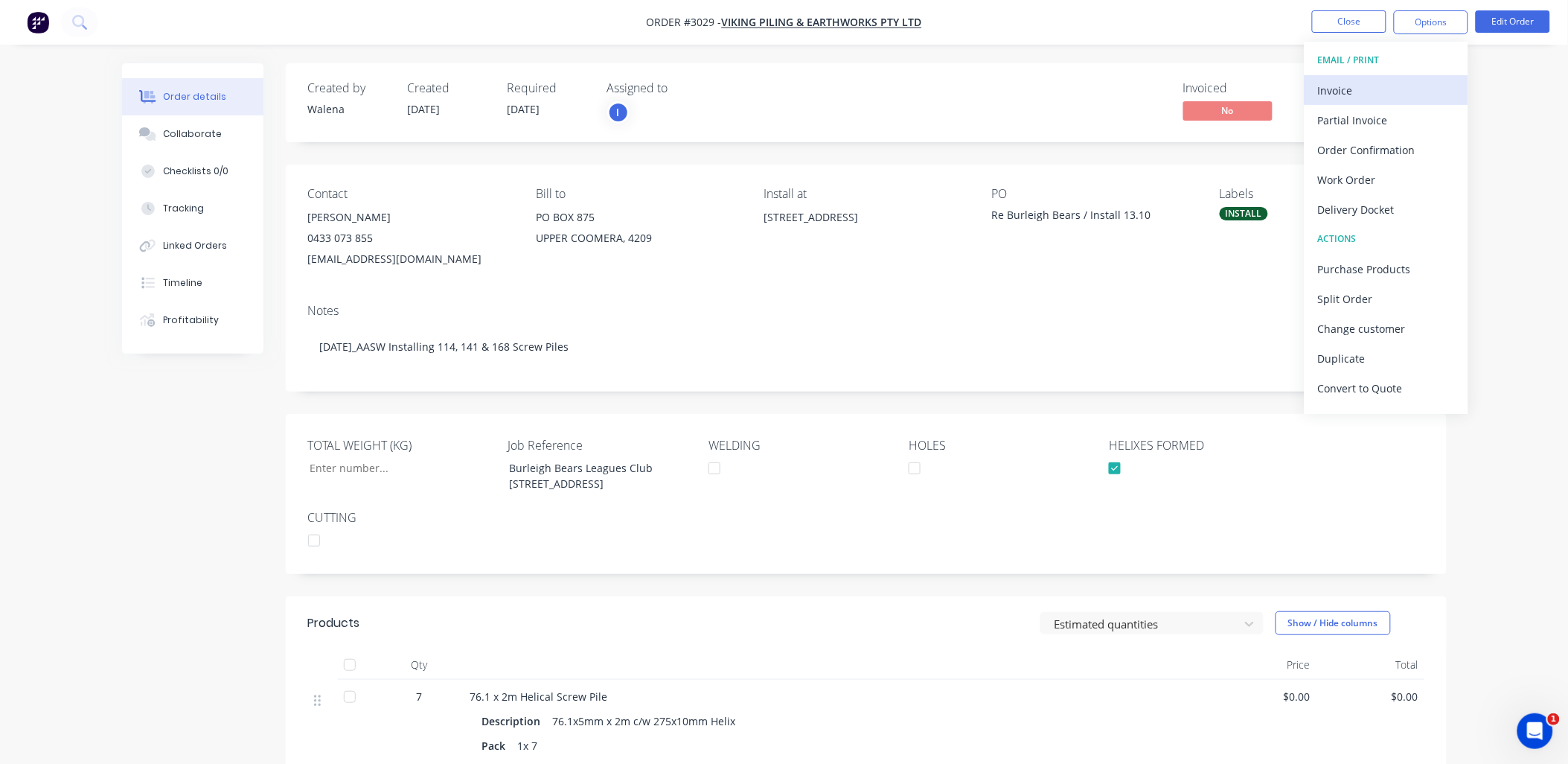
click at [1367, 84] on div "Invoice" at bounding box center [1385, 90] width 136 height 22
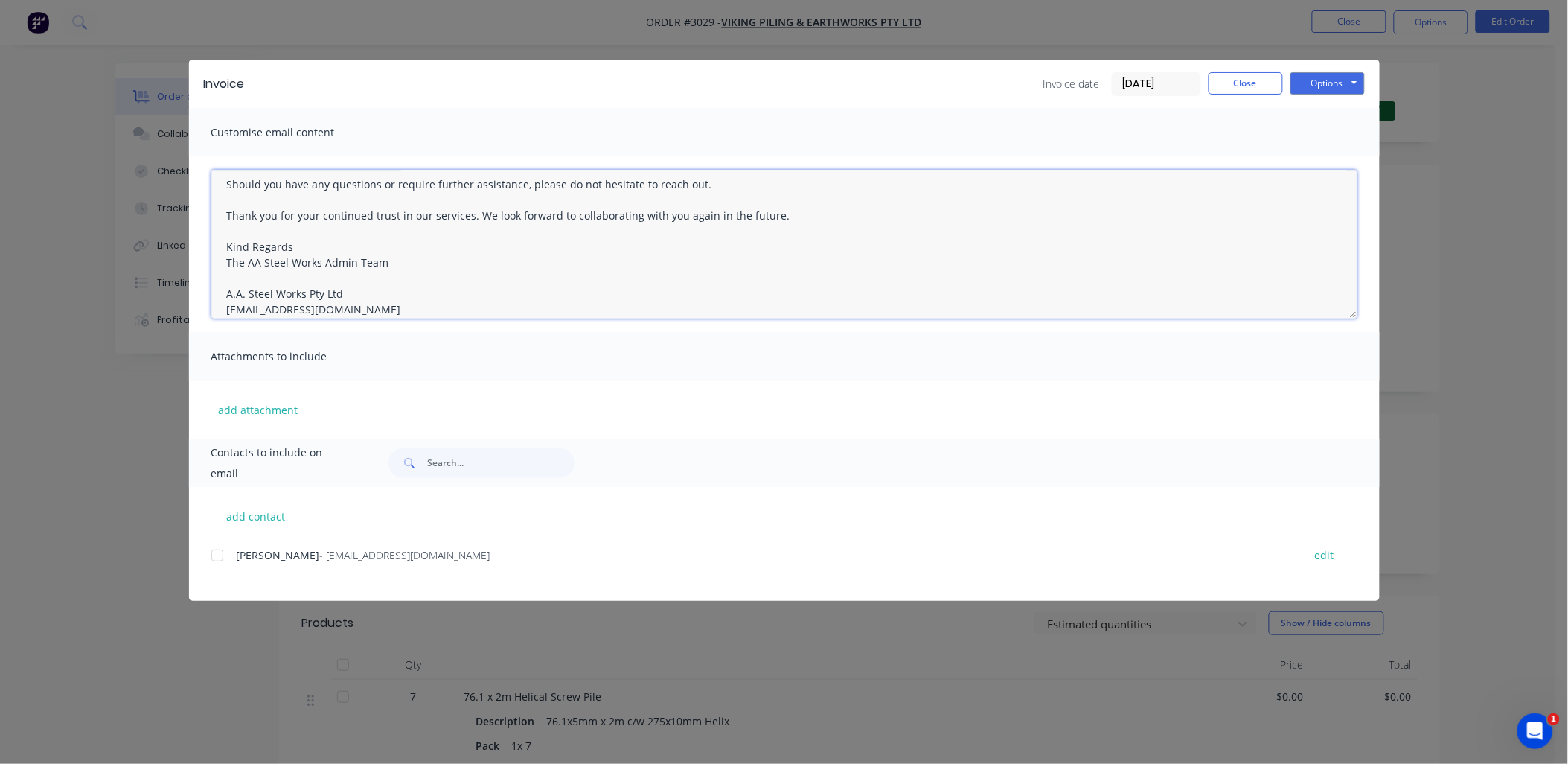
scroll to position [164, 0]
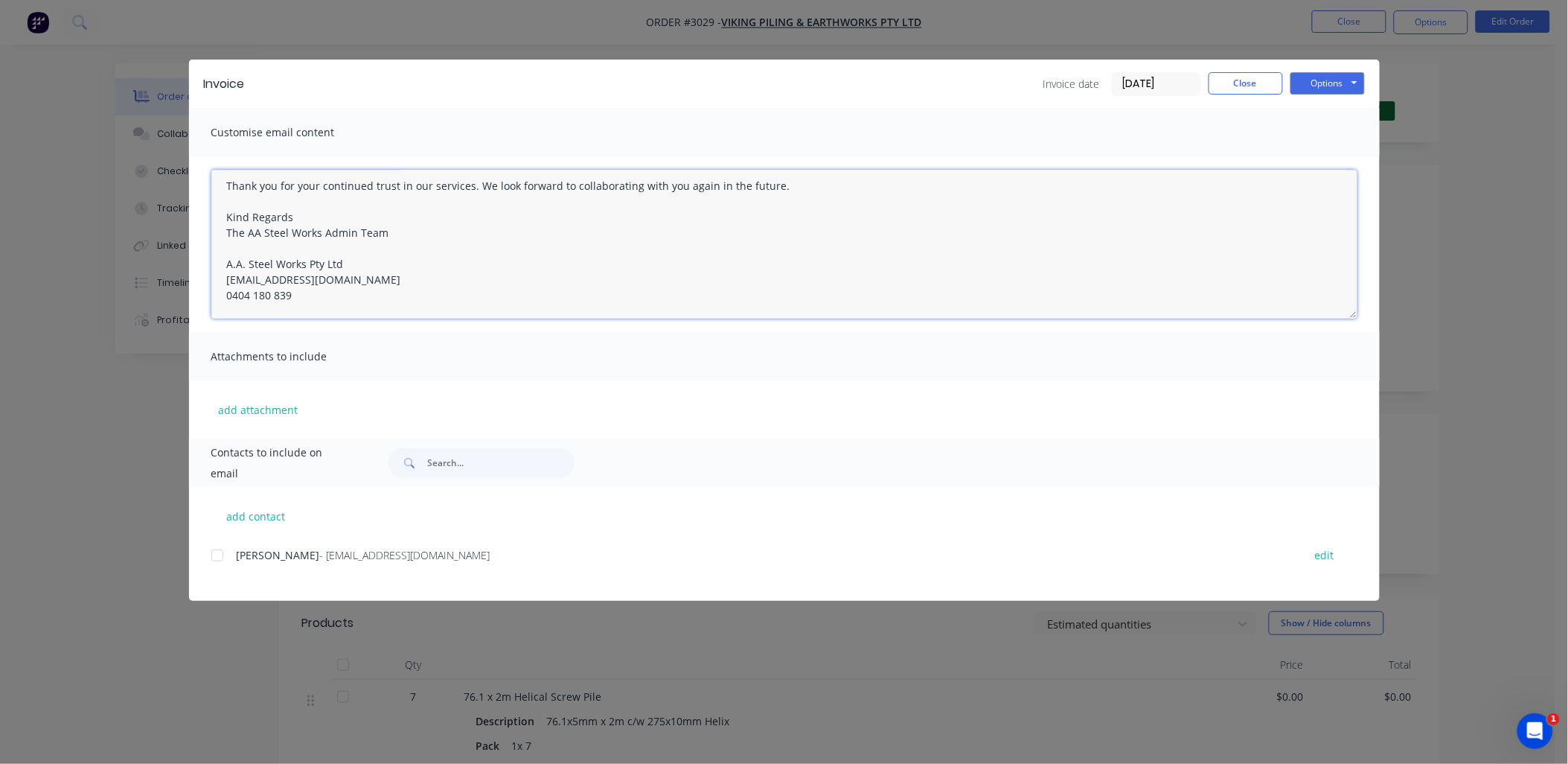
drag, startPoint x: 221, startPoint y: 190, endPoint x: 803, endPoint y: 369, distance: 608.9
click at [803, 369] on div "Customise email content Hello I hope this message finds you well. Please find t…" at bounding box center [784, 273] width 1191 height 330
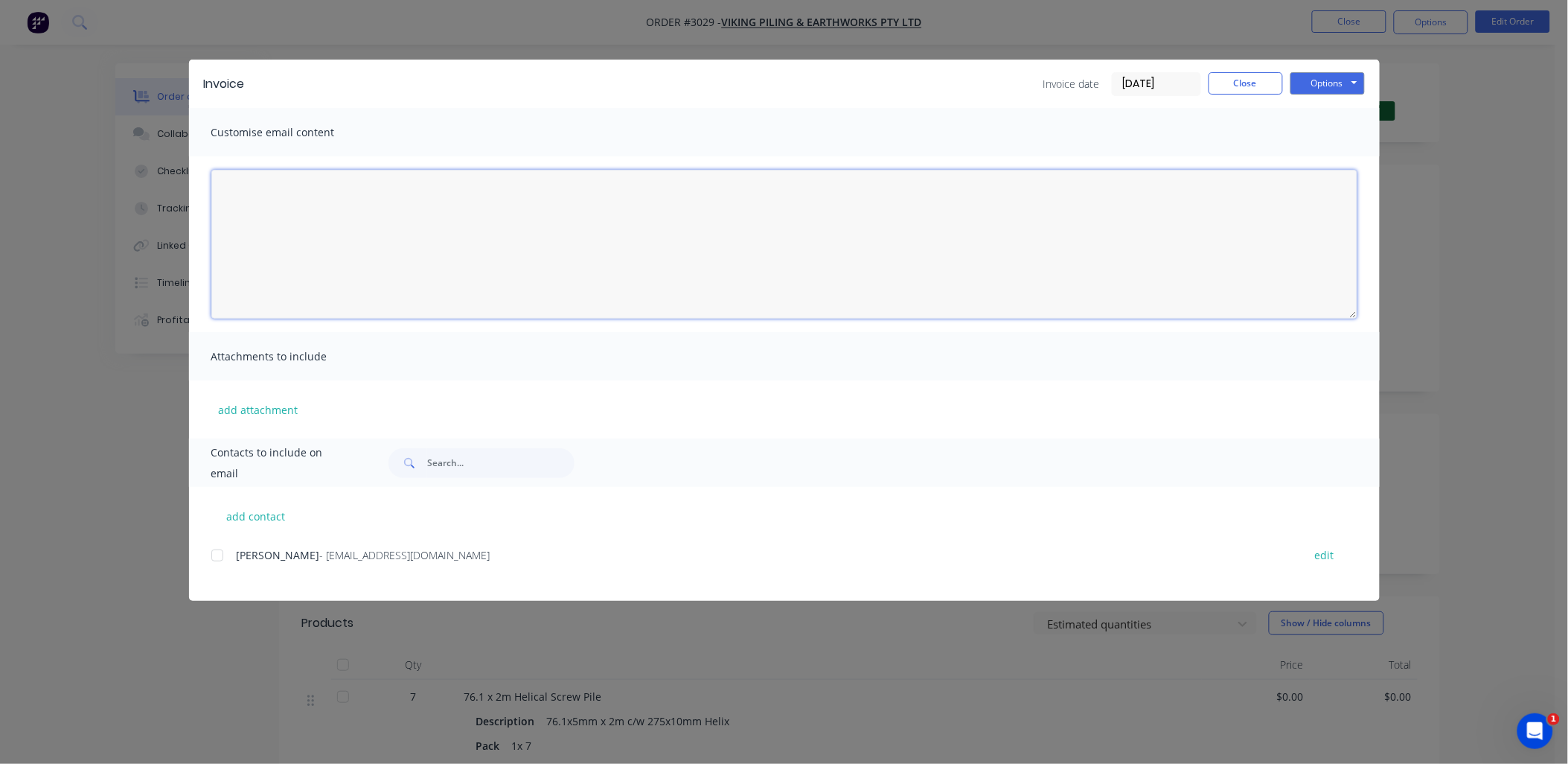
scroll to position [0, 0]
paste textarea "Hello [PERSON_NAME] I hope this message finds you well. Please find the attache…"
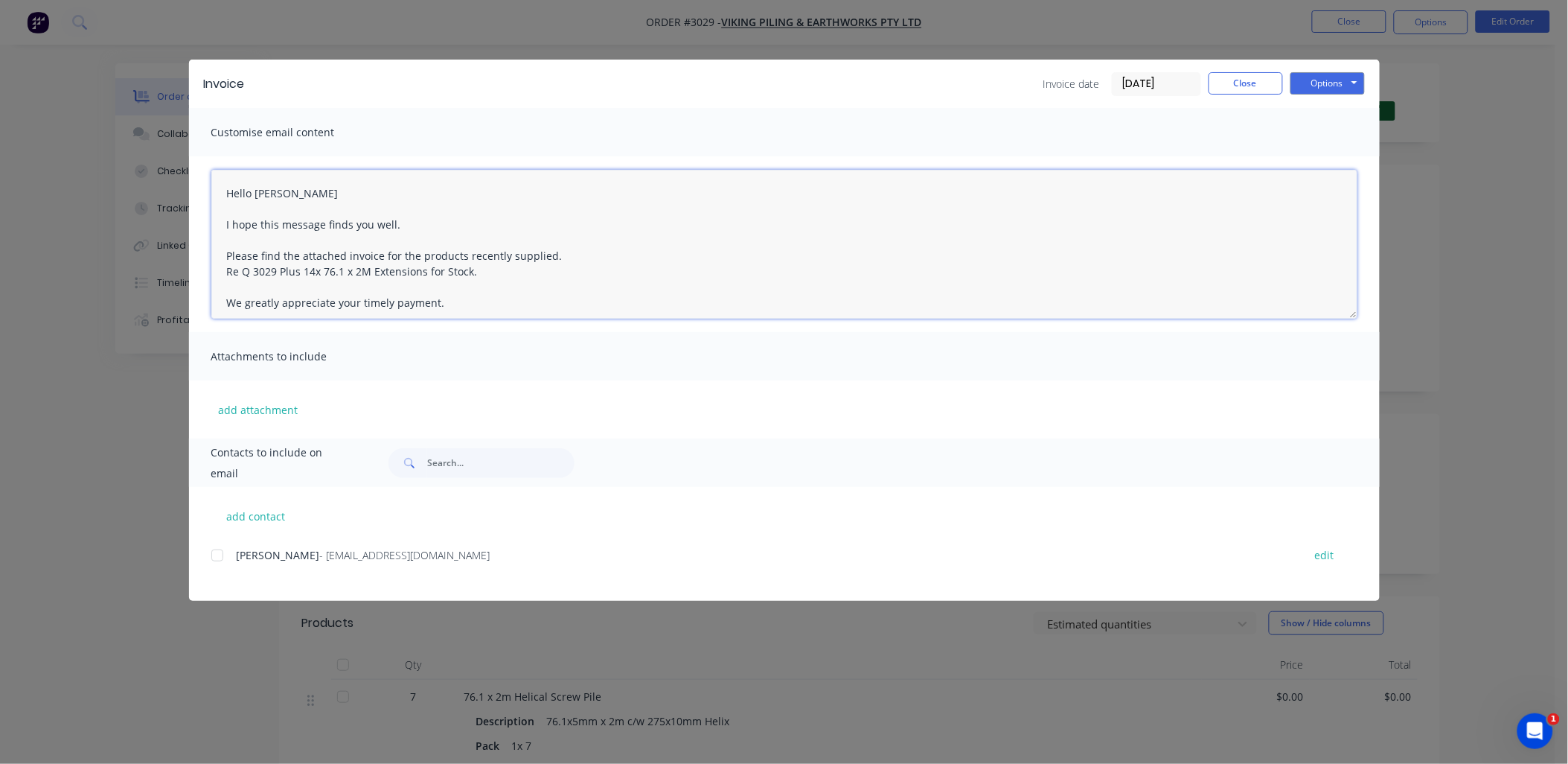
click at [214, 556] on div at bounding box center [217, 555] width 29 height 29
type textarea "Hello [PERSON_NAME] I hope this message finds you well. Please find the attache…"
click at [1329, 73] on button "Options" at bounding box center [1327, 83] width 75 height 23
click at [1332, 152] on button "Email" at bounding box center [1337, 158] width 95 height 25
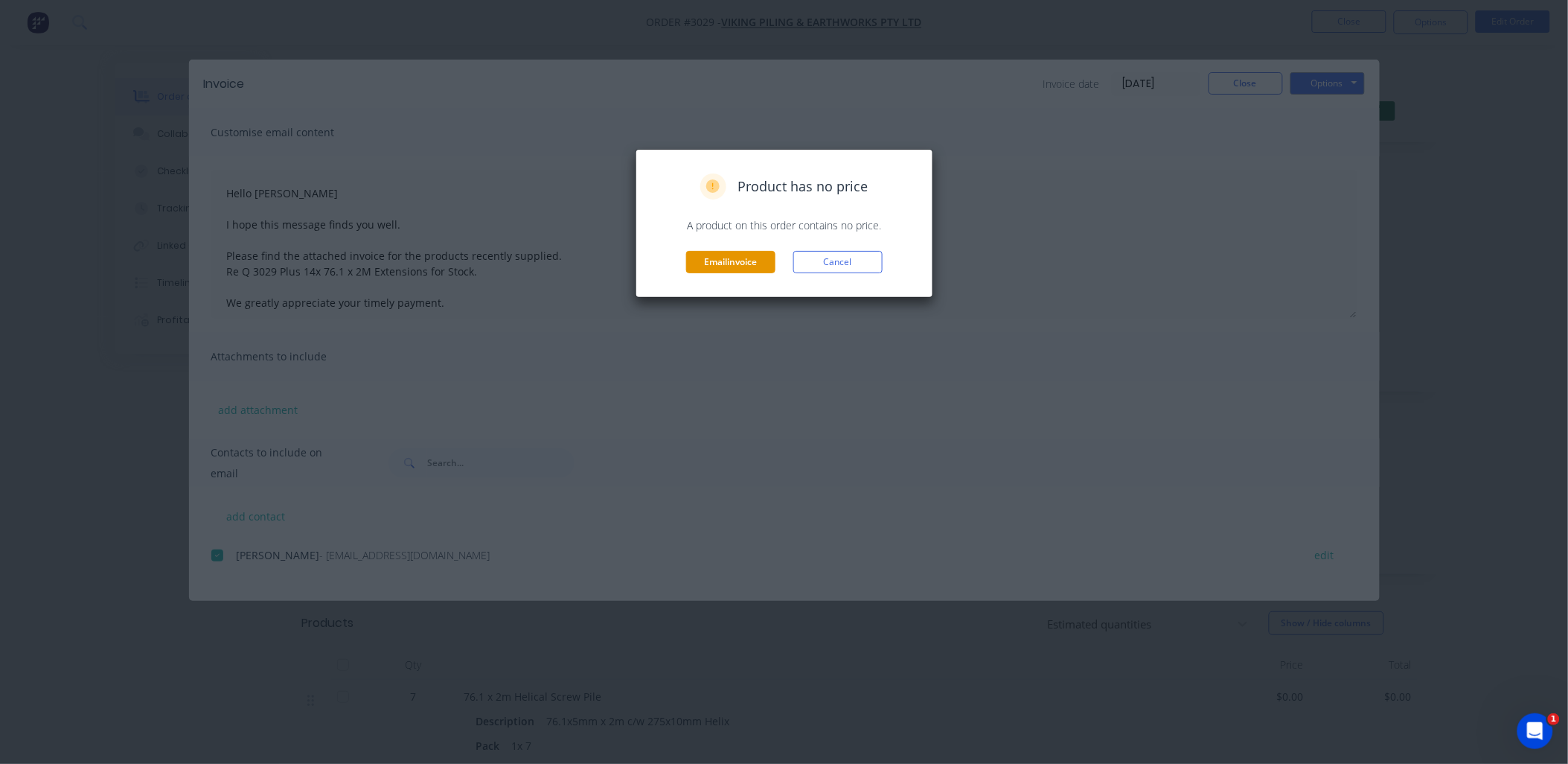
click at [721, 260] on button "Email invoice" at bounding box center [730, 261] width 89 height 23
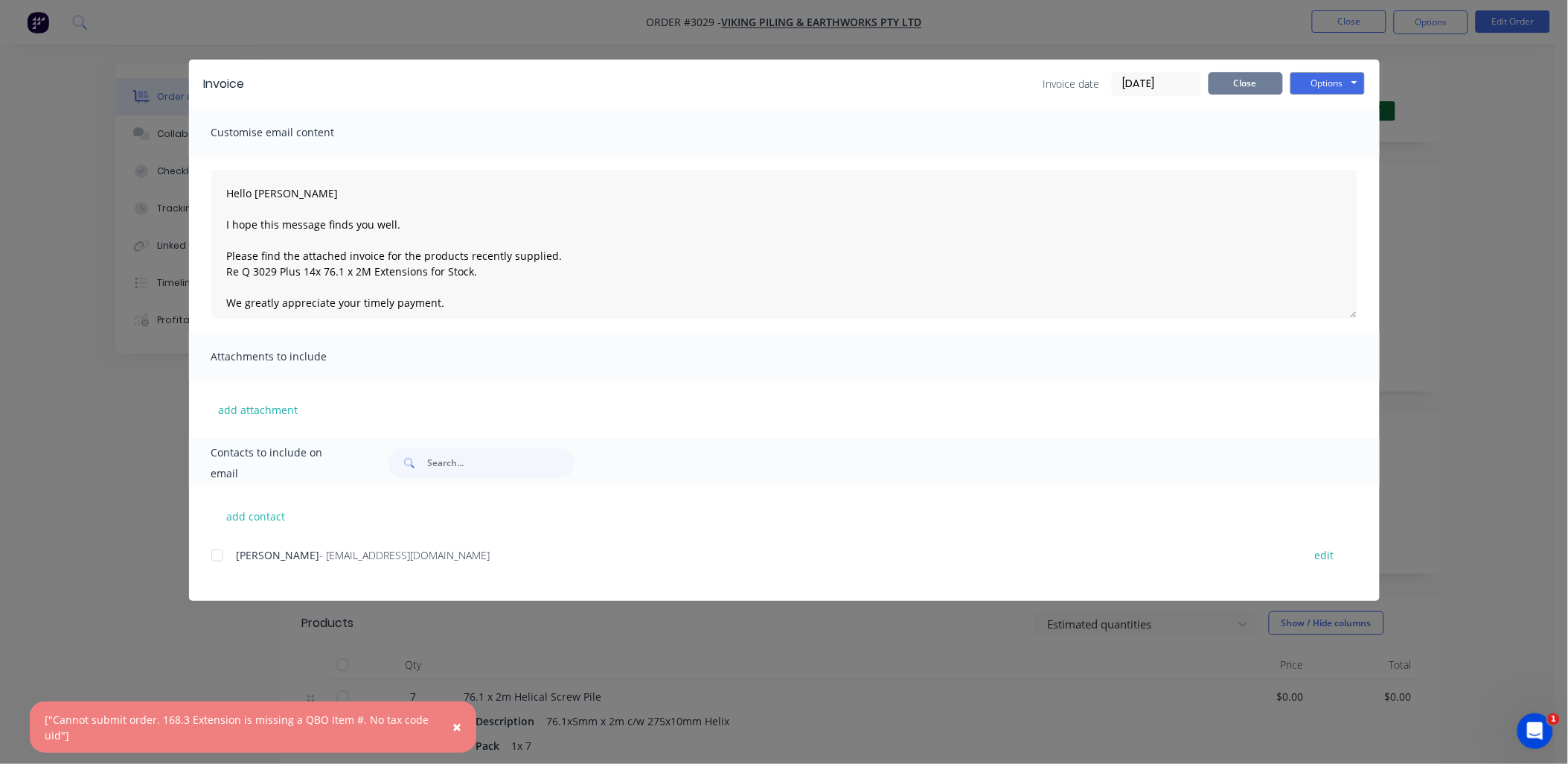
click at [1246, 89] on button "Close" at bounding box center [1246, 83] width 75 height 23
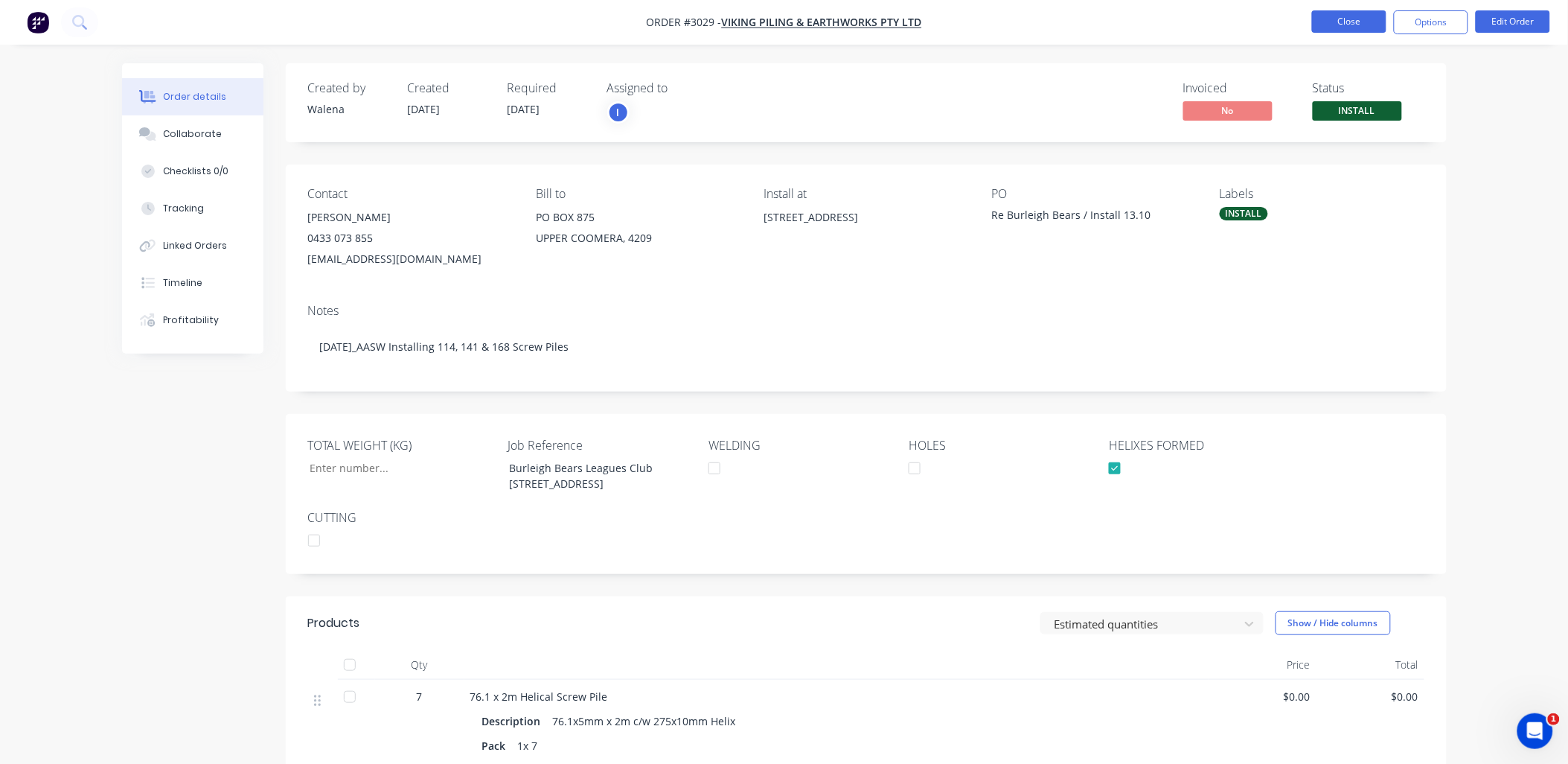
click at [1385, 20] on button "Close" at bounding box center [1349, 22] width 75 height 23
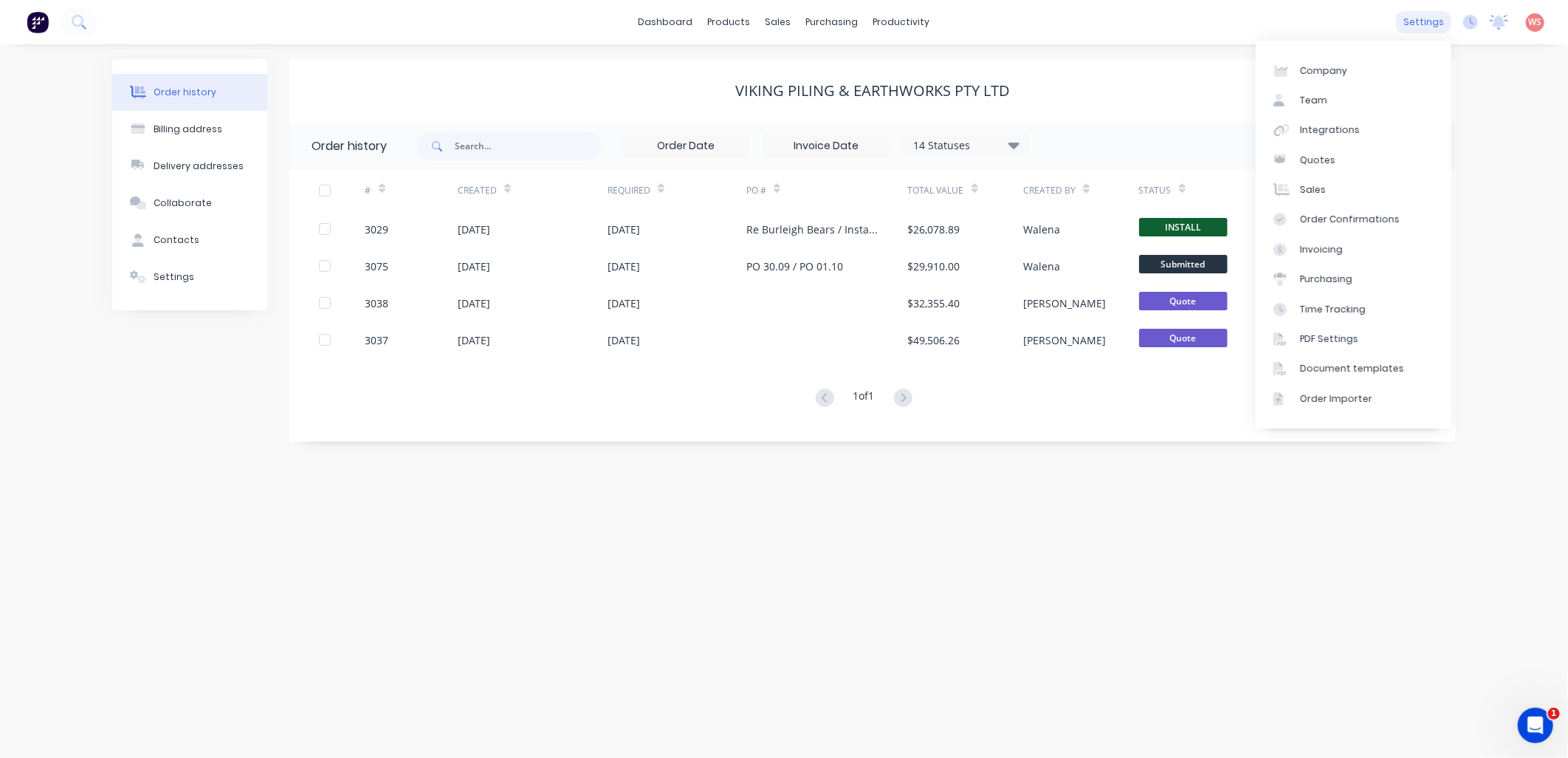
click at [1433, 23] on div "settings" at bounding box center [1423, 21] width 56 height 22
click at [1324, 124] on div "Integrations" at bounding box center [1329, 131] width 59 height 14
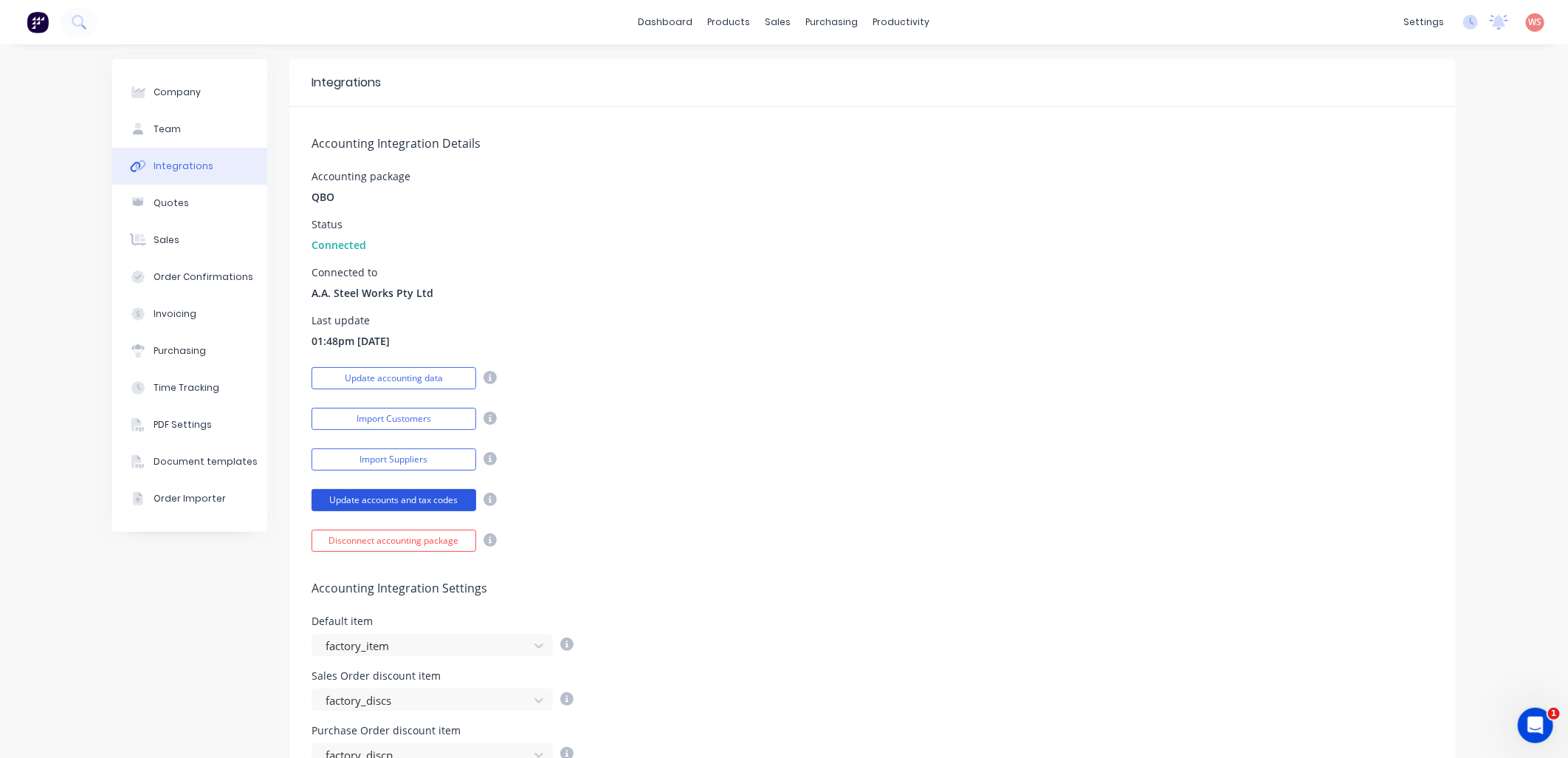
click at [370, 492] on button "Update accounts and tax codes" at bounding box center [393, 500] width 165 height 22
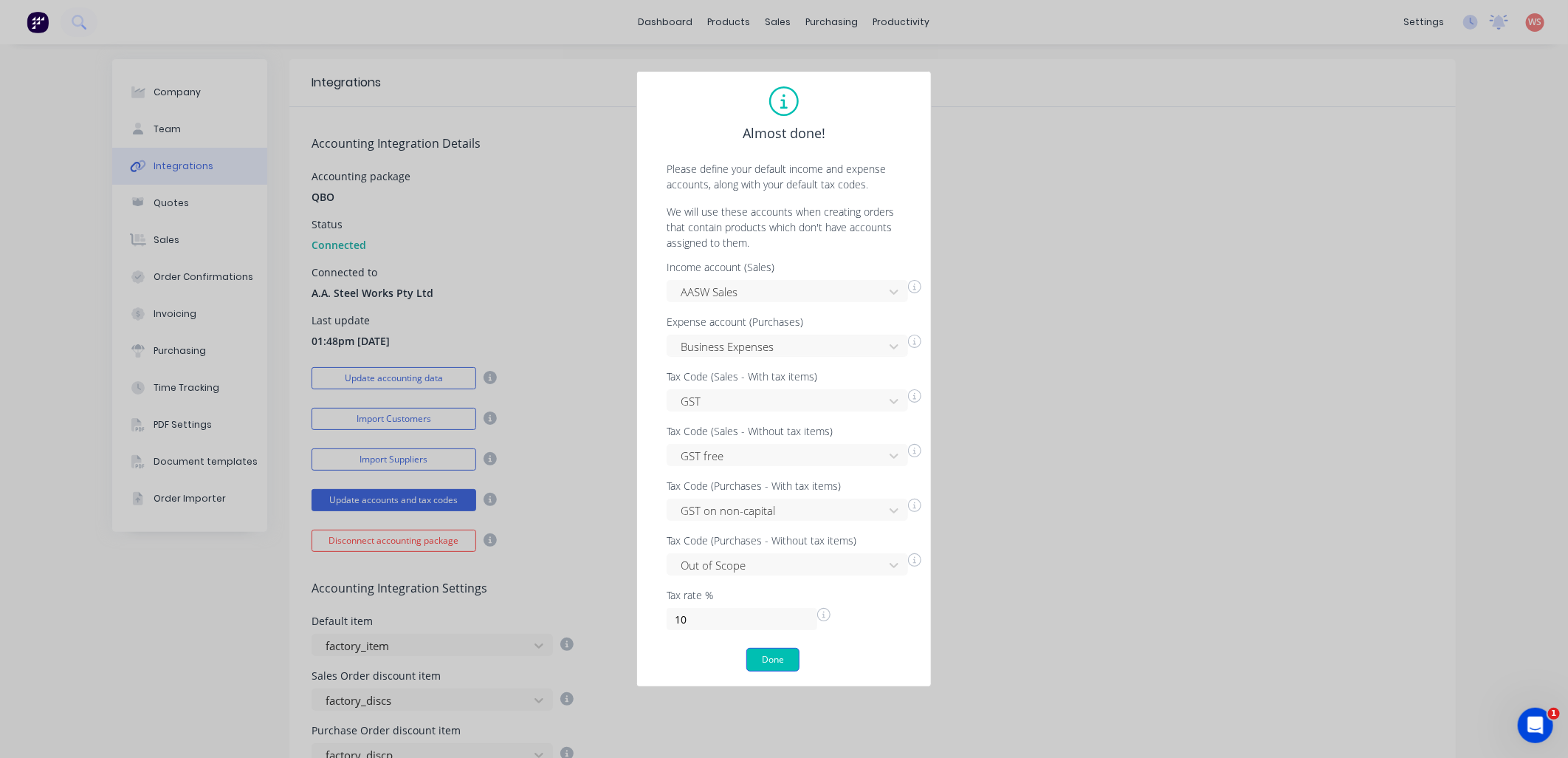
click at [778, 656] on button "Done" at bounding box center [772, 660] width 54 height 23
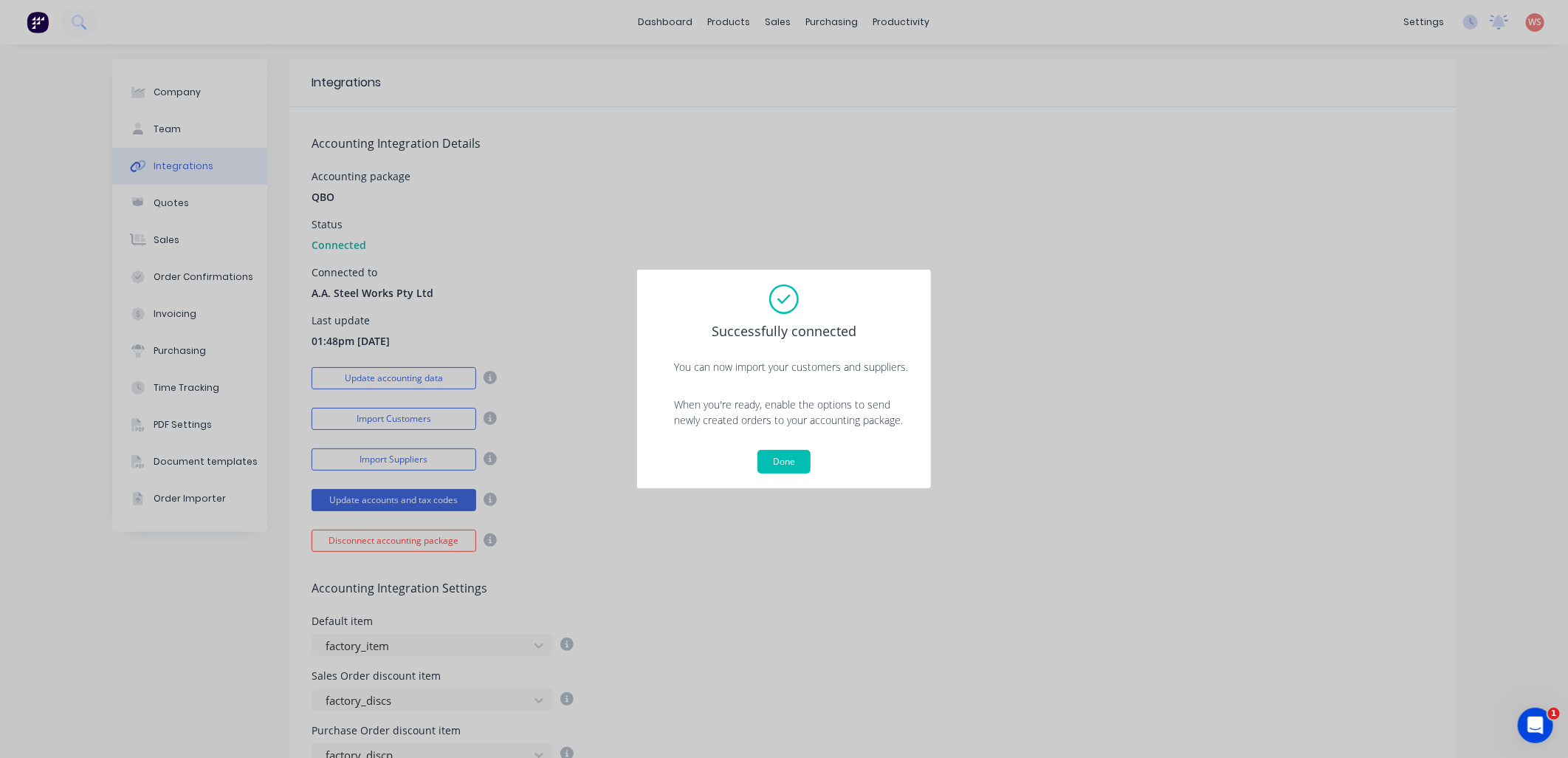
click at [788, 454] on button "Done" at bounding box center [784, 462] width 54 height 23
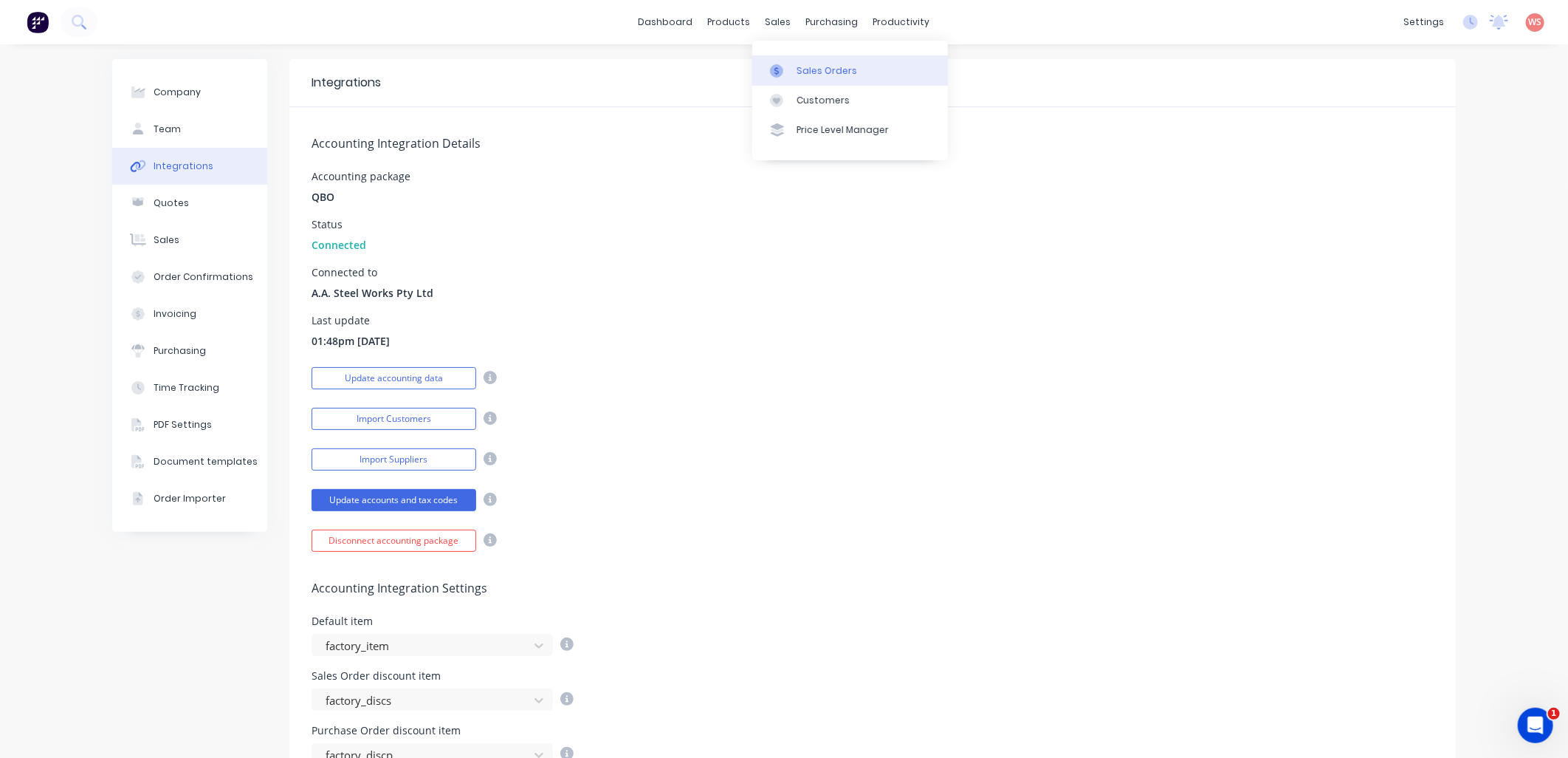
click at [803, 64] on div "Sales Orders" at bounding box center [827, 71] width 60 height 14
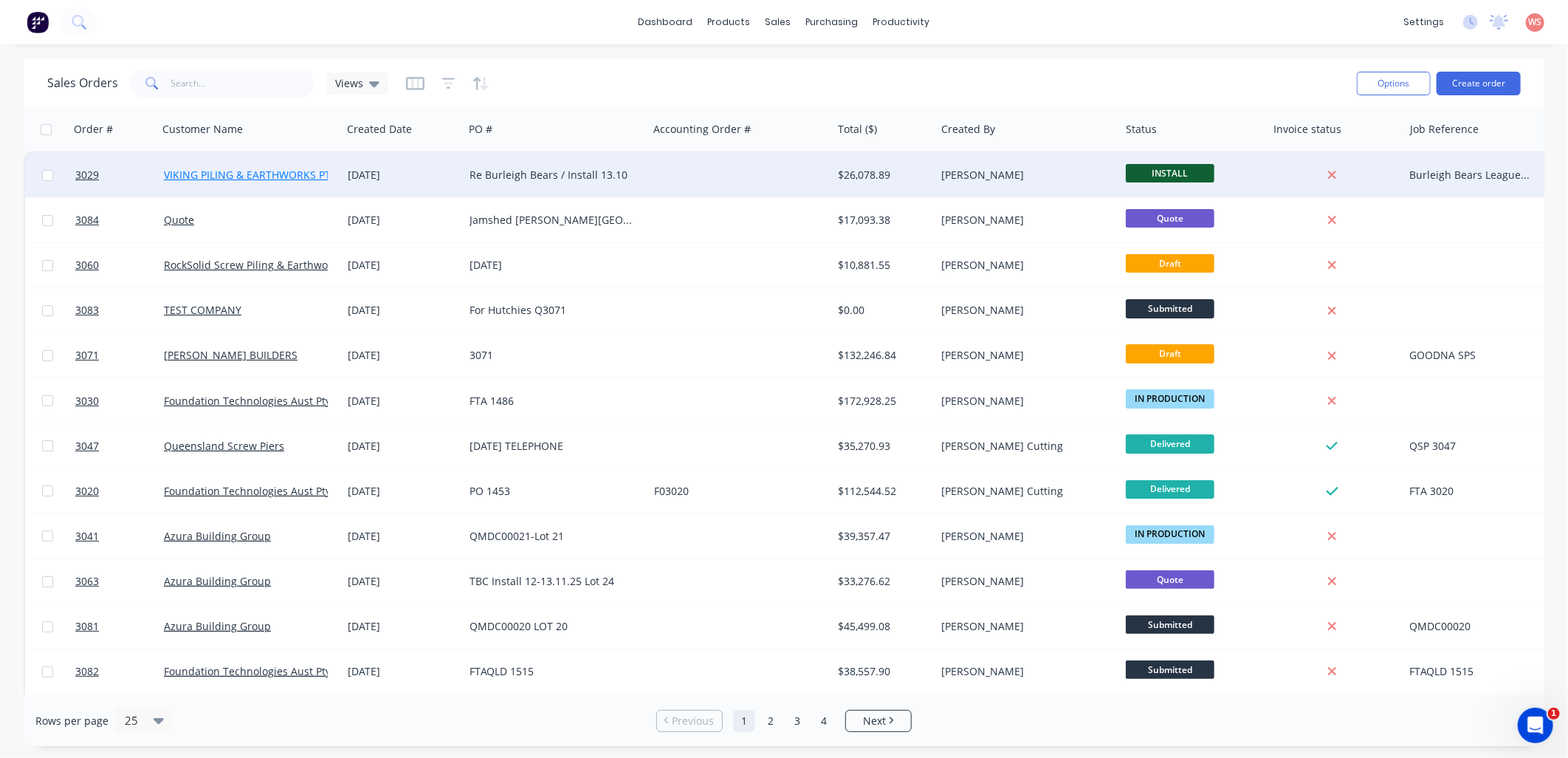
click at [292, 171] on link "VIKING PILING & EARTHWORKS PTY LTD" at bounding box center [260, 174] width 194 height 14
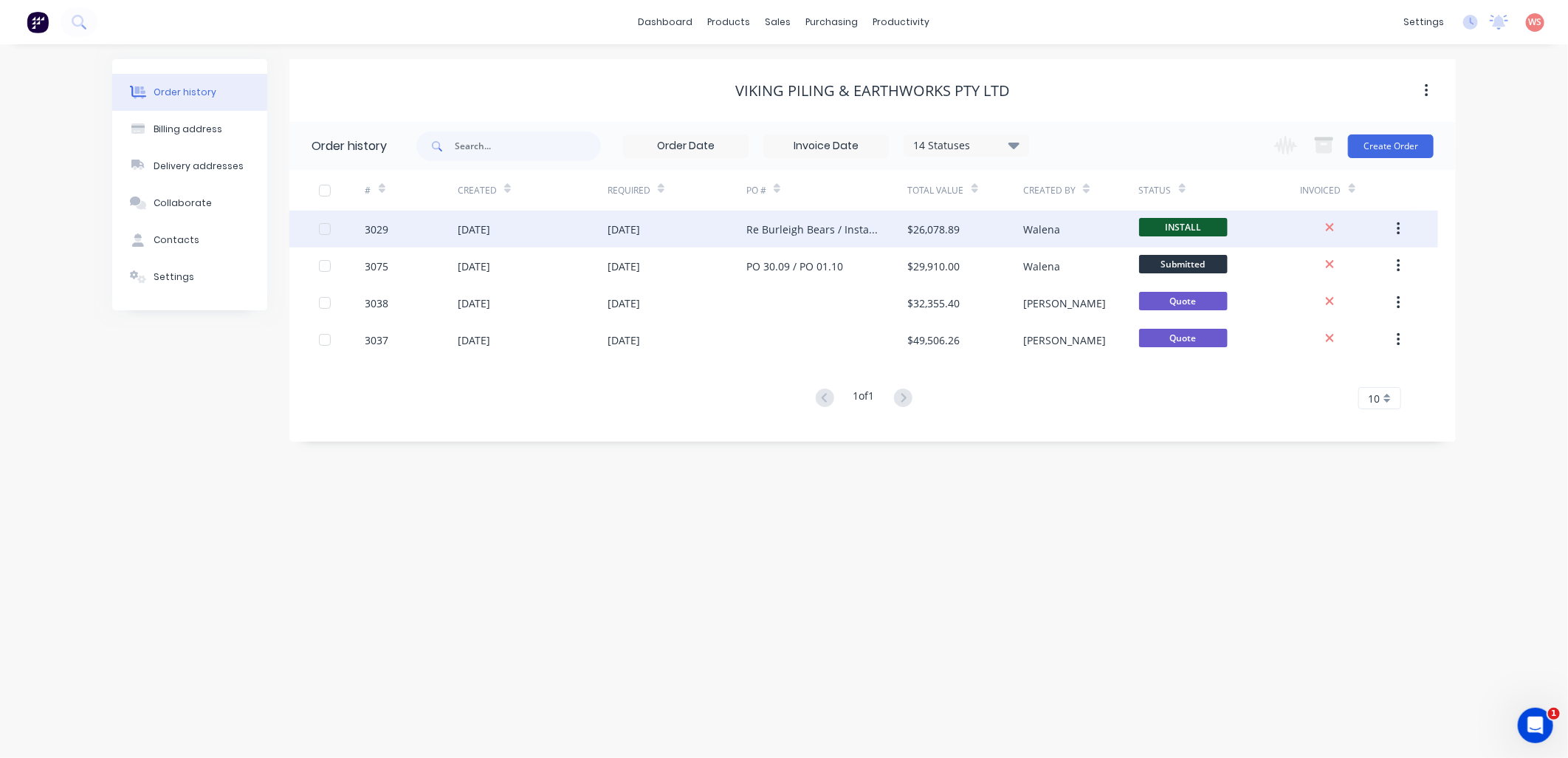
click at [838, 230] on div "Re Burleigh Bears / Install 13.10" at bounding box center [812, 229] width 132 height 16
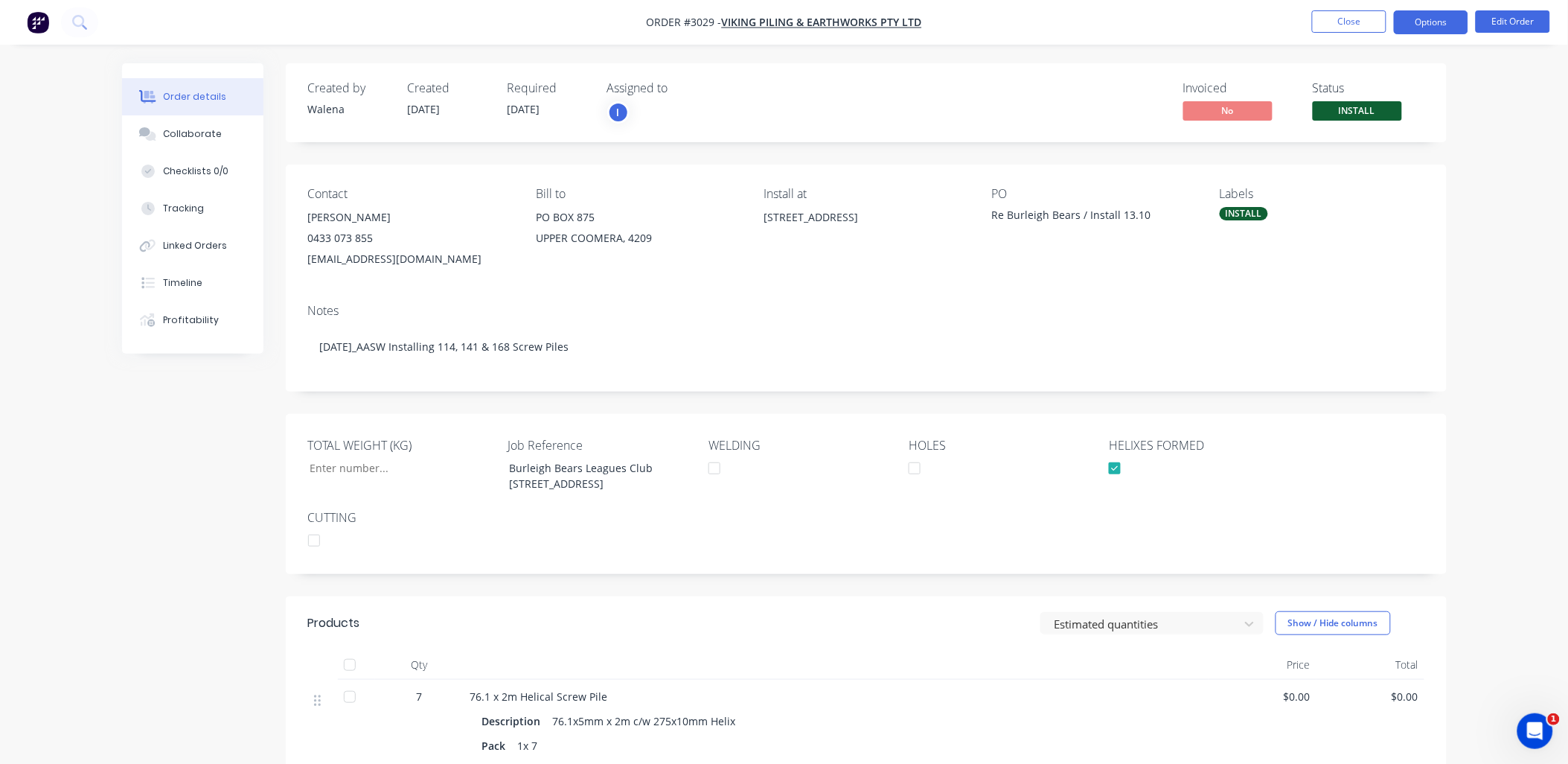
click at [1402, 20] on button "Options" at bounding box center [1431, 23] width 75 height 24
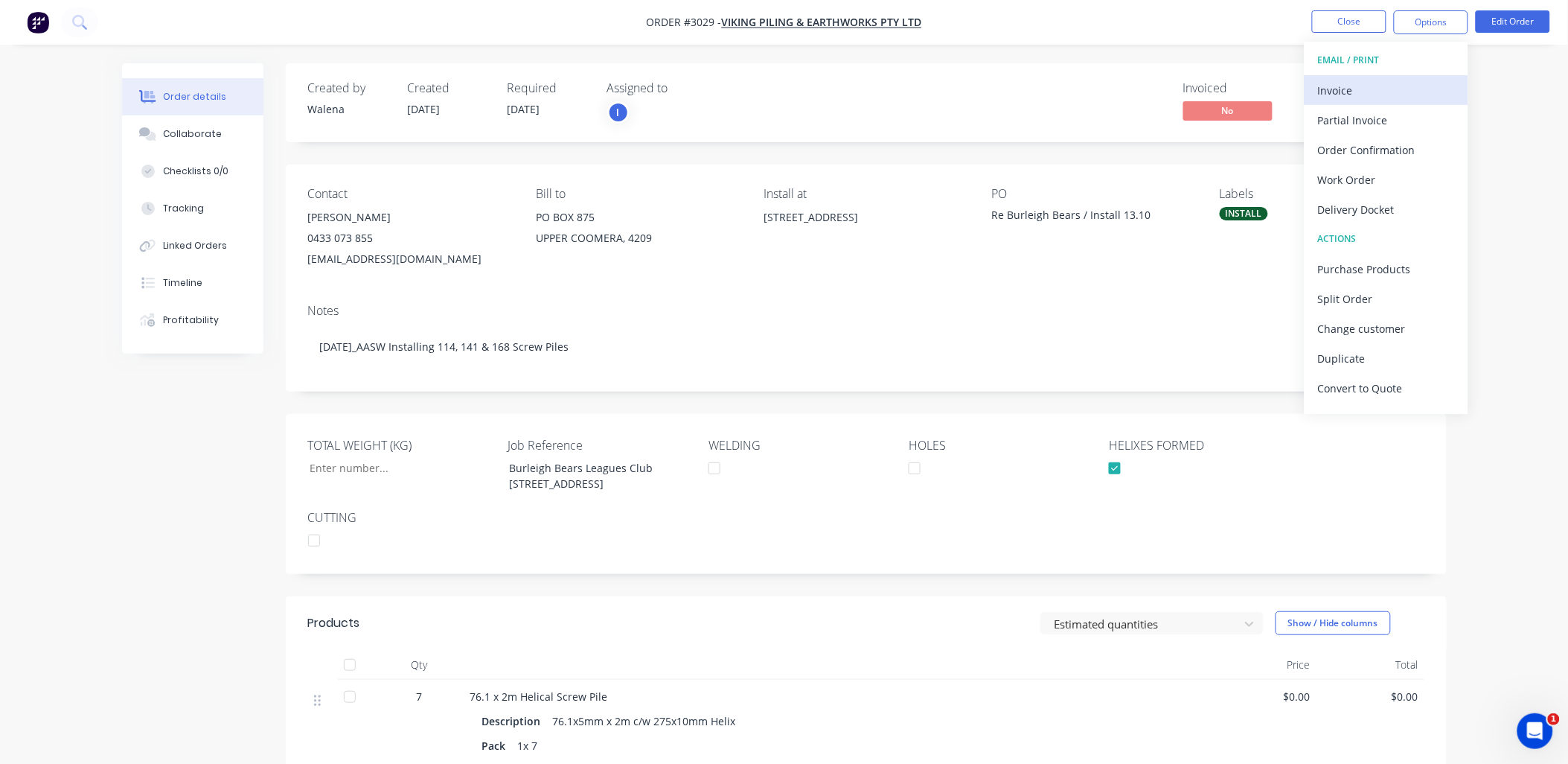
click at [1341, 86] on div "Invoice" at bounding box center [1385, 90] width 136 height 22
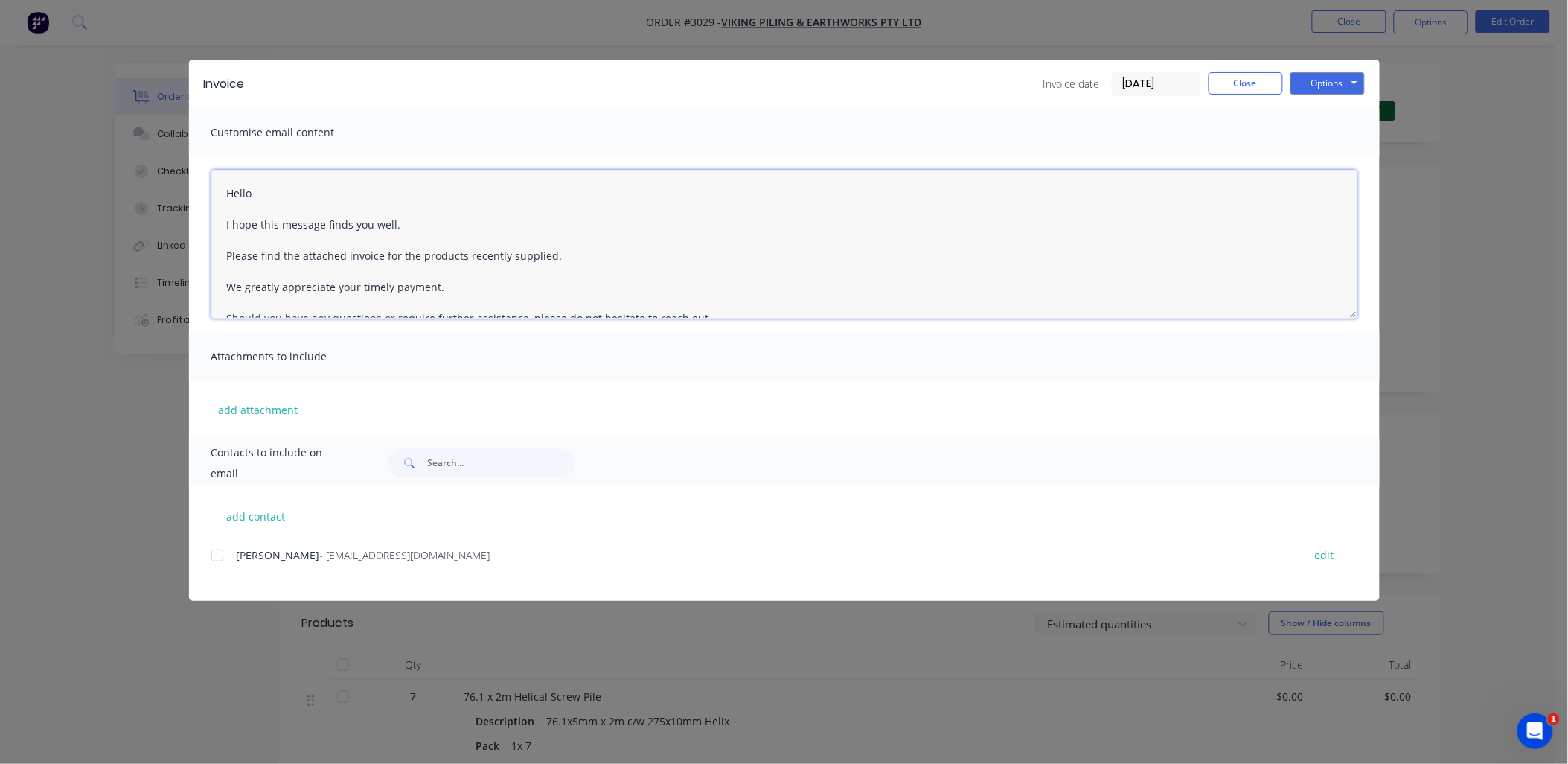
scroll to position [164, 0]
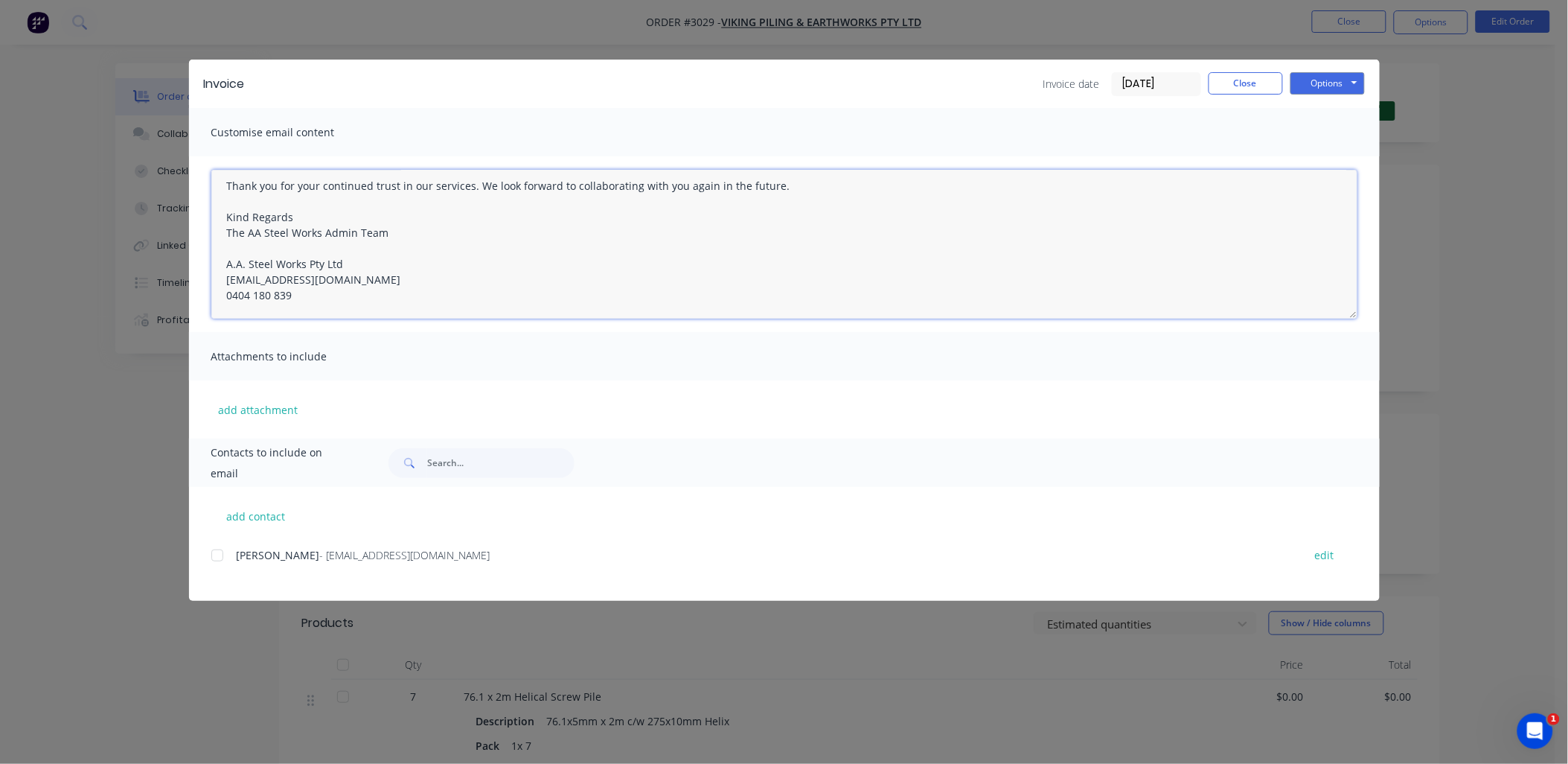
drag, startPoint x: 222, startPoint y: 193, endPoint x: 676, endPoint y: 367, distance: 486.2
click at [676, 367] on div "Customise email content Hello I hope this message finds you well. Please find t…" at bounding box center [784, 273] width 1191 height 330
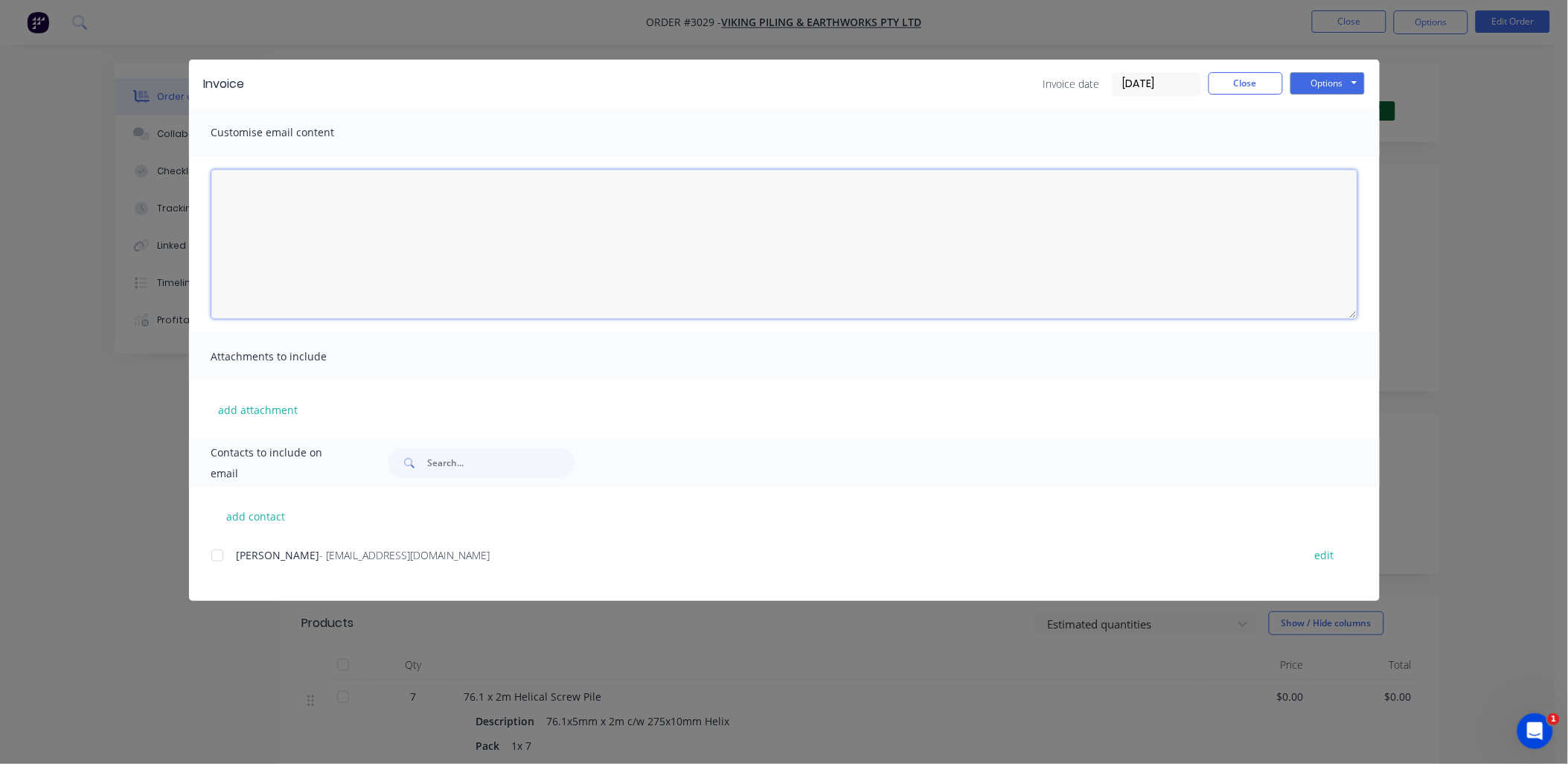
scroll to position [0, 0]
paste textarea "Hello [PERSON_NAME] I hope this message finds you well. Please find the attache…"
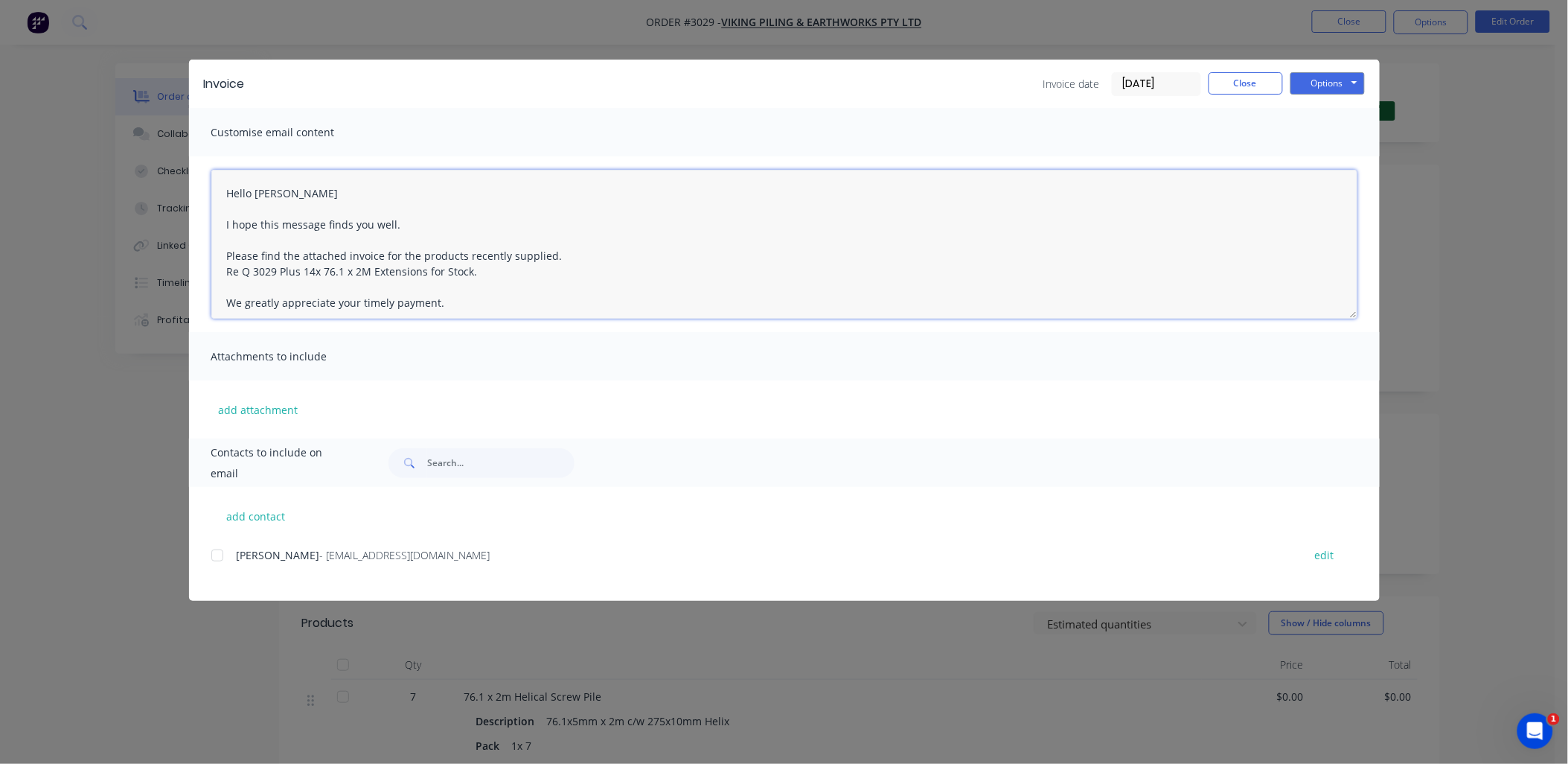
scroll to position [180, 0]
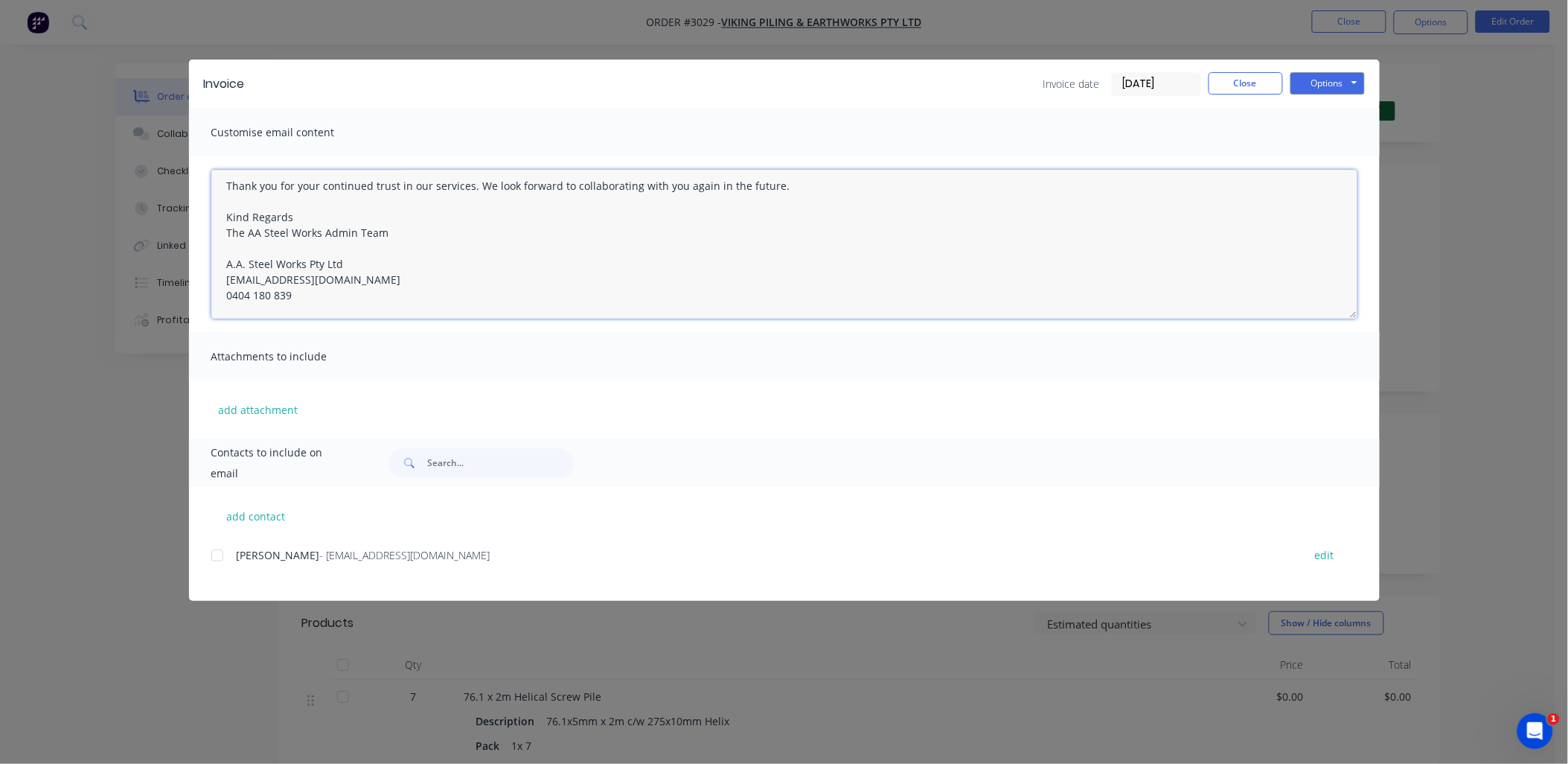
click at [218, 557] on div at bounding box center [217, 555] width 29 height 29
type textarea "Hello [PERSON_NAME] I hope this message finds you well. Please find the attache…"
click at [1345, 76] on button "Options" at bounding box center [1327, 83] width 75 height 23
click at [1325, 153] on button "Email" at bounding box center [1337, 158] width 95 height 25
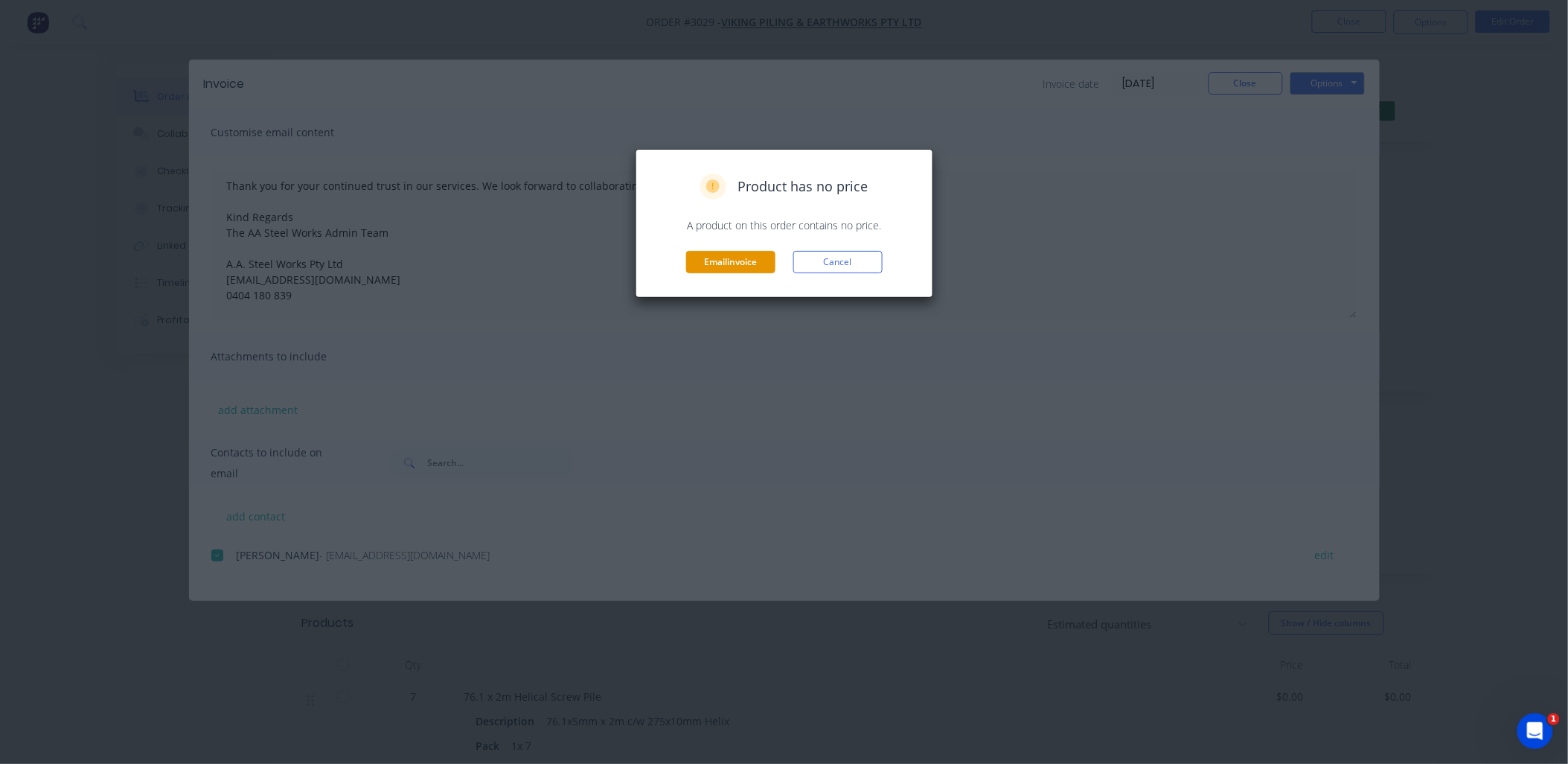
click at [721, 260] on button "Email invoice" at bounding box center [730, 261] width 89 height 23
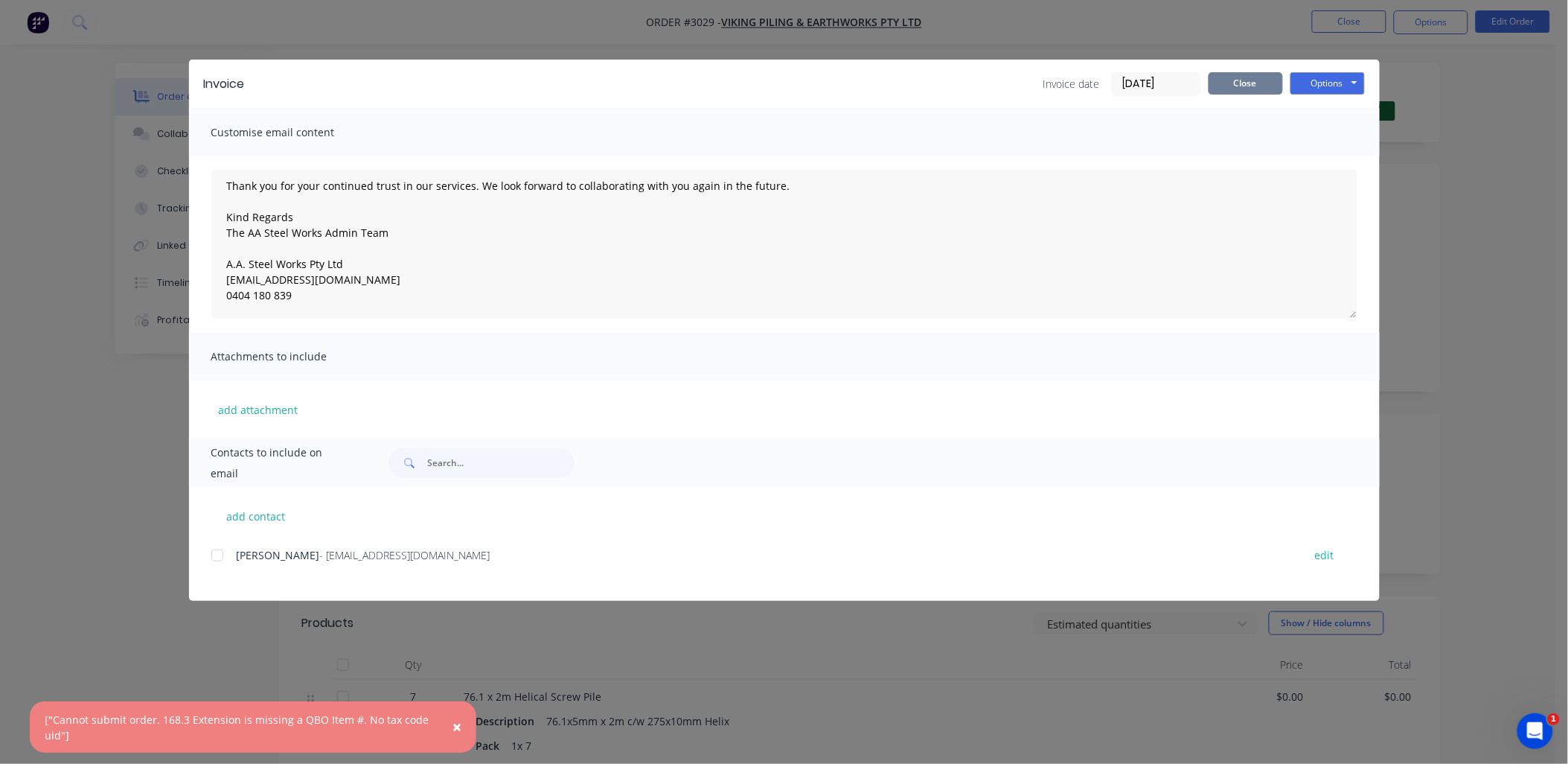
click at [1255, 73] on button "Close" at bounding box center [1246, 83] width 75 height 23
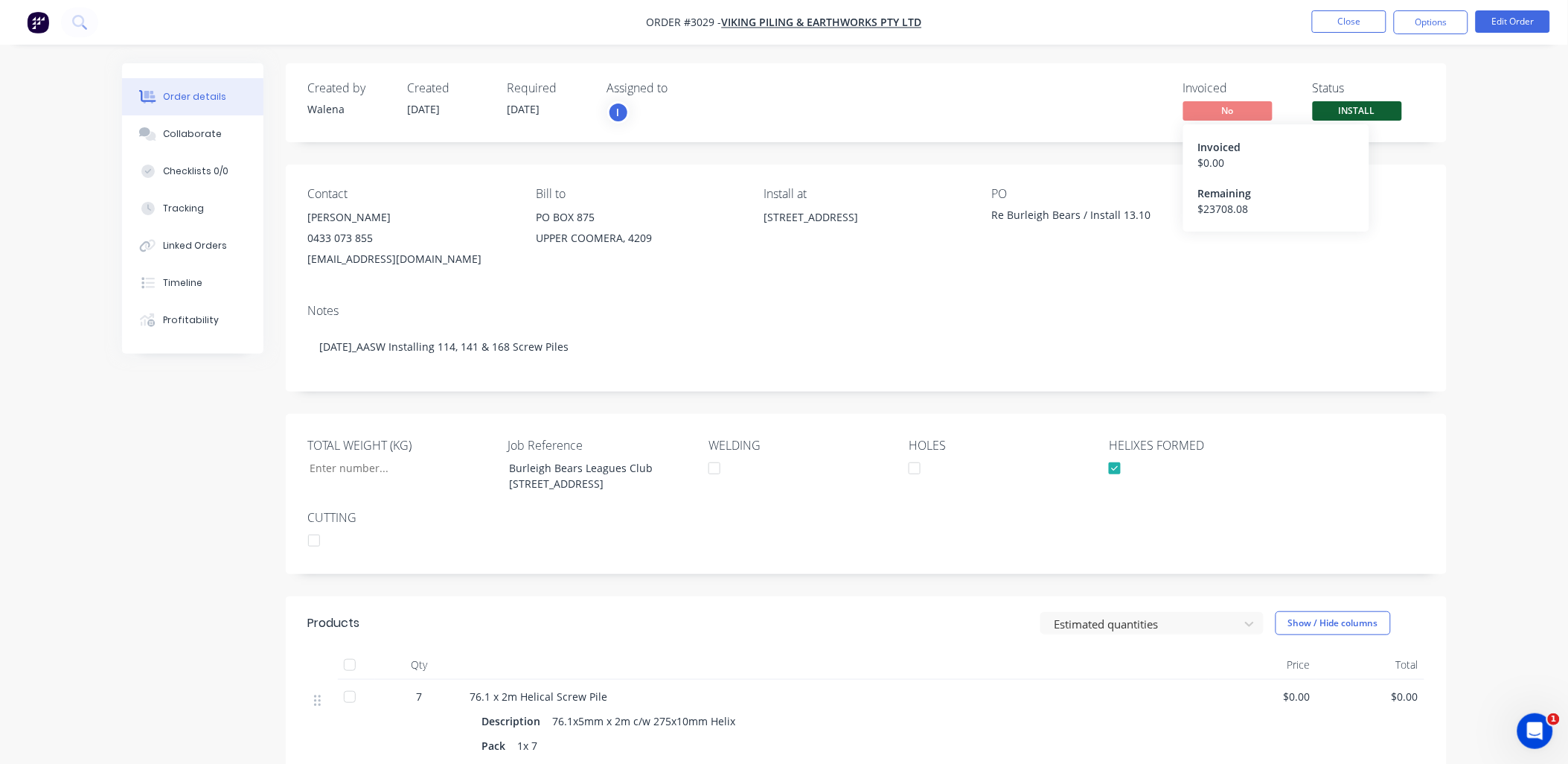
click at [1229, 203] on div "$ 23708.08" at bounding box center [1275, 209] width 156 height 16
click at [1341, 17] on button "Close" at bounding box center [1349, 22] width 75 height 23
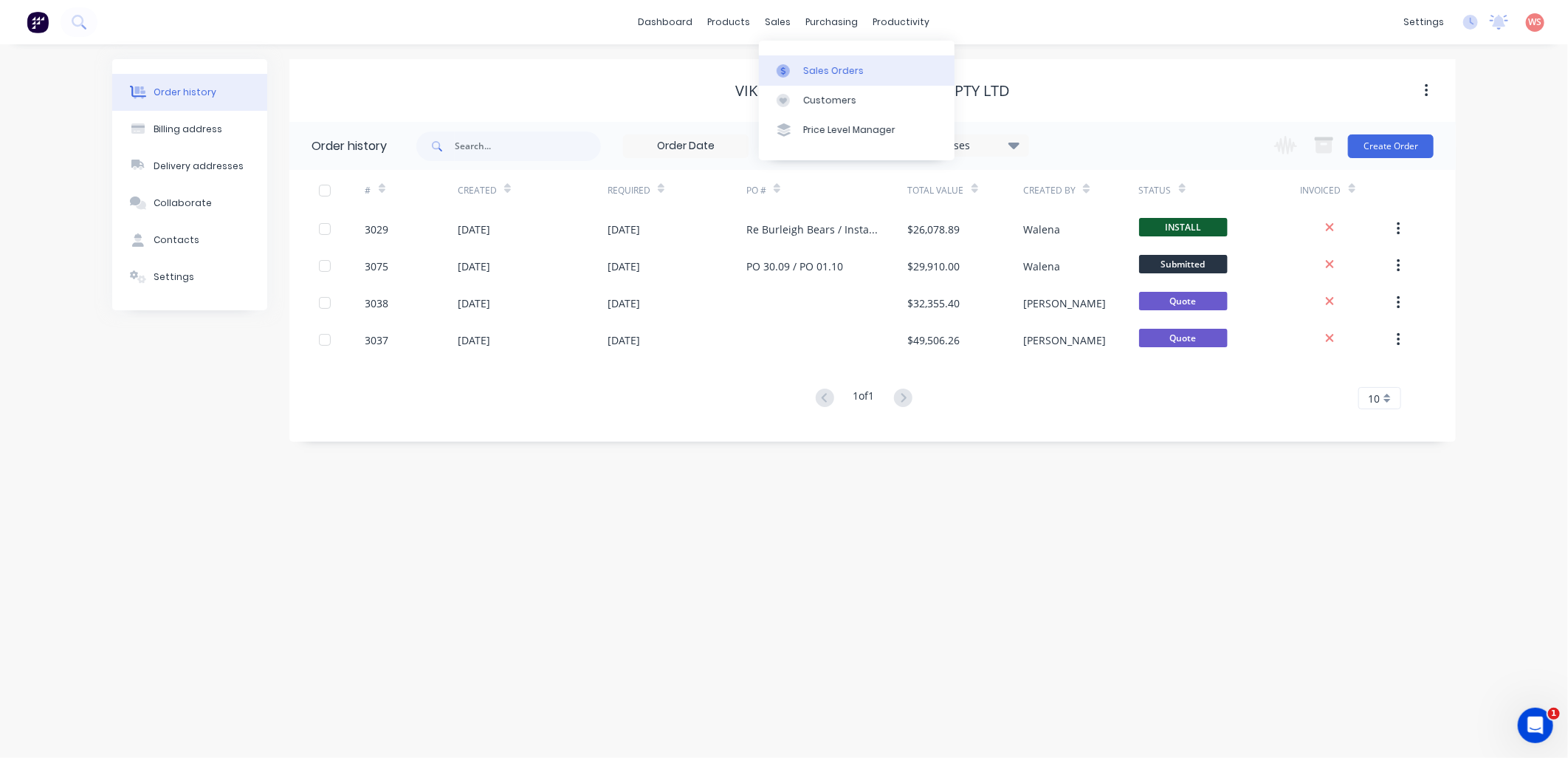
click at [835, 68] on div "Sales Orders" at bounding box center [834, 71] width 60 height 14
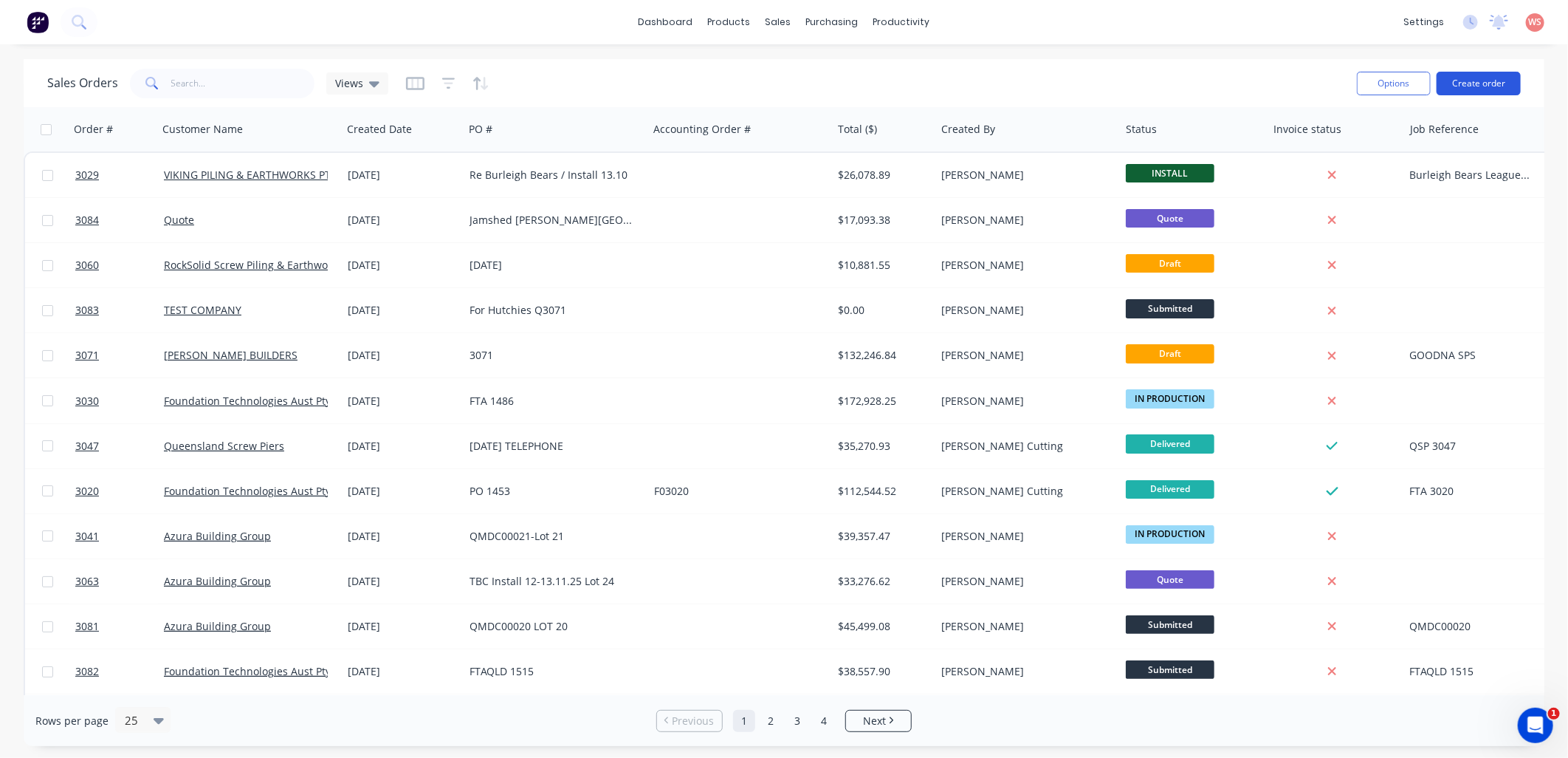
click at [1458, 89] on button "Create order" at bounding box center [1478, 84] width 84 height 23
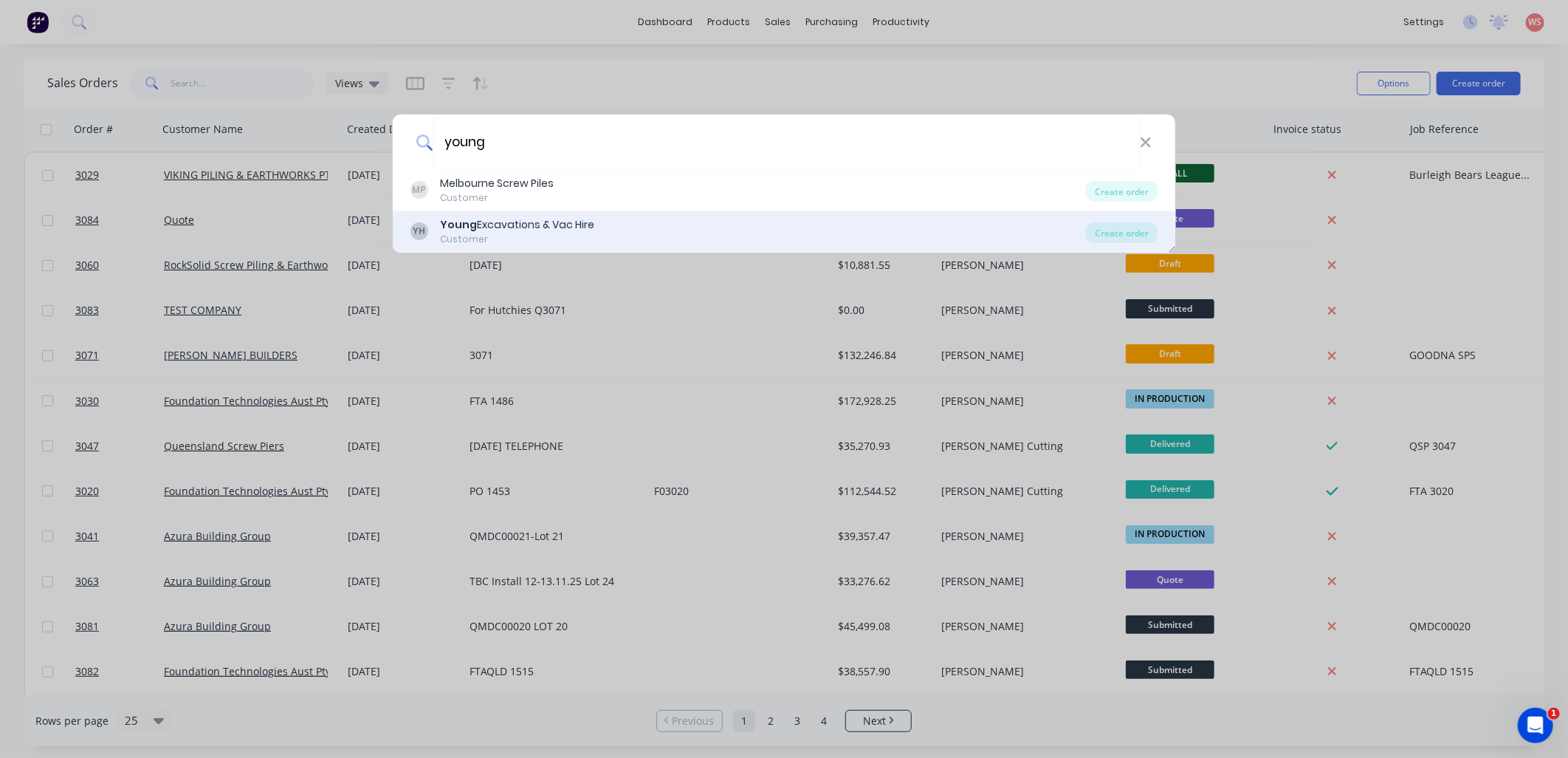
type input "young"
click at [554, 247] on div "[PERSON_NAME] Excavations & Vac Hire Customer Create order" at bounding box center [783, 232] width 782 height 41
click at [549, 229] on div "Young Excavations & Vac Hire" at bounding box center [517, 225] width 154 height 16
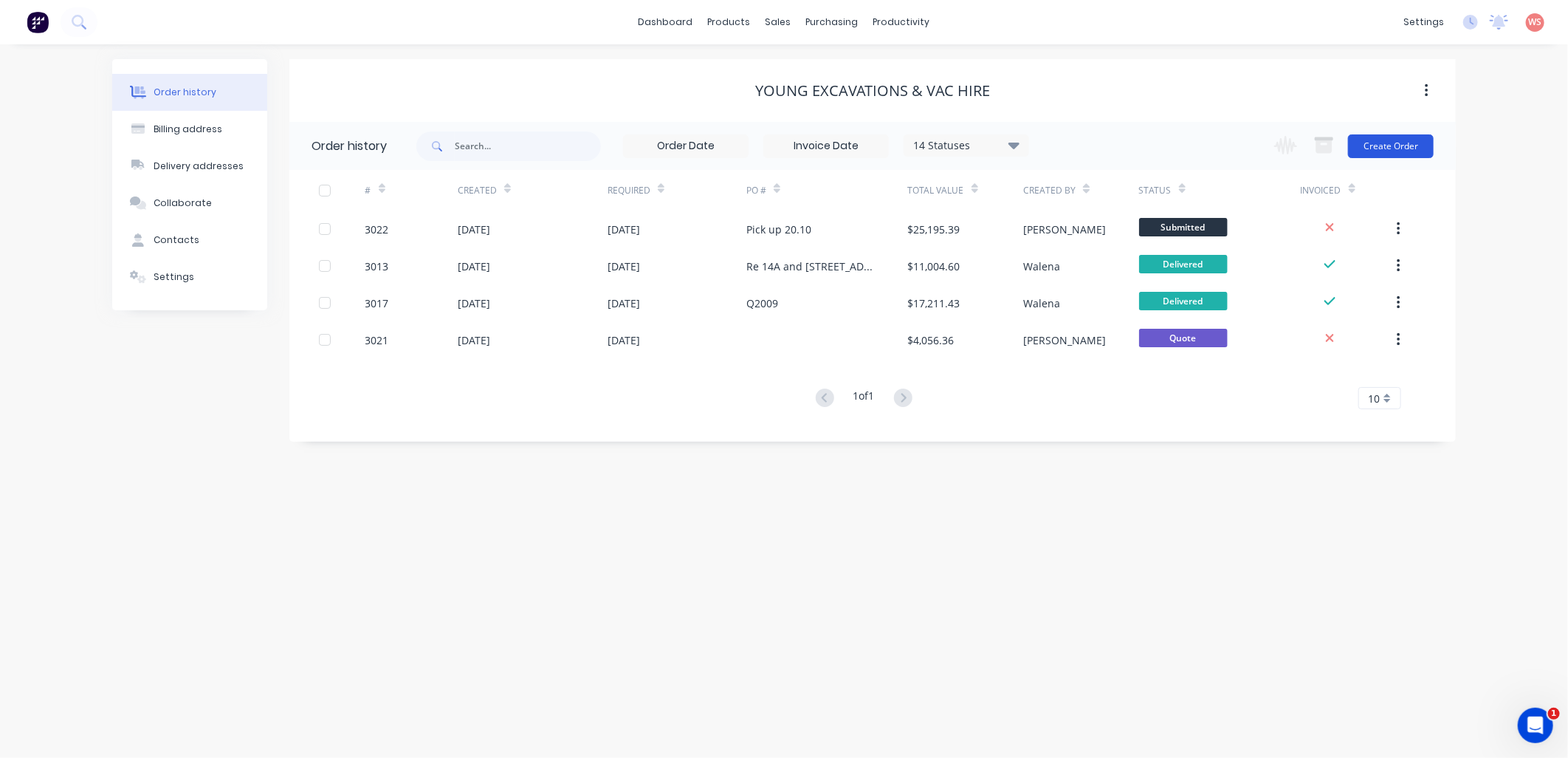
click at [1386, 145] on button "Create Order" at bounding box center [1391, 146] width 86 height 23
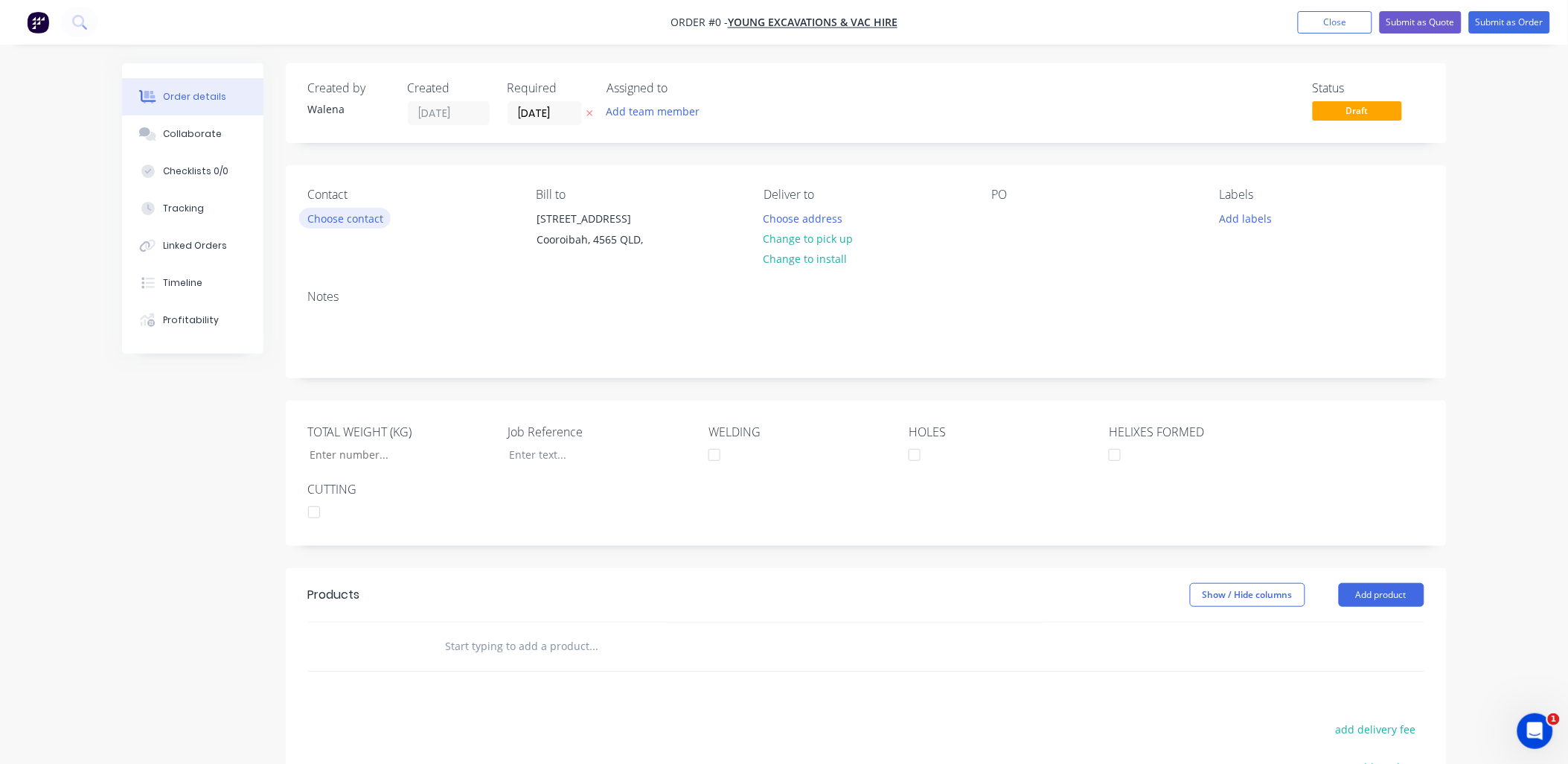
click at [376, 213] on button "Choose contact" at bounding box center [345, 217] width 91 height 20
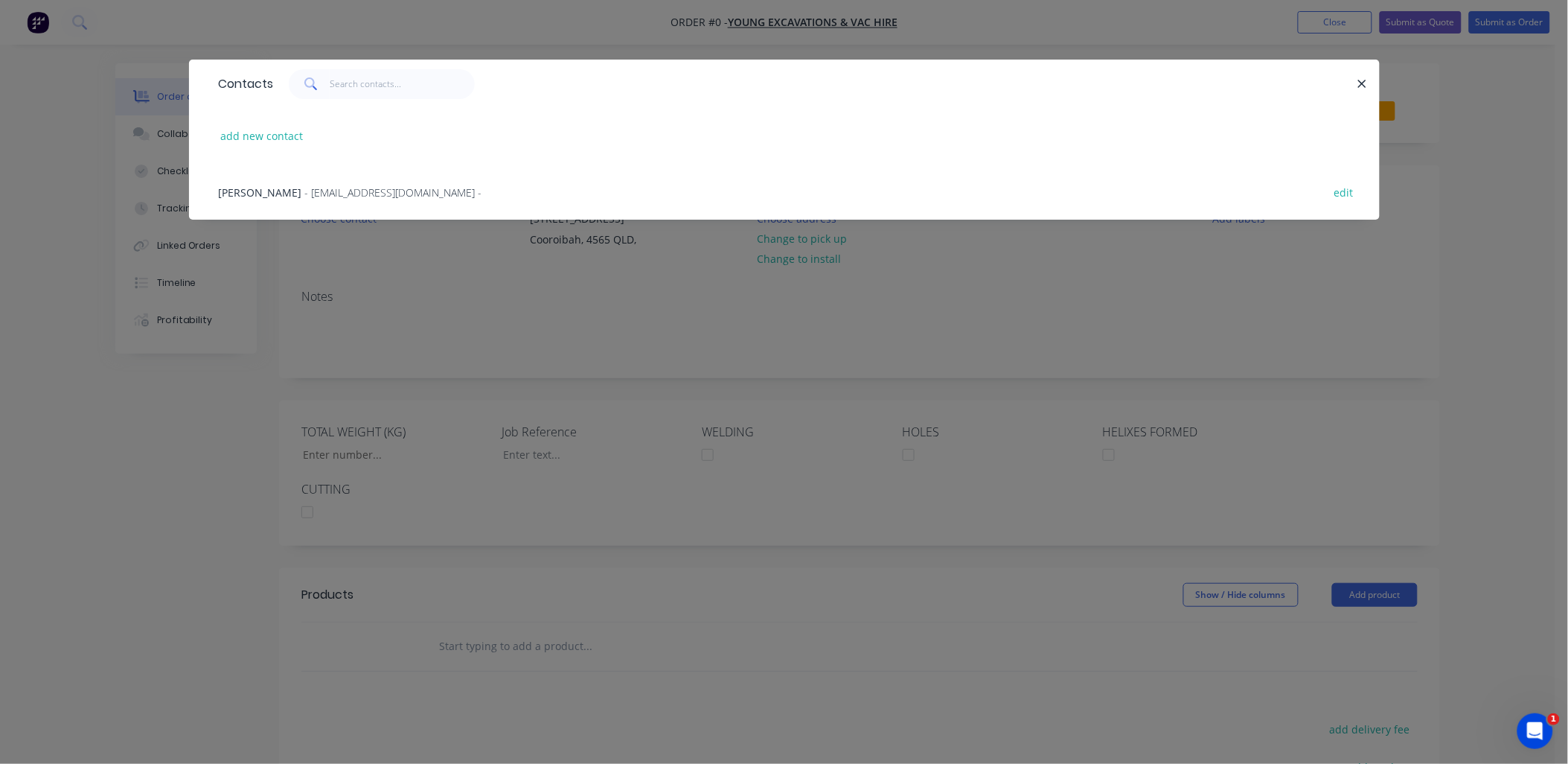
click at [341, 197] on span "- [EMAIL_ADDRESS][DOMAIN_NAME] -" at bounding box center [394, 192] width 177 height 14
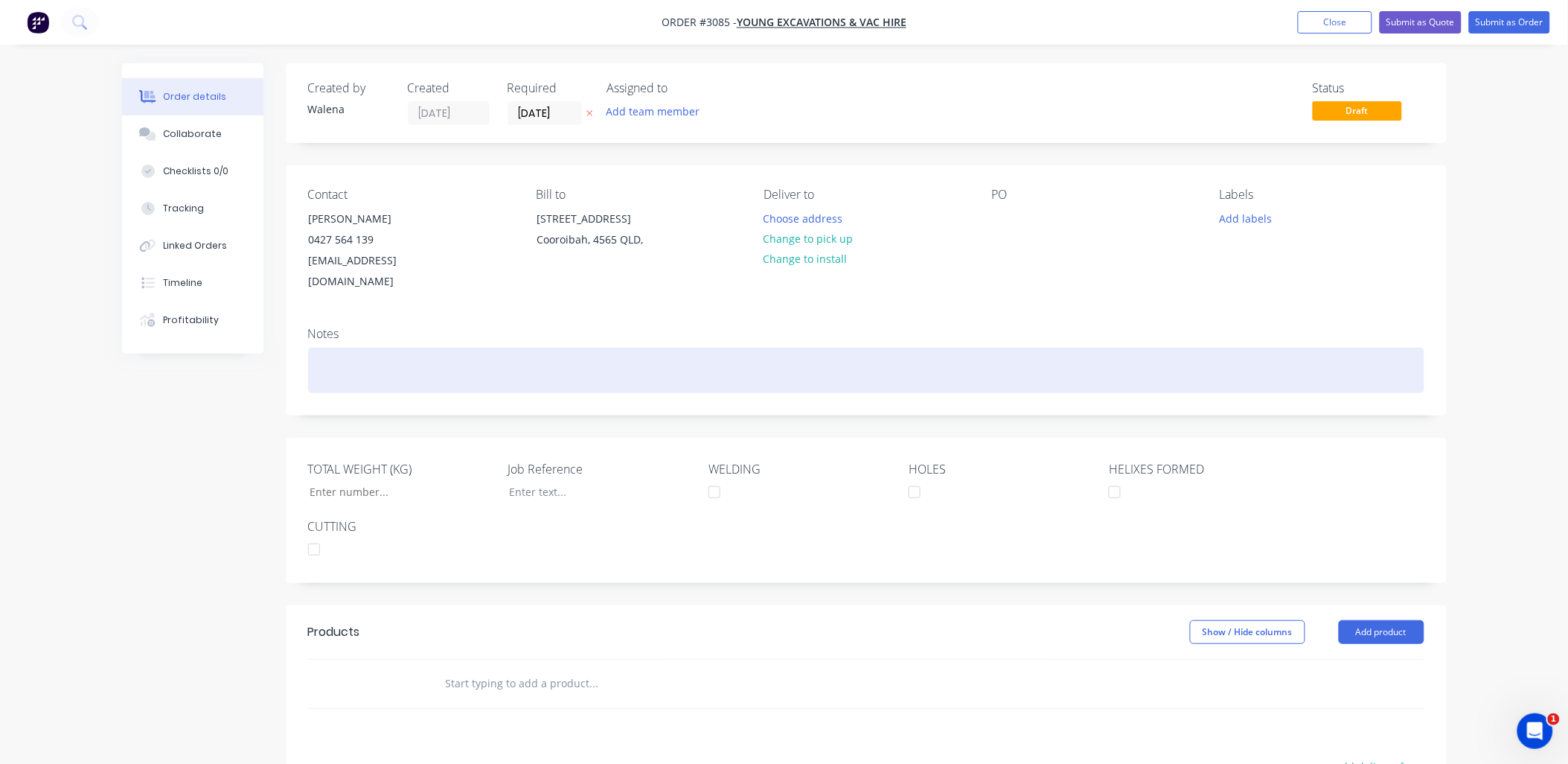
click at [324, 348] on div at bounding box center [866, 370] width 1116 height 45
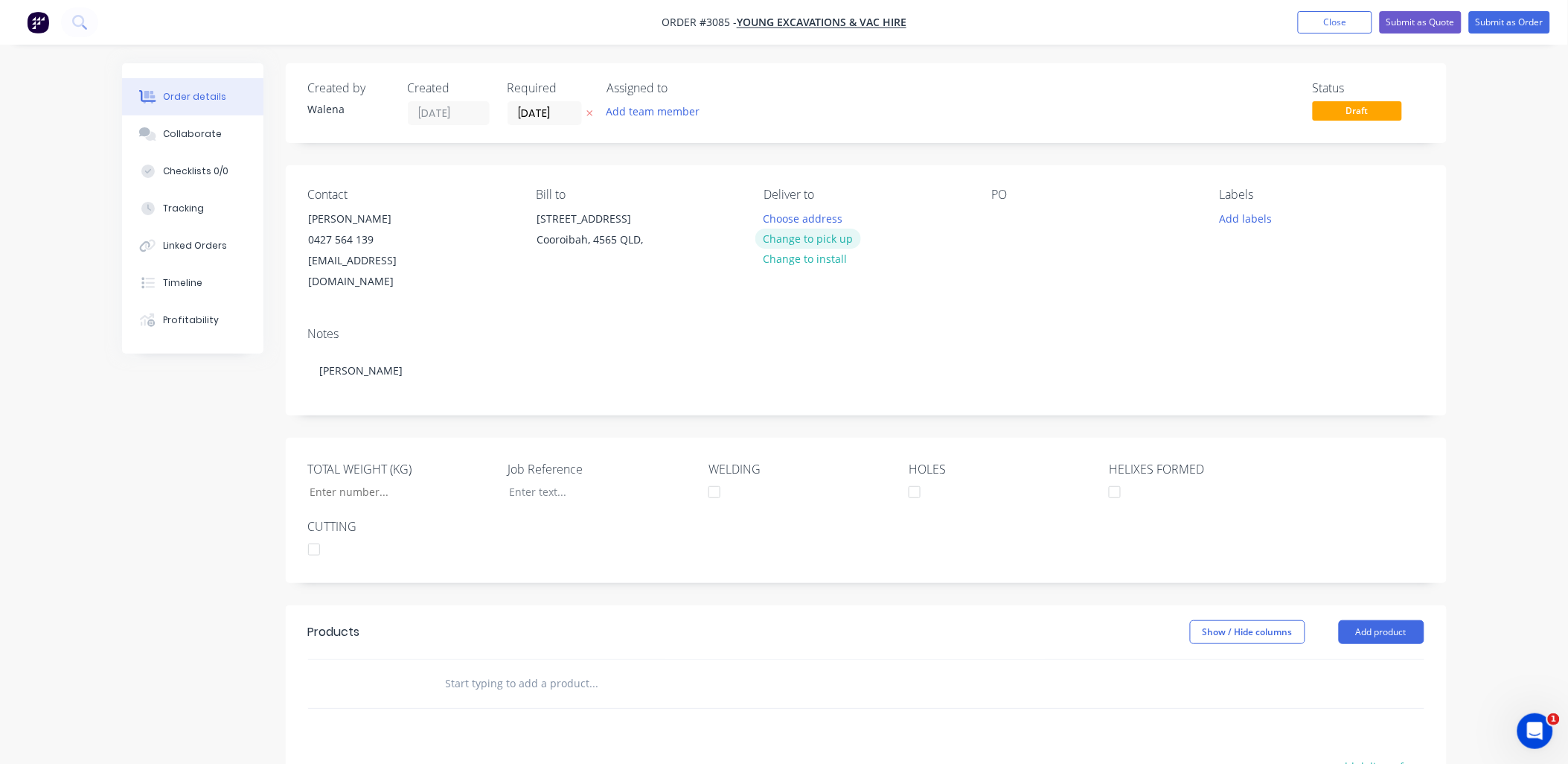
click at [823, 242] on button "Change to pick up" at bounding box center [808, 239] width 106 height 20
click at [1003, 218] on div at bounding box center [1003, 218] width 24 height 22
